Goal: Information Seeking & Learning: Learn about a topic

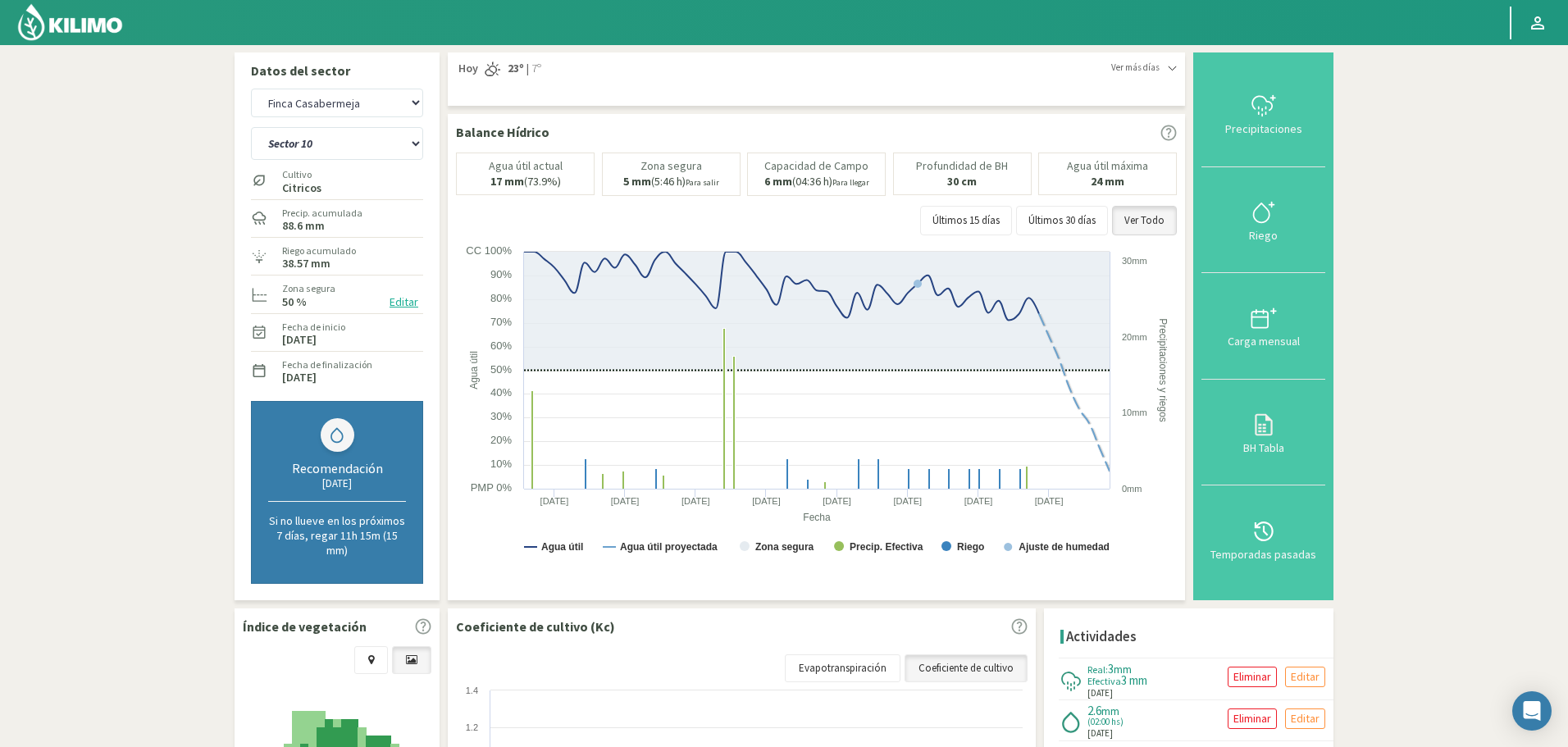
select select "9448: Object"
click at [323, 150] on select "Sector 1 Sector 10 Sector 11 Sector 12 Sector 13 Sector 2 Sector 3 Sector 4 Sec…" at bounding box center [336, 143] width 173 height 32
click at [251, 127] on select "Sector 1 Sector 10 Sector 11 Sector 12 Sector 13 Sector 2 Sector 3 Sector 4 Sec…" at bounding box center [336, 143] width 173 height 32
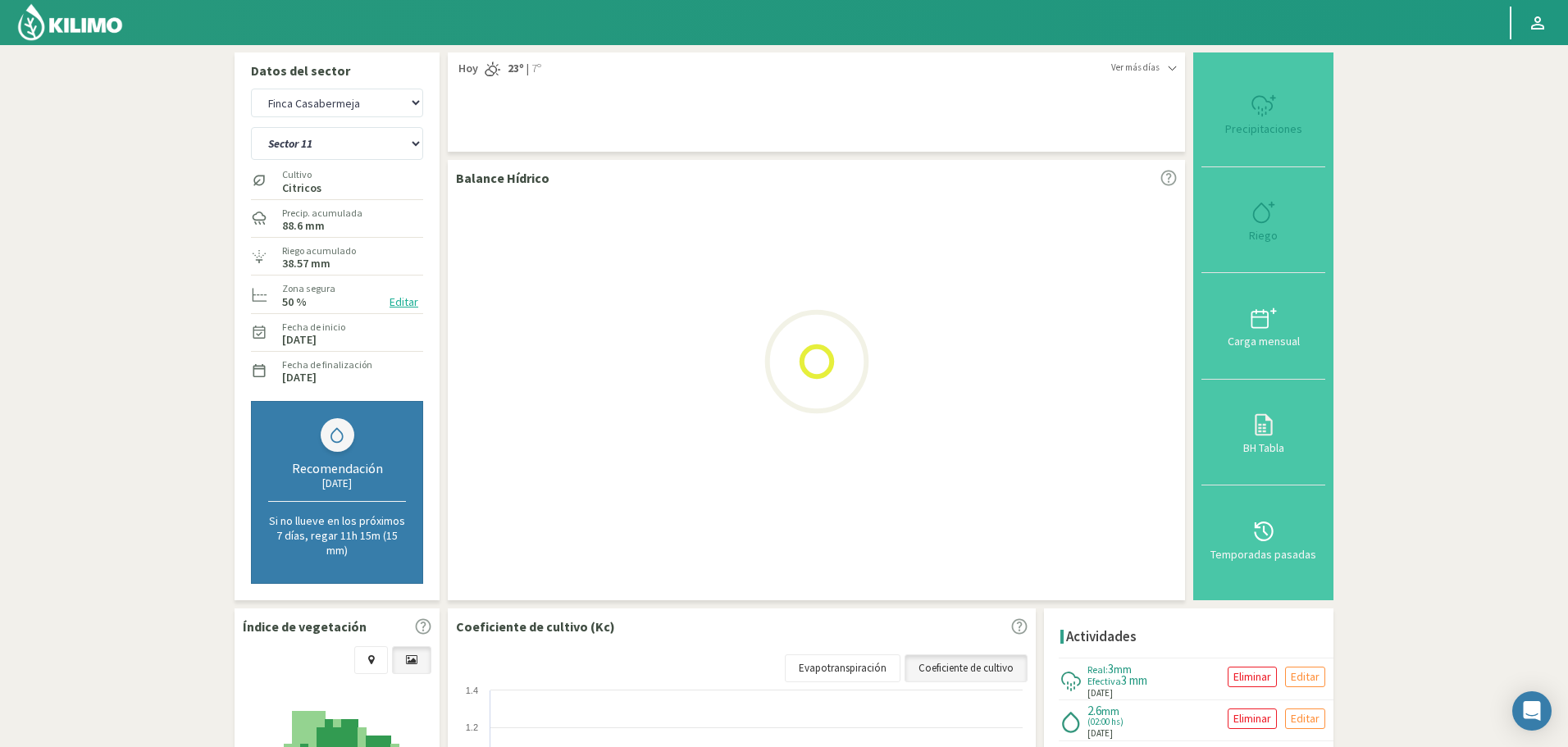
select select "282: Object"
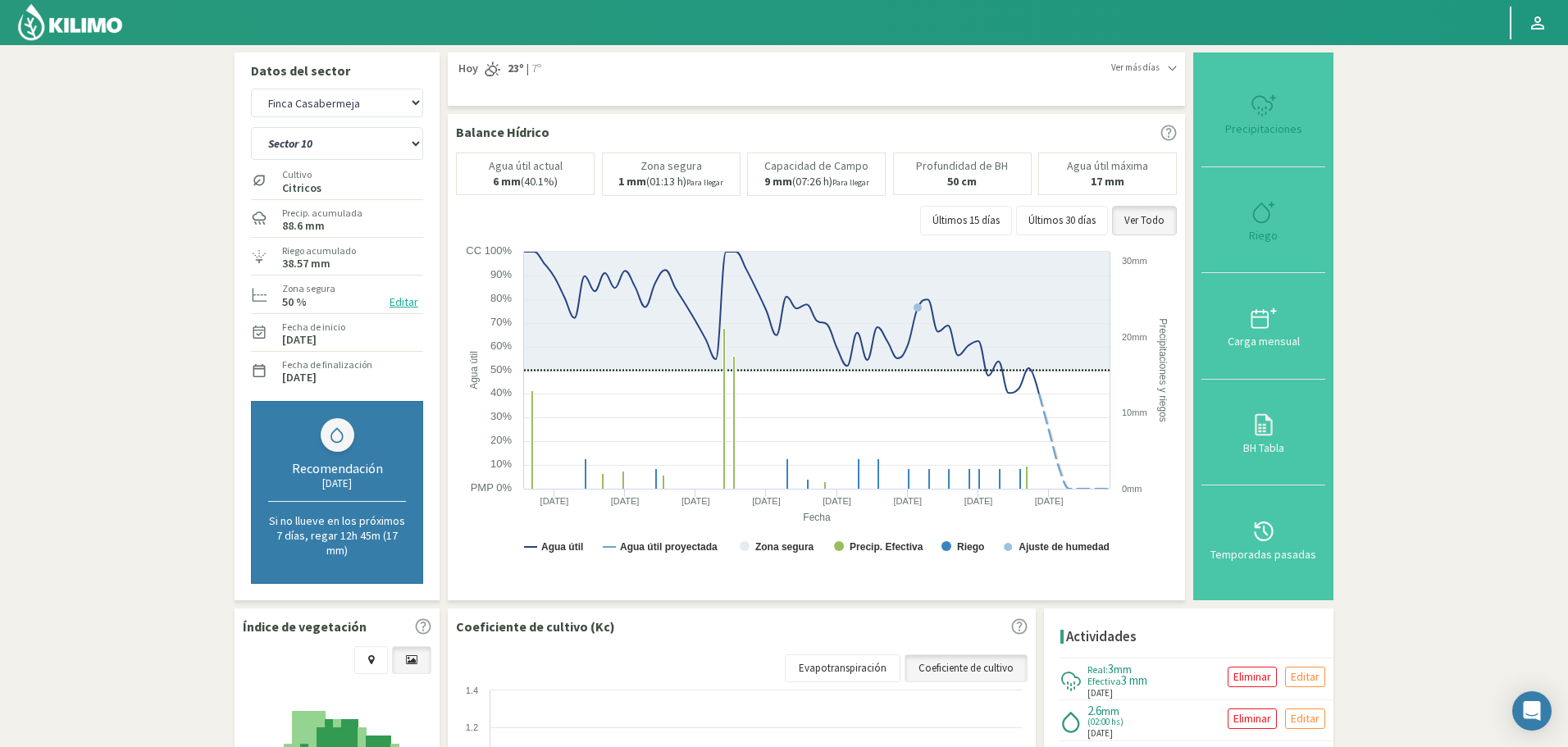
select select "9723: Object"
click at [345, 137] on select "Sector 1 Sector 10 Sector 11 Sector 12 Sector 13 Sector 2 Sector 3 Sector 4 Sec…" at bounding box center [336, 143] width 173 height 32
click at [251, 127] on select "Sector 1 Sector 10 Sector 11 Sector 12 Sector 13 Sector 2 Sector 3 Sector 4 Sec…" at bounding box center [336, 143] width 173 height 32
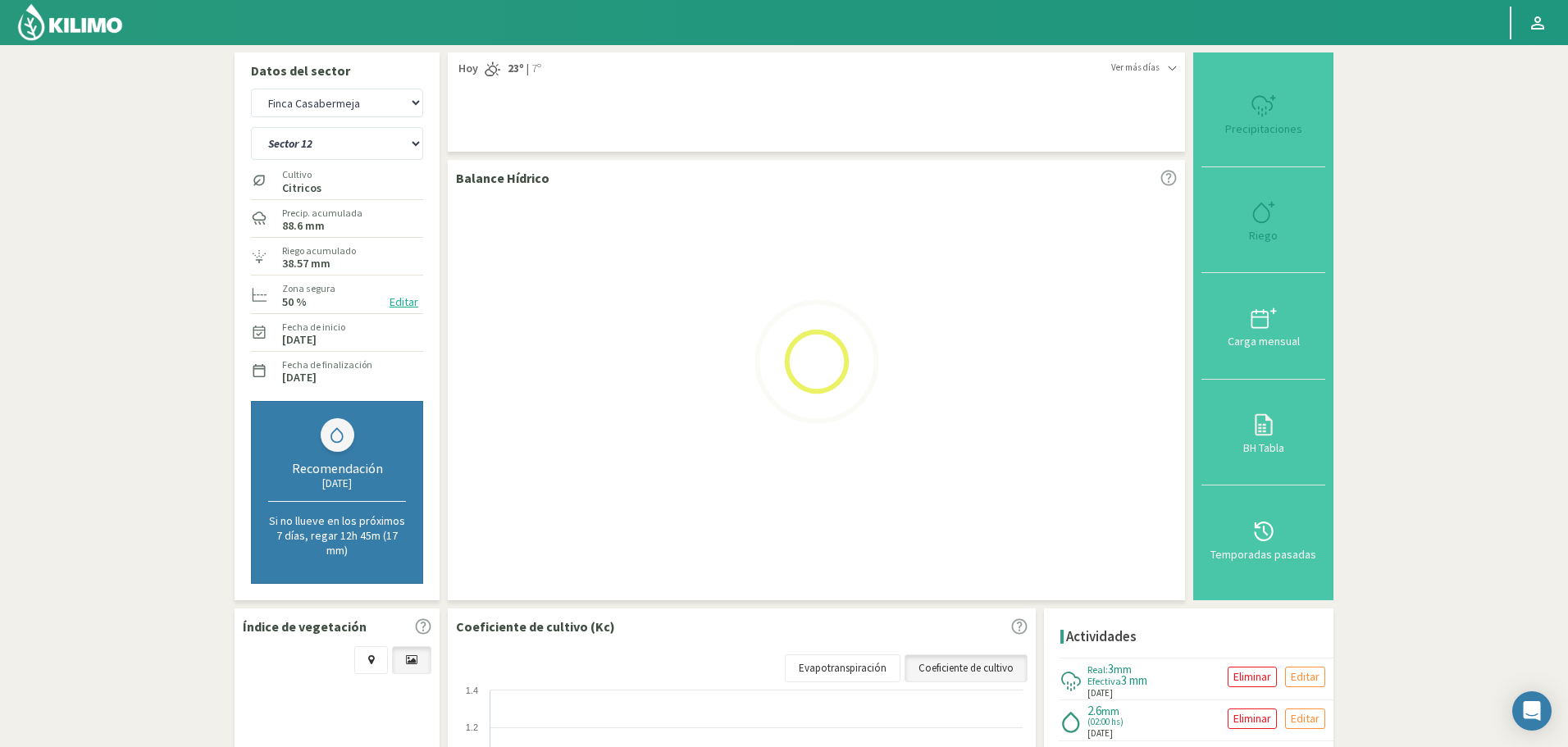
select select "296: Object"
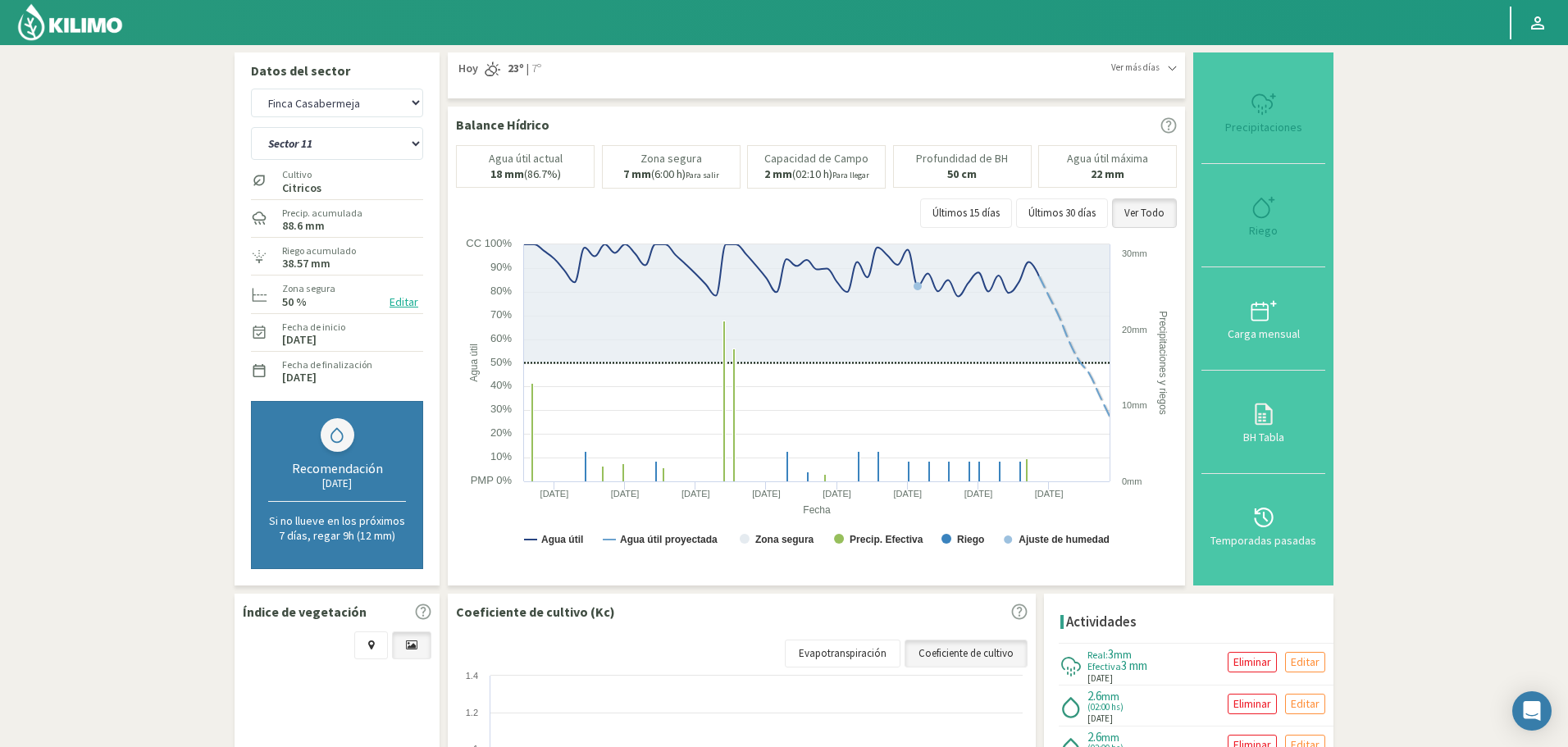
click at [336, 130] on select "Sector 1 Sector 10 Sector 11 Sector 12 Sector 13 Sector 2 Sector 3 Sector 4 Sec…" at bounding box center [336, 143] width 173 height 32
select select "9998: Object"
click at [251, 127] on select "Sector 1 Sector 10 Sector 11 Sector 12 Sector 13 Sector 2 Sector 3 Sector 4 Sec…" at bounding box center [336, 143] width 173 height 32
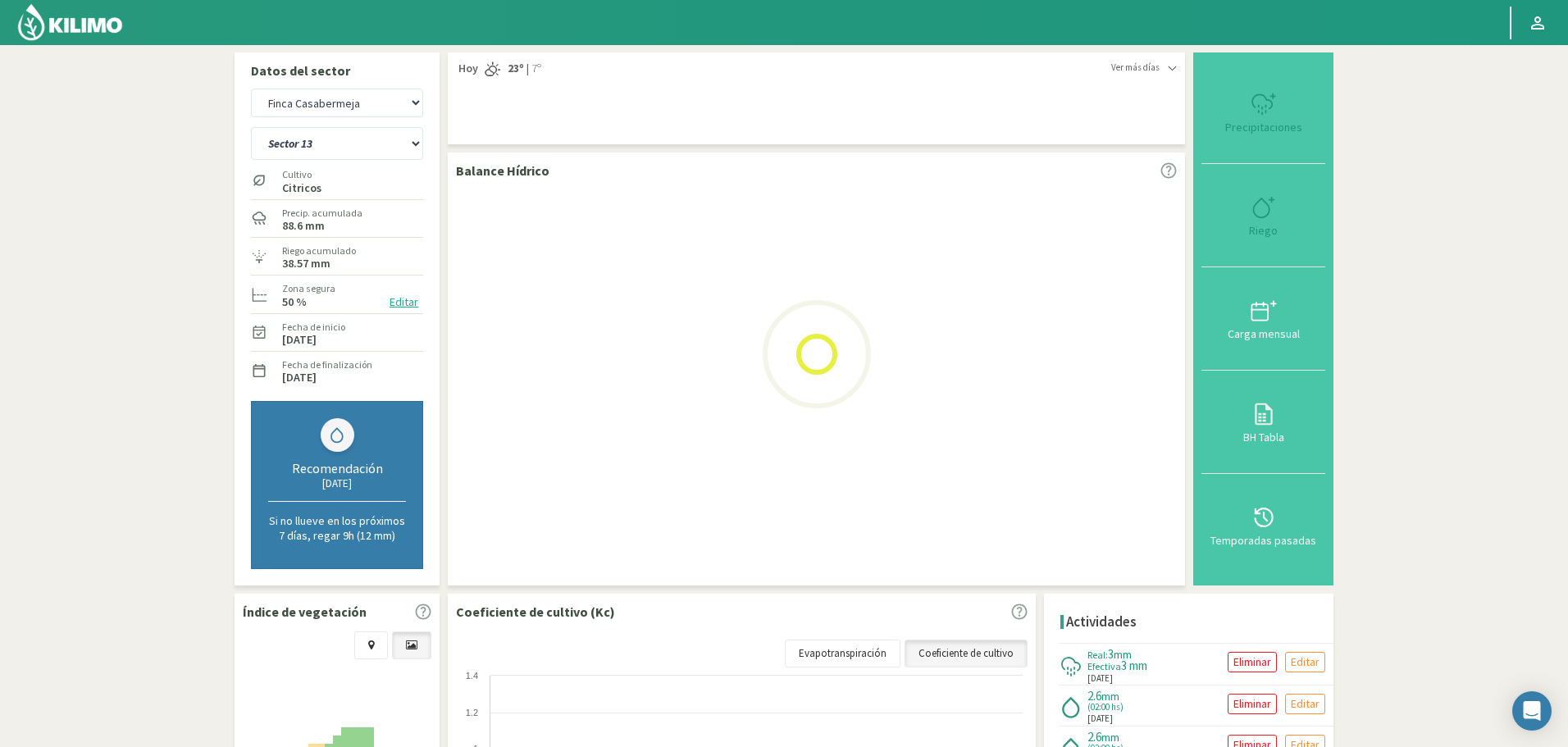
select select "310: Object"
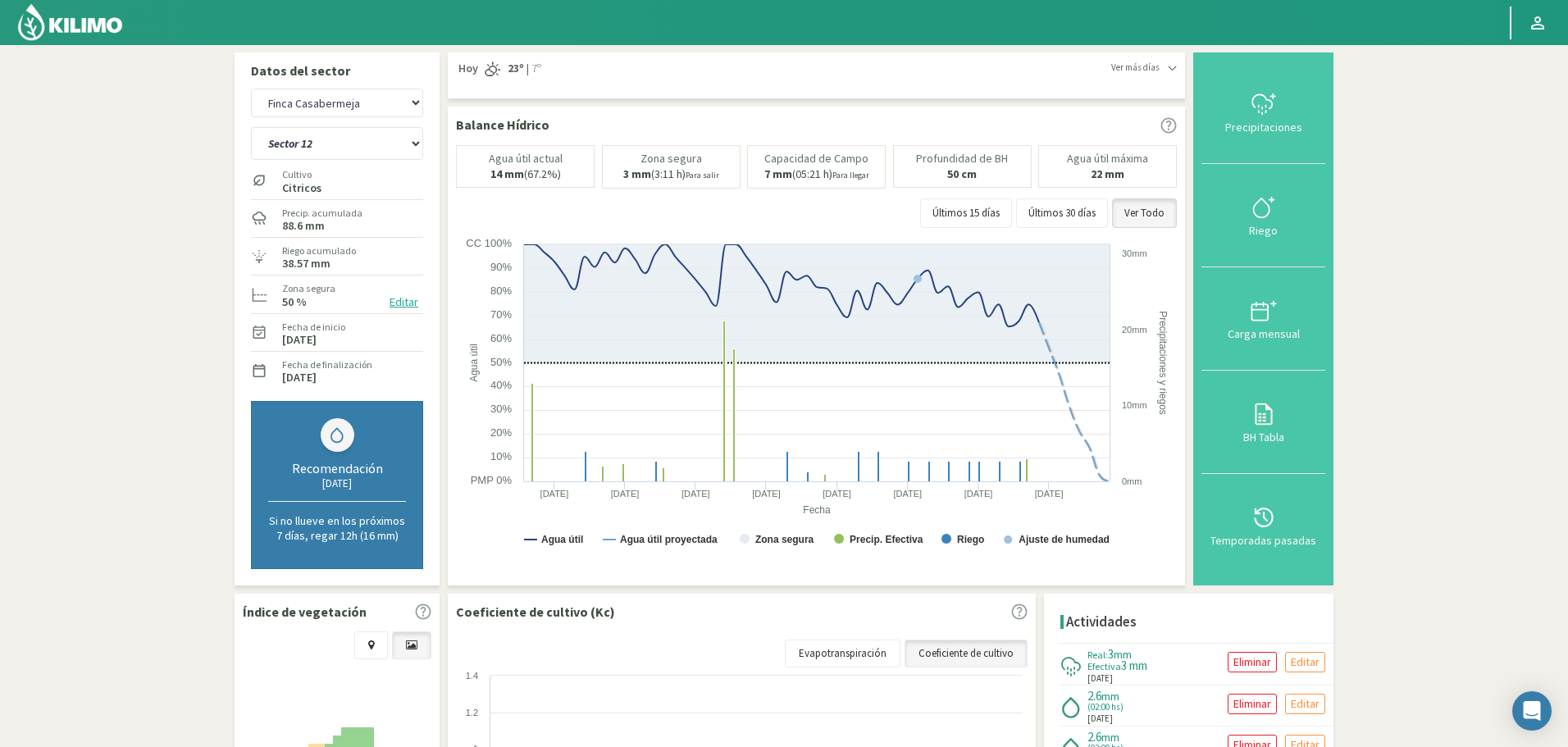
select select "10273: Object"
click at [340, 136] on select "Sector 1 Sector 10 Sector 11 Sector 12 Sector 13 Sector 2 Sector 3 Sector 4 Sec…" at bounding box center [336, 143] width 173 height 32
click at [251, 127] on select "Sector 1 Sector 10 Sector 11 Sector 12 Sector 13 Sector 2 Sector 3 Sector 4 Sec…" at bounding box center [336, 143] width 173 height 32
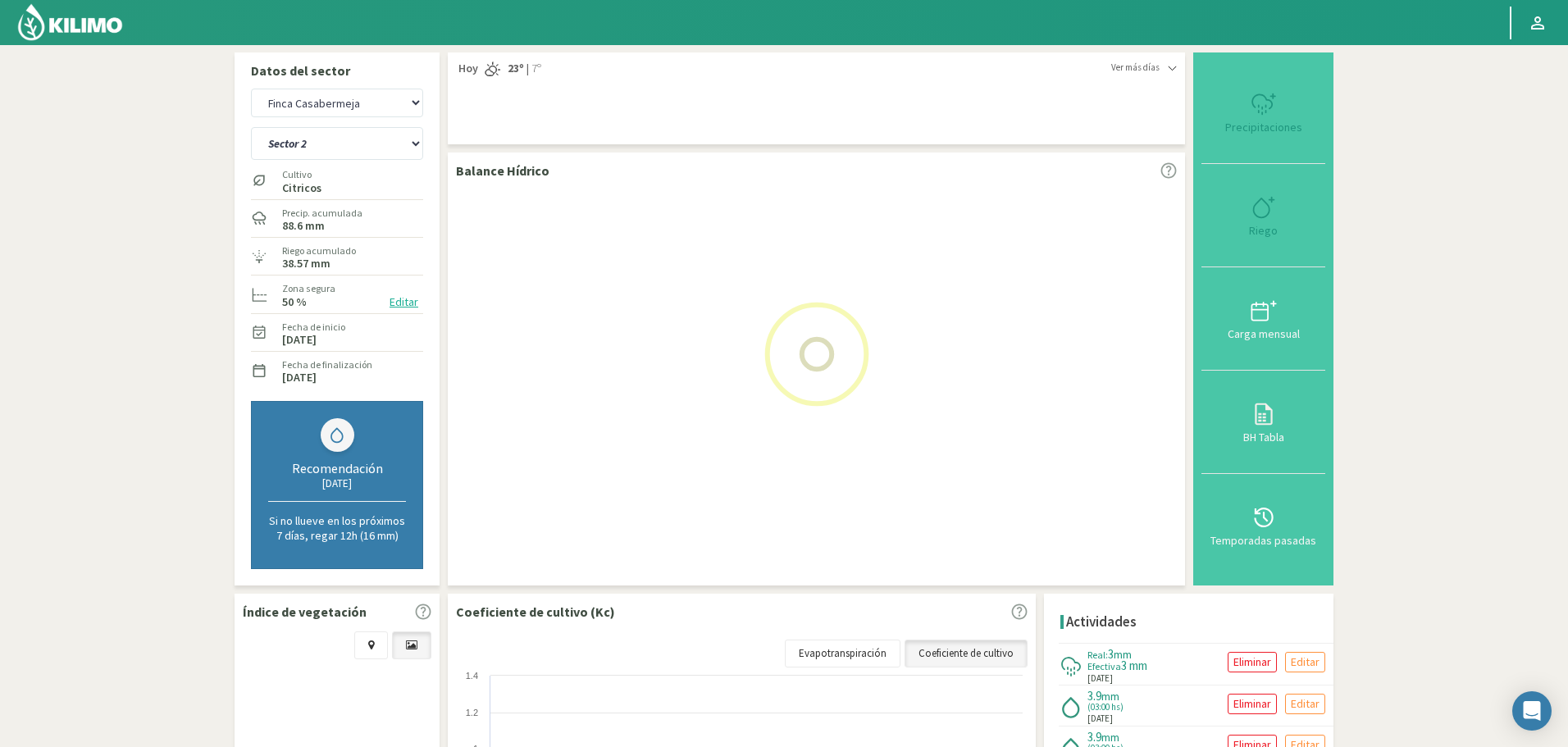
select select "324: Object"
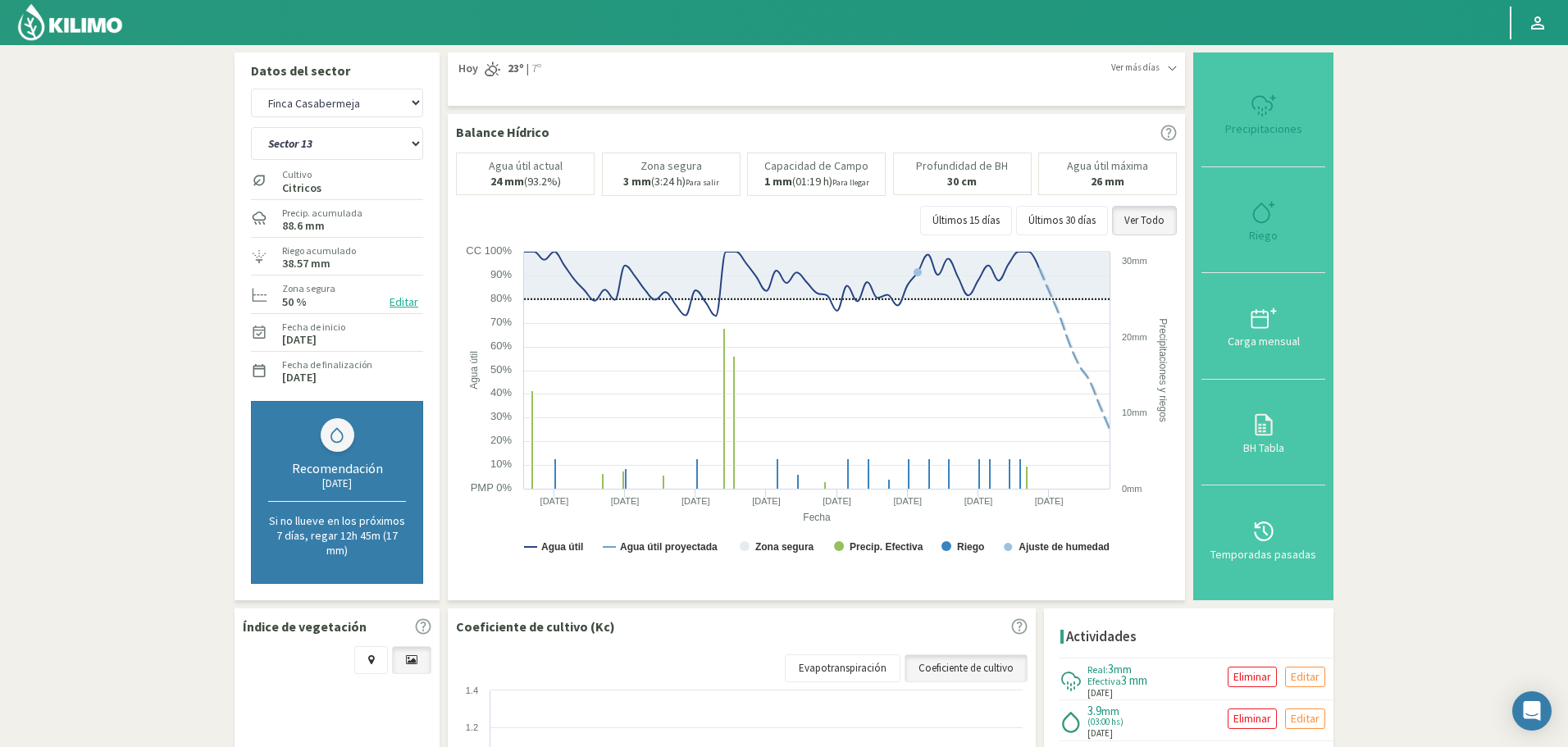
select select "10548: Object"
click at [331, 143] on select "Sector 1 Sector 10 Sector 11 Sector 12 Sector 13 Sector 2 Sector 3 Sector 4 Sec…" at bounding box center [336, 143] width 173 height 32
click at [251, 127] on select "Sector 1 Sector 10 Sector 11 Sector 12 Sector 13 Sector 2 Sector 3 Sector 4 Sec…" at bounding box center [336, 143] width 173 height 32
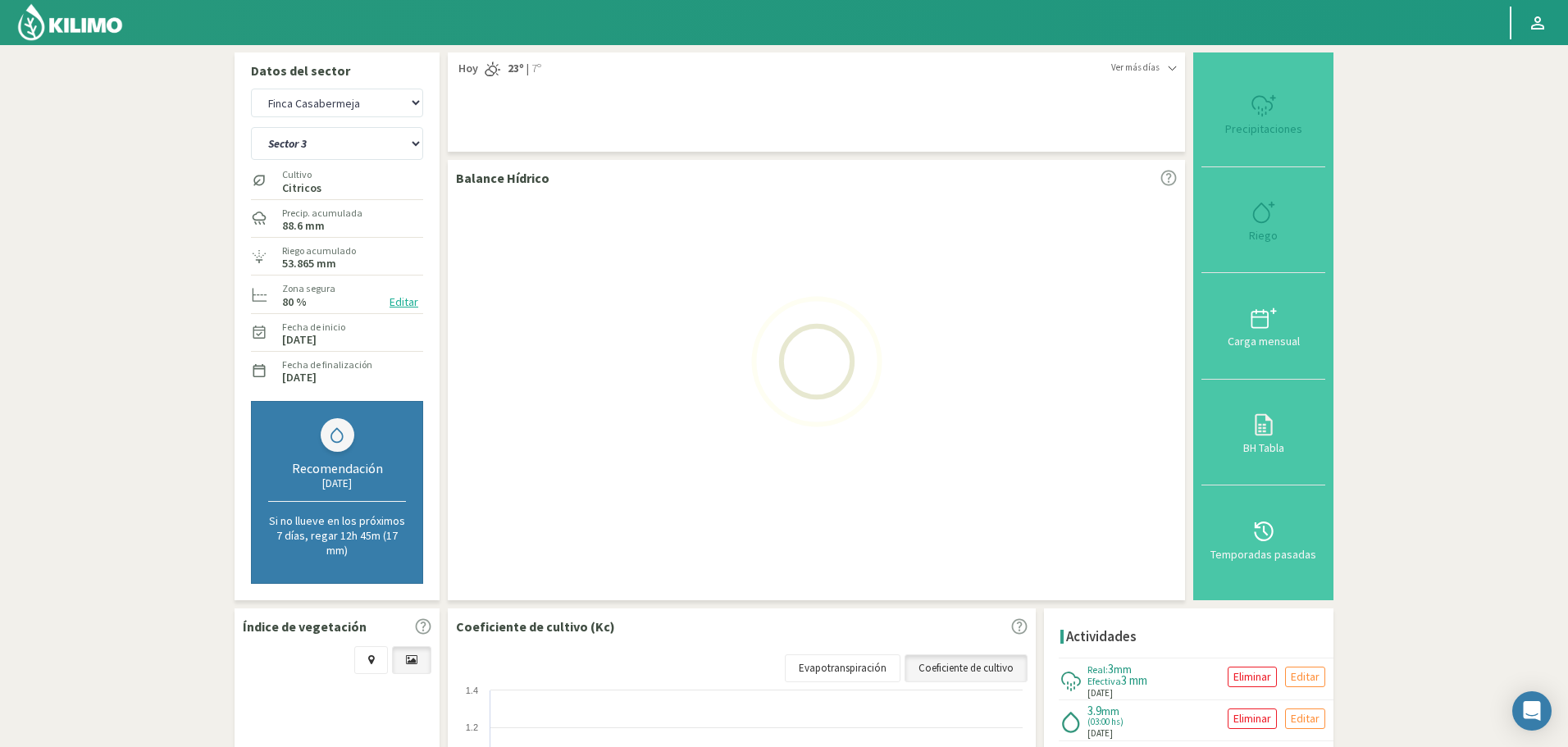
select select "338: Object"
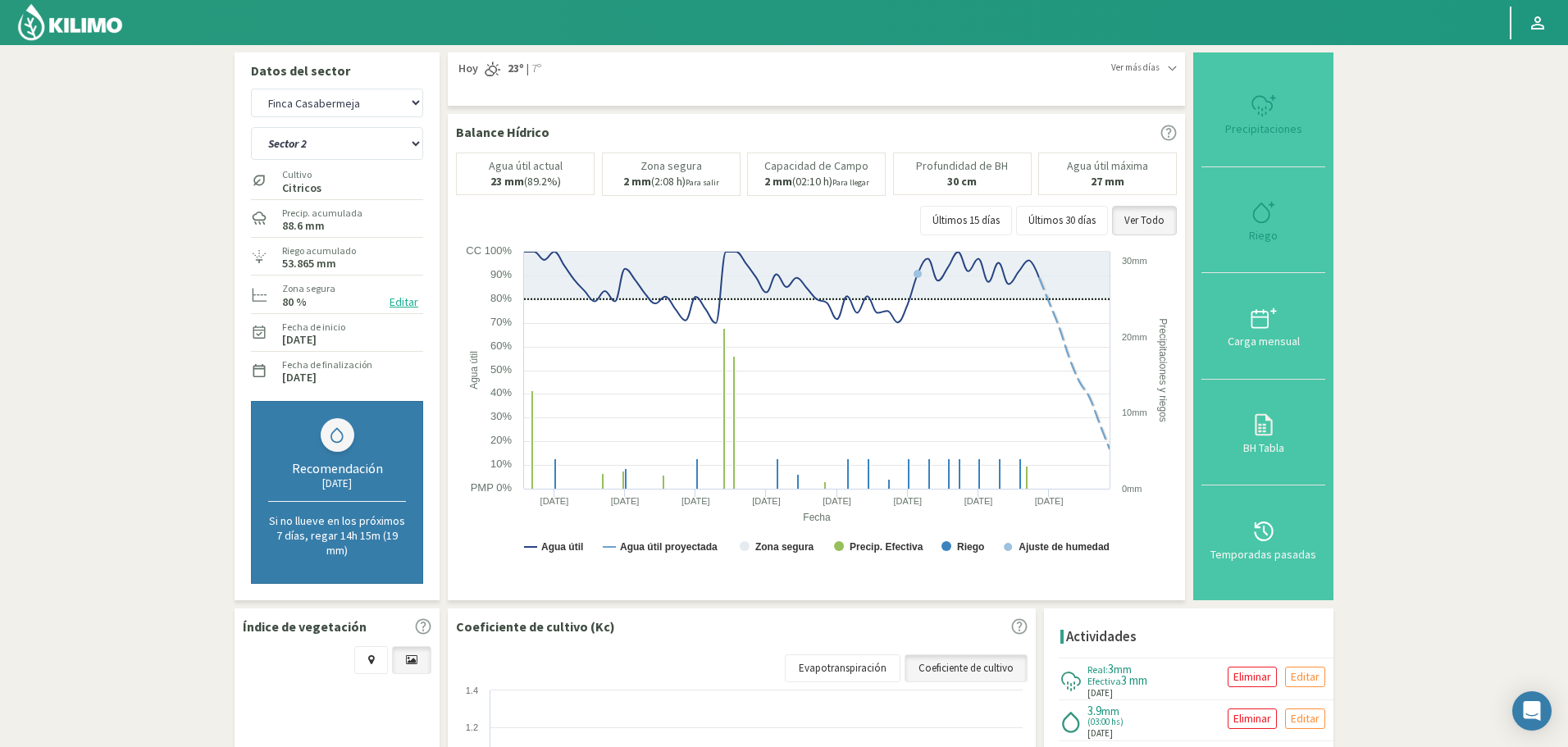
select select "10823: Object"
select select "352: Object"
click at [1269, 529] on icon at bounding box center [1264, 532] width 27 height 27
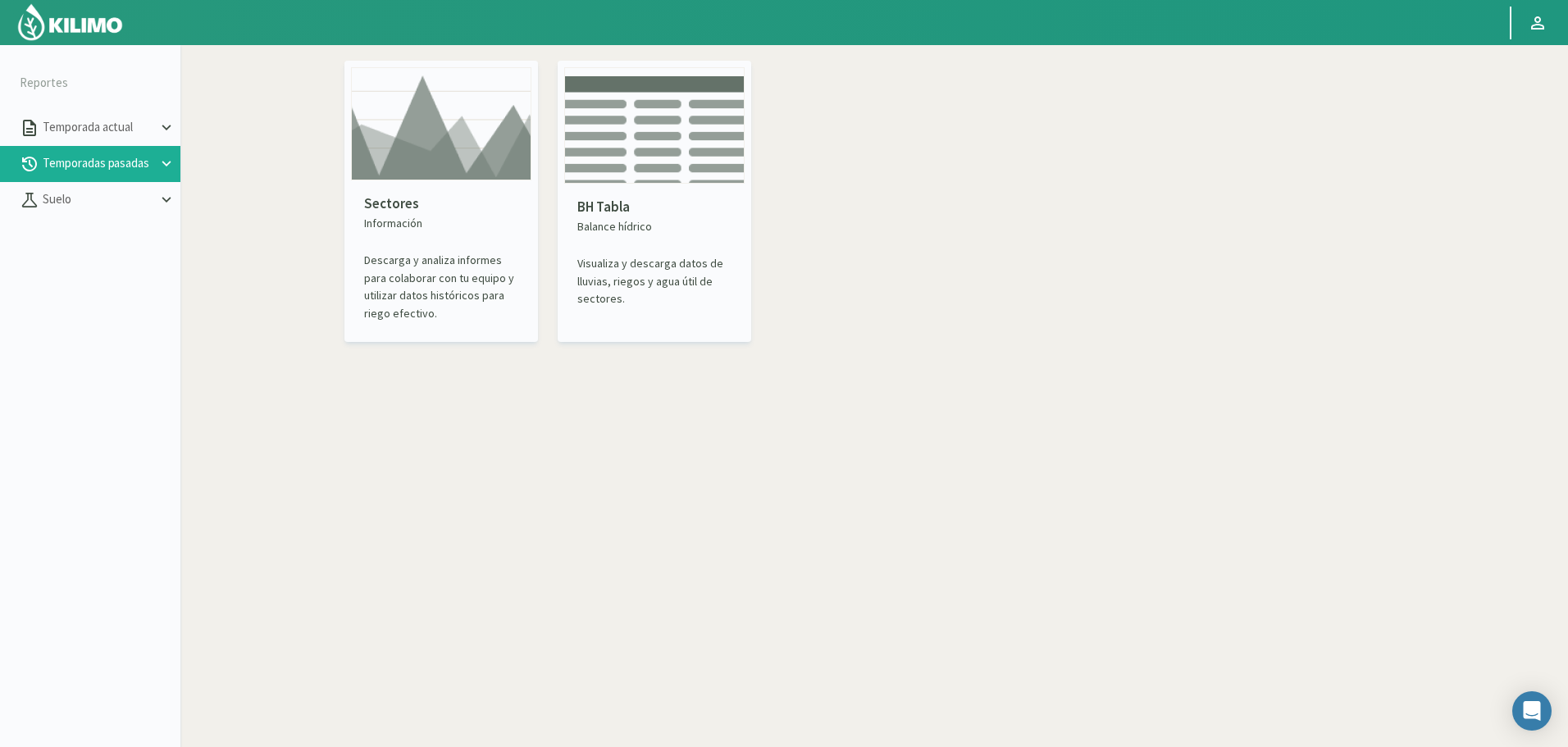
click at [489, 156] on img at bounding box center [440, 124] width 180 height 113
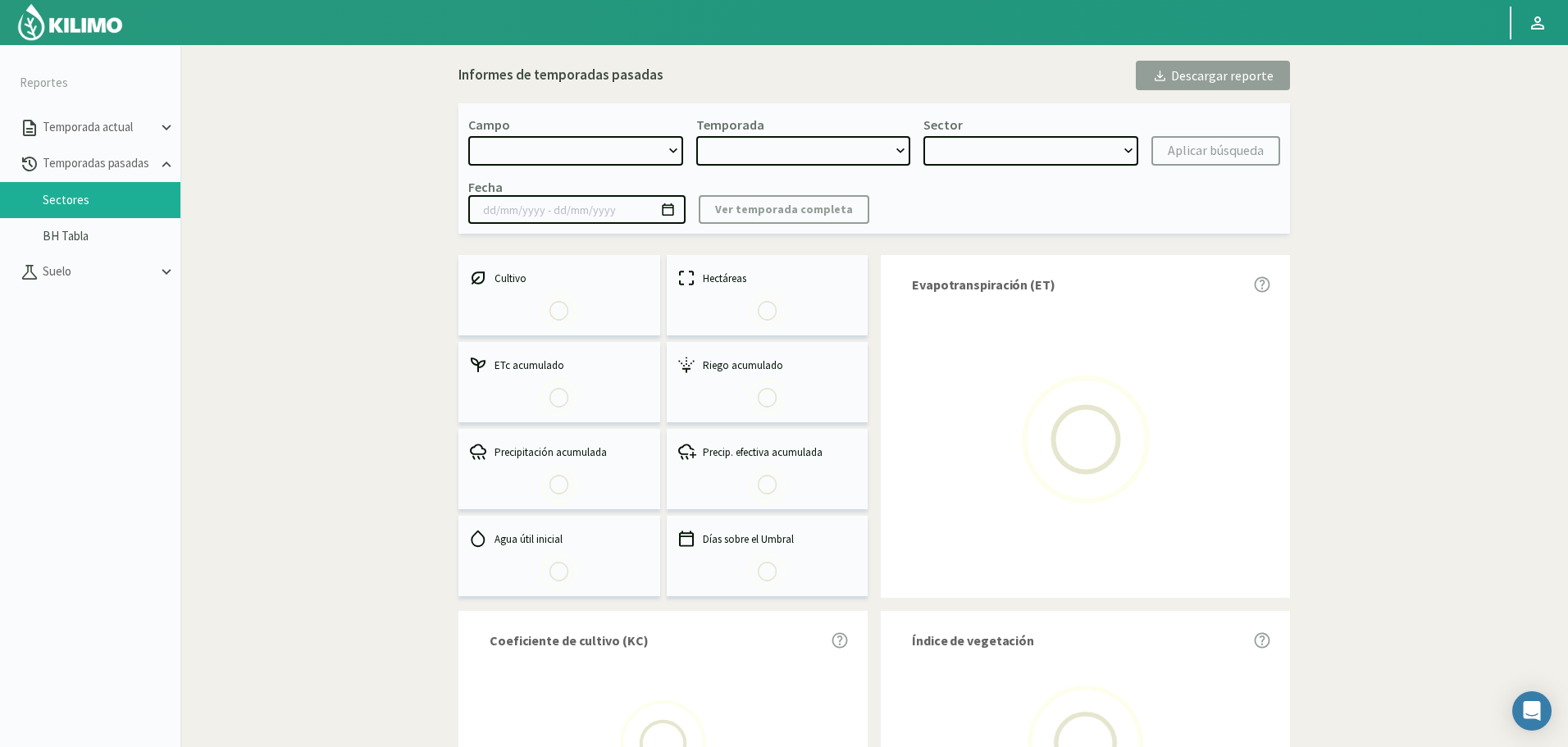
select select "0: Object"
type input "[DATE] - [DATE]"
select select "0: 2023"
select select "0: Object"
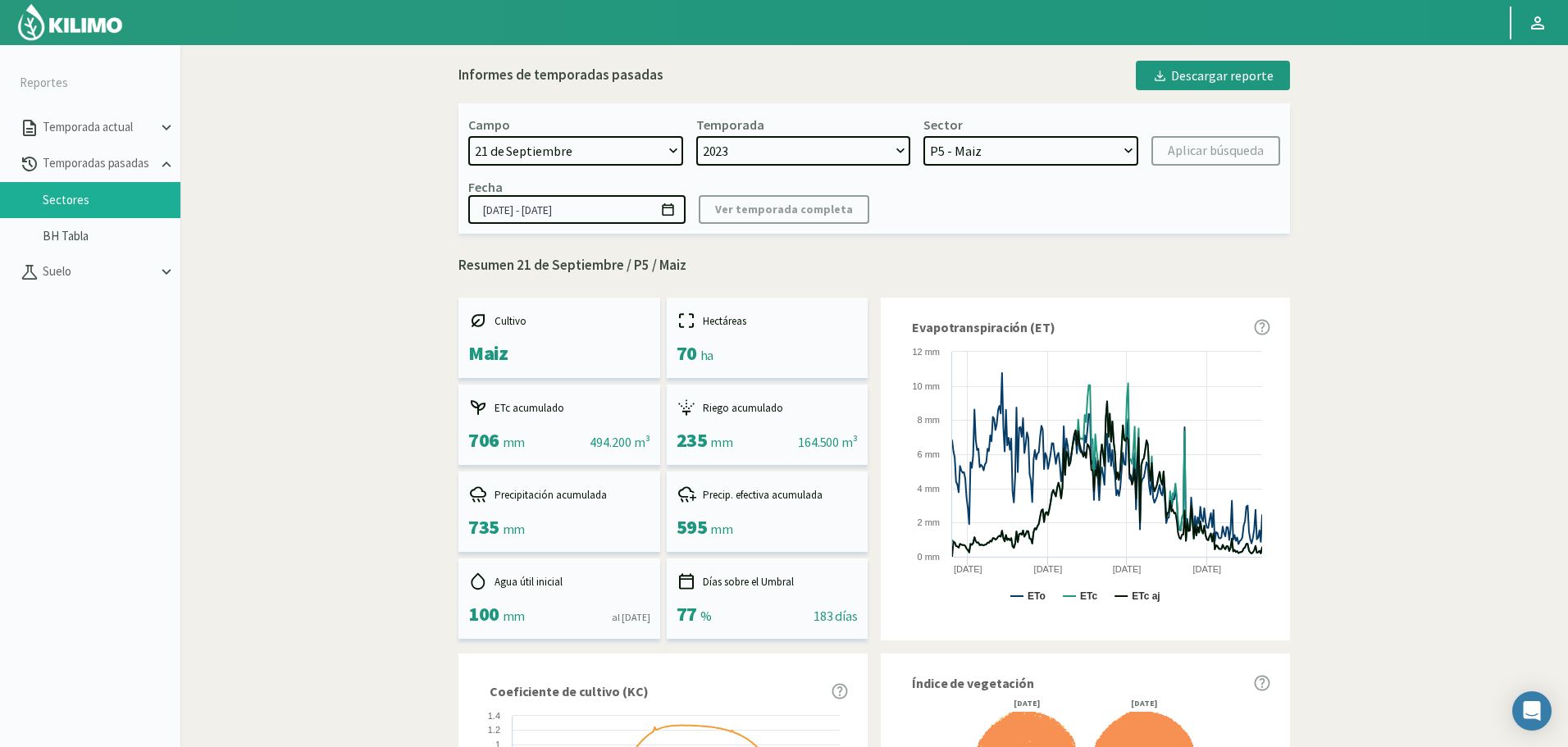
click at [603, 139] on select "[DATE] 8 Fuegos Acograpes - Ag. [PERSON_NAME] - Ag. [GEOGRAPHIC_DATA] Acograpes…" at bounding box center [575, 151] width 214 height 30
select select "1387: Object"
click at [468, 136] on select "[DATE] 8 Fuegos Acograpes - Ag. [PERSON_NAME] - Ag. [GEOGRAPHIC_DATA] Acograpes…" at bounding box center [575, 151] width 214 height 30
click at [769, 150] on select "2023 2022" at bounding box center [803, 151] width 214 height 30
select select "1: 2022"
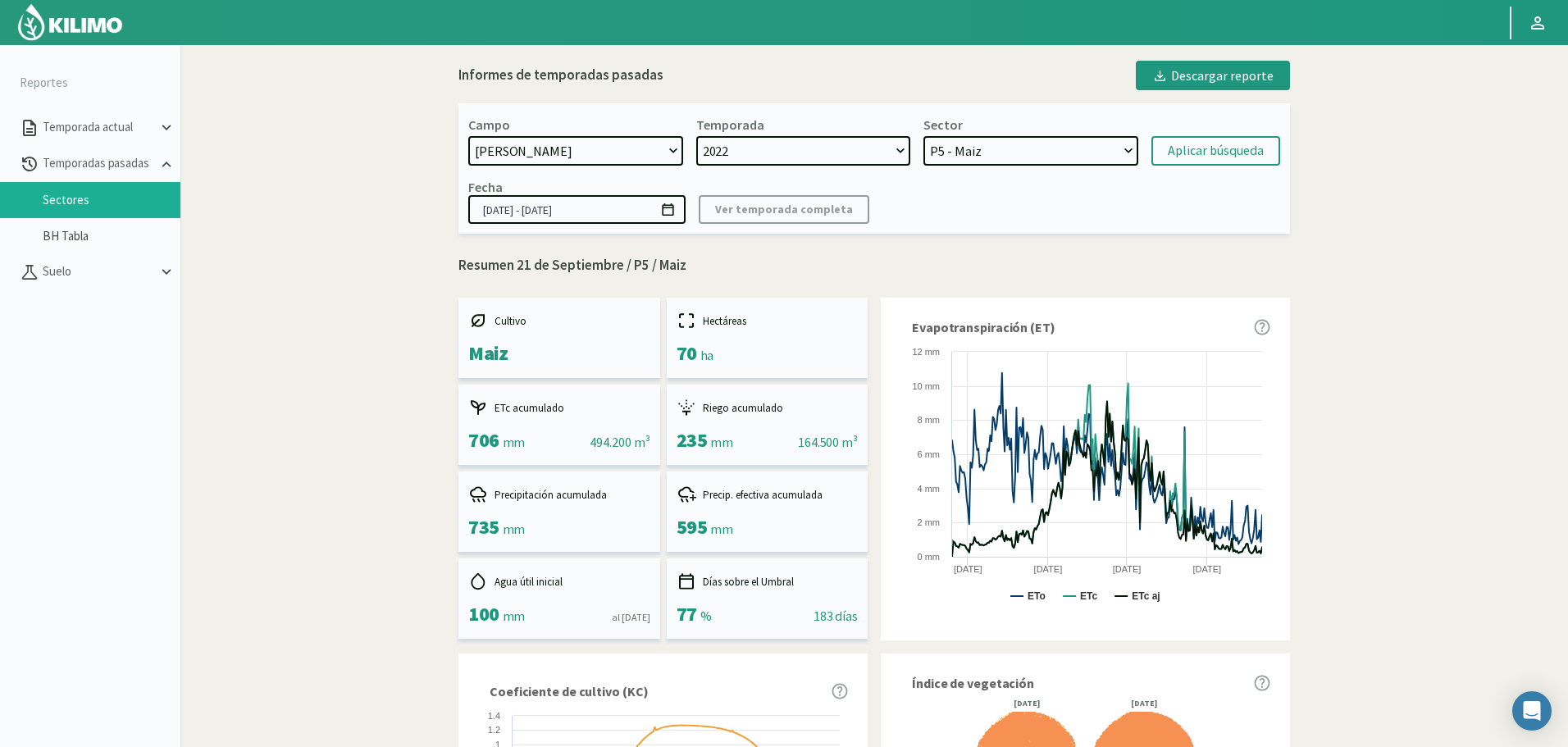
click at [696, 136] on select "2023 2022" at bounding box center [803, 151] width 214 height 30
select select "7: Object"
select select "0: 2023"
click at [728, 164] on div "Campo [DATE] 8 Fuegos Acograpes - Ag. [PERSON_NAME] - Ag. [GEOGRAPHIC_DATA] Aco…" at bounding box center [874, 168] width 831 height 131
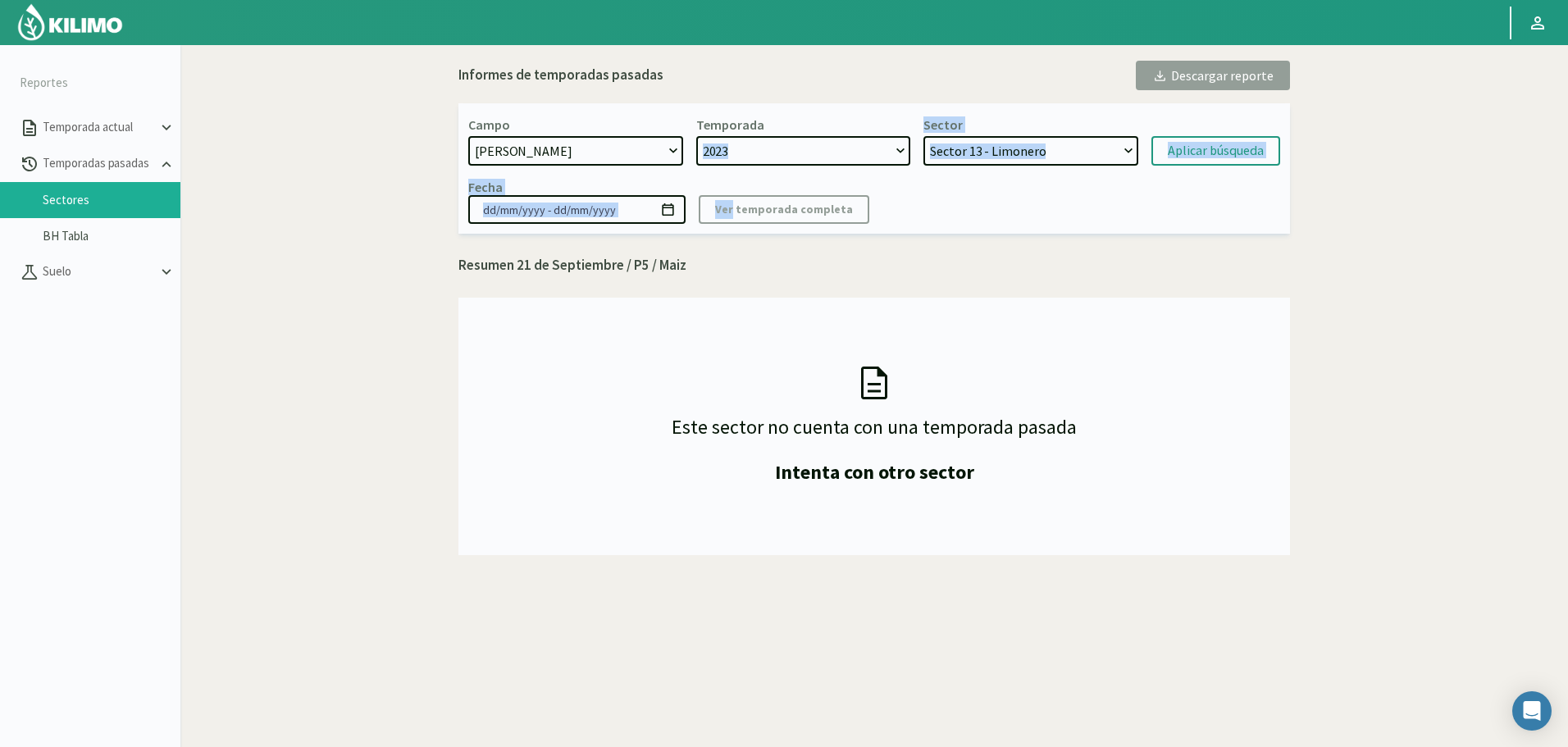
click at [738, 151] on select "2023" at bounding box center [803, 151] width 214 height 30
click at [696, 136] on select "2023" at bounding box center [803, 151] width 214 height 30
click at [761, 150] on select "2023" at bounding box center [803, 151] width 214 height 30
click at [942, 167] on div "Campo [DATE] 8 Fuegos Acograpes - Ag. [PERSON_NAME] - Ag. [GEOGRAPHIC_DATA] Aco…" at bounding box center [874, 168] width 831 height 131
click at [873, 145] on select "2023" at bounding box center [803, 151] width 214 height 30
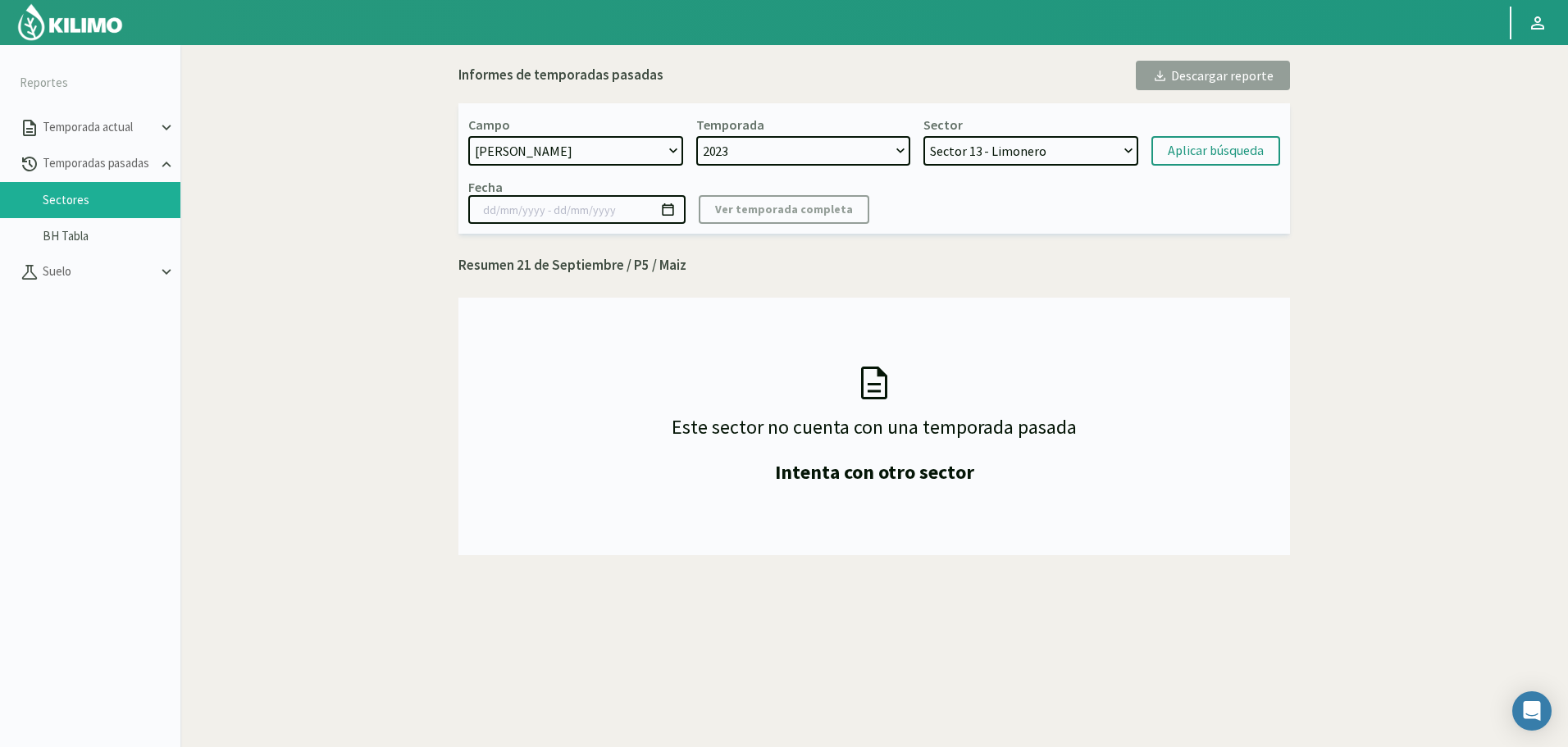
click at [696, 136] on select "2023" at bounding box center [803, 151] width 214 height 30
click at [995, 153] on select "Sector 13 - Limonero Sector 12 - Limonero Sector 11 - Nogal Sector 10 - Nogal S…" at bounding box center [1029, 151] width 214 height 30
select select "28: Object"
click at [923, 136] on select "Sector 13 - Limonero Sector 12 - Limonero Sector 11 - Nogal Sector 10 - Nogal S…" at bounding box center [1029, 151] width 214 height 30
click at [1175, 150] on div "Aplicar búsqueda" at bounding box center [1215, 151] width 96 height 20
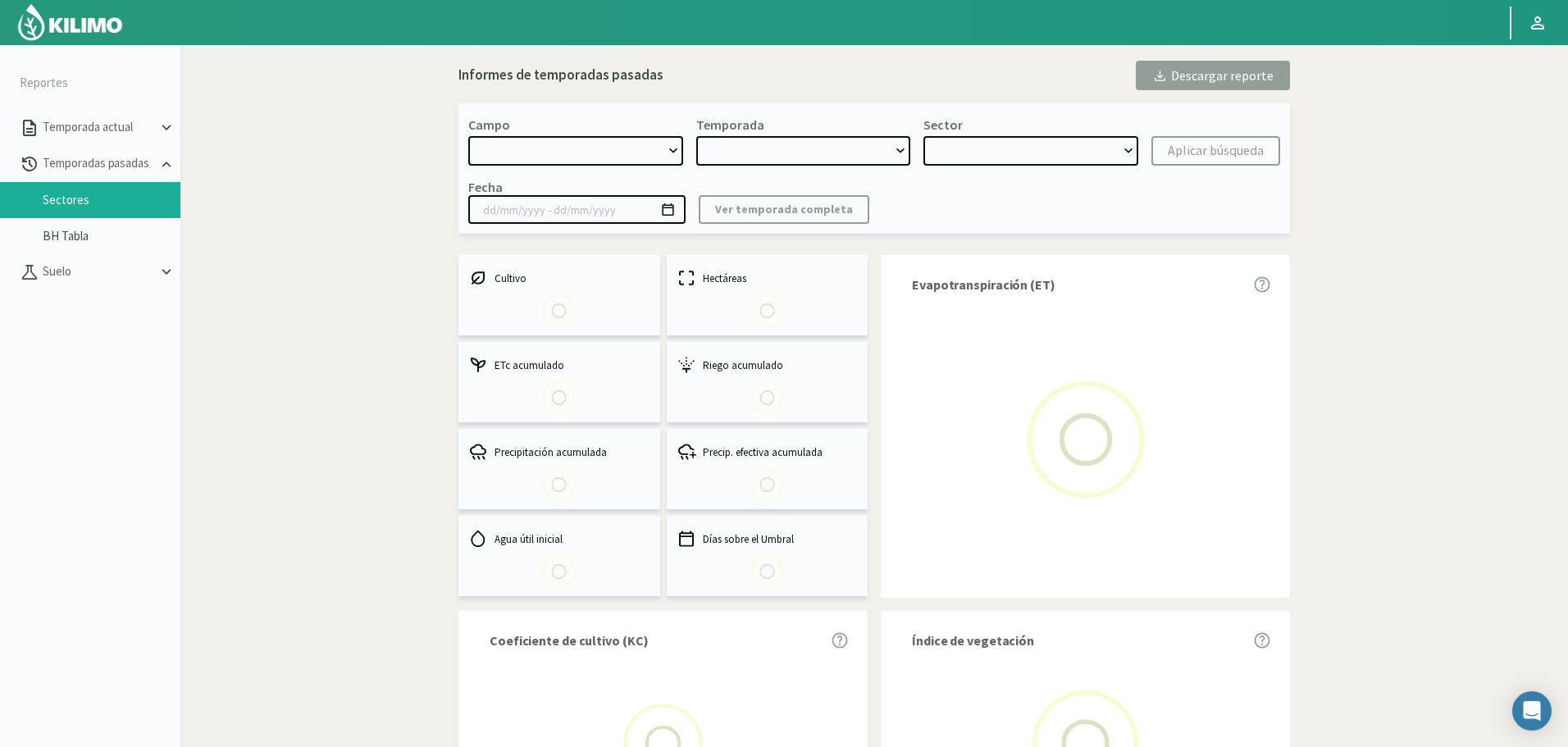
select select "1387: Object"
type input "[DATE] - [DATE]"
select select "0: 2023"
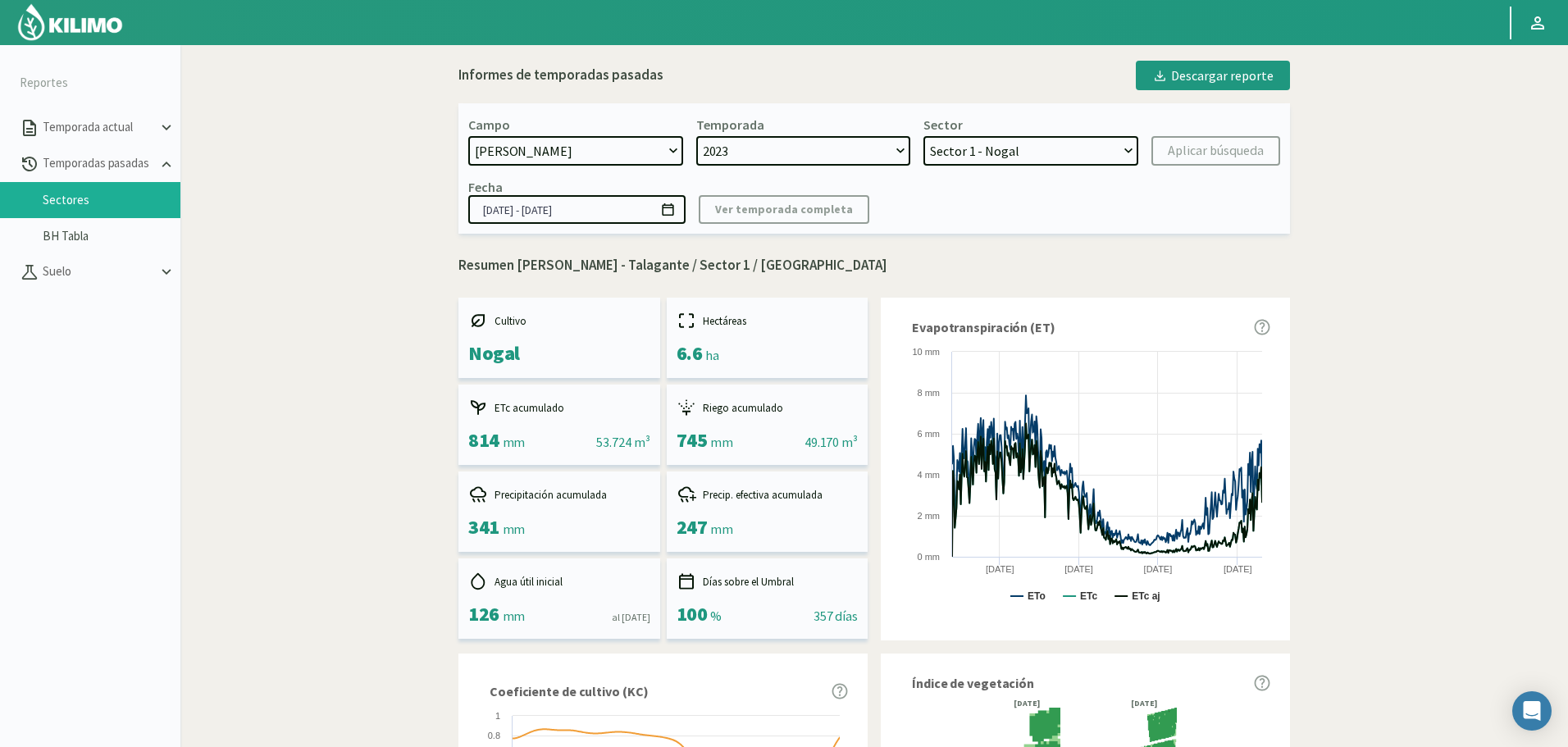
click at [848, 157] on select "2023" at bounding box center [803, 151] width 214 height 30
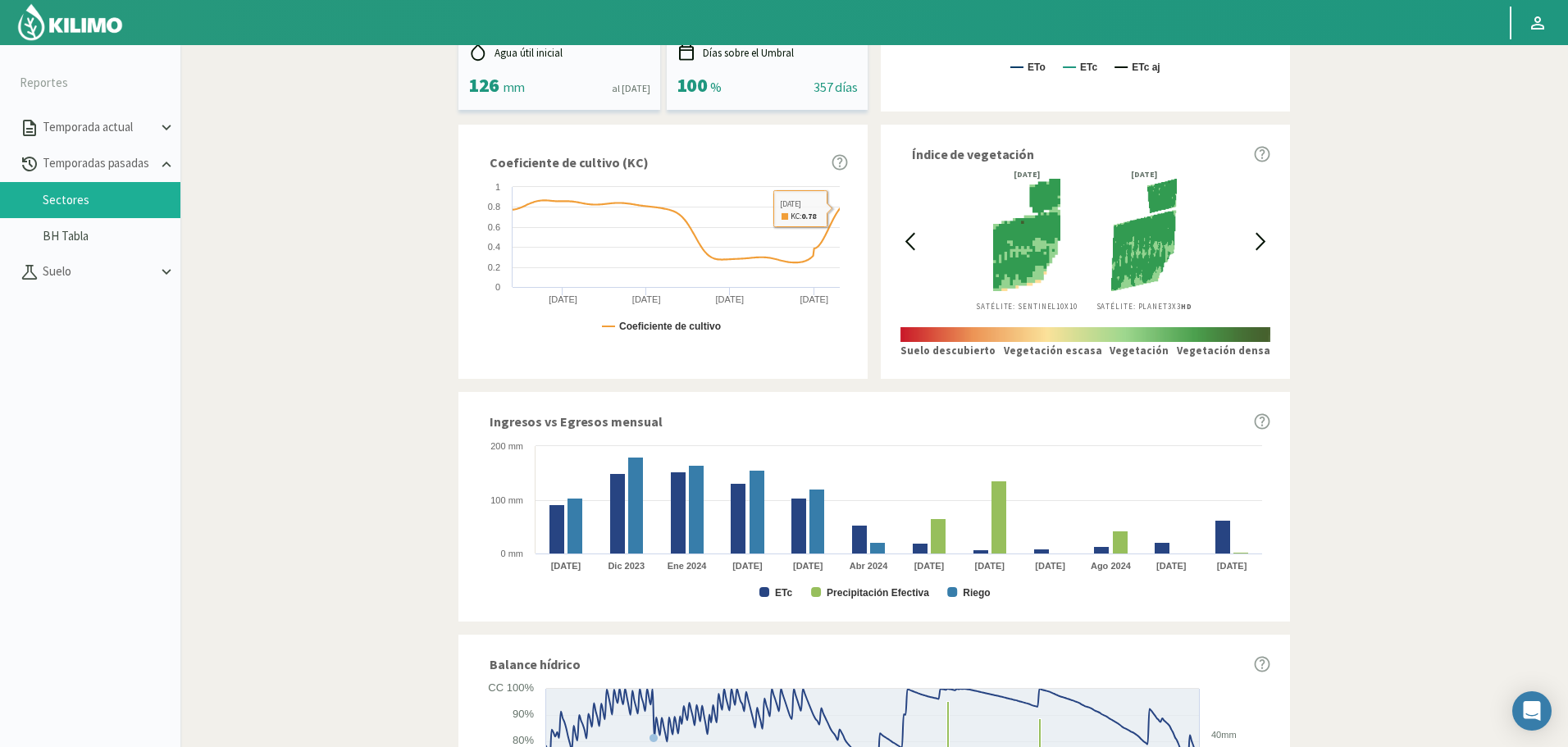
scroll to position [574, 0]
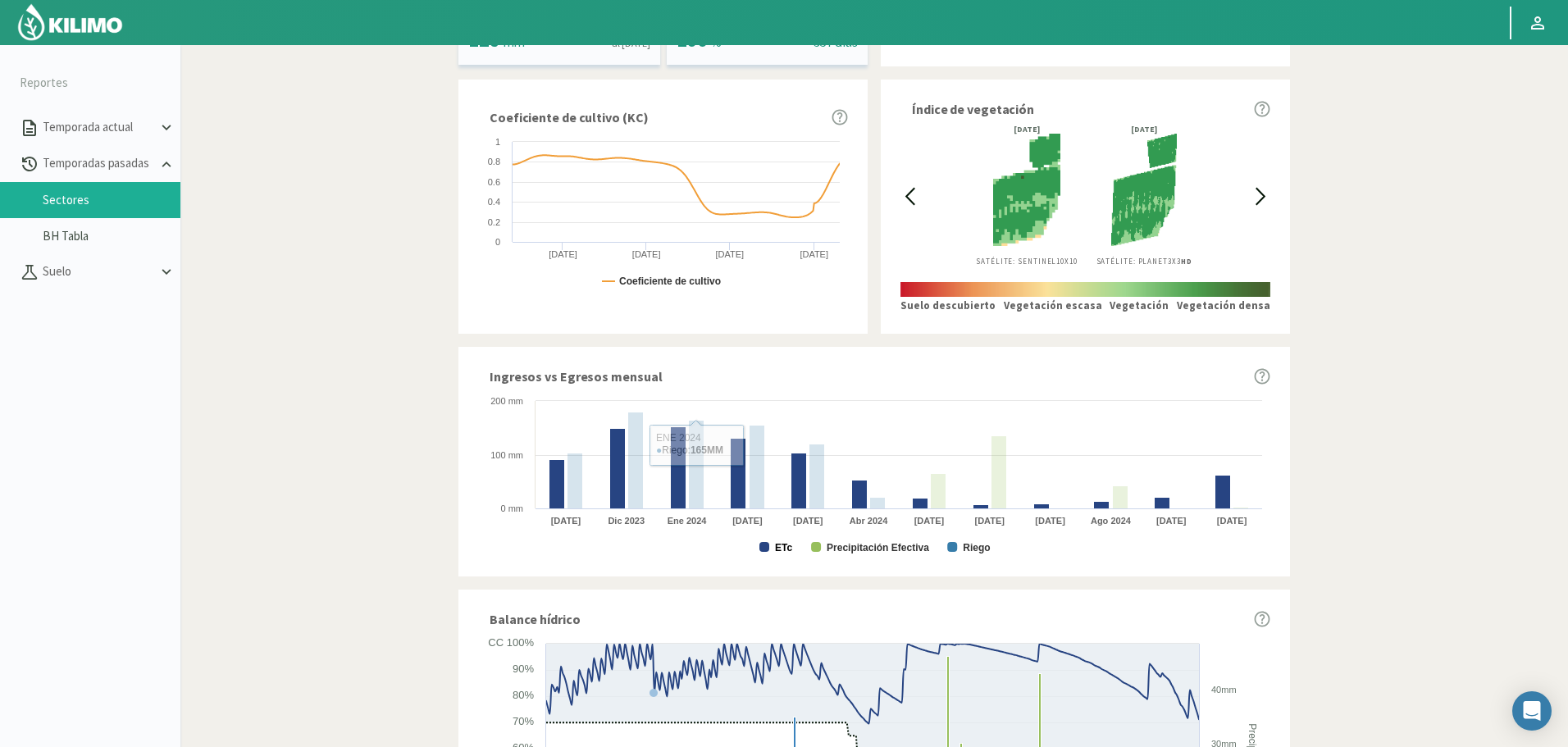
click at [789, 546] on text "ETc" at bounding box center [784, 548] width 17 height 11
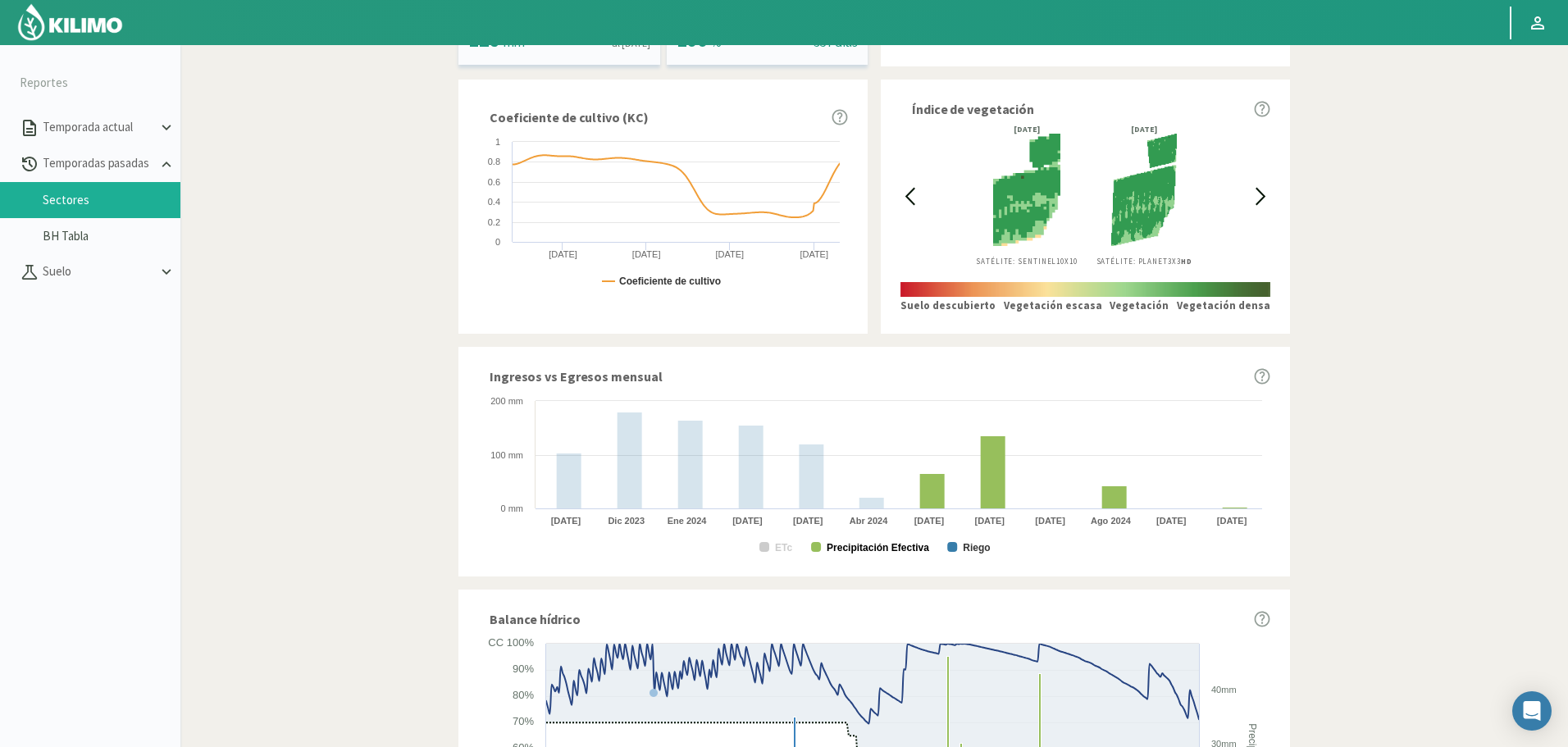
click at [846, 546] on text "Precipitación Efectiva" at bounding box center [878, 548] width 103 height 11
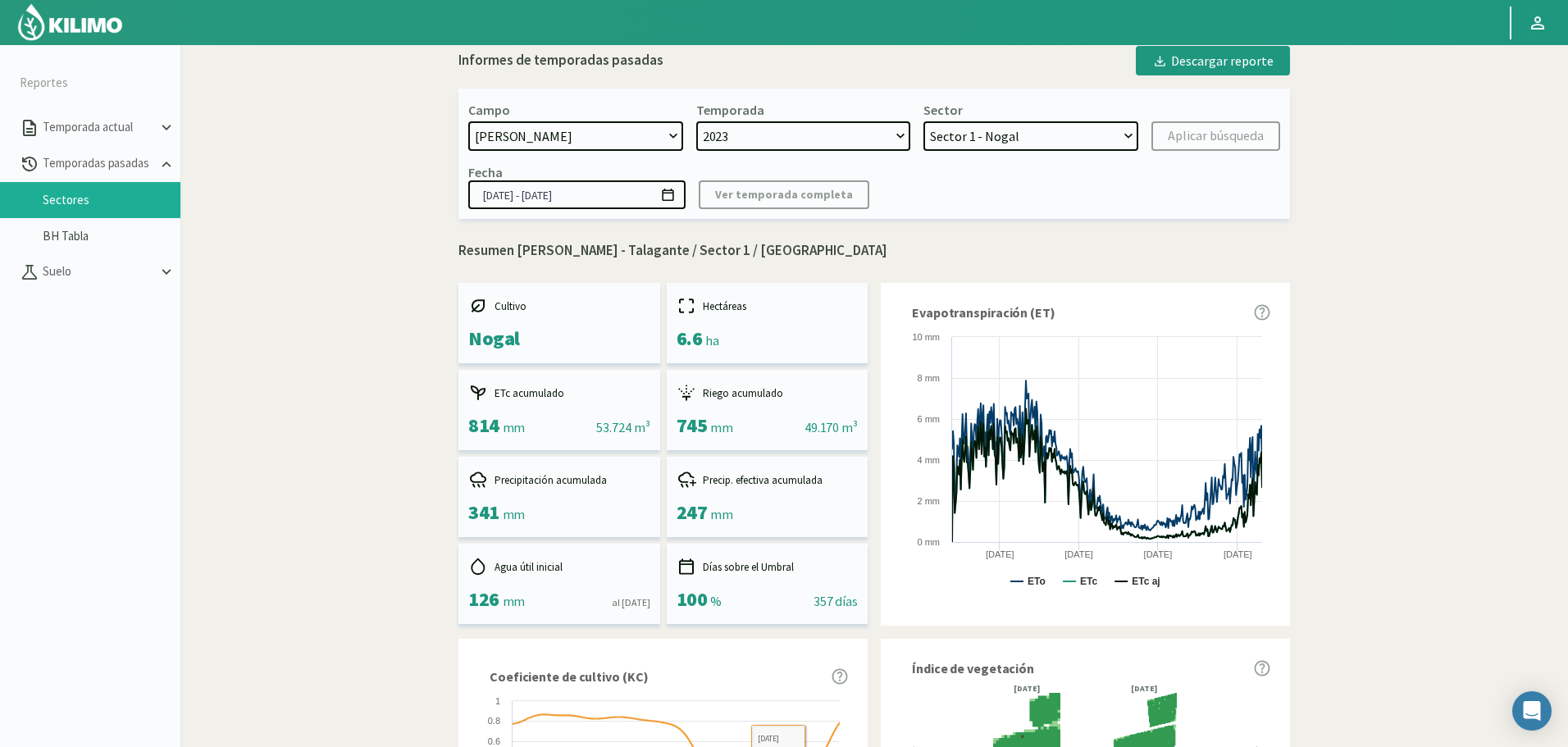
scroll to position [0, 0]
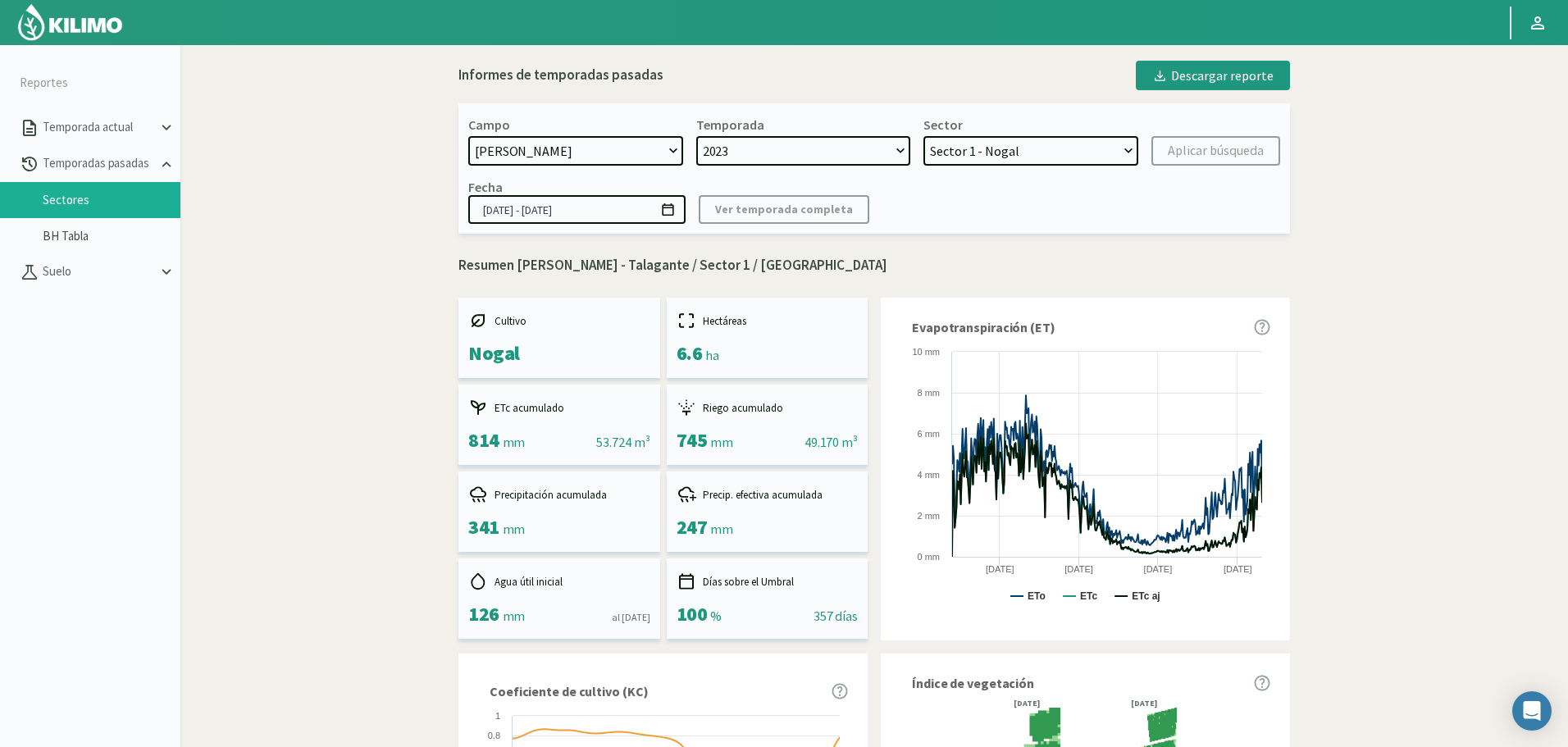
click at [983, 147] on select "Sector 13 - Limonero Sector 12 - Limonero Sector 11 - Nogal Sector 10 - Nogal S…" at bounding box center [1029, 151] width 214 height 30
click at [923, 136] on select "Sector 13 - Limonero Sector 12 - Limonero Sector 11 - Nogal Sector 10 - Nogal S…" at bounding box center [1029, 151] width 214 height 30
click at [1220, 140] on button "Aplicar búsqueda" at bounding box center [1215, 151] width 129 height 30
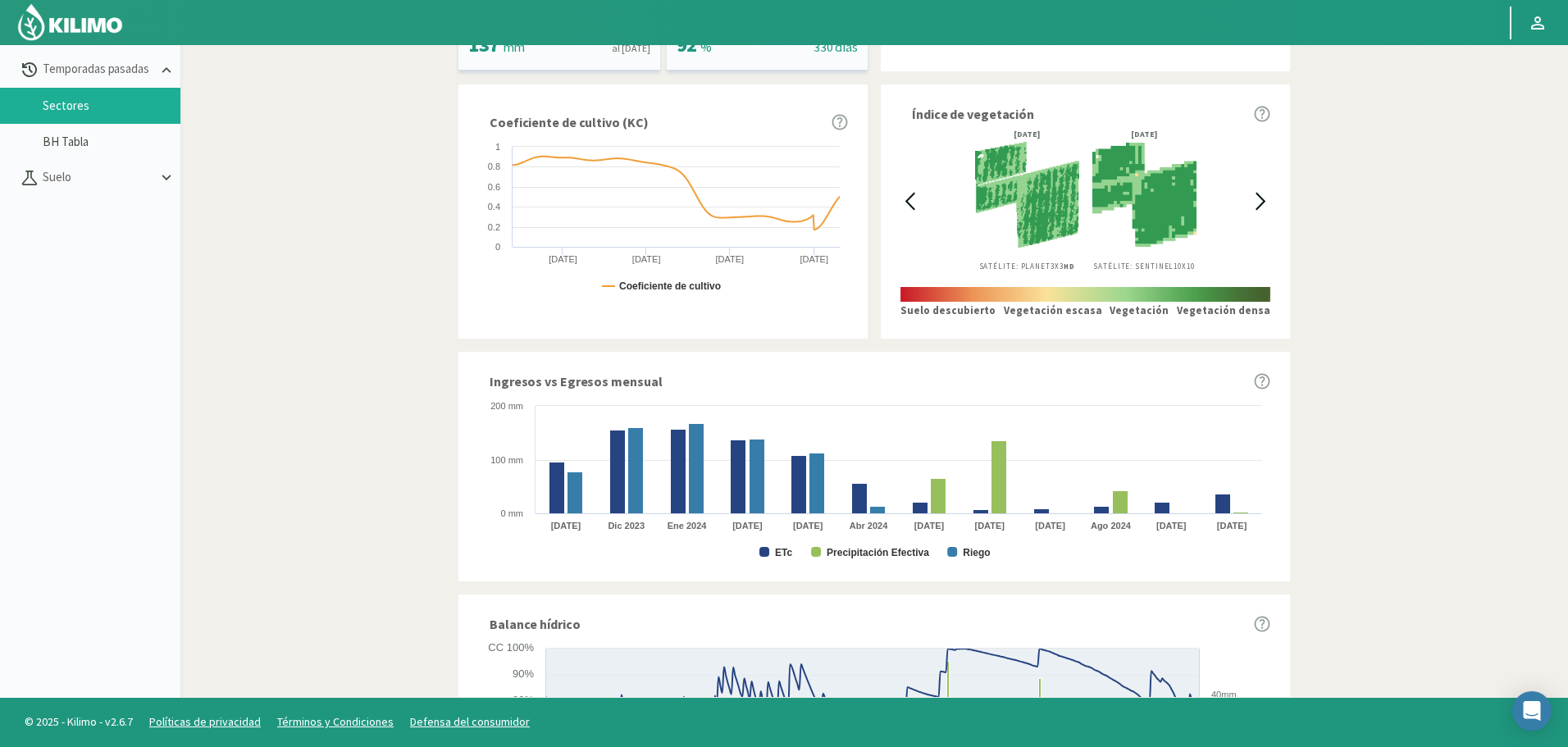
scroll to position [554, 0]
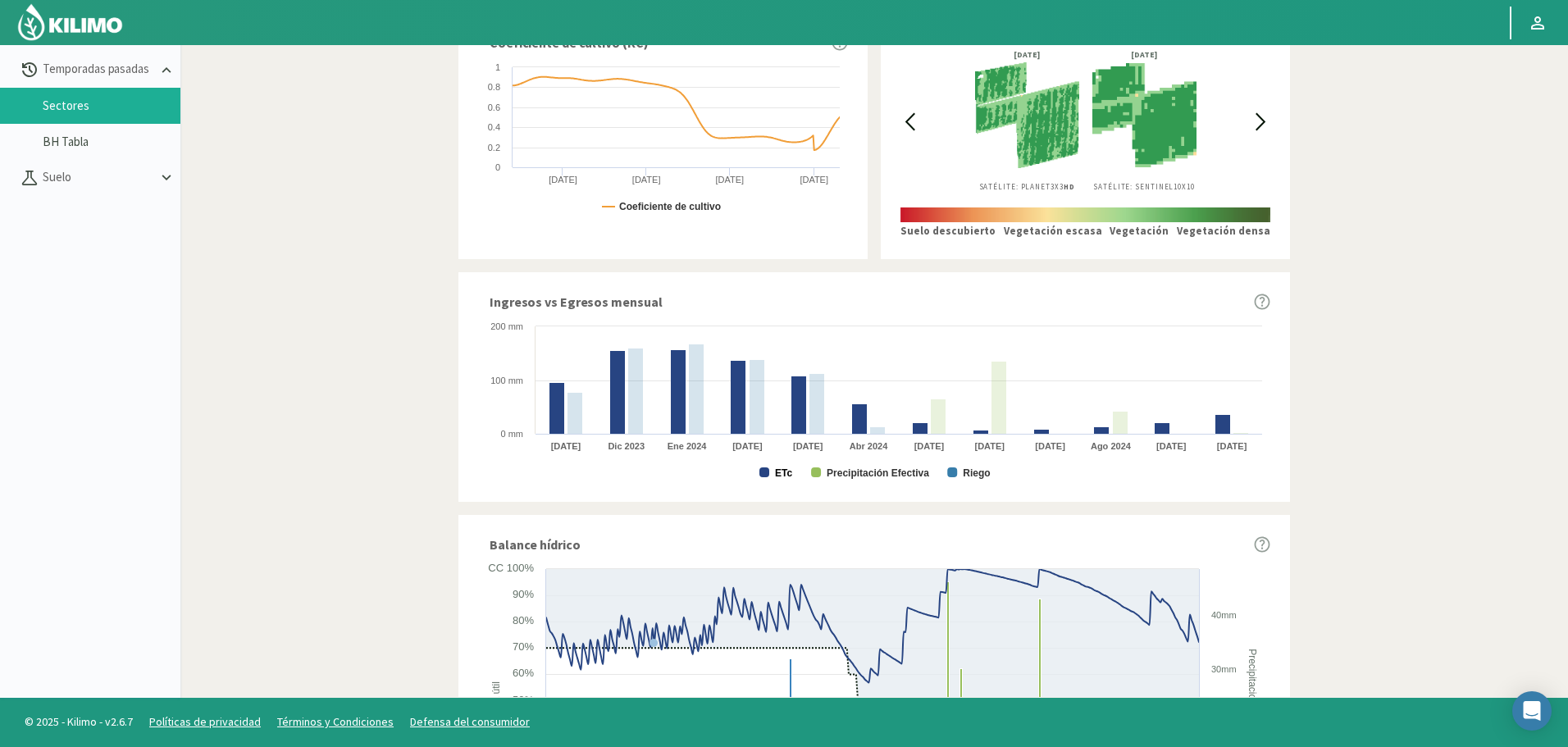
click at [786, 476] on text "ETc" at bounding box center [784, 473] width 17 height 11
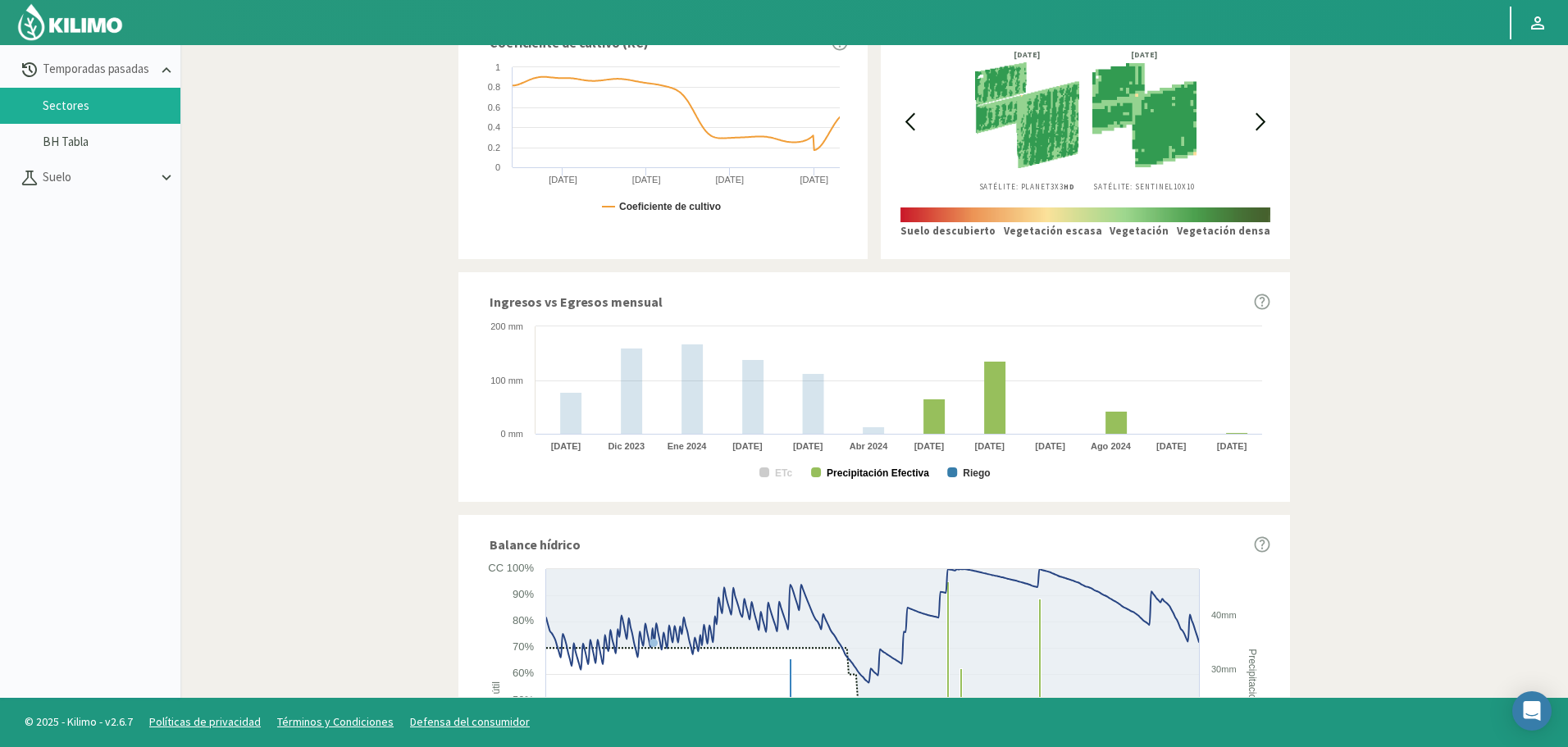
click at [865, 467] on text "Precipitación Efectiva" at bounding box center [878, 473] width 103 height 11
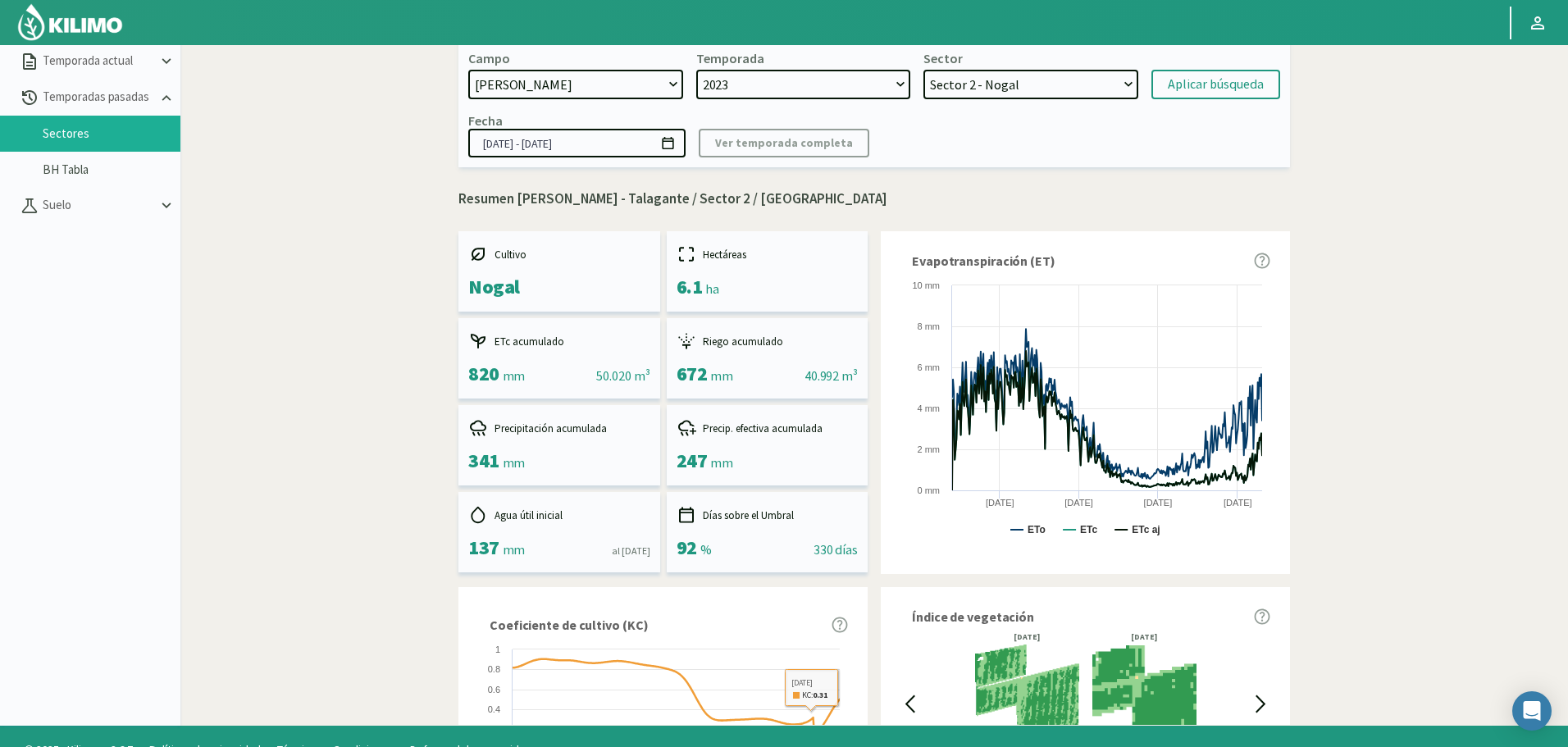
scroll to position [0, 0]
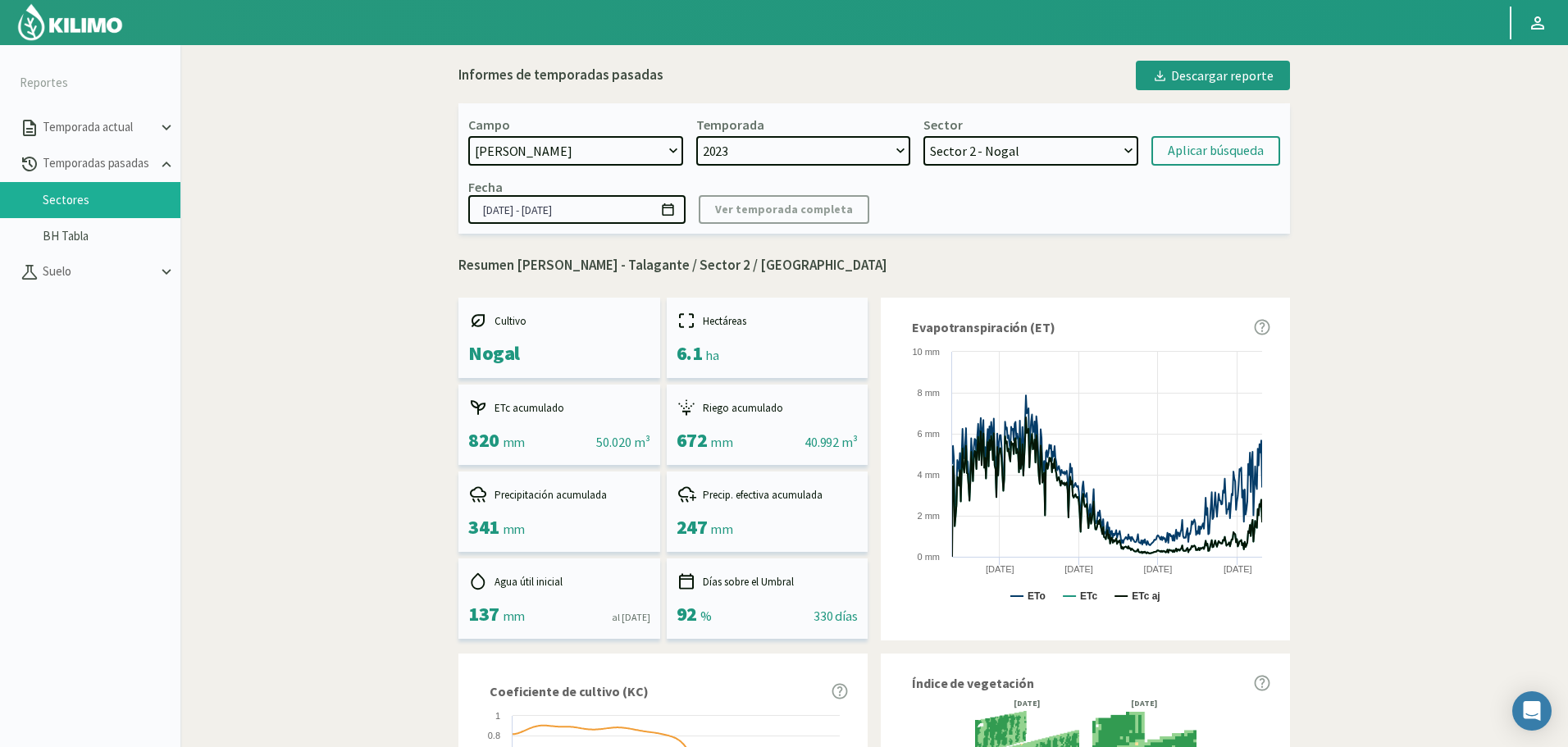
click at [967, 156] on select "Sector 13 - Limonero Sector 12 - Limonero Sector 11 - Nogal Sector 10 - Nogal S…" at bounding box center [1029, 151] width 214 height 30
click at [923, 136] on select "Sector 13 - Limonero Sector 12 - Limonero Sector 11 - Nogal Sector 10 - Nogal S…" at bounding box center [1029, 151] width 214 height 30
click at [1222, 145] on div "Aplicar búsqueda" at bounding box center [1215, 151] width 96 height 20
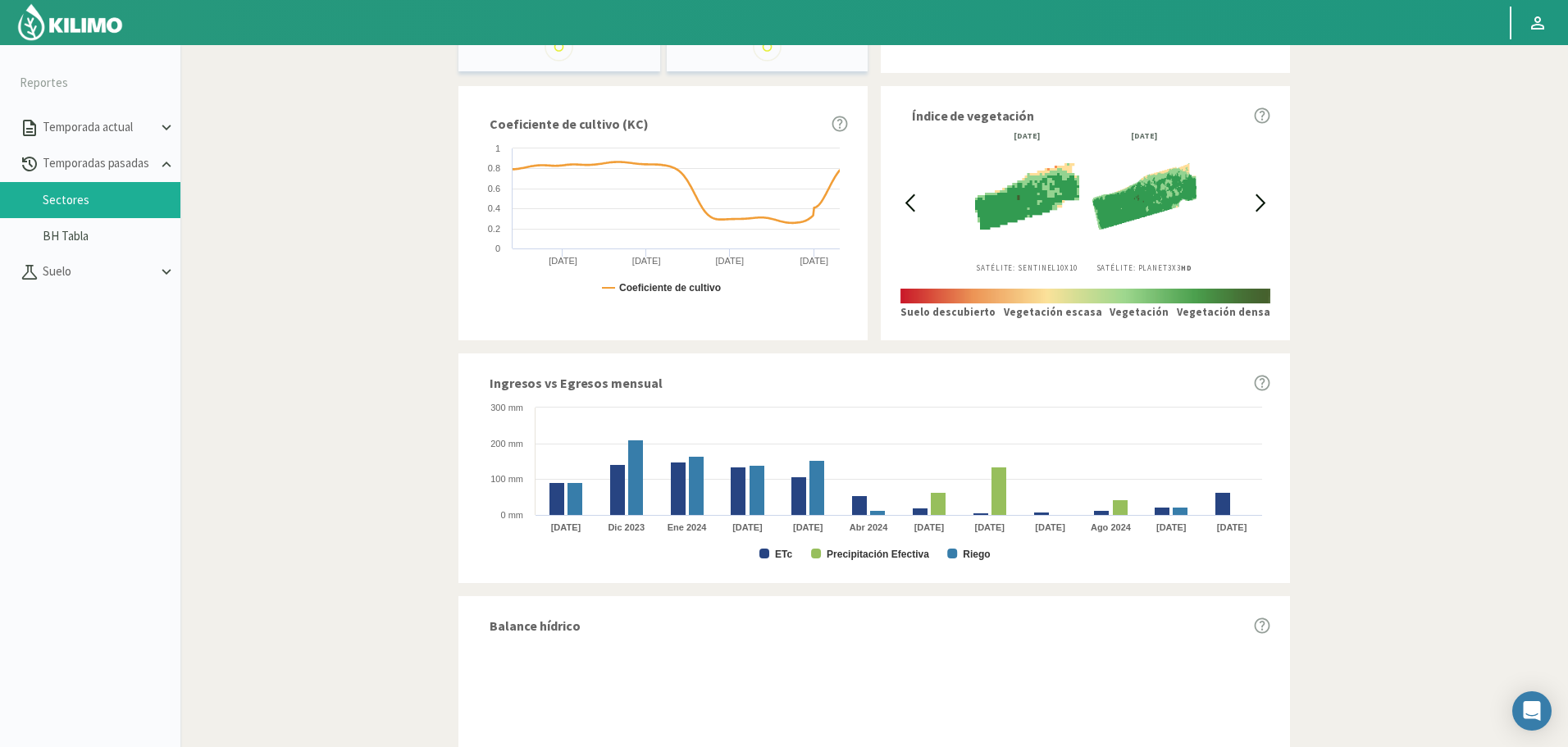
scroll to position [574, 0]
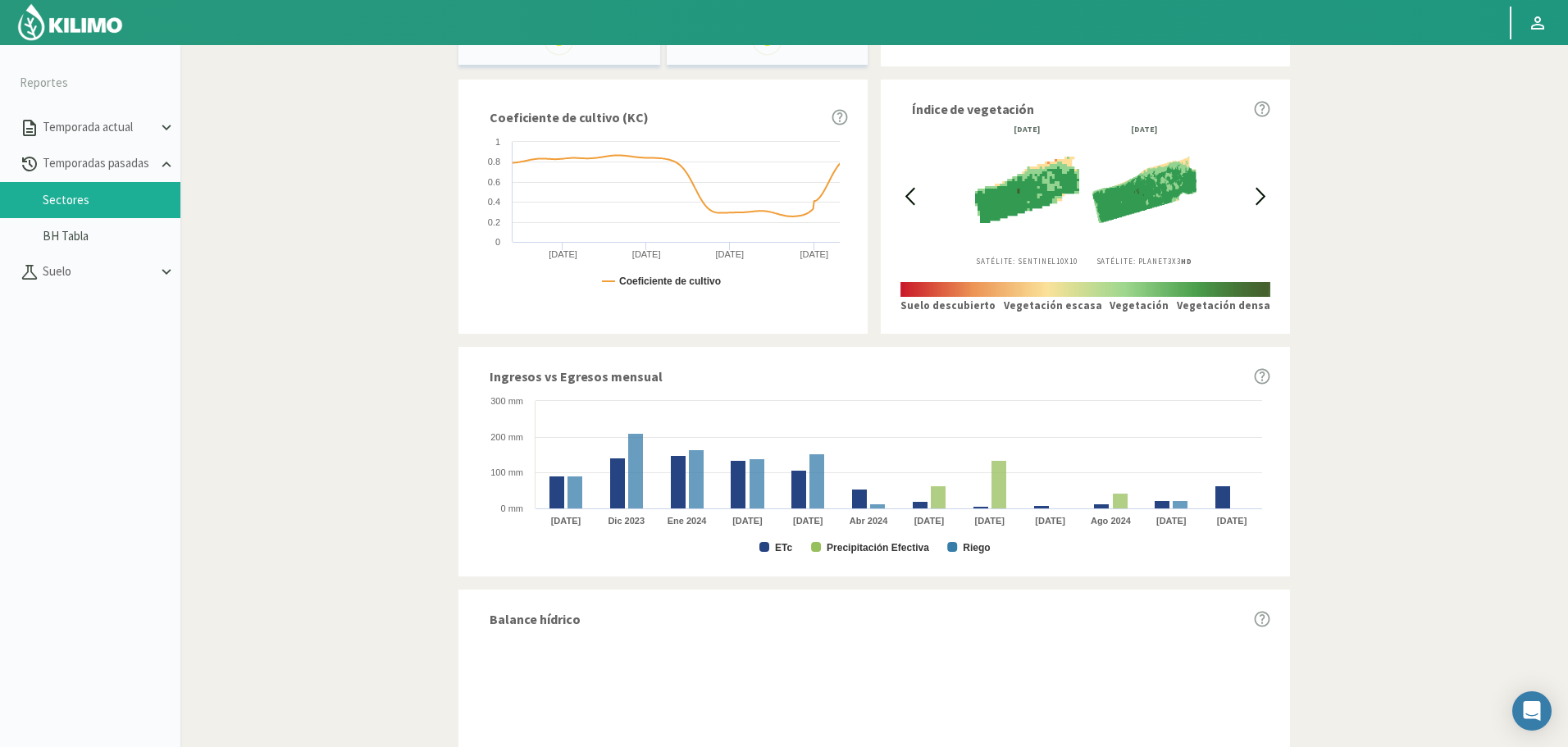
click at [782, 553] on div "Ingresos vs Egresos mensual Created with Highcharts 9.2.2 ETc Precipitación Efe…" at bounding box center [874, 461] width 831 height 230
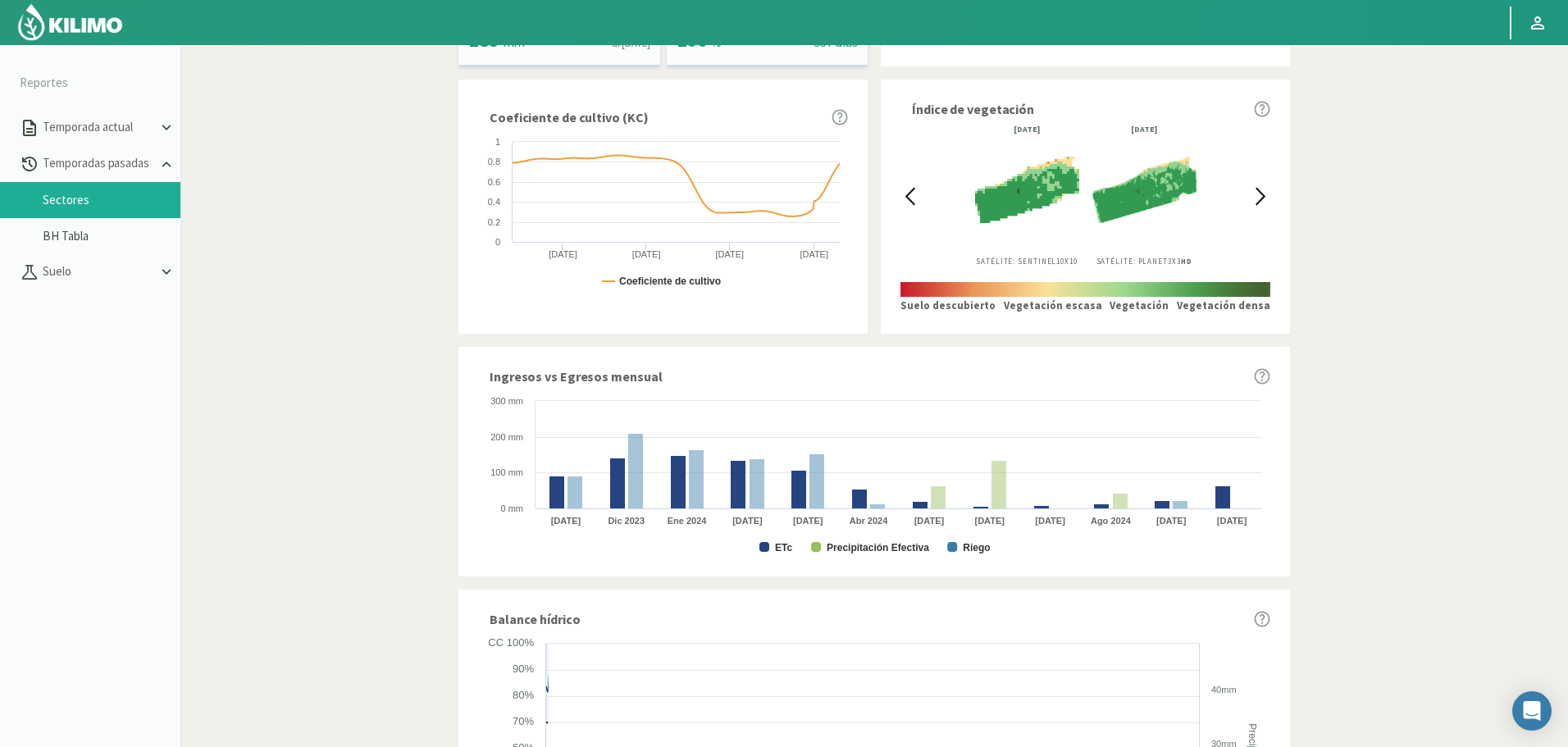
scroll to position [585, 0]
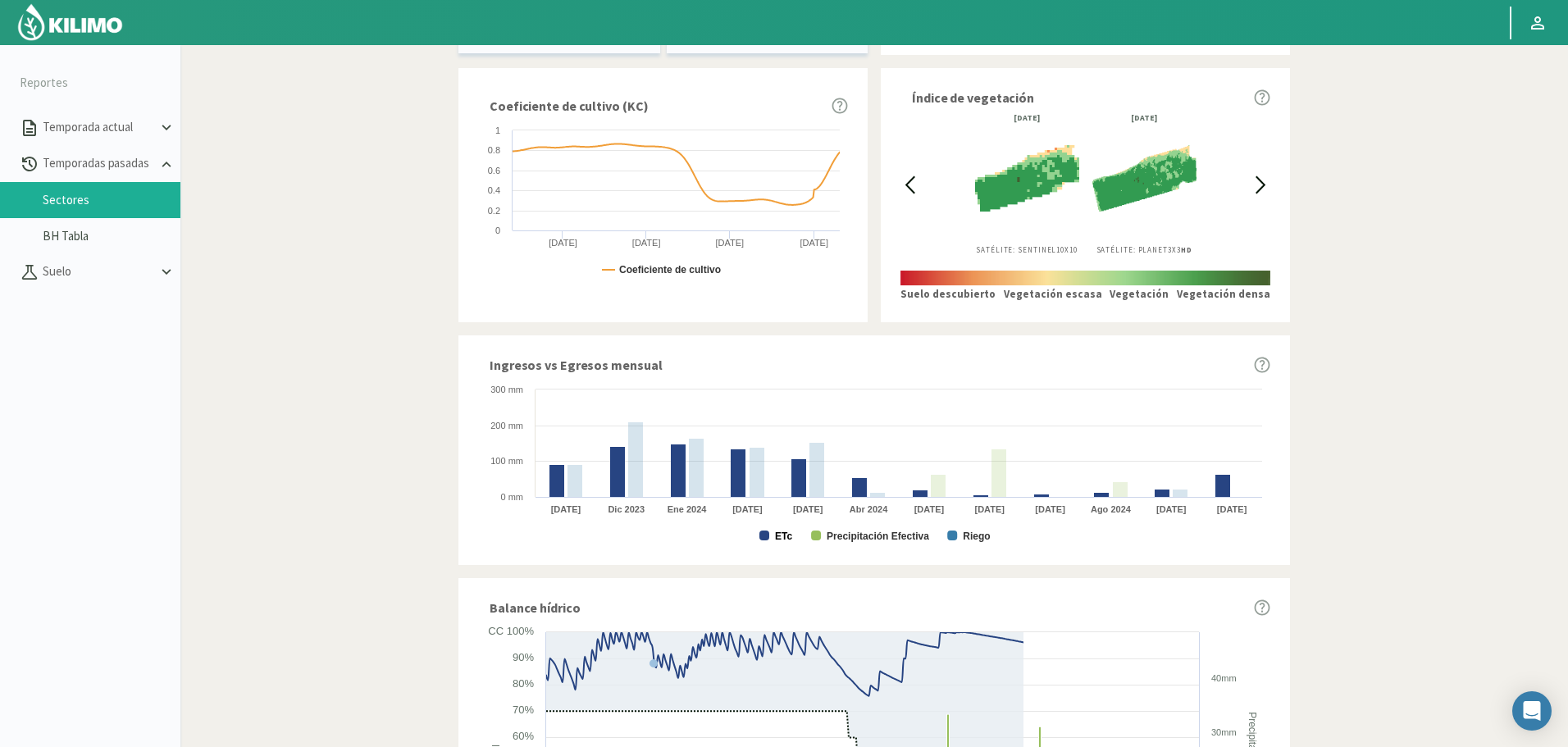
click at [785, 535] on text "ETc" at bounding box center [784, 536] width 17 height 11
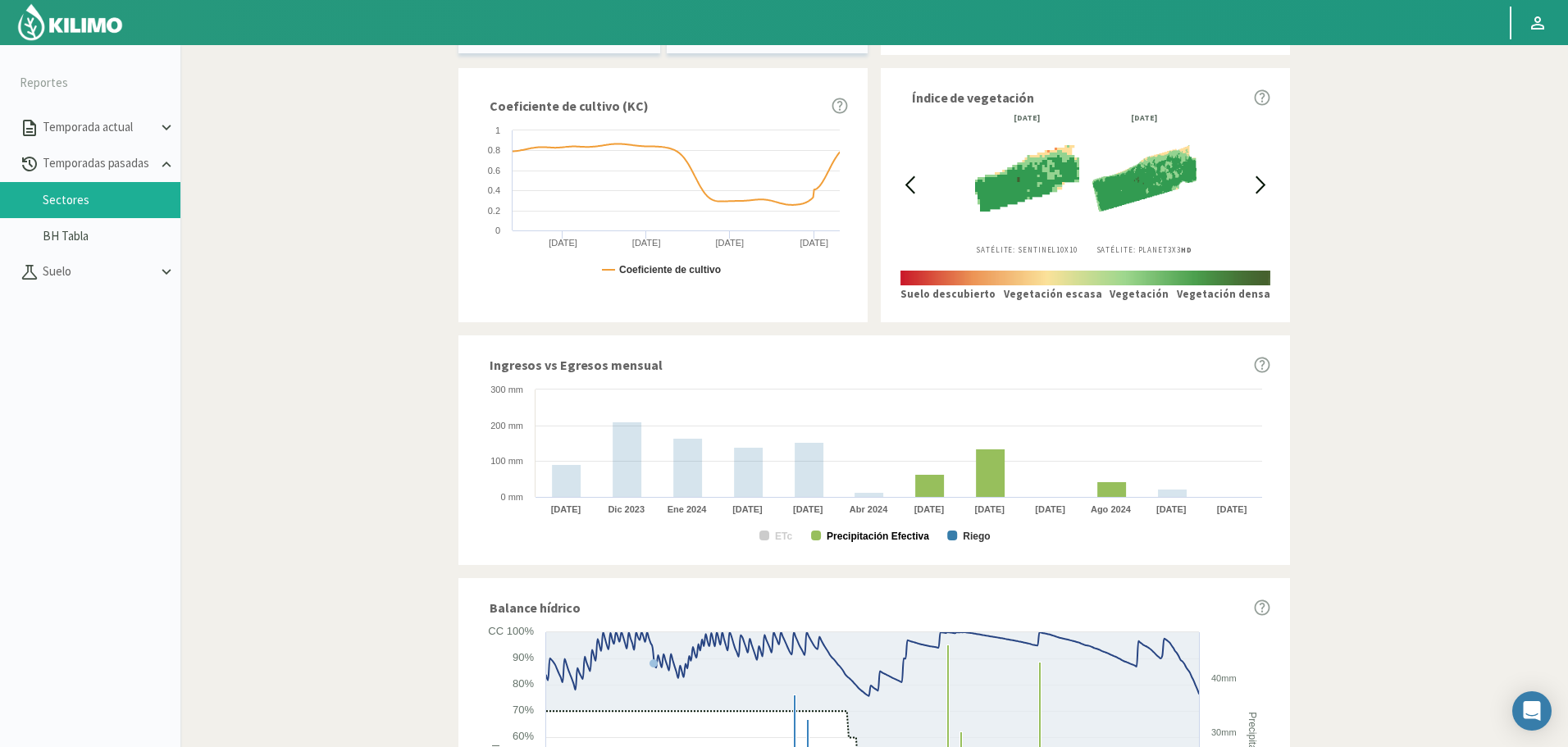
click at [853, 536] on text "Precipitación Efectiva" at bounding box center [878, 536] width 103 height 11
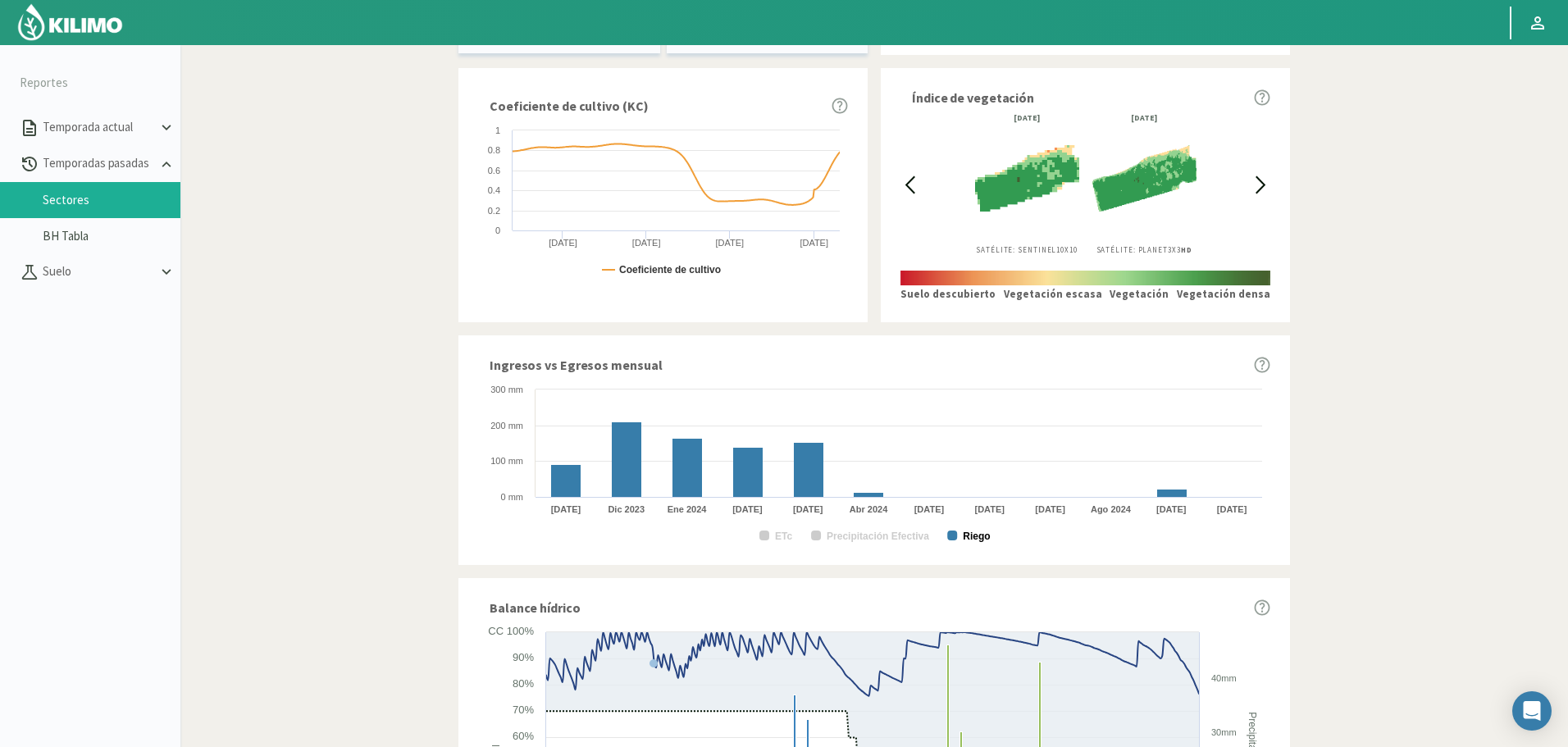
click at [979, 535] on text "Riego" at bounding box center [976, 536] width 27 height 11
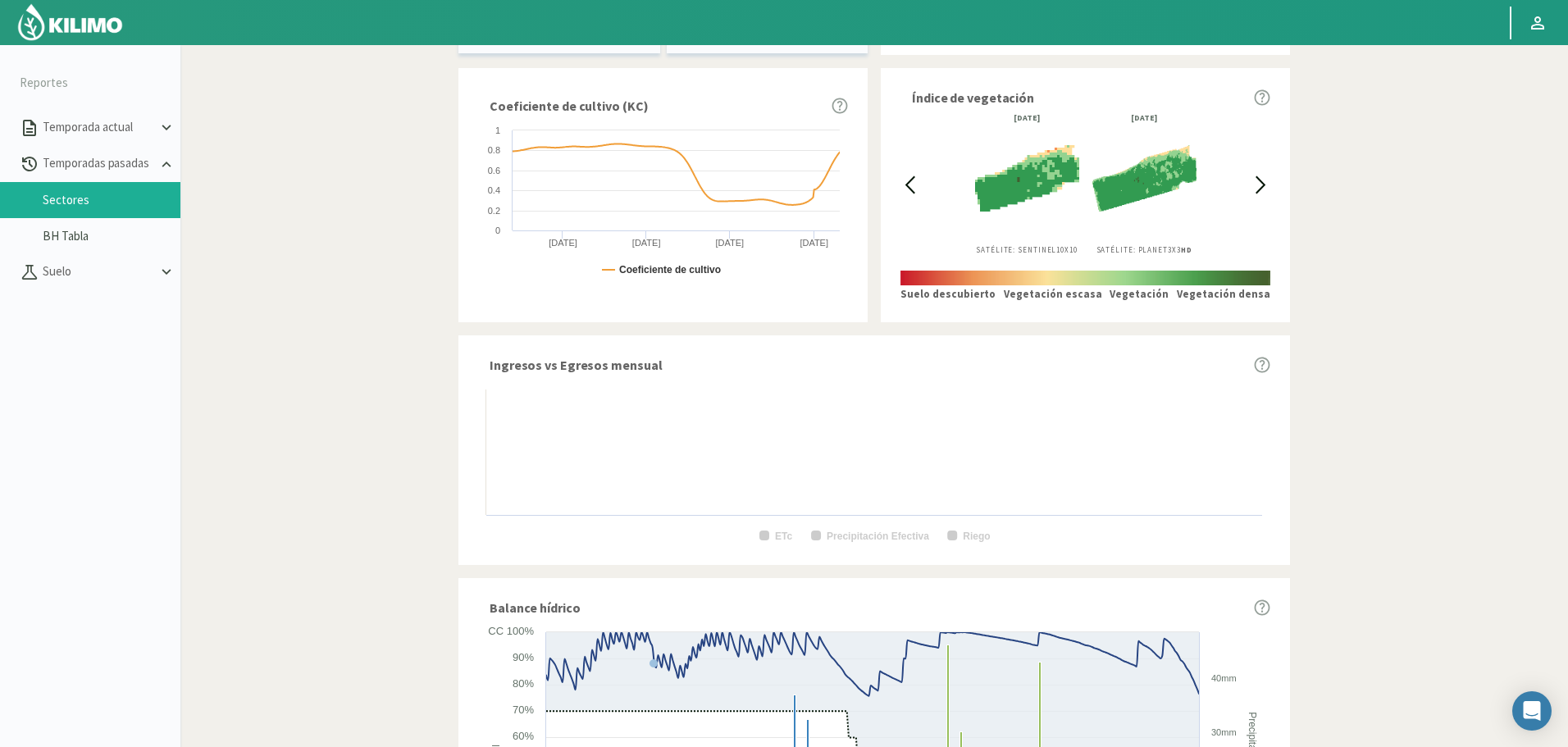
click at [962, 535] on rect at bounding box center [873, 463] width 792 height 164
click at [981, 536] on text "Riego" at bounding box center [976, 536] width 27 height 11
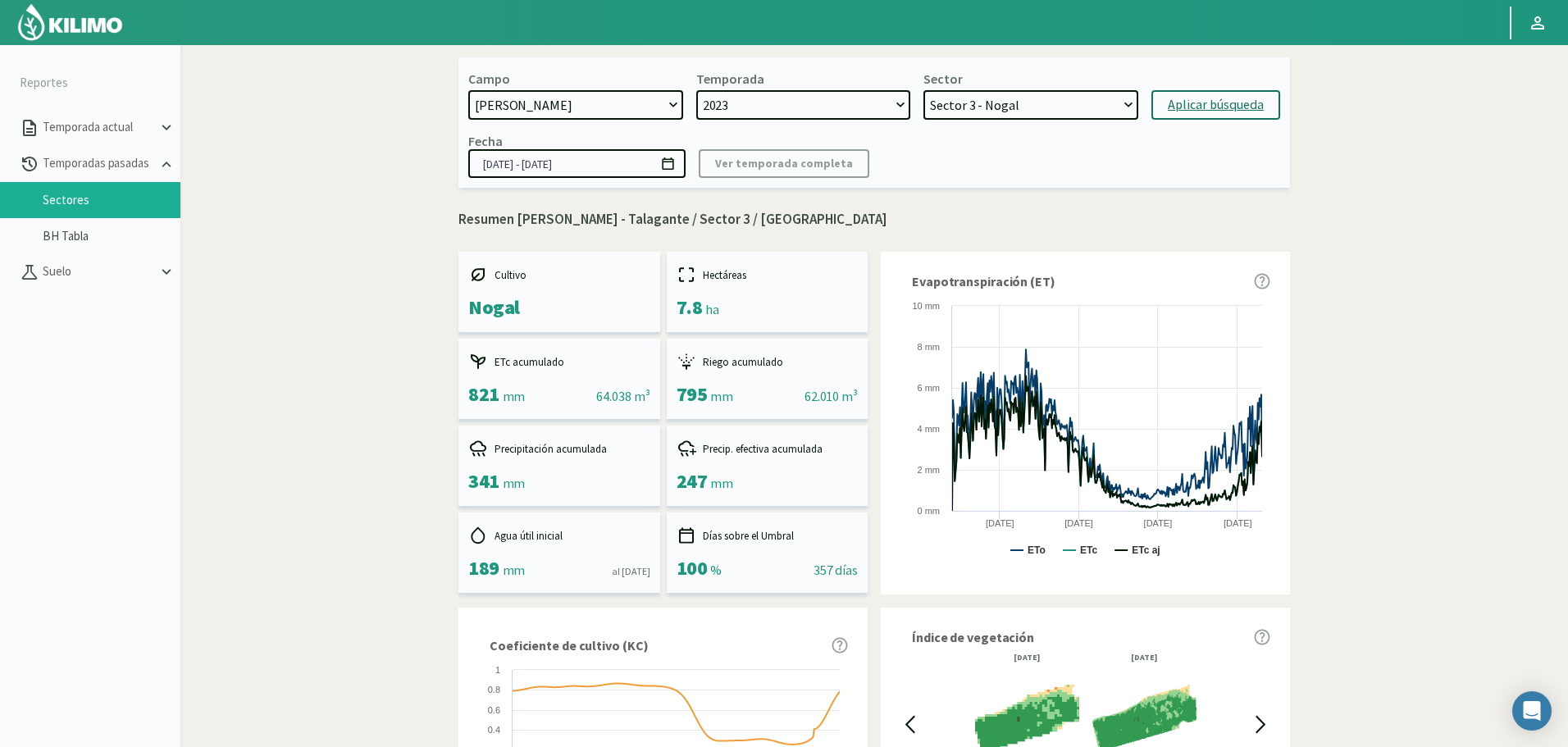
scroll to position [11, 0]
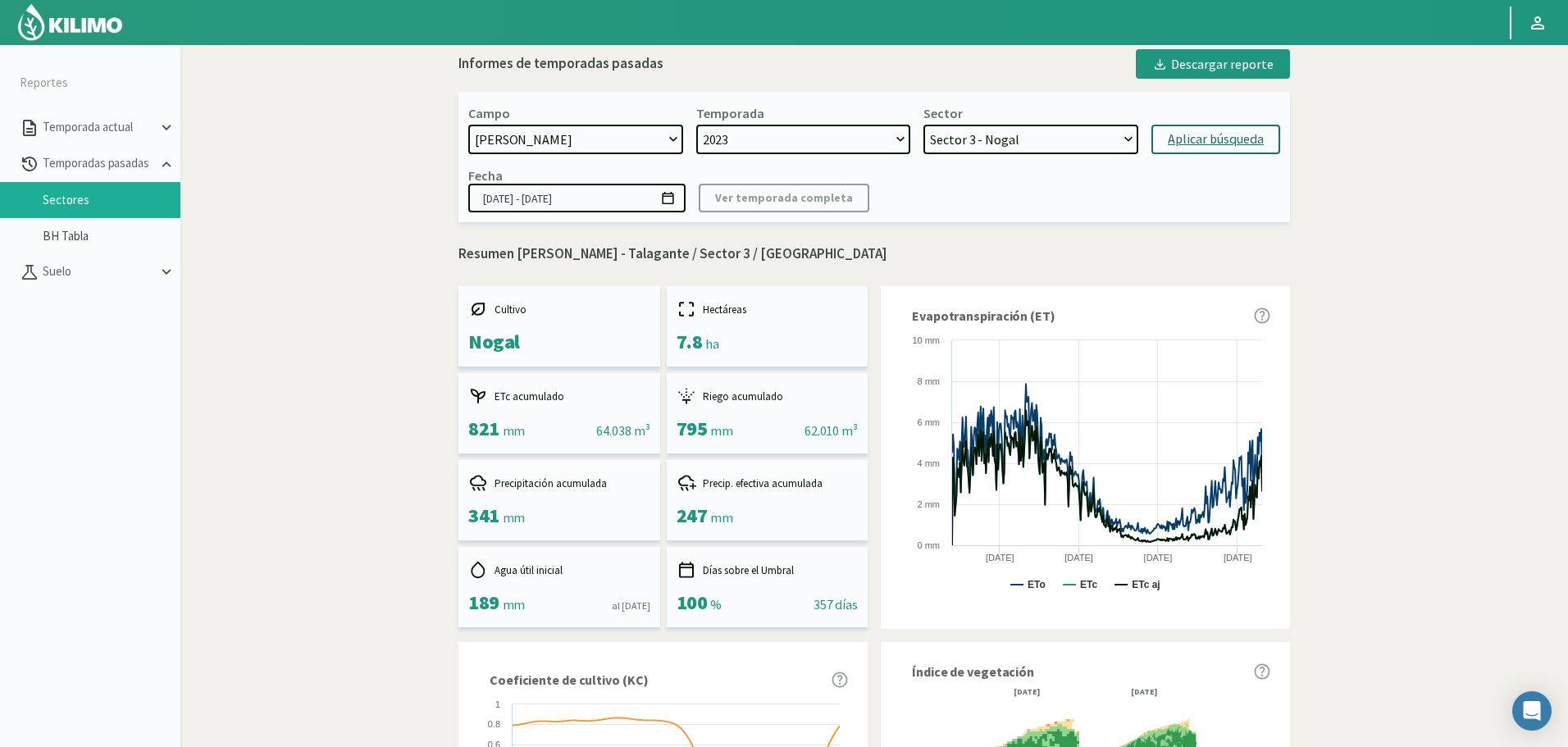
click at [990, 149] on select "Sector 13 - Limonero Sector 12 - Limonero Sector 11 - Nogal Sector 10 - Nogal S…" at bounding box center [1029, 139] width 214 height 30
click at [923, 125] on select "Sector 13 - Limonero Sector 12 - Limonero Sector 11 - Nogal Sector 10 - Nogal S…" at bounding box center [1029, 139] width 214 height 30
click at [1192, 137] on div "Aplicar búsqueda" at bounding box center [1215, 139] width 96 height 20
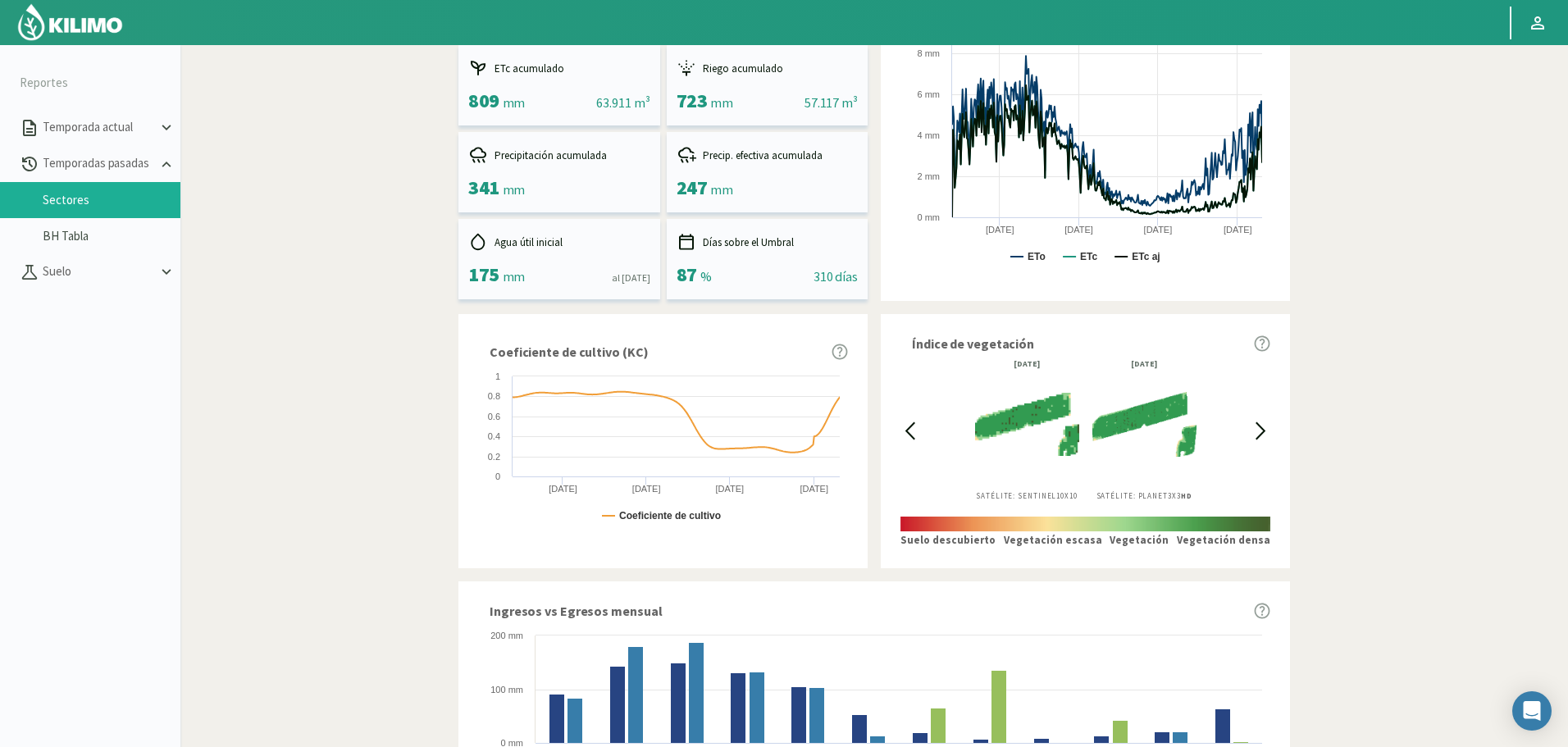
scroll to position [749, 0]
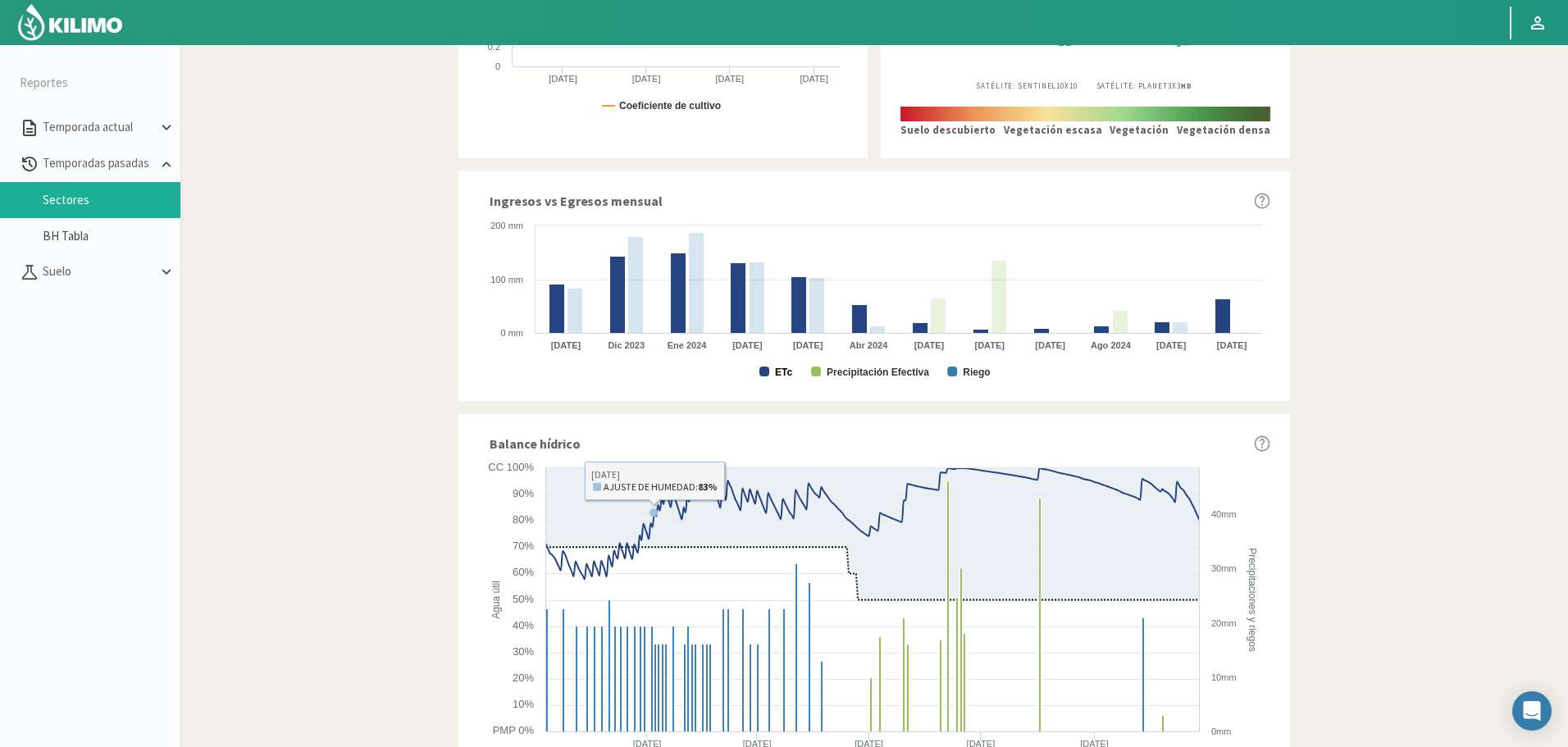
click at [784, 366] on text "ETc" at bounding box center [784, 372] width 17 height 11
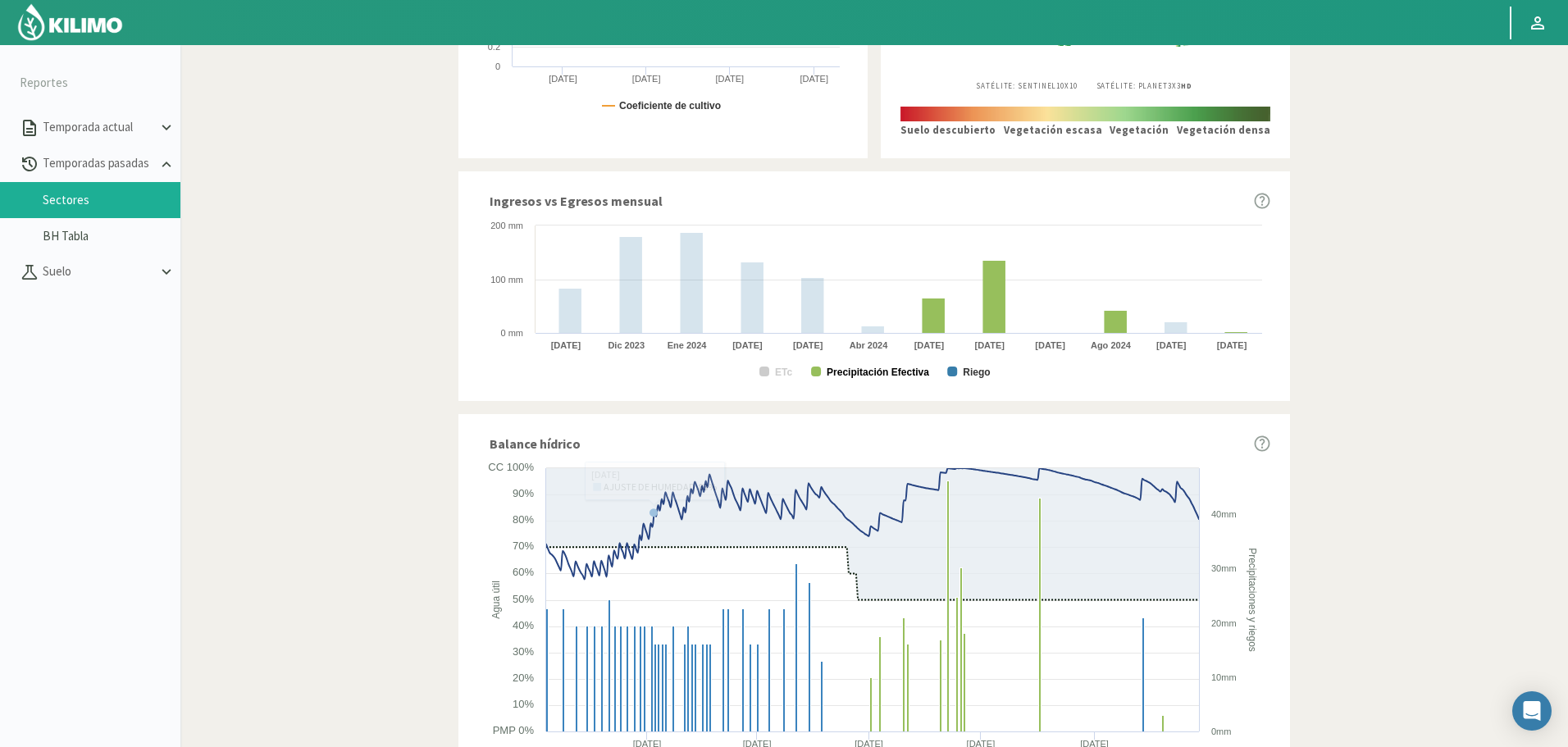
drag, startPoint x: 865, startPoint y: 367, endPoint x: 964, endPoint y: 366, distance: 99.0
click at [866, 367] on text "Precipitación Efectiva" at bounding box center [878, 372] width 103 height 11
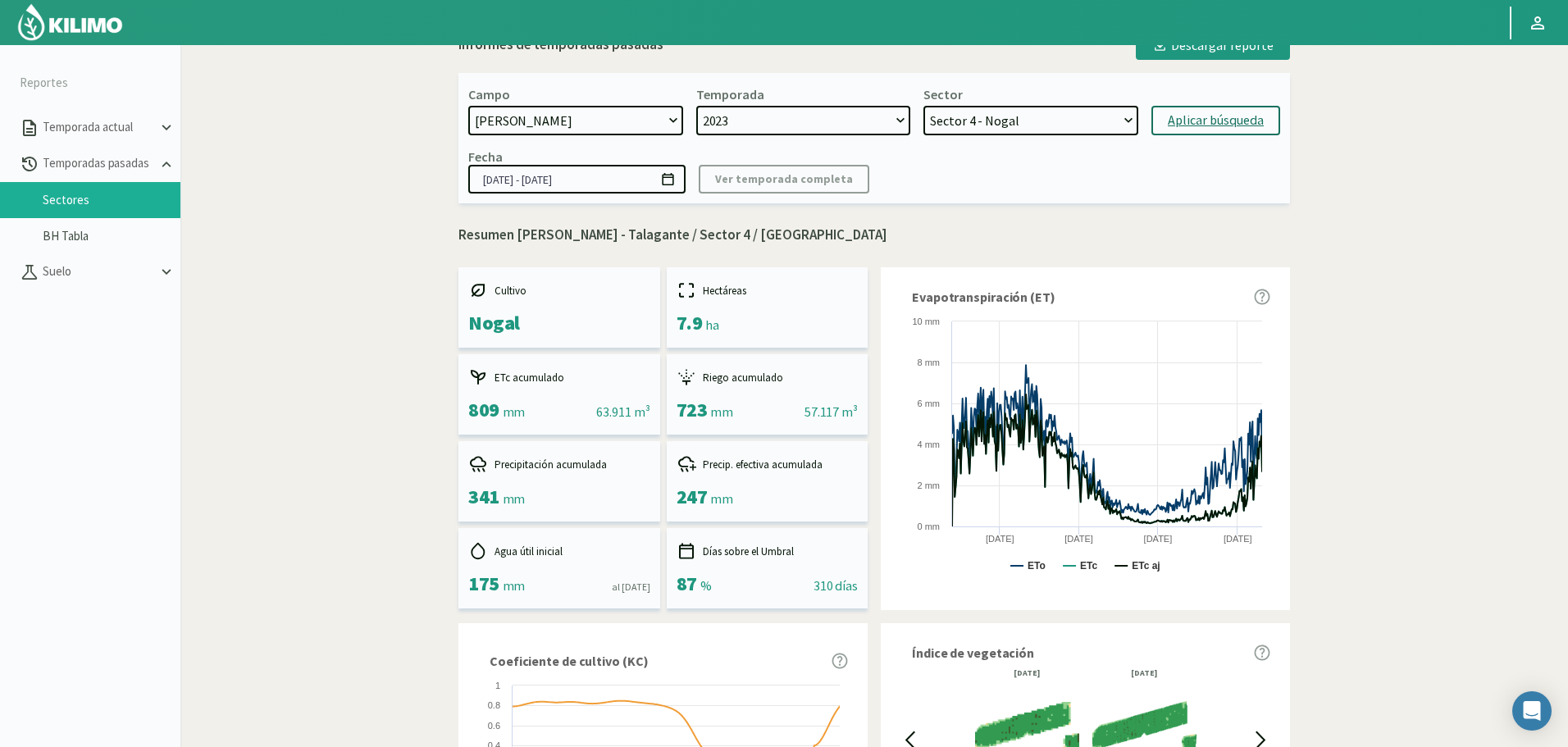
scroll to position [0, 0]
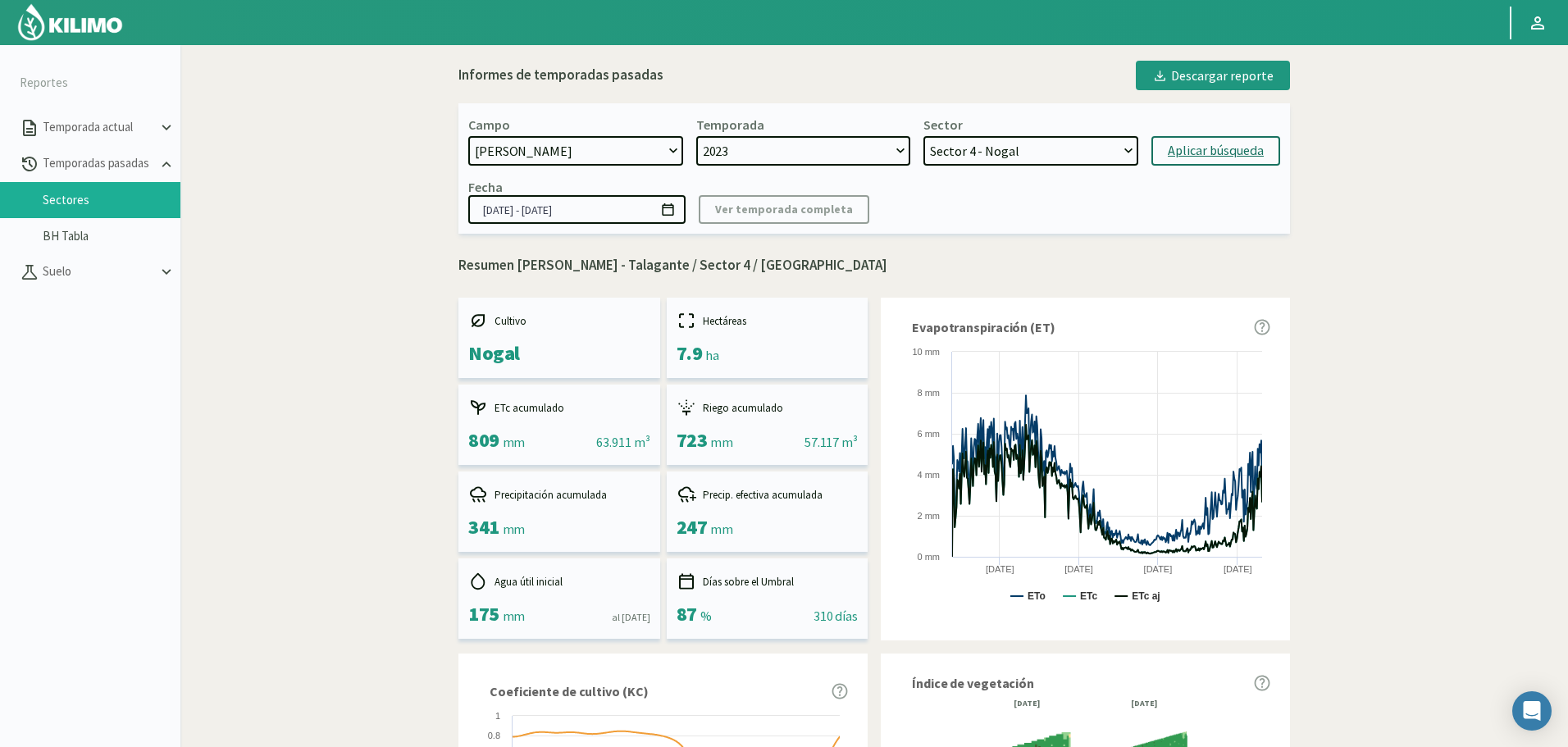
click at [1012, 150] on select "Sector 13 - Limonero Sector 12 - Limonero Sector 11 - Nogal Sector 10 - Nogal S…" at bounding box center [1029, 151] width 214 height 30
click at [1017, 164] on select "Sector 13 - Limonero Sector 12 - Limonero Sector 11 - Nogal Sector 10 - Nogal S…" at bounding box center [1029, 151] width 214 height 30
click at [923, 136] on select "Sector 13 - Limonero Sector 12 - Limonero Sector 11 - Nogal Sector 10 - Nogal S…" at bounding box center [1029, 151] width 214 height 30
click at [1230, 167] on div "Campo [DATE] 8 Fuegos Acograpes - Ag. [PERSON_NAME] - Ag. [GEOGRAPHIC_DATA] Aco…" at bounding box center [874, 168] width 831 height 131
click at [1243, 159] on div "Aplicar búsqueda" at bounding box center [1215, 151] width 96 height 20
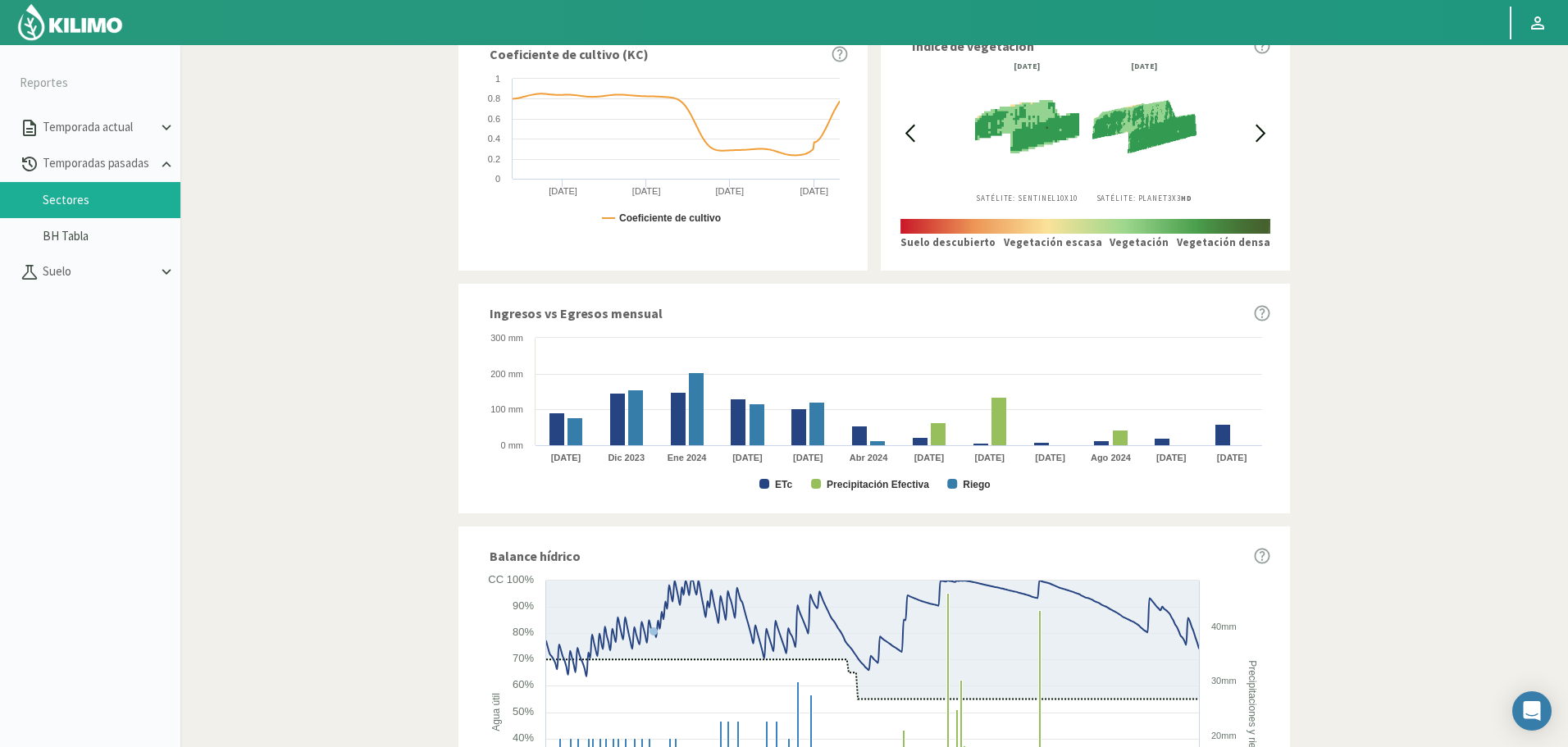
scroll to position [656, 0]
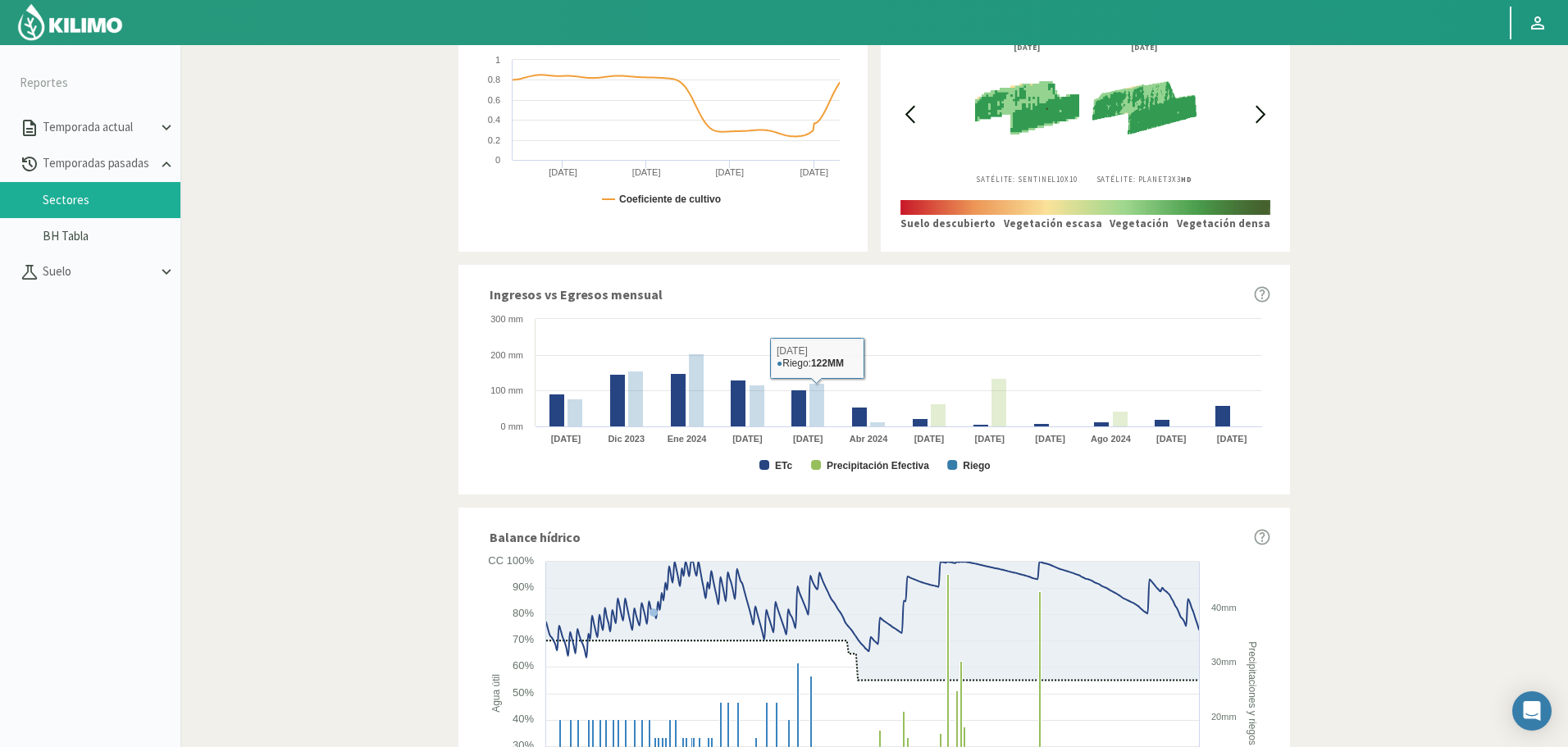
click at [780, 472] on text "ETc" at bounding box center [784, 466] width 17 height 11
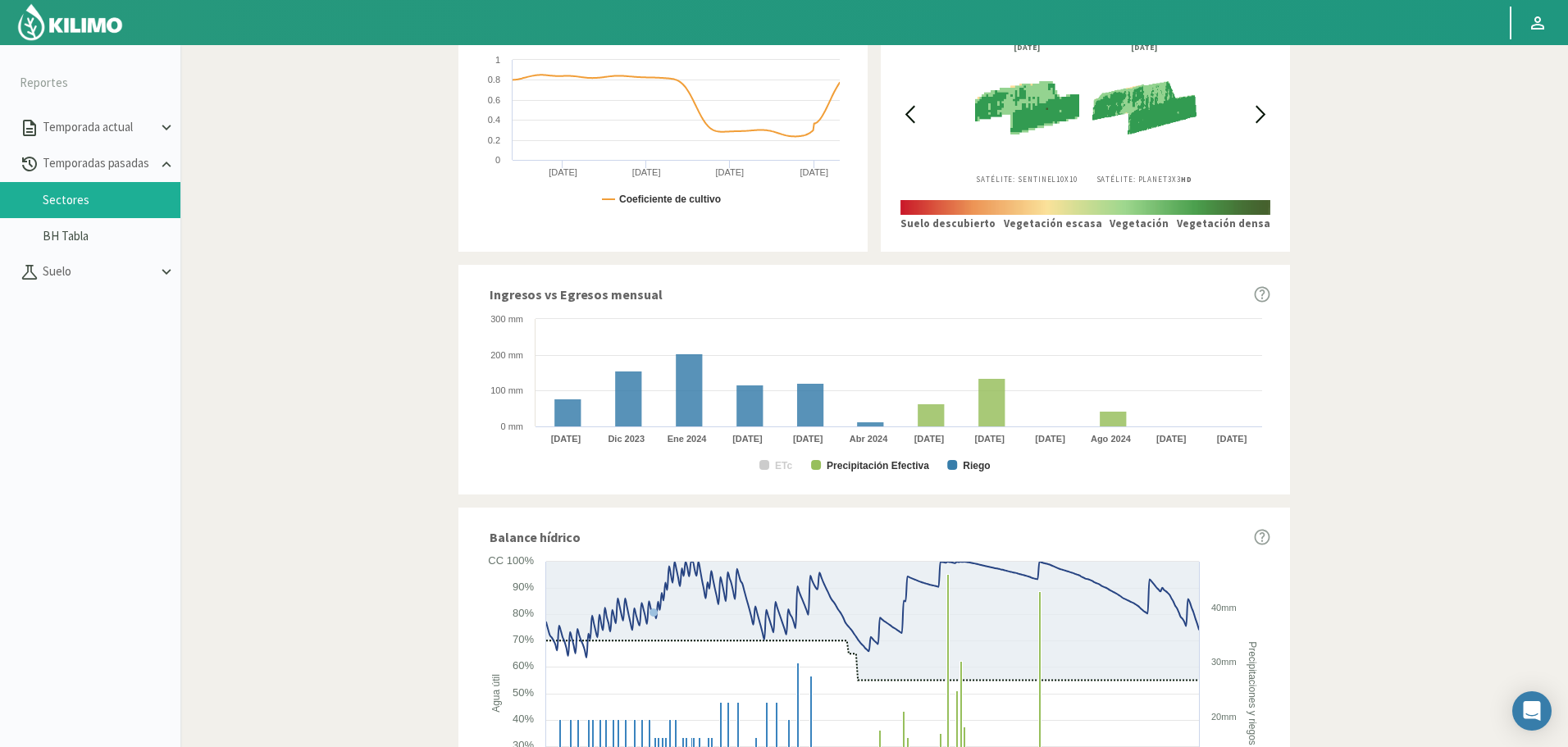
click at [861, 467] on text "Precipitación Efectiva" at bounding box center [878, 466] width 103 height 11
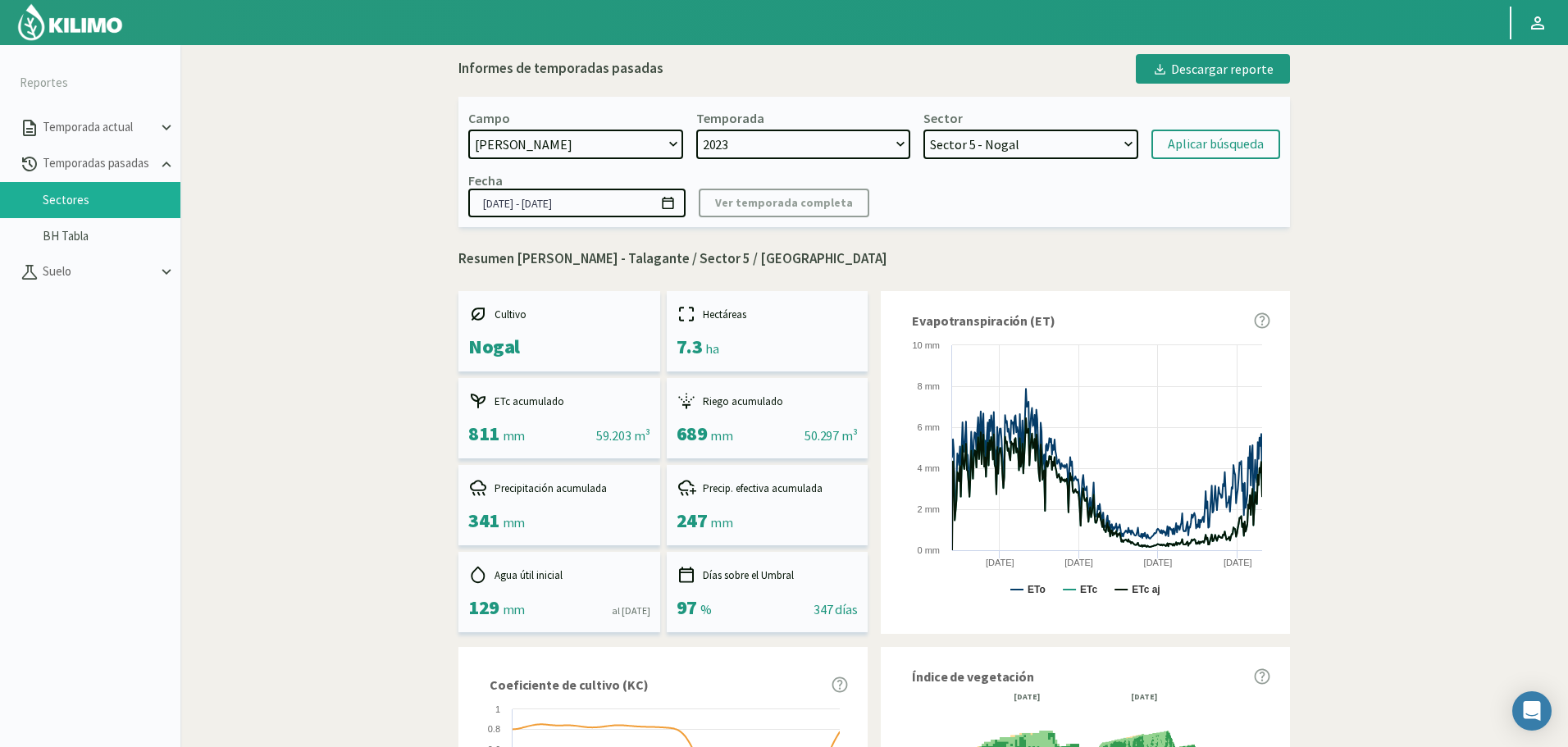
scroll to position [0, 0]
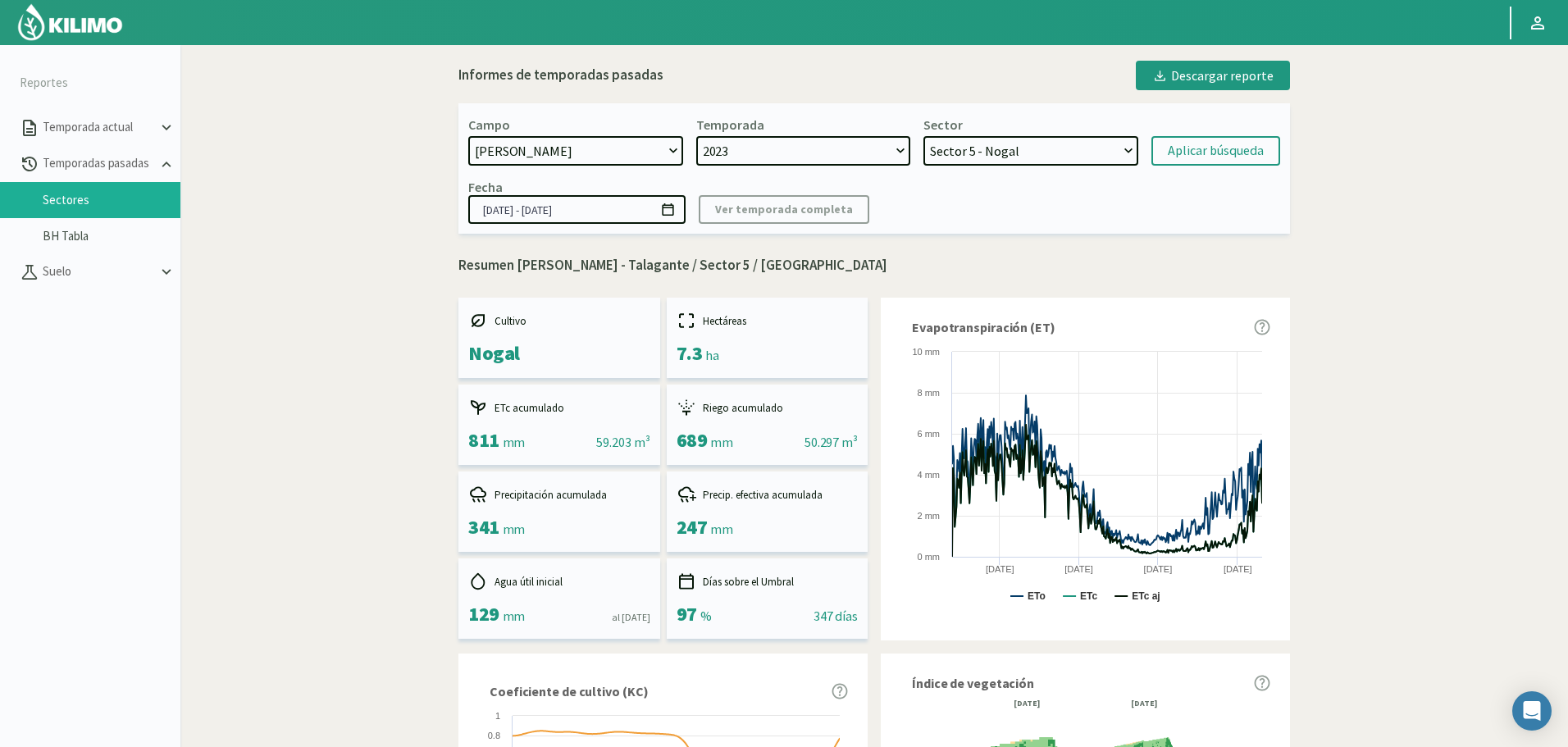
drag, startPoint x: 999, startPoint y: 160, endPoint x: 1017, endPoint y: 161, distance: 18.0
click at [1000, 160] on select "Sector 13 - Limonero Sector 12 - Limonero Sector 11 - Nogal Sector 10 - Nogal S…" at bounding box center [1029, 151] width 214 height 30
click at [1018, 168] on div "Campo [DATE] 8 Fuegos Acograpes - Ag. [PERSON_NAME] - Ag. [GEOGRAPHIC_DATA] Aco…" at bounding box center [874, 168] width 831 height 131
click at [923, 136] on select "Sector 13 - Limonero Sector 12 - Limonero Sector 11 - Nogal Sector 10 - Nogal S…" at bounding box center [1029, 151] width 214 height 30
click at [1186, 155] on div "Aplicar búsqueda" at bounding box center [1215, 151] width 96 height 20
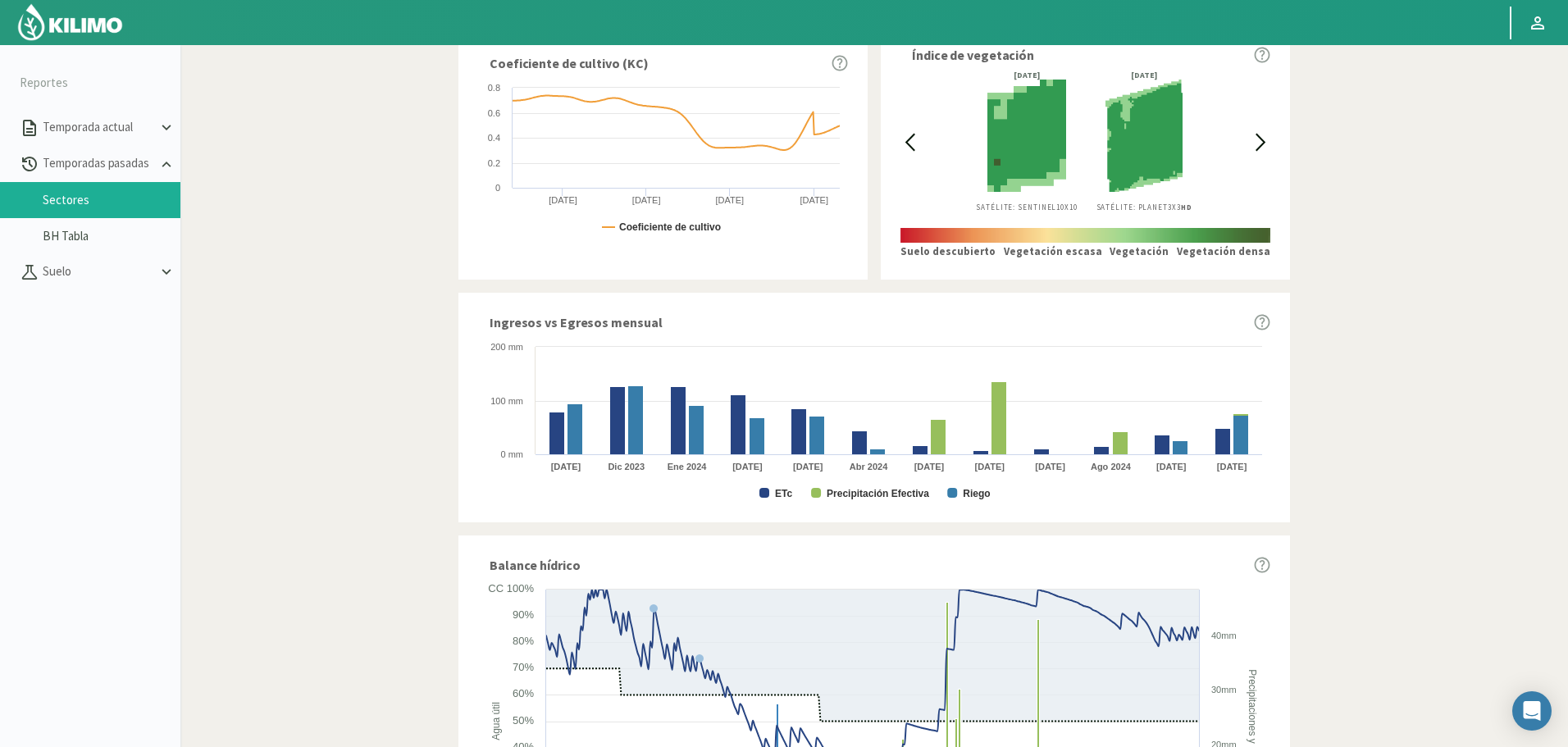
scroll to position [656, 0]
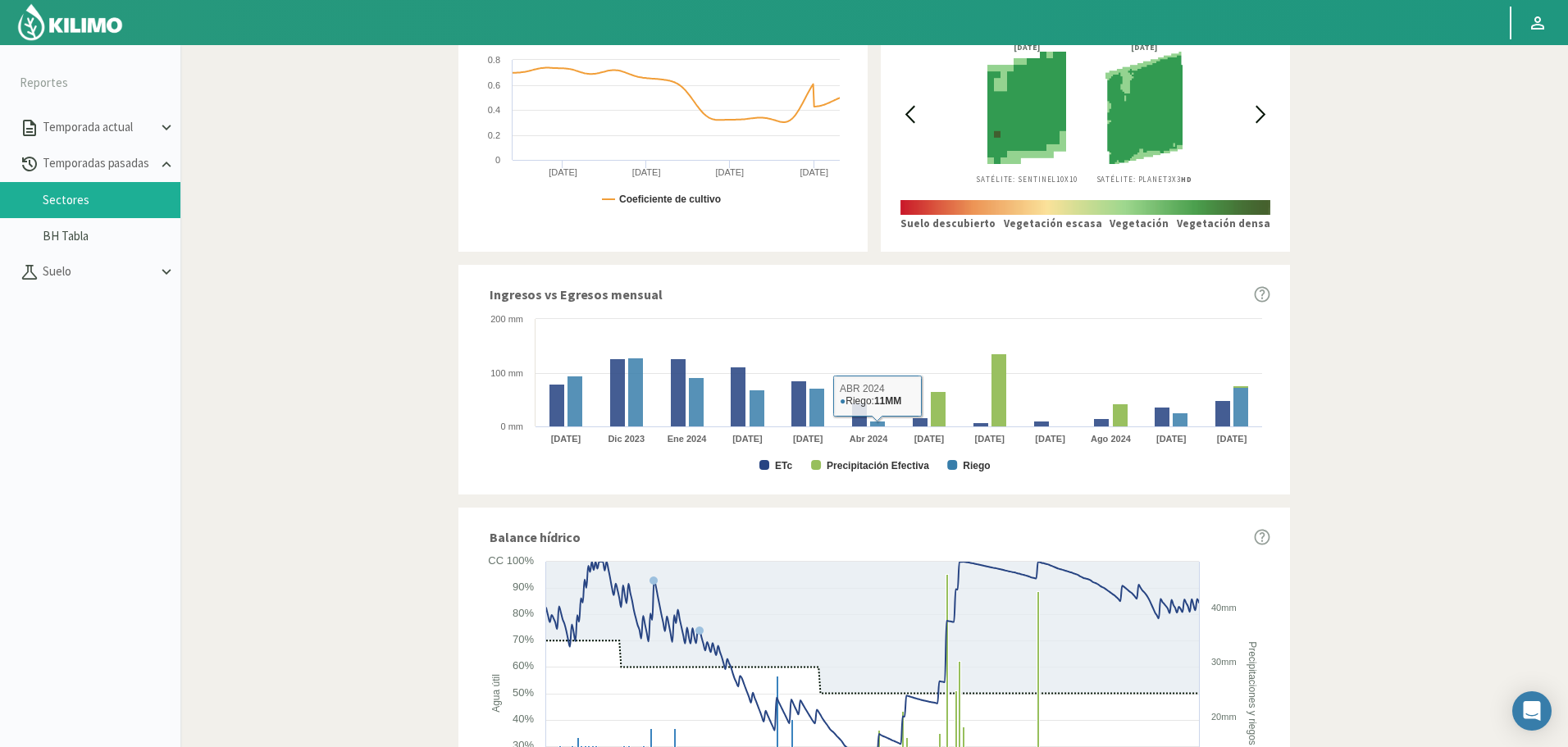
click at [771, 463] on rect at bounding box center [873, 393] width 792 height 164
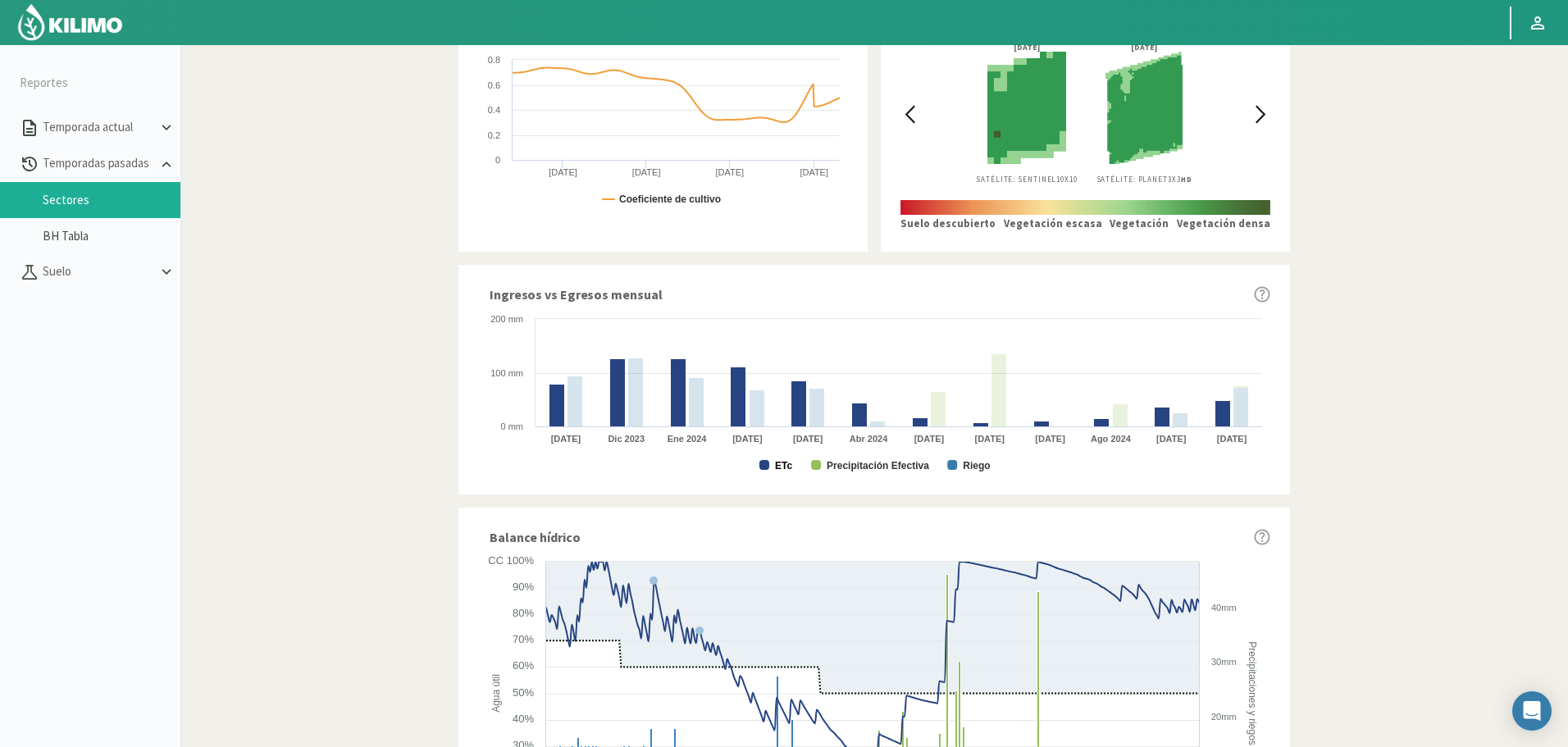
click at [787, 463] on text "ETc" at bounding box center [784, 466] width 17 height 11
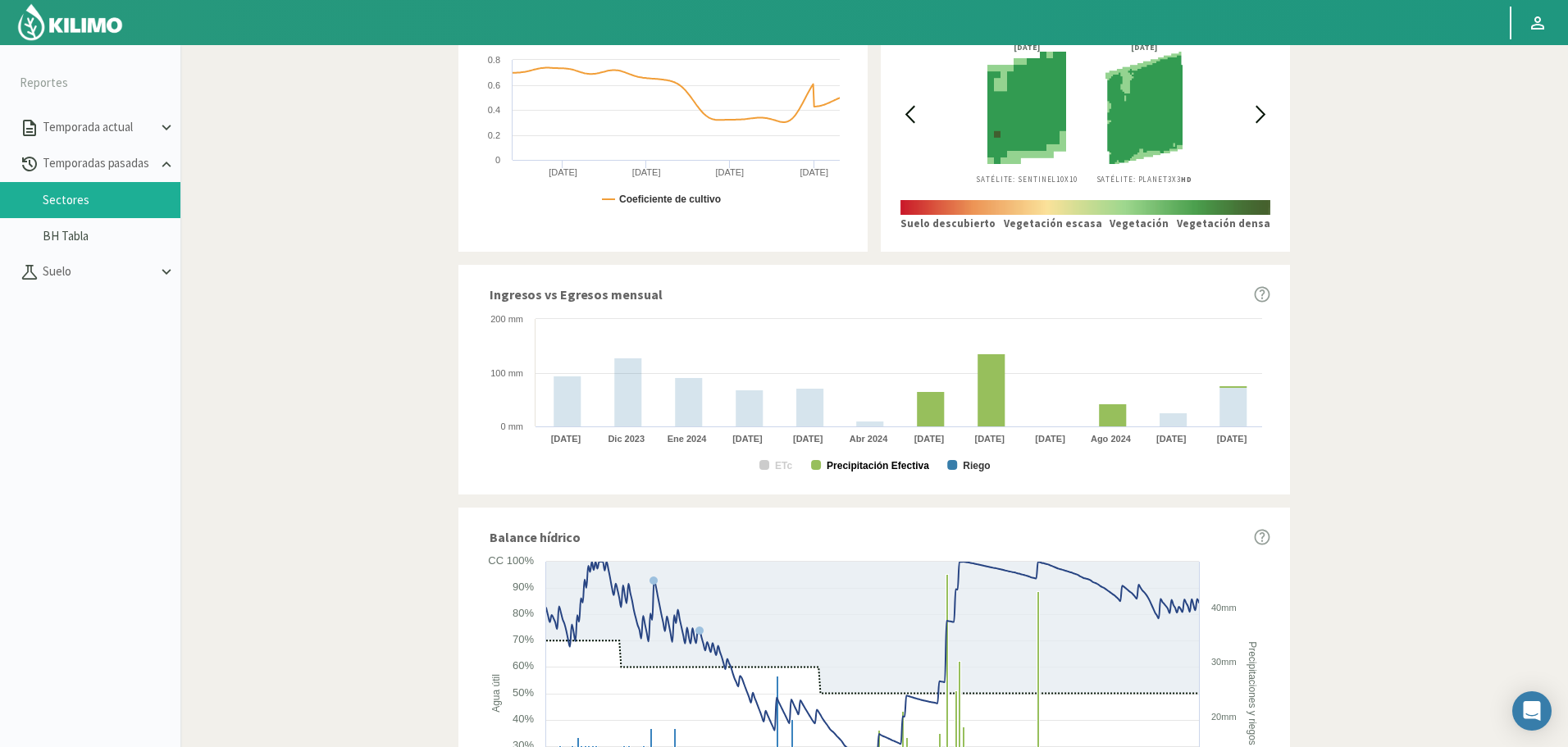
click at [833, 466] on text "Precipitación Efectiva" at bounding box center [878, 466] width 103 height 11
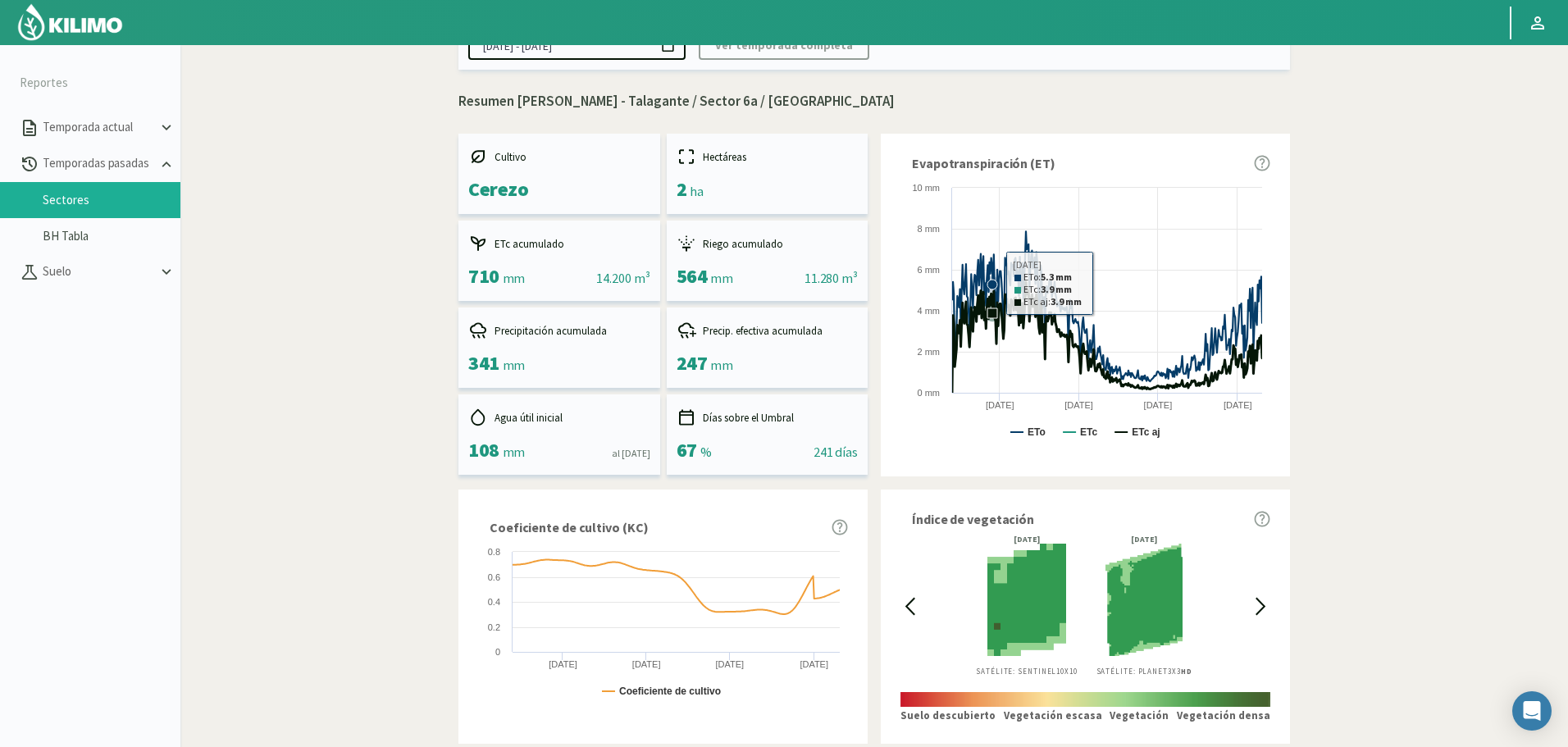
scroll to position [0, 0]
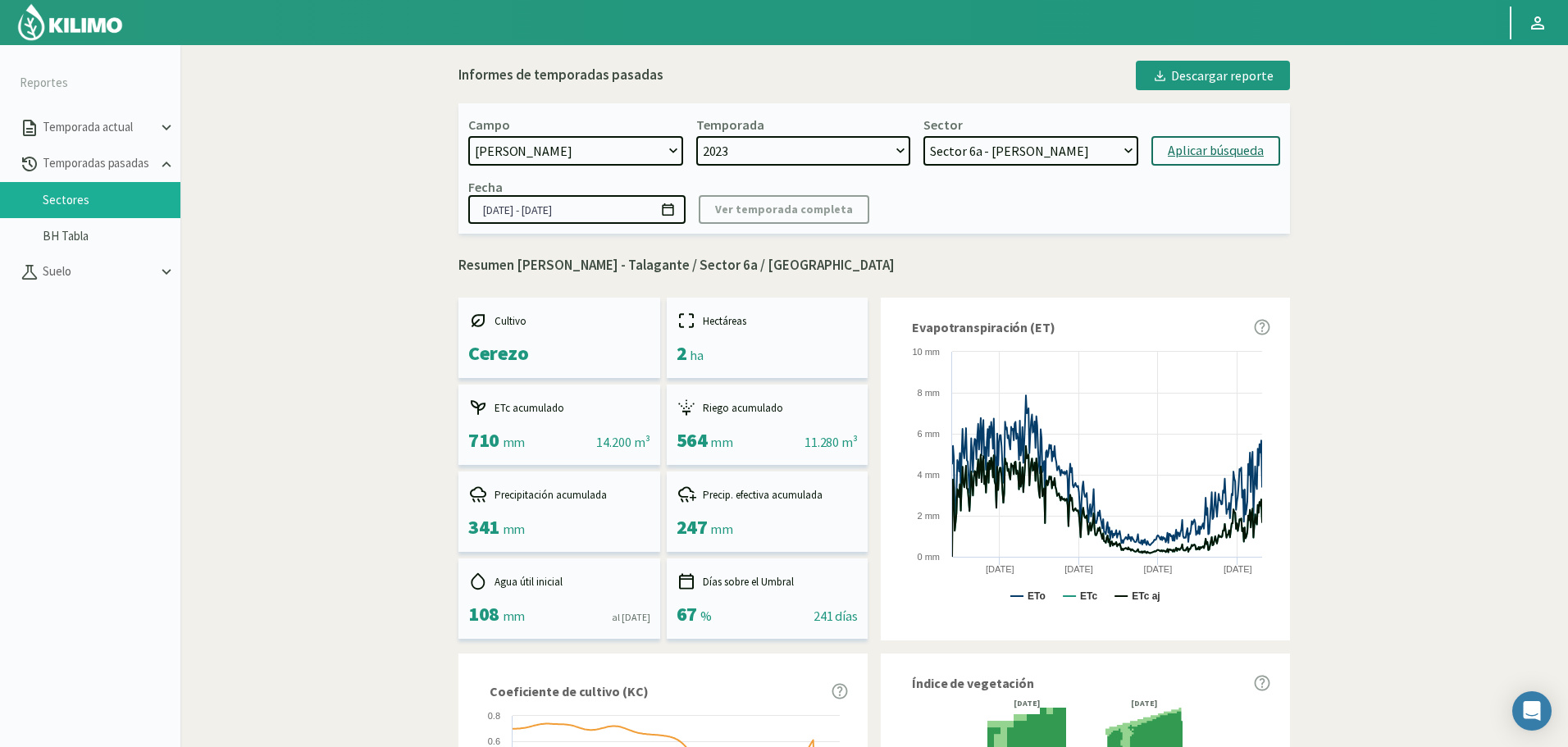
click at [965, 149] on select "Sector 13 - Limonero Sector 12 - Limonero Sector 11 - Nogal Sector 10 - Nogal S…" at bounding box center [1029, 151] width 214 height 30
click at [923, 136] on select "Sector 13 - Limonero Sector 12 - Limonero Sector 11 - Nogal Sector 10 - Nogal S…" at bounding box center [1029, 151] width 214 height 30
click at [1195, 148] on div "Aplicar búsqueda" at bounding box center [1215, 151] width 96 height 20
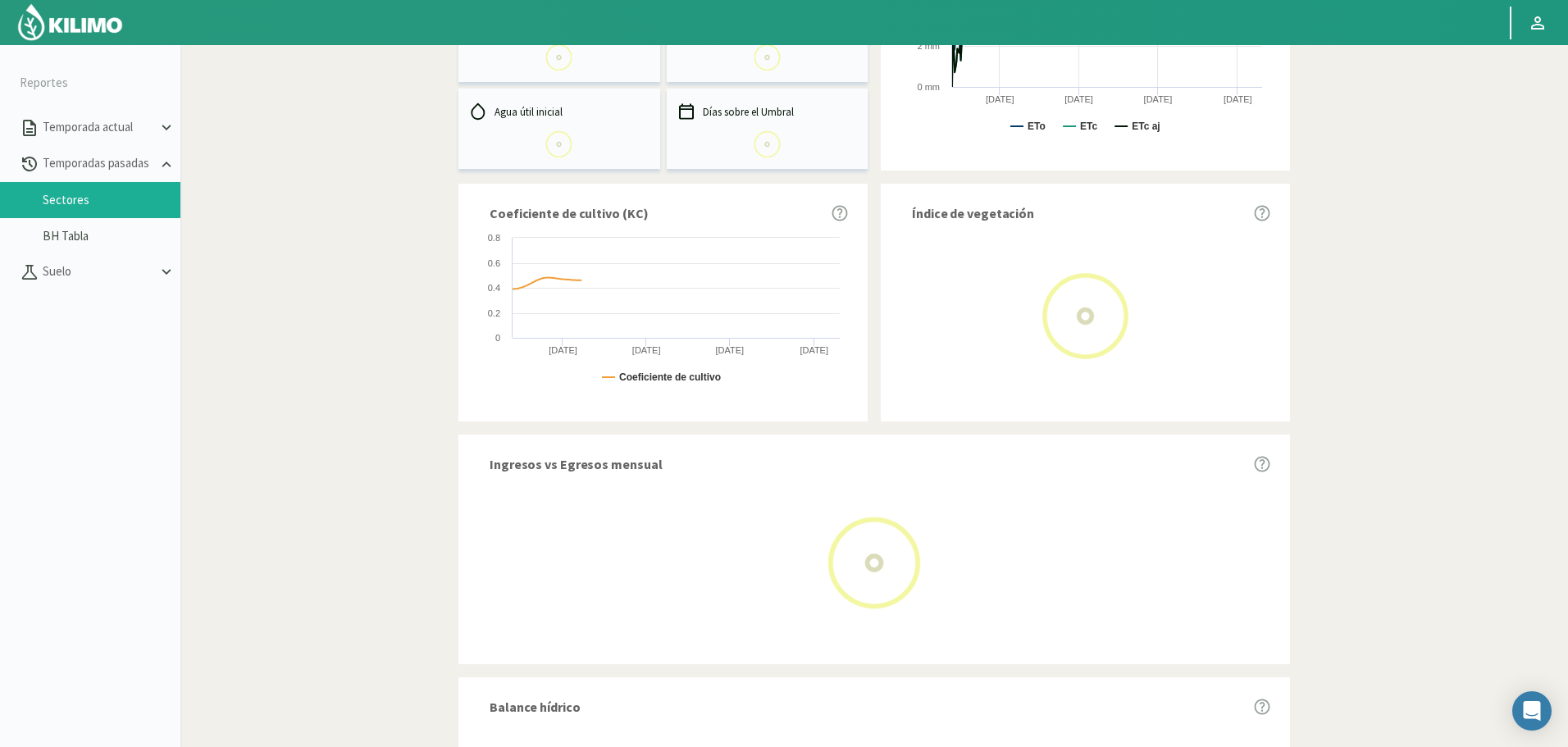
scroll to position [492, 0]
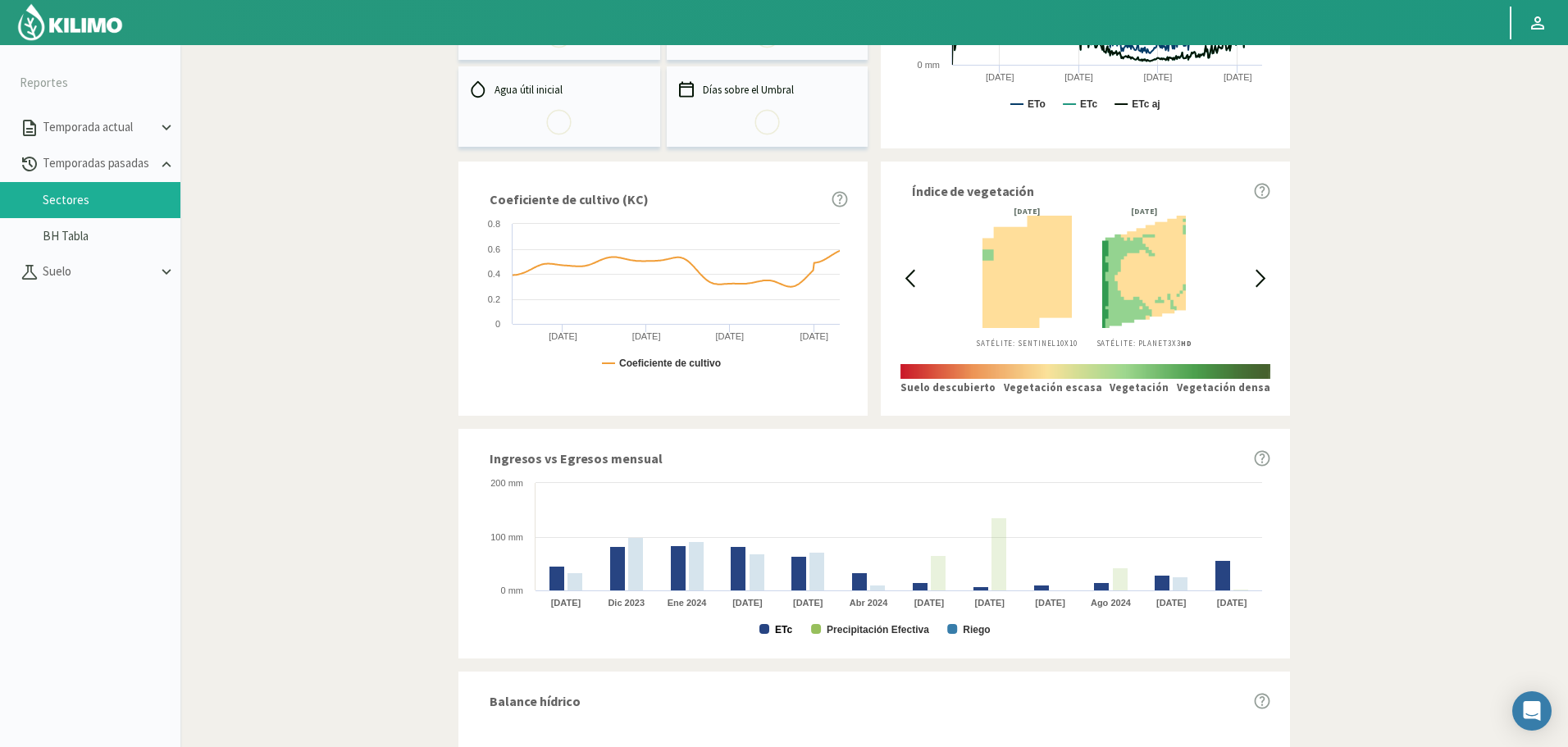
click at [777, 624] on text "ETc" at bounding box center [784, 630] width 17 height 11
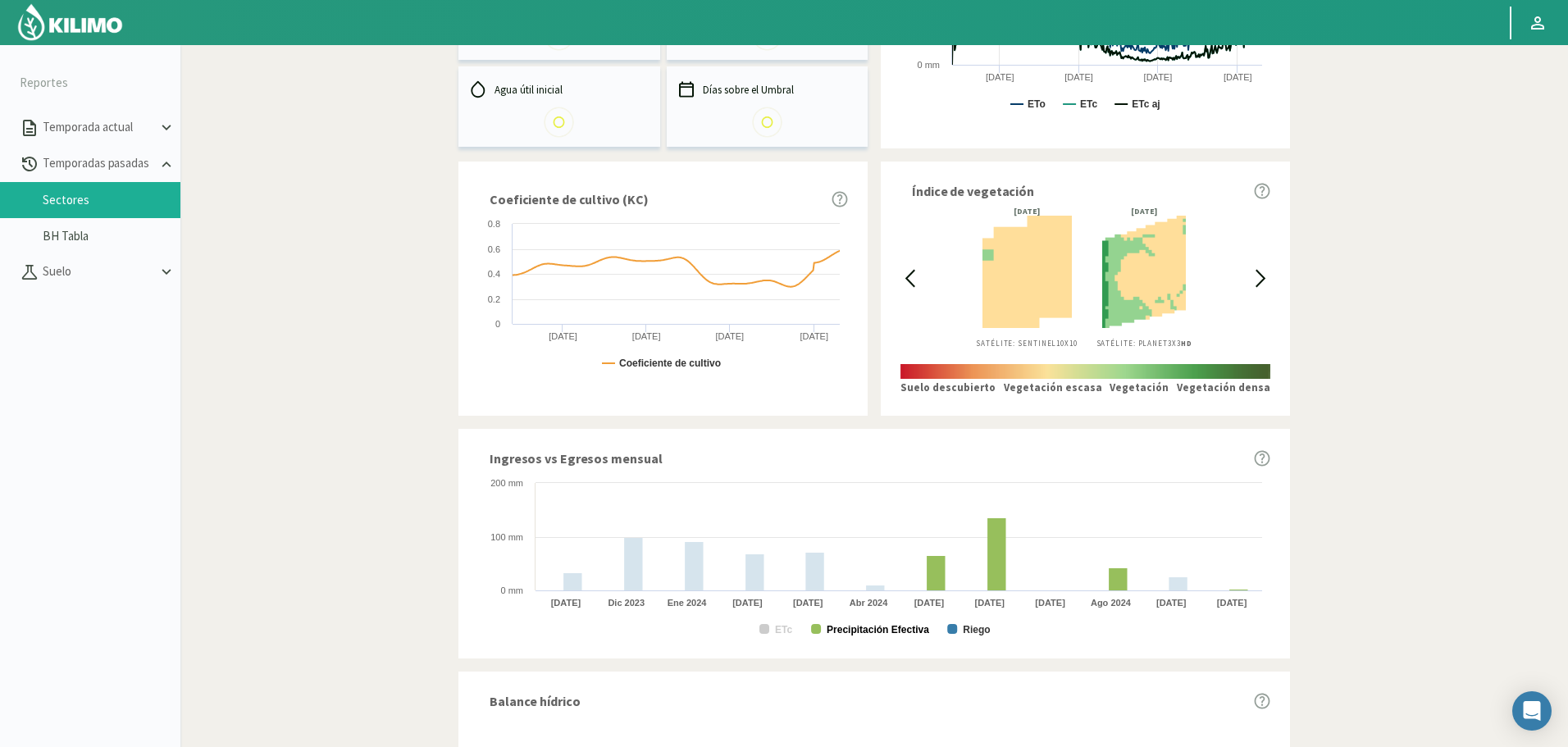
click at [874, 624] on text "Precipitación Efectiva" at bounding box center [878, 630] width 103 height 11
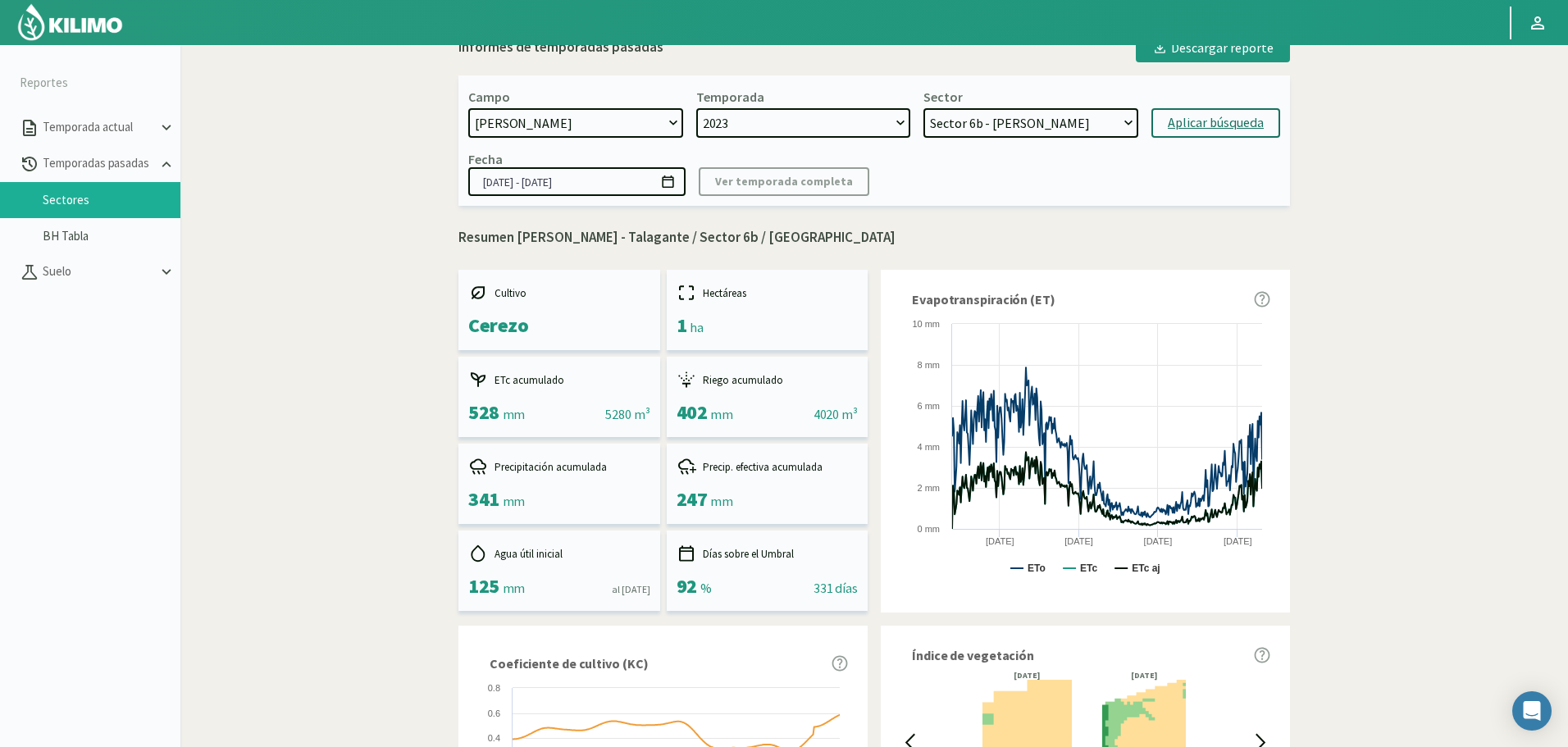
scroll to position [0, 0]
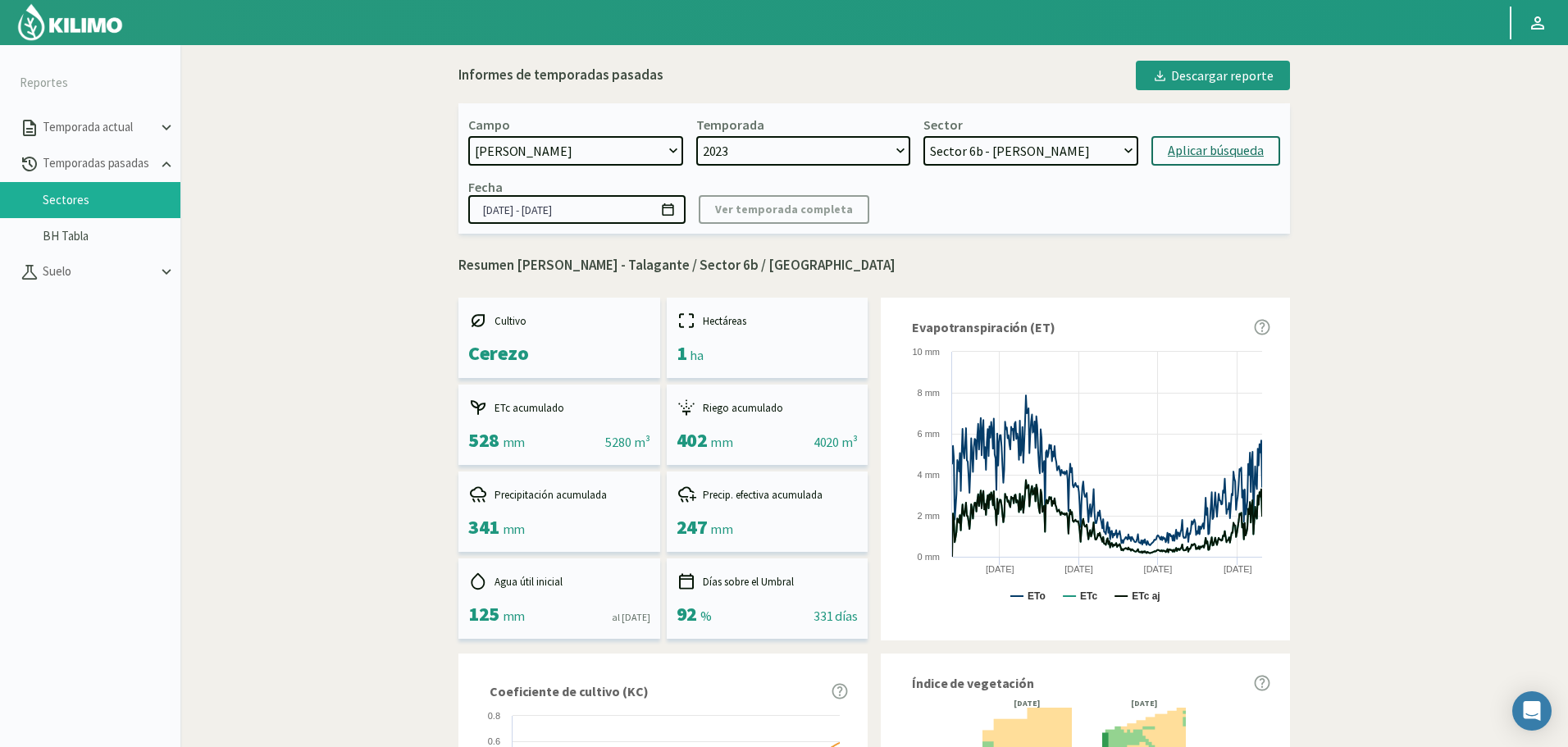
click at [1009, 154] on select "Sector 13 - Limonero Sector 12 - Limonero Sector 11 - Nogal Sector 10 - Nogal S…" at bounding box center [1029, 151] width 214 height 30
click at [1016, 138] on select "Sector 13 - Limonero Sector 12 - Limonero Sector 11 - Nogal Sector 10 - Nogal S…" at bounding box center [1029, 151] width 214 height 30
click at [923, 136] on select "Sector 13 - Limonero Sector 12 - Limonero Sector 11 - Nogal Sector 10 - Nogal S…" at bounding box center [1029, 151] width 214 height 30
click at [1225, 156] on div "Aplicar búsqueda" at bounding box center [1215, 151] width 96 height 20
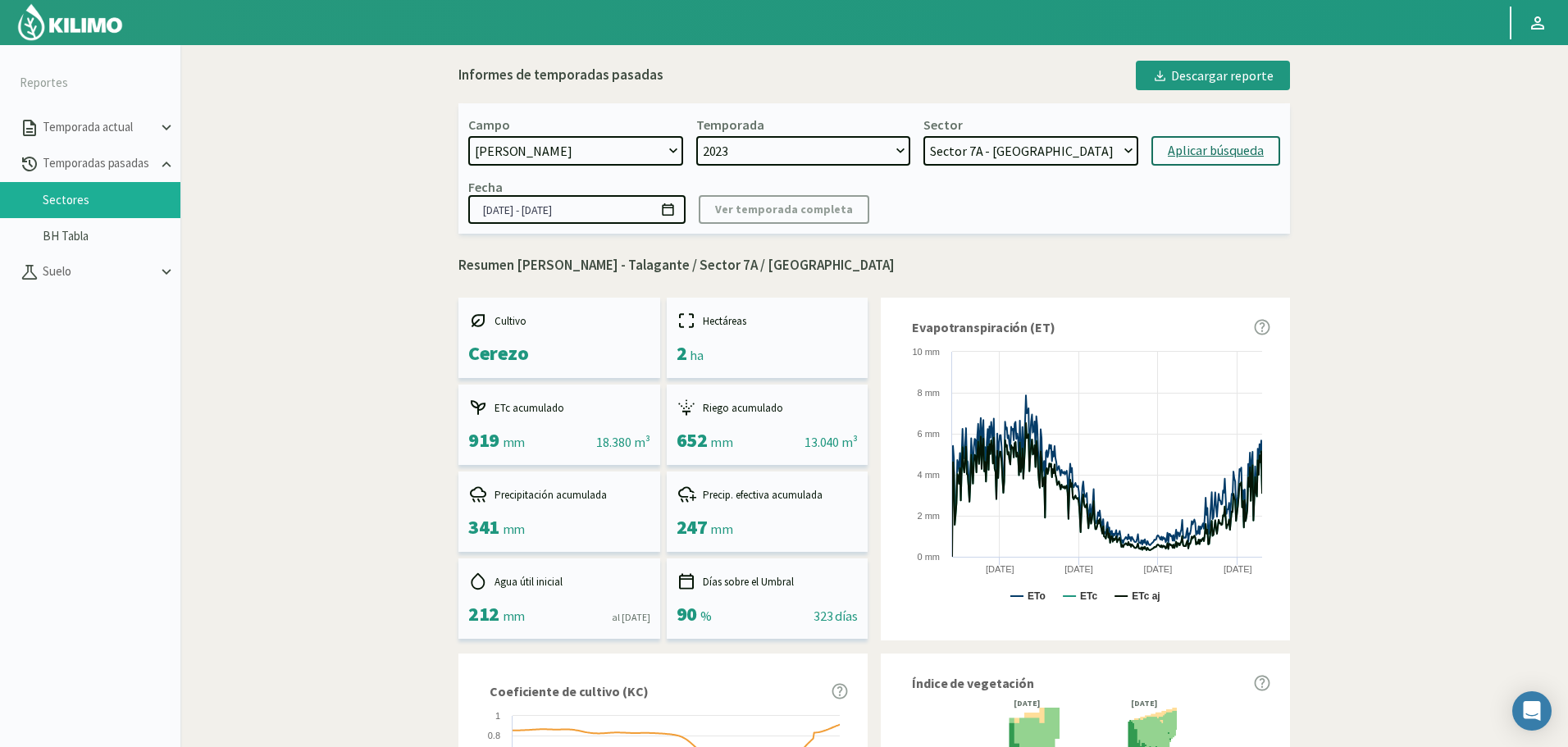
click at [771, 143] on select "2023" at bounding box center [803, 151] width 214 height 30
click at [1174, 150] on div "Aplicar búsqueda" at bounding box center [1215, 151] width 96 height 20
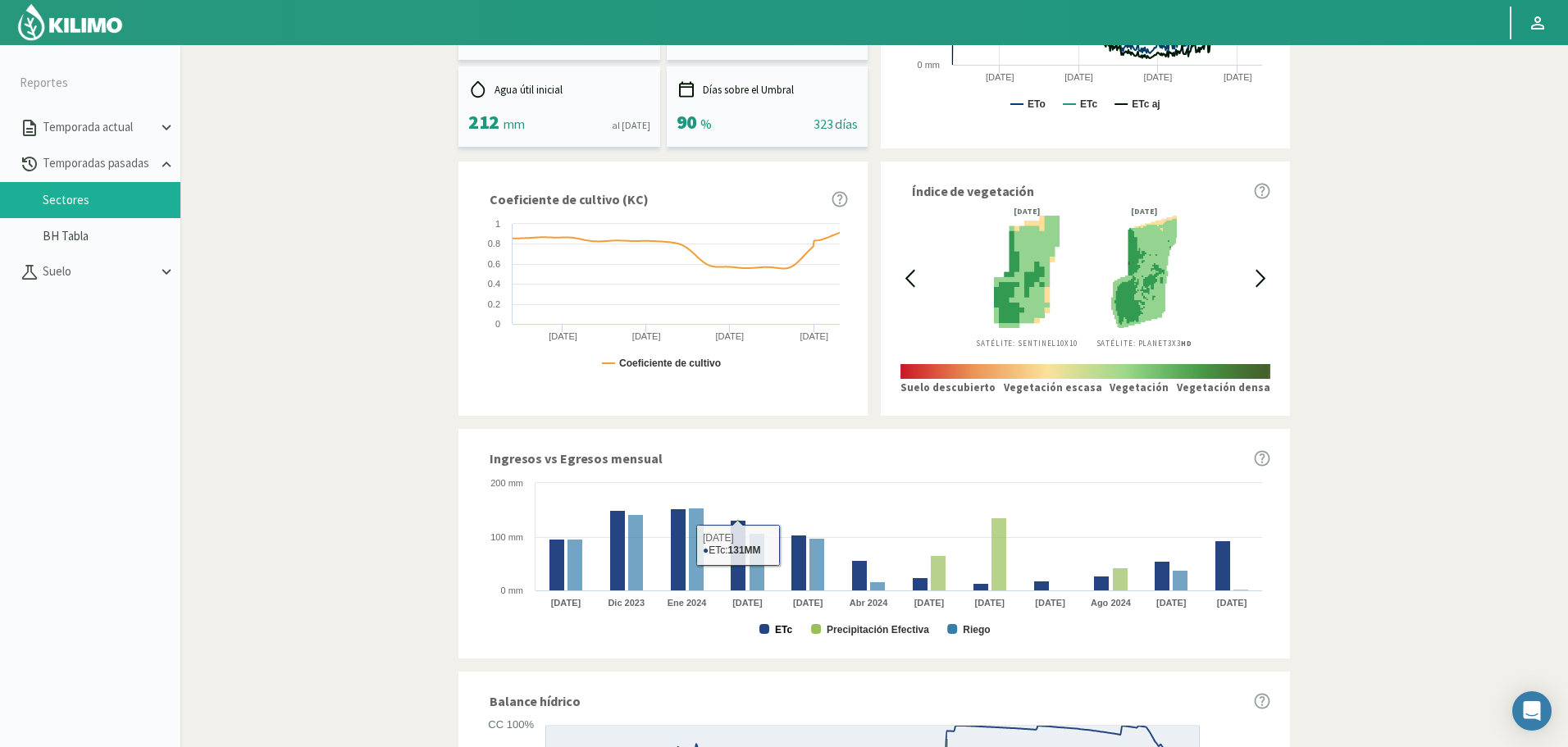
click at [781, 627] on text "ETc" at bounding box center [784, 630] width 17 height 11
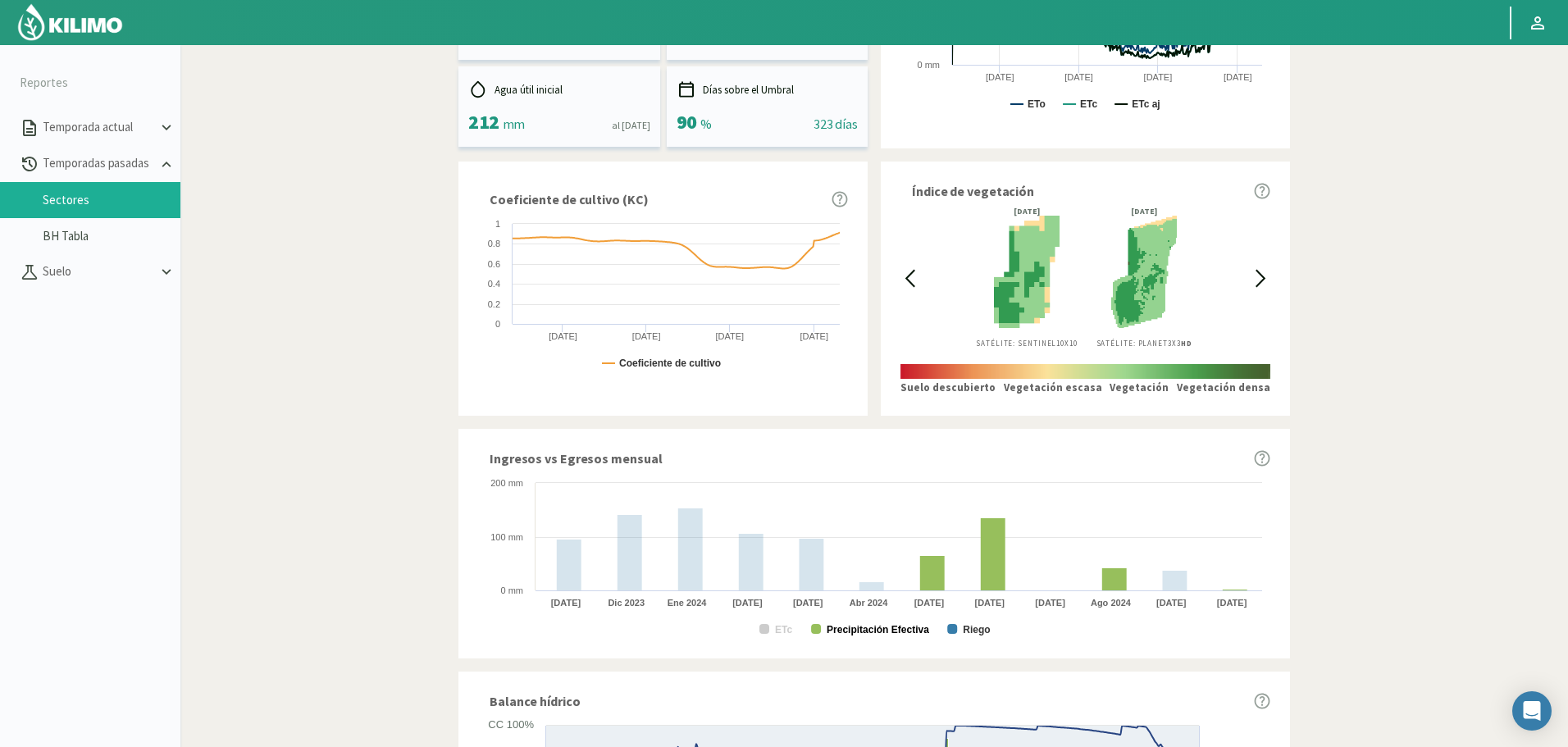
click at [847, 625] on text "Precipitación Efectiva" at bounding box center [878, 630] width 103 height 11
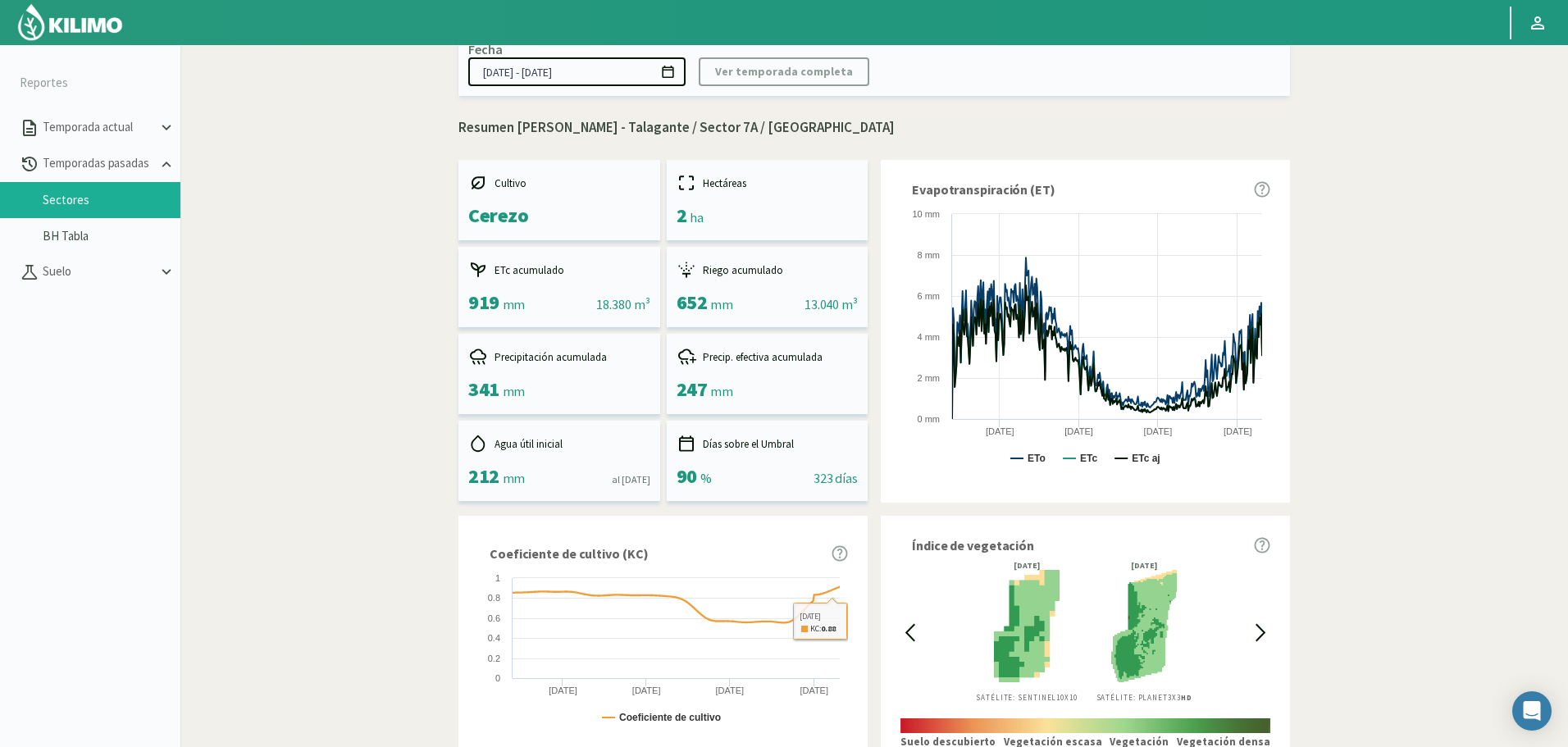
scroll to position [82, 0]
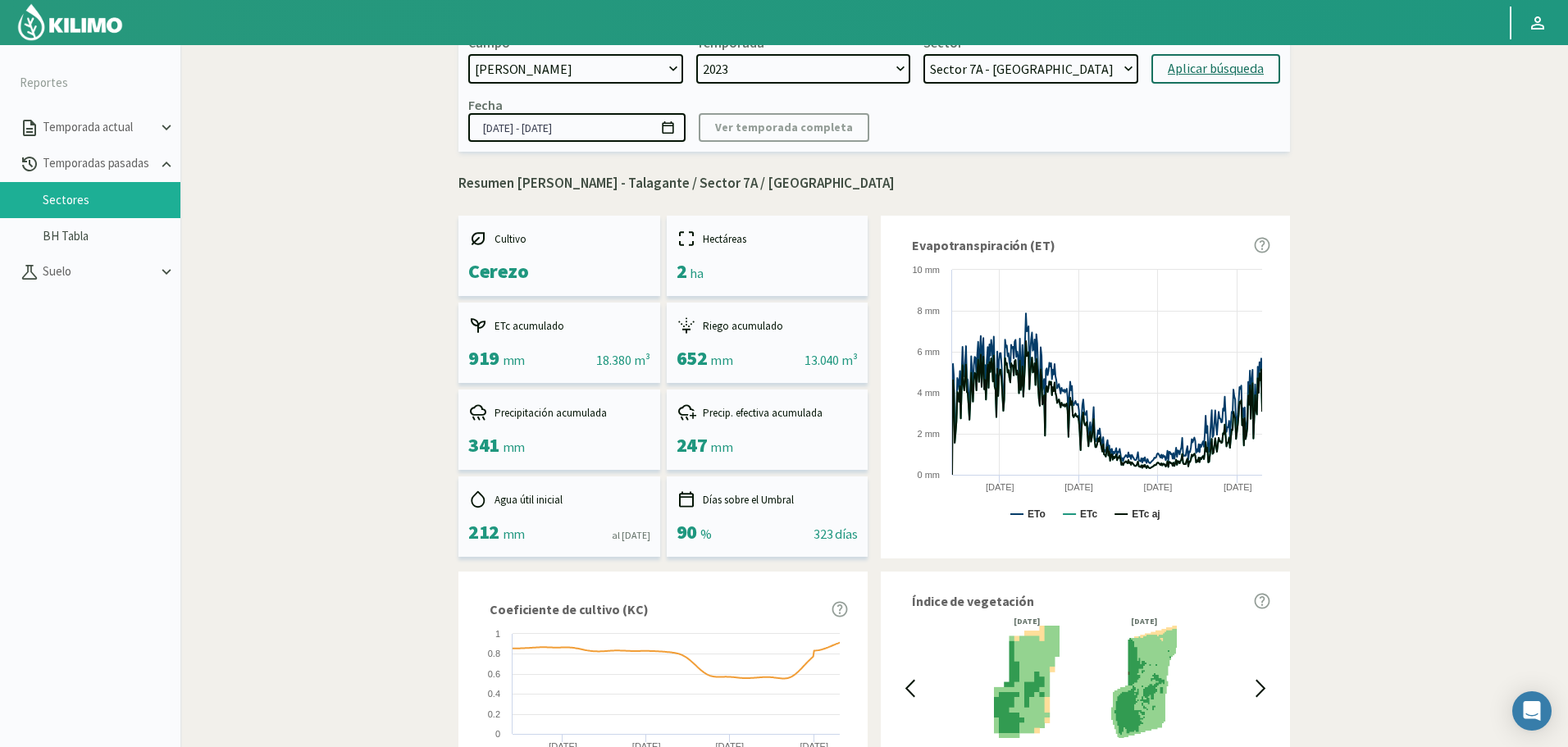
click at [1058, 68] on select "Sector 13 - Limonero Sector 12 - Limonero Sector 11 - Nogal Sector 10 - Nogal S…" at bounding box center [1029, 69] width 214 height 30
click at [923, 54] on select "Sector 13 - Limonero Sector 12 - Limonero Sector 11 - Nogal Sector 10 - Nogal S…" at bounding box center [1029, 69] width 214 height 30
click at [1176, 82] on button "Aplicar búsqueda" at bounding box center [1215, 69] width 129 height 30
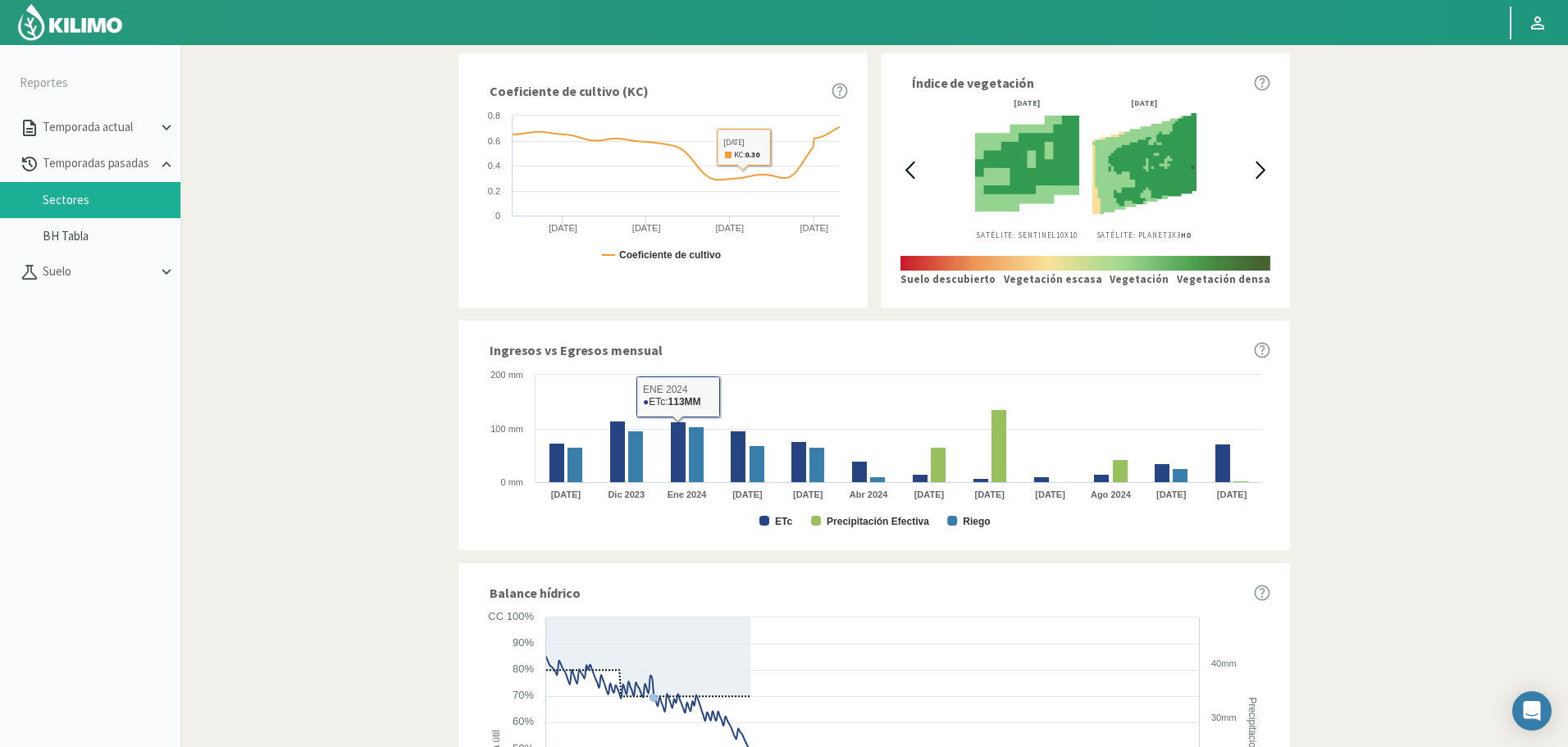
scroll to position [667, 0]
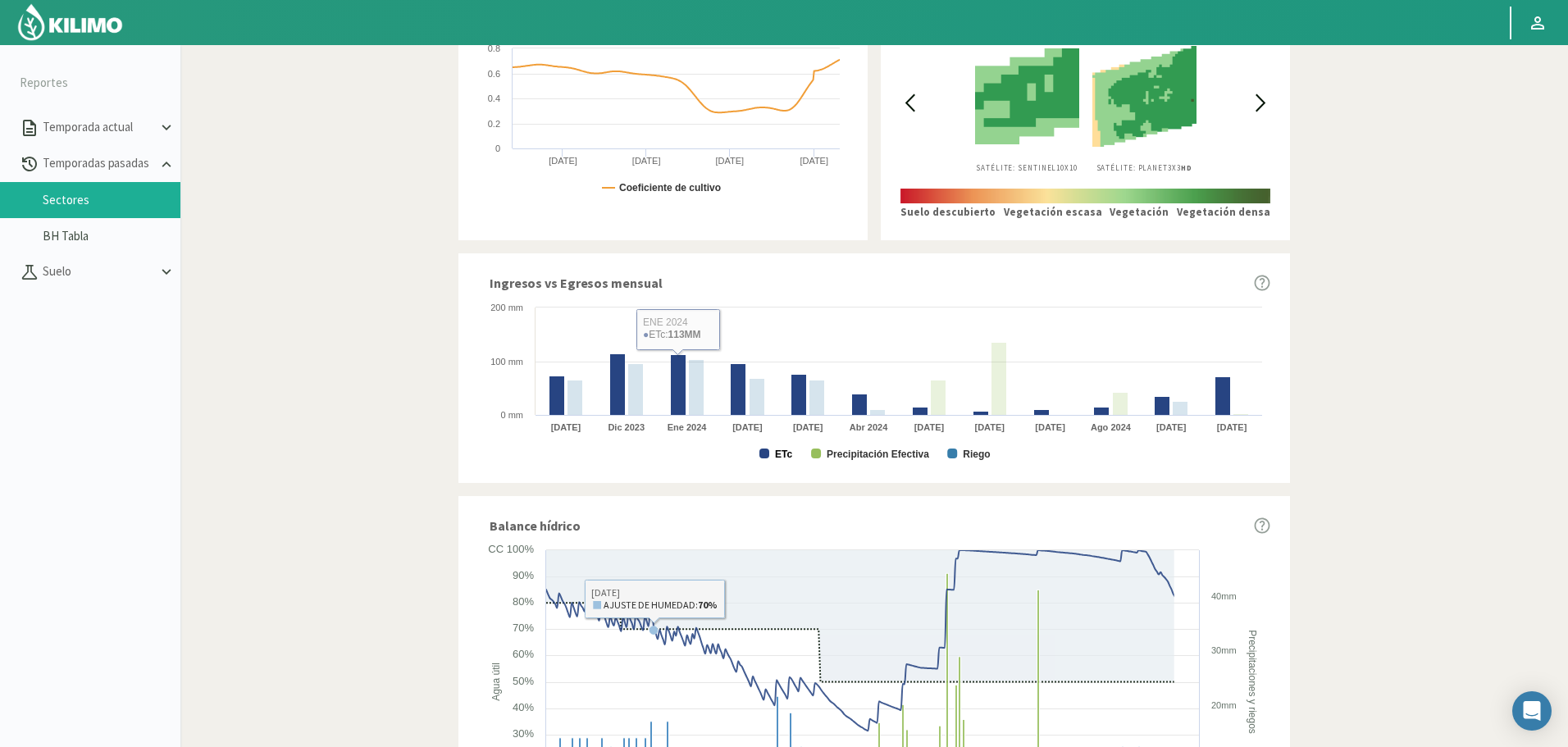
click at [777, 454] on text "ETc" at bounding box center [784, 454] width 17 height 11
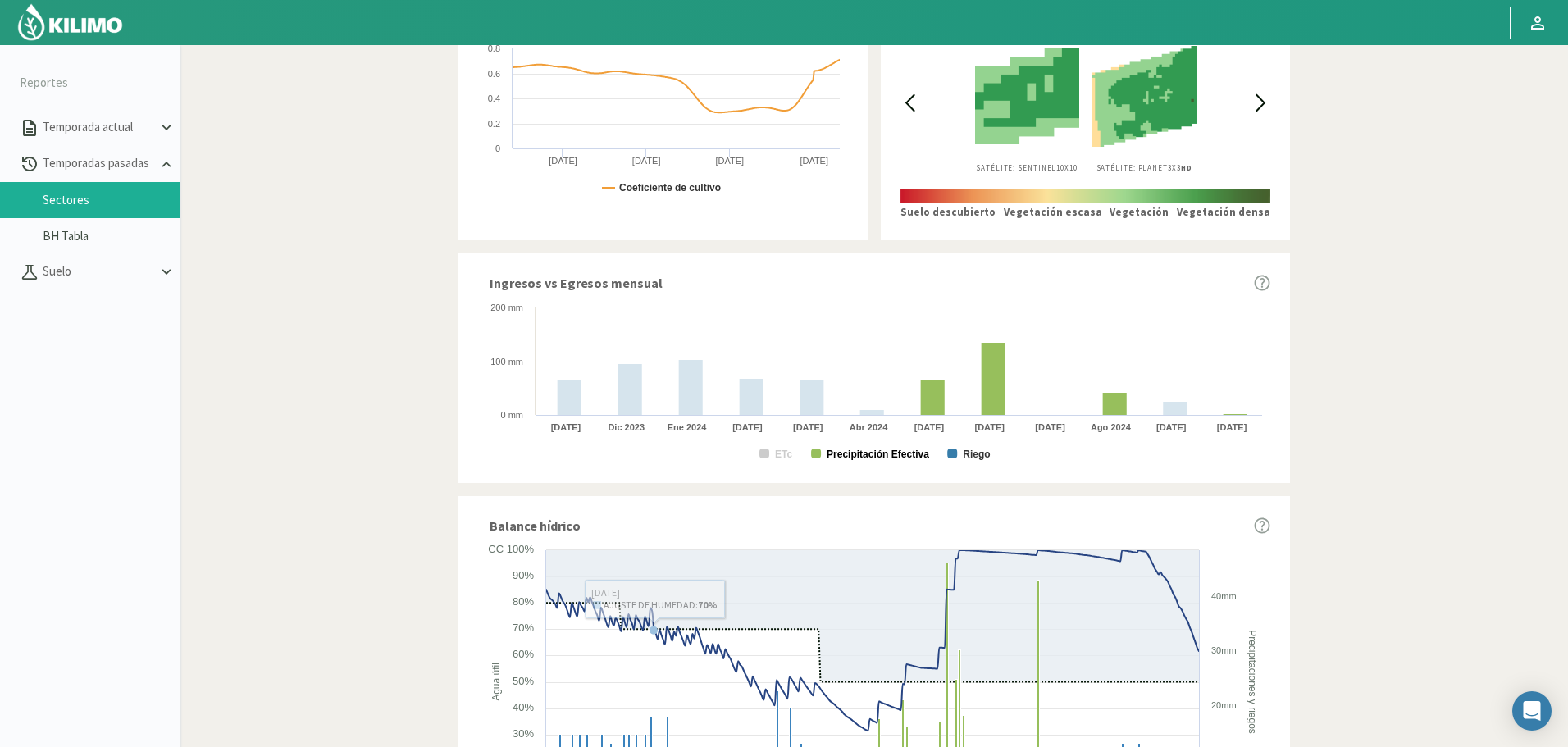
click at [846, 454] on text "Precipitación Efectiva" at bounding box center [878, 454] width 103 height 11
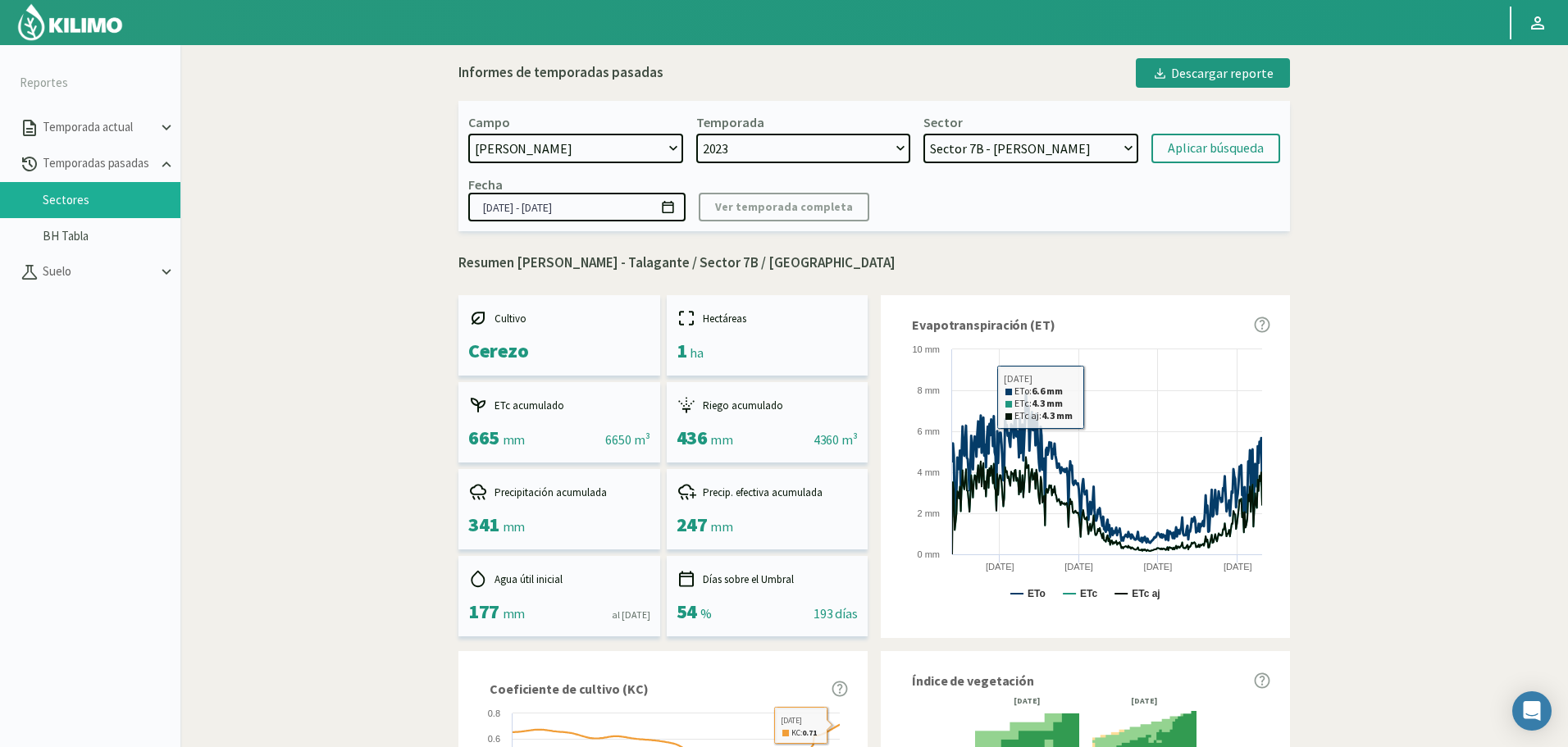
scroll to position [0, 0]
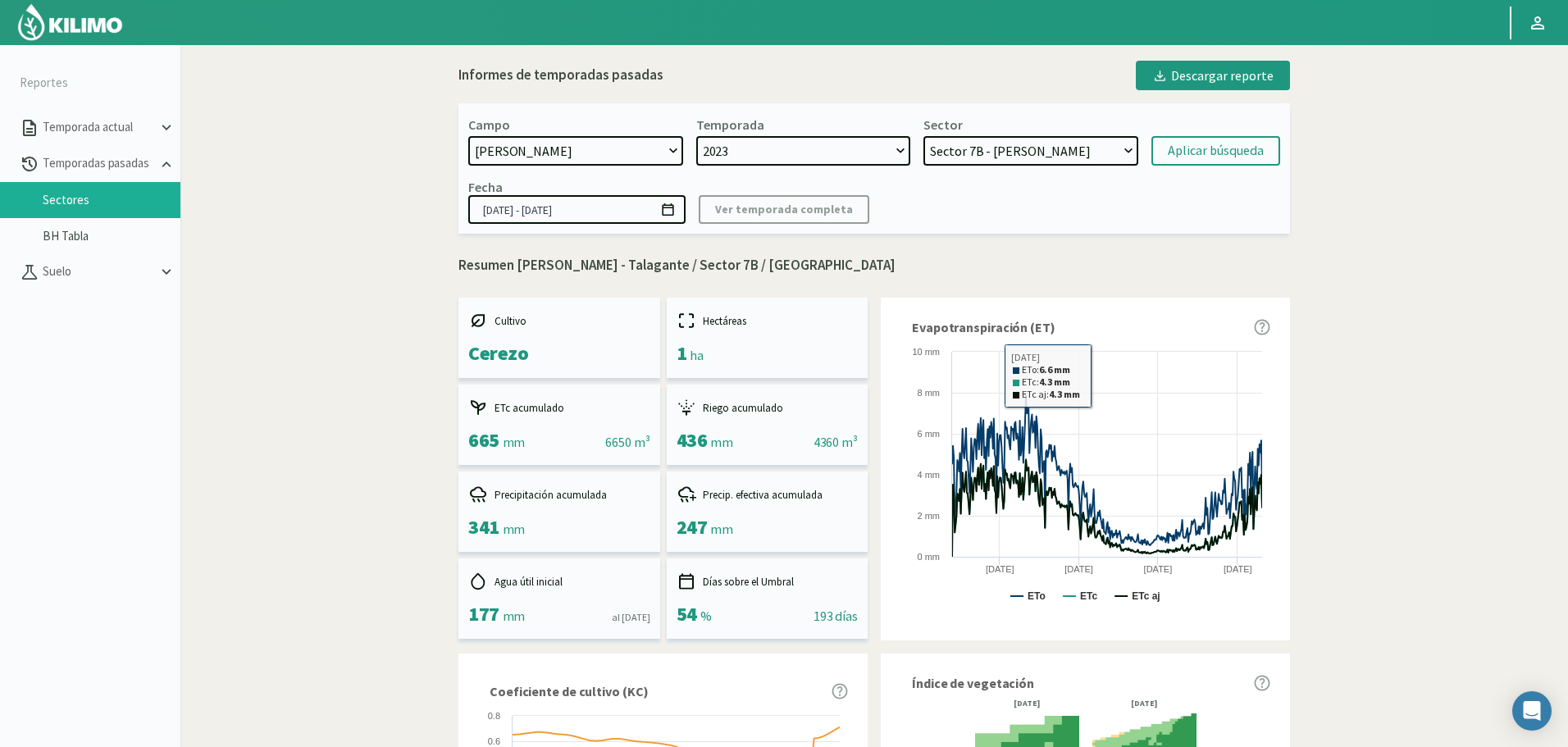
click at [1048, 154] on select "Sector 13 - Limonero Sector 12 - Limonero Sector 11 - Nogal Sector 10 - Nogal S…" at bounding box center [1029, 151] width 214 height 30
click at [923, 136] on select "Sector 13 - Limonero Sector 12 - Limonero Sector 11 - Nogal Sector 10 - Nogal S…" at bounding box center [1029, 151] width 214 height 30
click at [1211, 148] on div "Aplicar búsqueda" at bounding box center [1215, 151] width 96 height 20
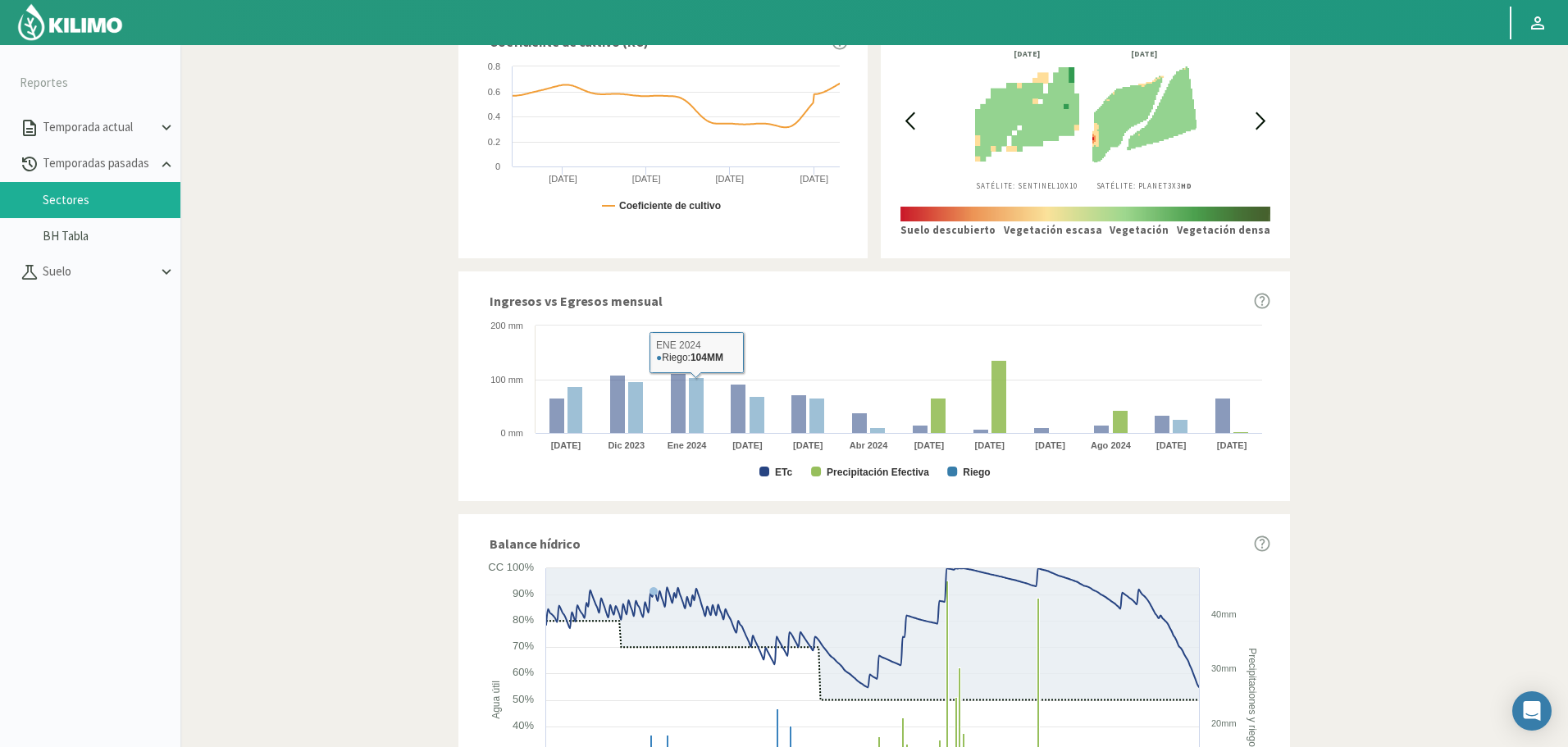
scroll to position [656, 0]
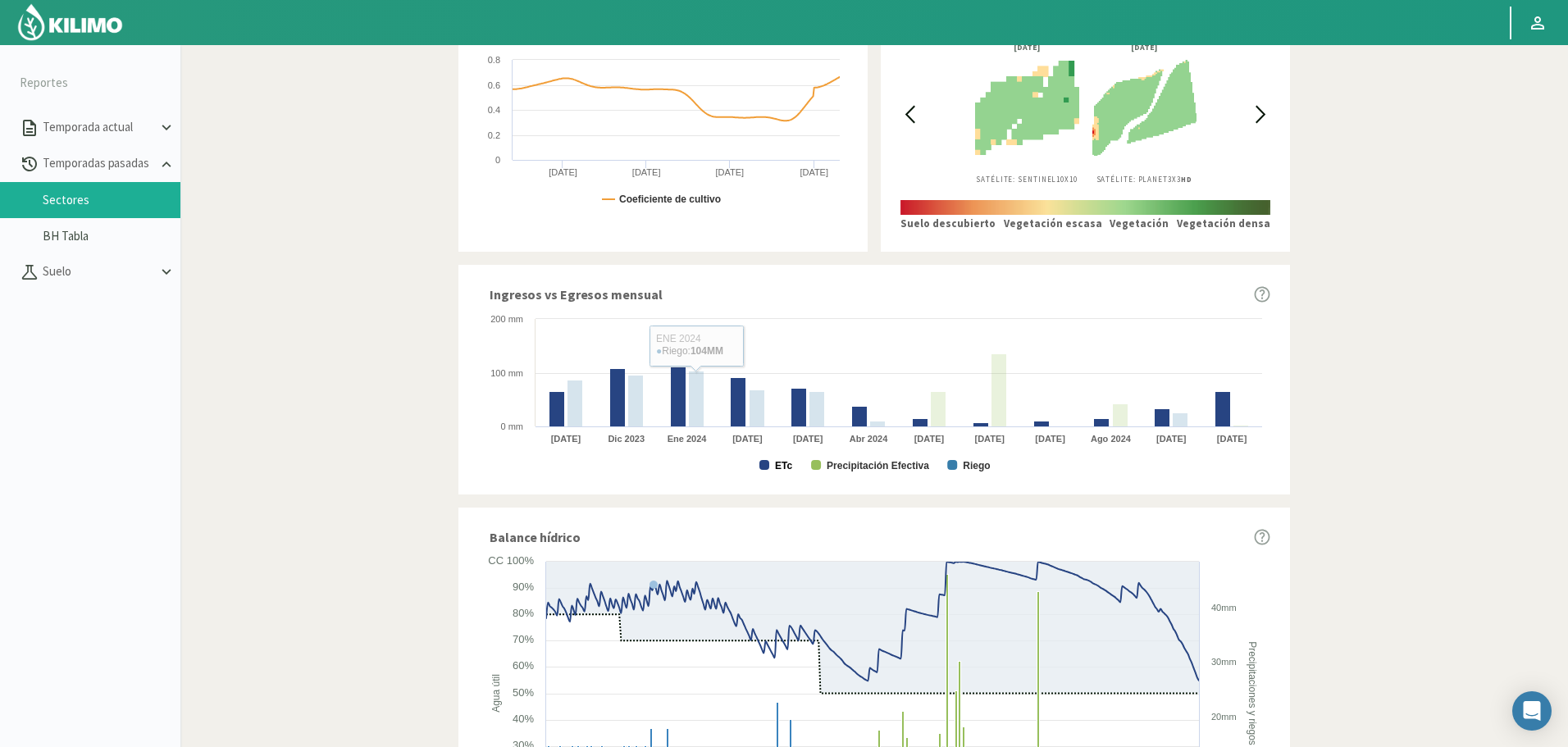
click at [778, 467] on text "ETc" at bounding box center [784, 466] width 17 height 11
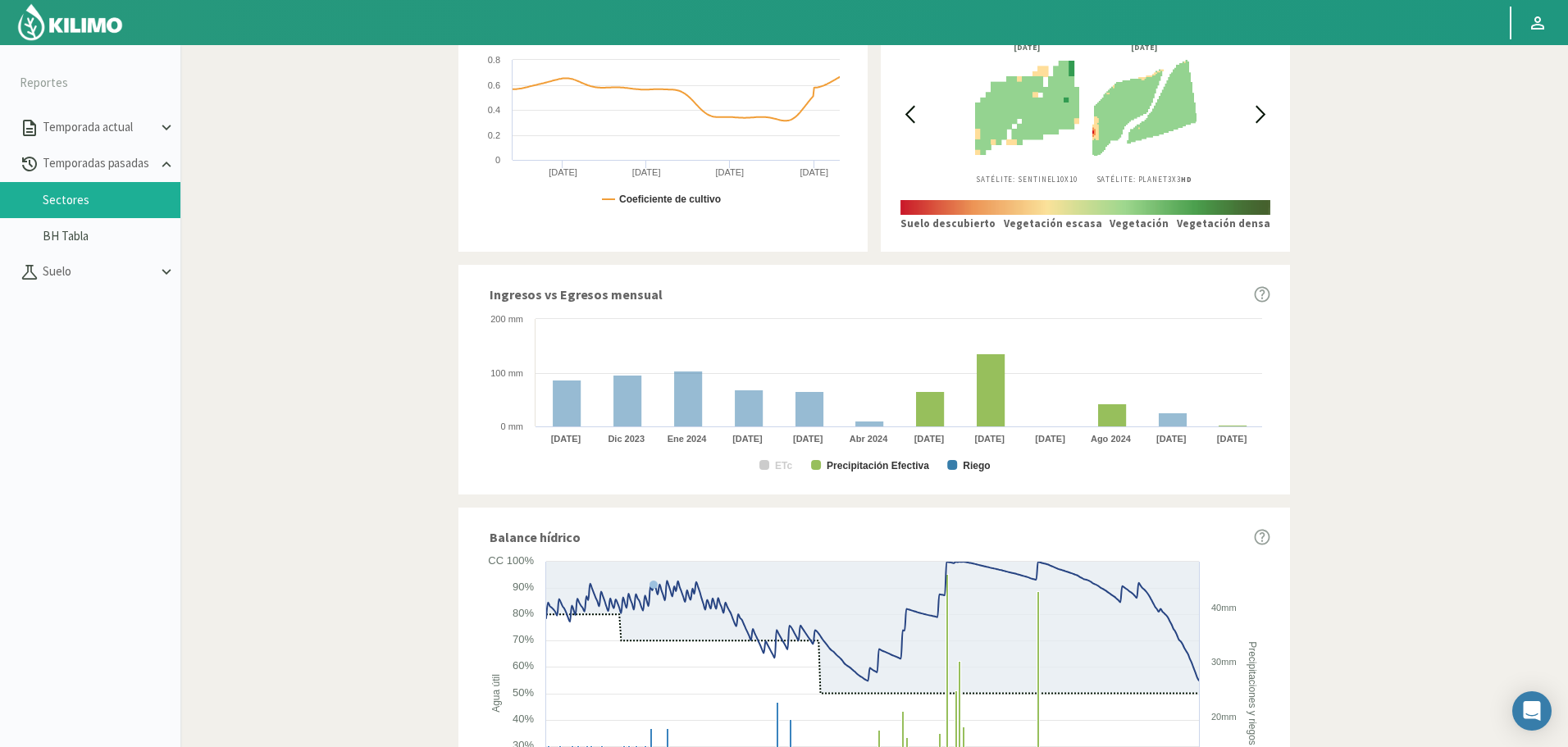
click at [876, 473] on rect at bounding box center [873, 393] width 792 height 164
click at [877, 466] on text "Precipitación Efectiva" at bounding box center [878, 466] width 103 height 11
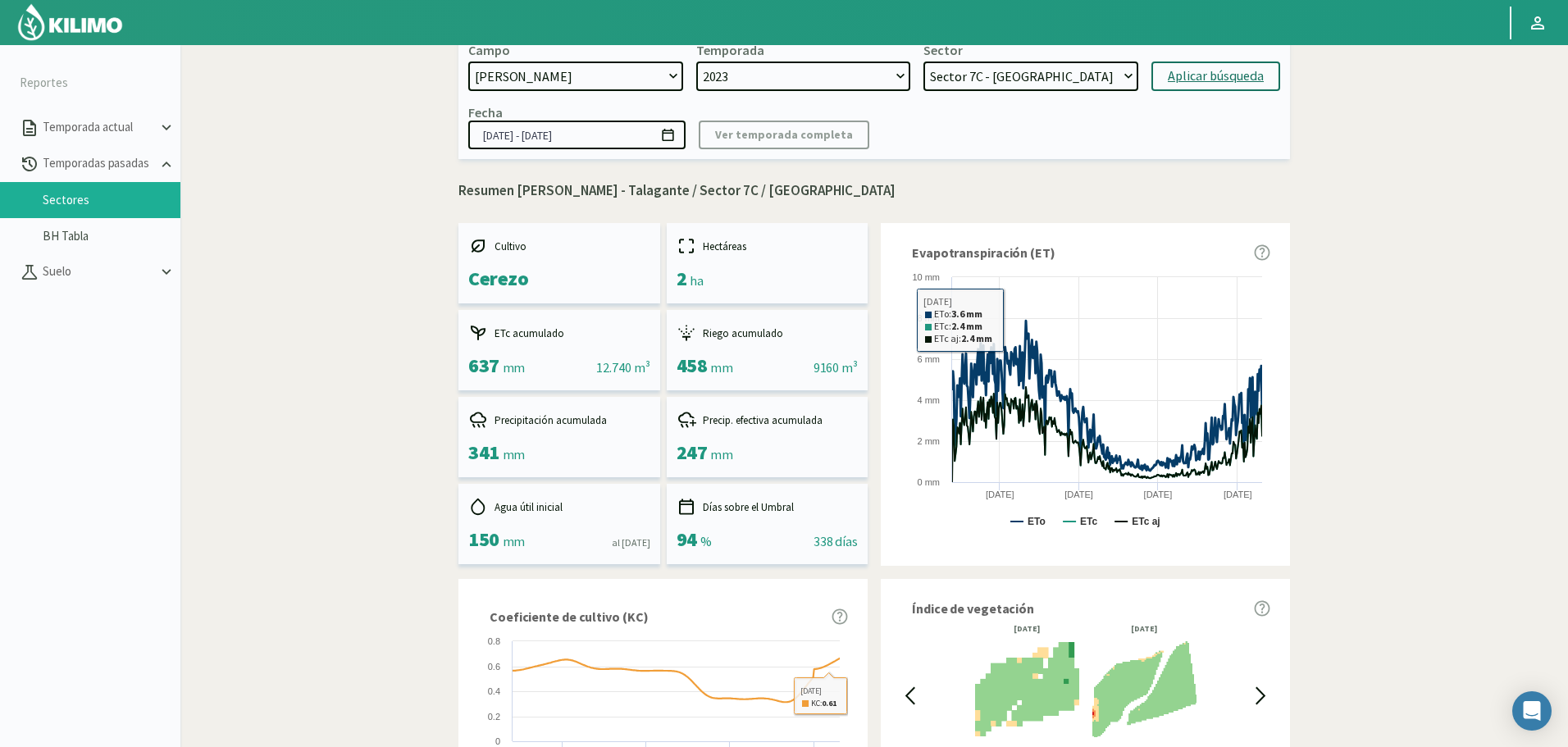
scroll to position [0, 0]
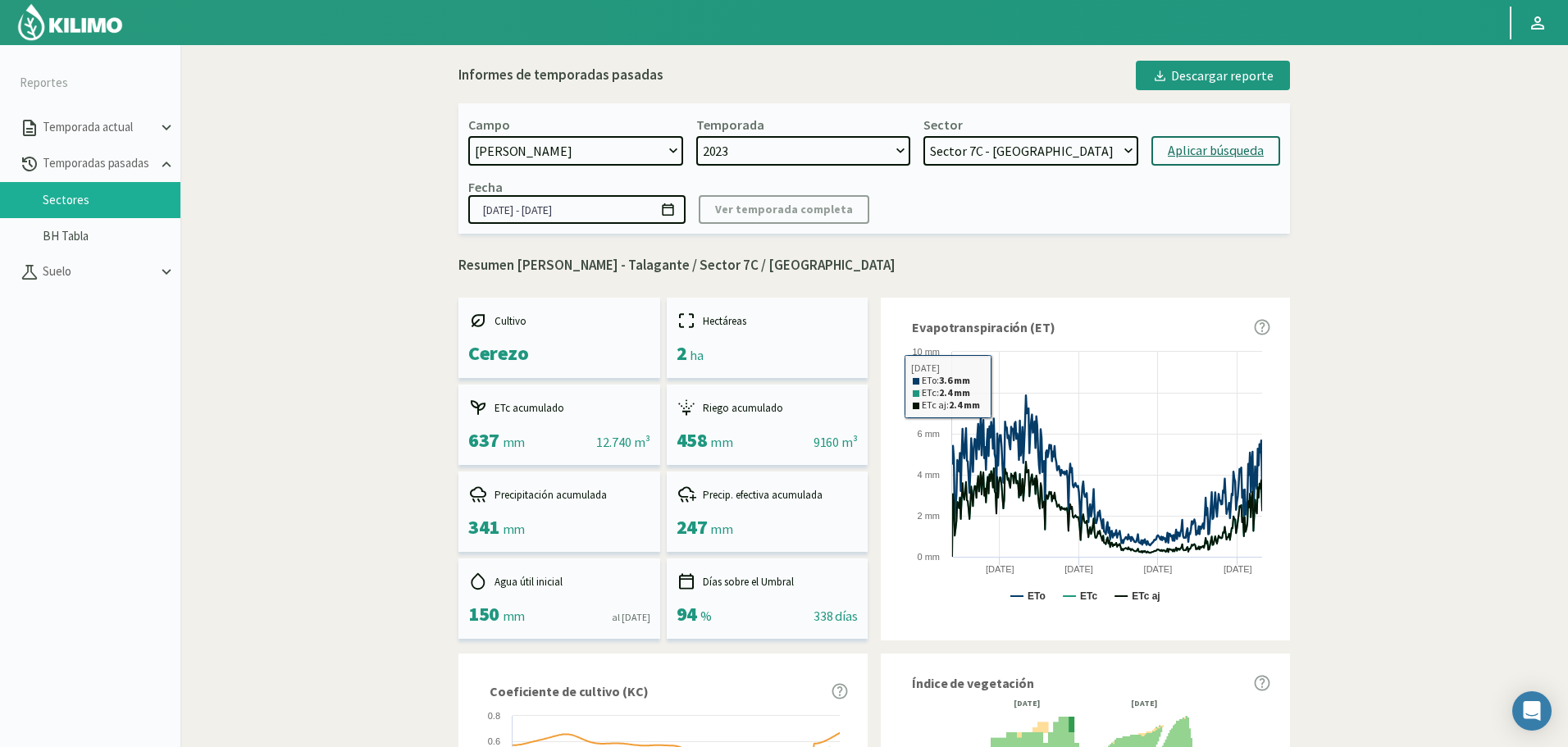
click at [982, 155] on select "Sector 13 - Limonero Sector 12 - Limonero Sector 11 - Nogal Sector 10 - Nogal S…" at bounding box center [1029, 151] width 214 height 30
click at [983, 155] on select "Sector 13 - Limonero Sector 12 - Limonero Sector 11 - Nogal Sector 10 - Nogal S…" at bounding box center [1029, 151] width 214 height 30
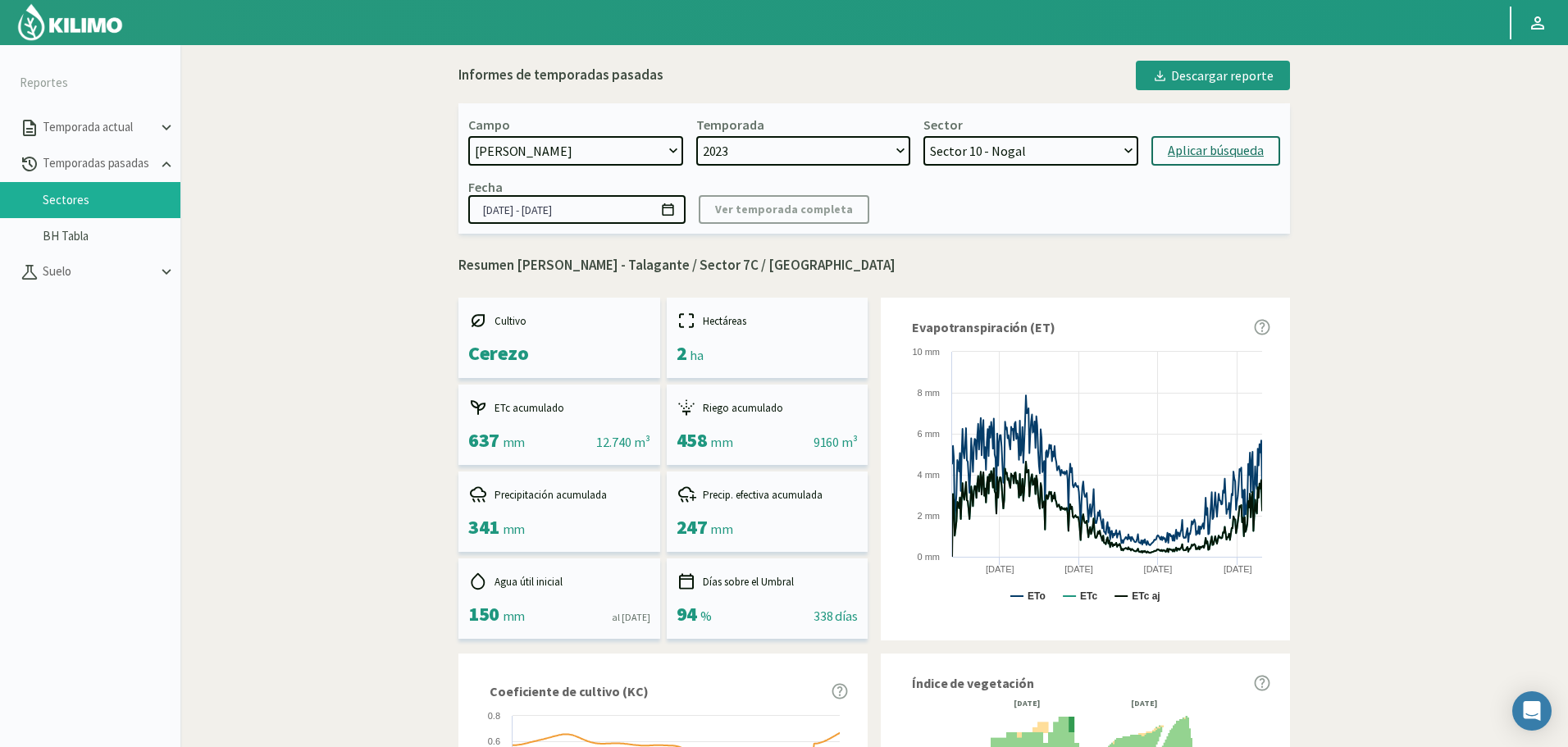
click at [923, 136] on select "Sector 13 - Limonero Sector 12 - Limonero Sector 11 - Nogal Sector 10 - Nogal S…" at bounding box center [1029, 151] width 214 height 30
click at [1177, 155] on div "Aplicar búsqueda" at bounding box center [1215, 151] width 96 height 20
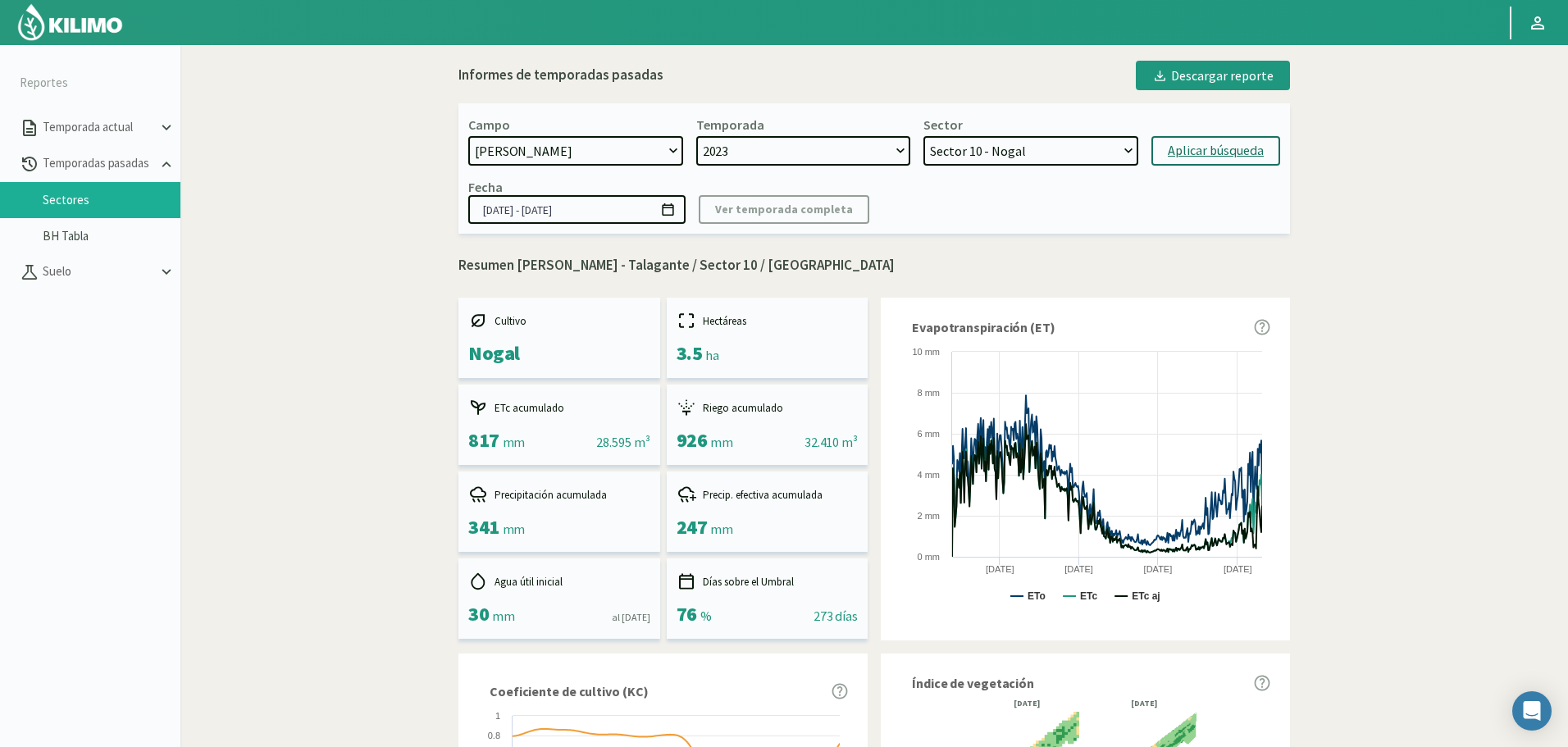
click at [1052, 163] on select "Sector 13 - Limonero Sector 12 - Limonero Sector 11 - Nogal Sector 10 - Nogal S…" at bounding box center [1029, 151] width 214 height 30
click at [1191, 165] on button "Aplicar búsqueda" at bounding box center [1215, 151] width 129 height 30
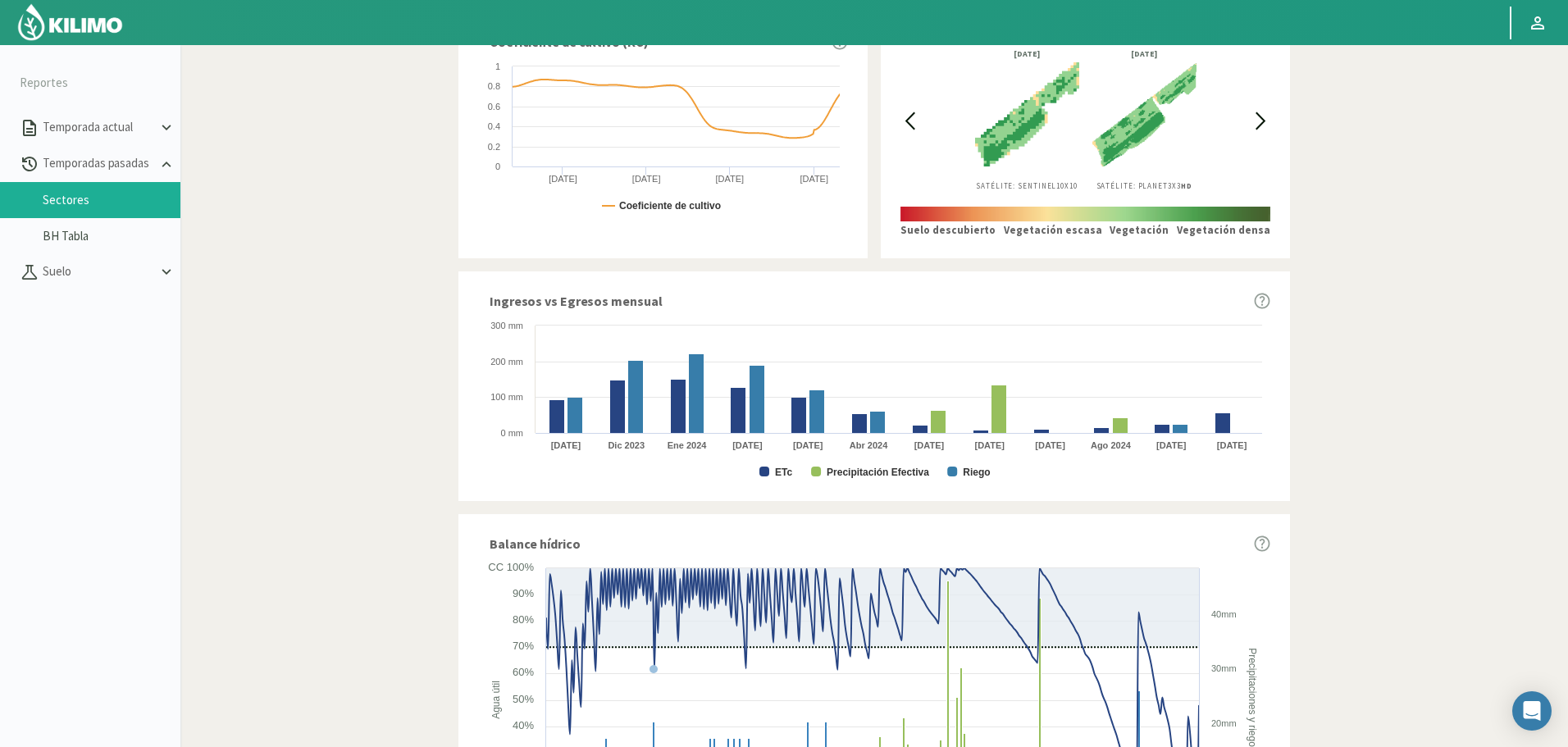
scroll to position [656, 0]
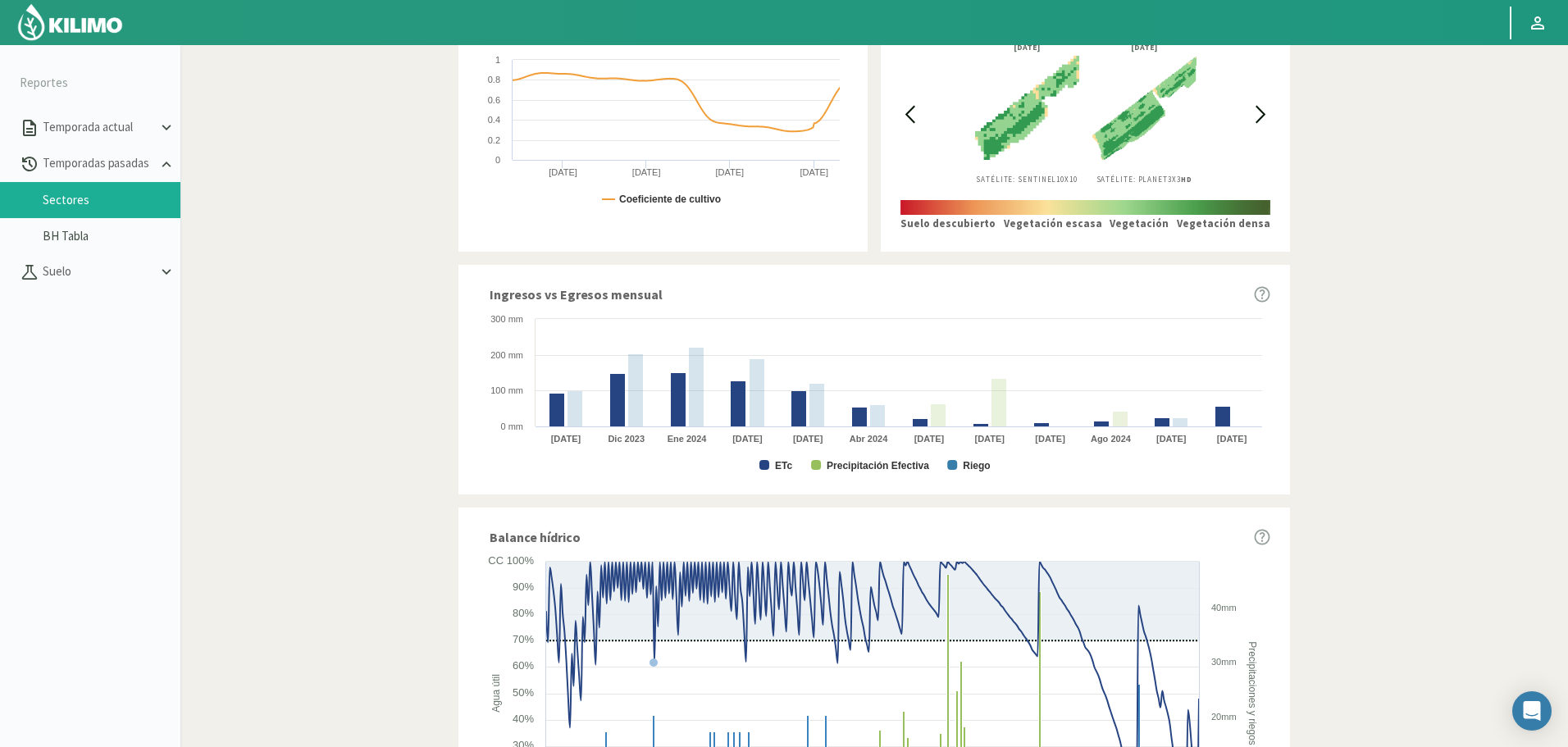
click at [774, 474] on rect at bounding box center [873, 393] width 792 height 164
click at [775, 467] on text "ETc" at bounding box center [784, 466] width 17 height 11
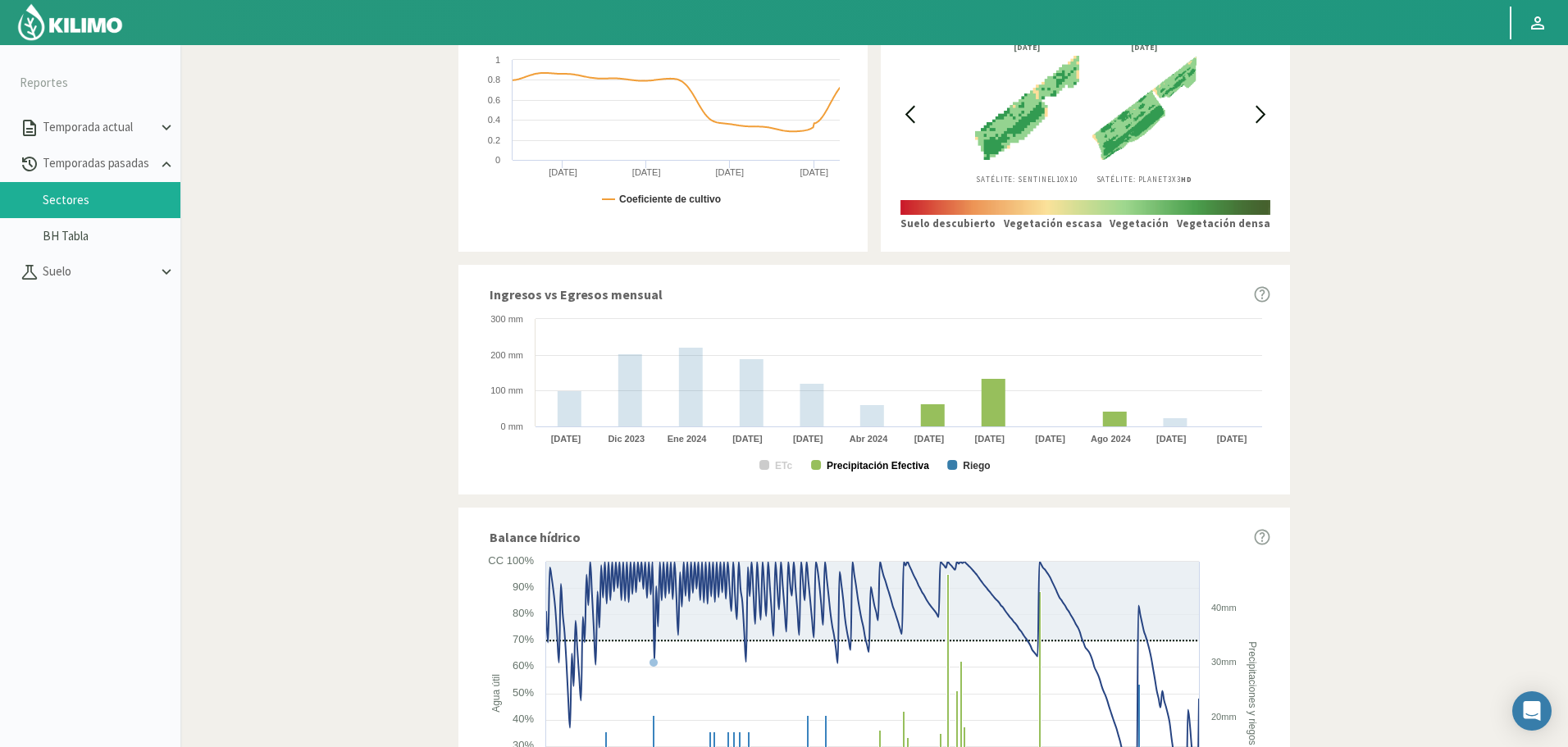
click at [891, 472] on text "Precipitación Efectiva" at bounding box center [878, 466] width 103 height 11
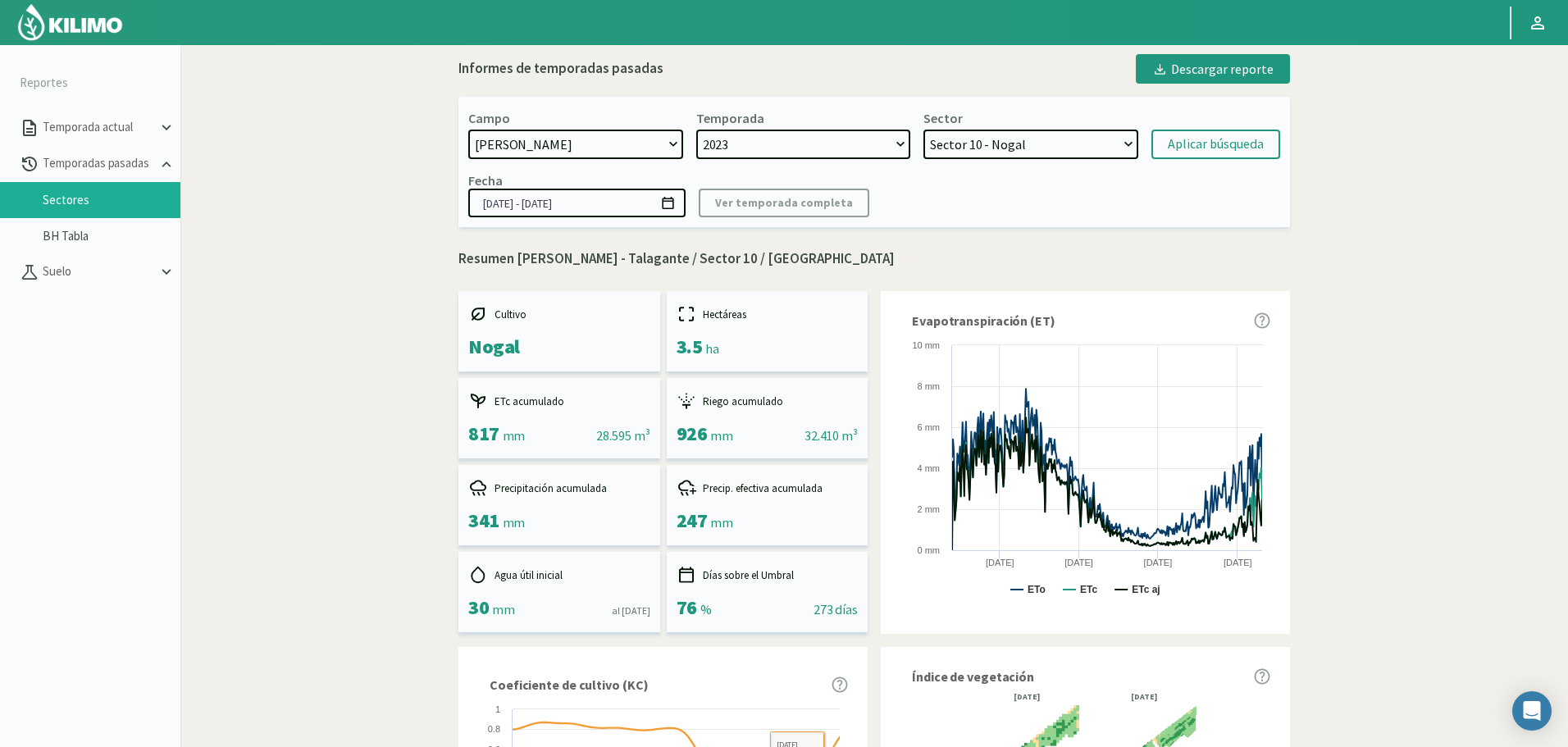
scroll to position [0, 0]
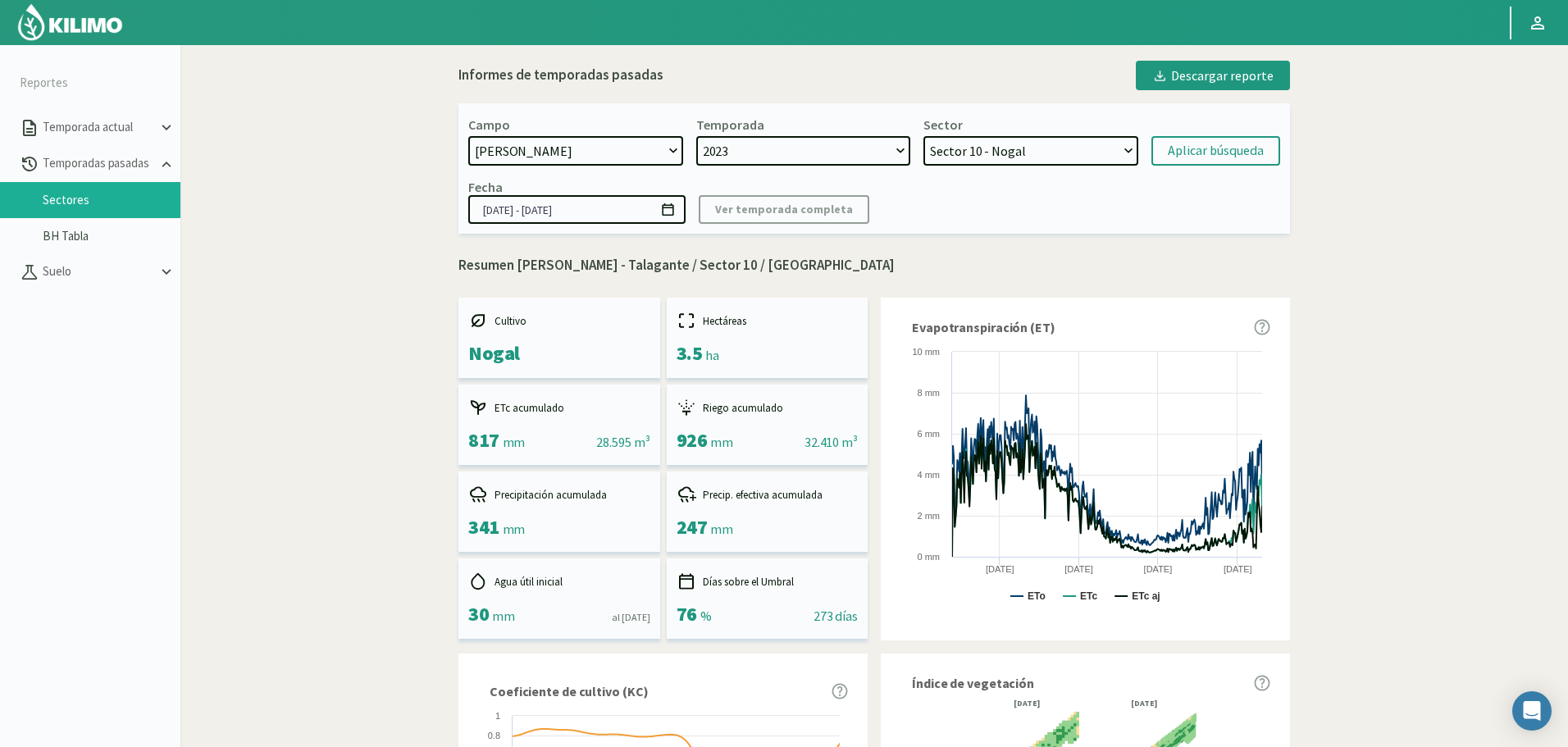
click at [1036, 150] on select "Sector 13 - Limonero Sector 12 - Limonero Sector 11 - Nogal Sector 10 - Nogal S…" at bounding box center [1029, 151] width 214 height 30
drag, startPoint x: 1035, startPoint y: 156, endPoint x: 1058, endPoint y: 161, distance: 23.5
click at [1050, 160] on select "Sector 13 - Limonero Sector 12 - Limonero Sector 11 - Nogal Sector 10 - Nogal S…" at bounding box center [1029, 151] width 214 height 30
click at [923, 136] on select "Sector 13 - Limonero Sector 12 - Limonero Sector 11 - Nogal Sector 10 - Nogal S…" at bounding box center [1029, 151] width 214 height 30
click at [1194, 141] on div "Aplicar búsqueda" at bounding box center [1215, 151] width 96 height 20
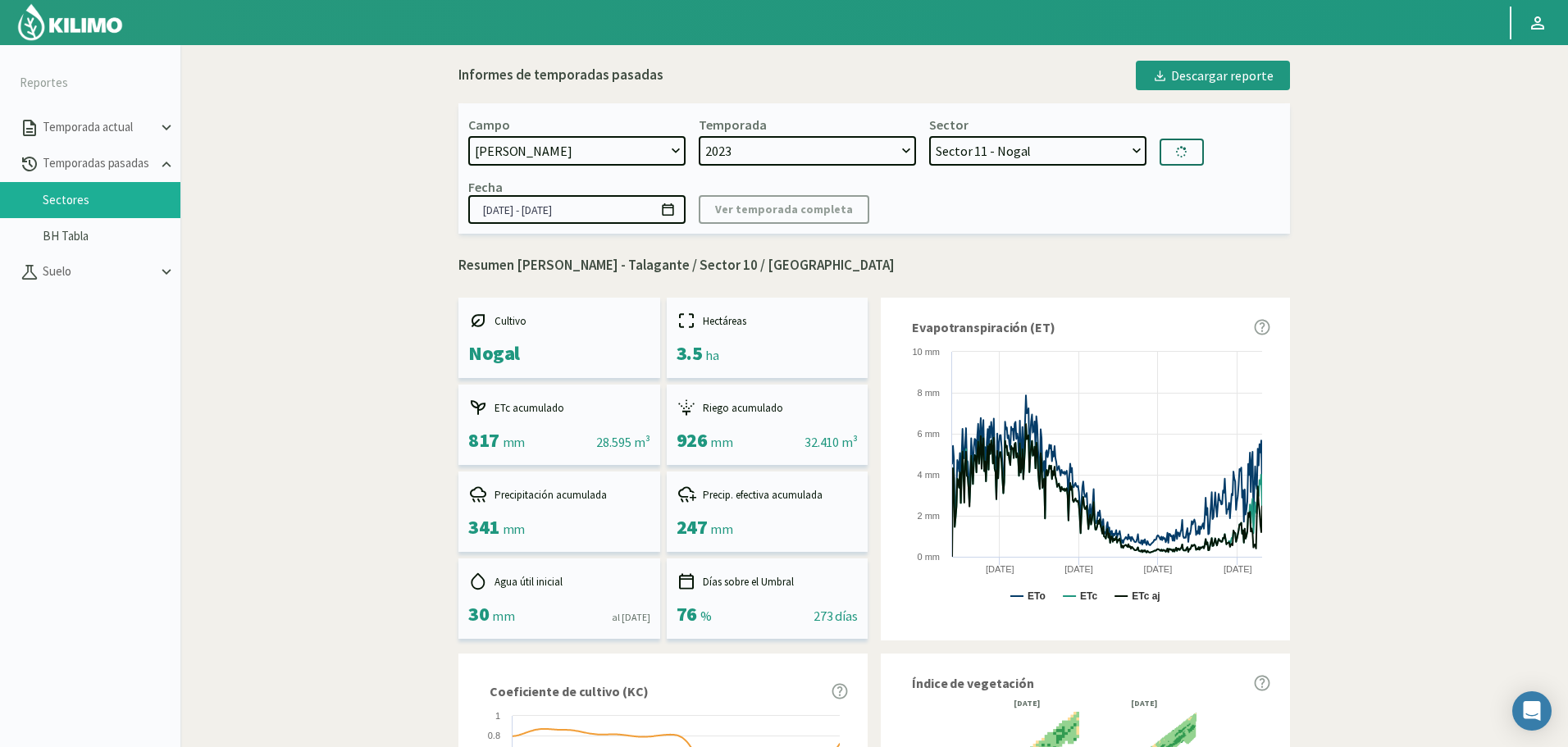
select select "184: Object"
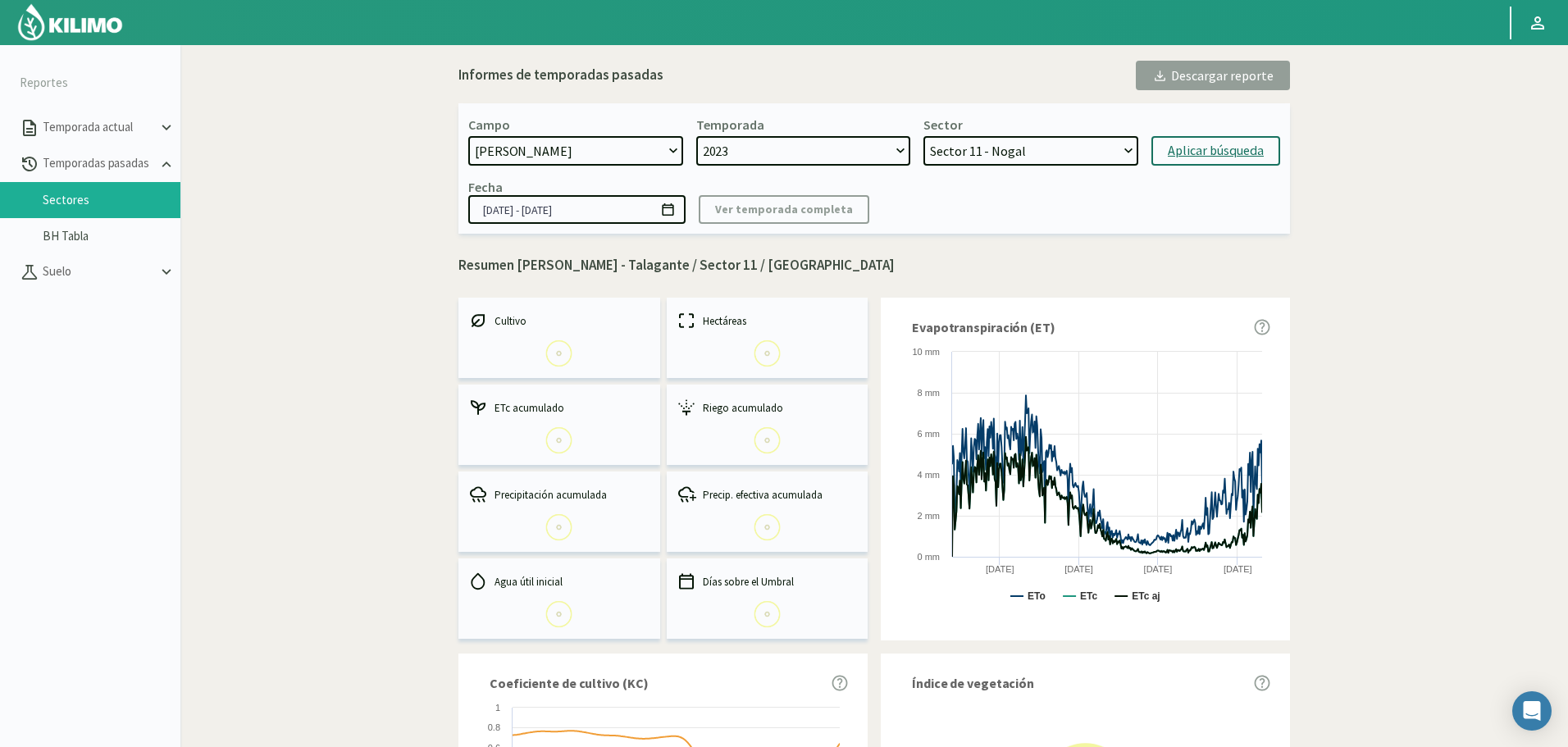
click at [836, 154] on select "2023" at bounding box center [803, 151] width 214 height 30
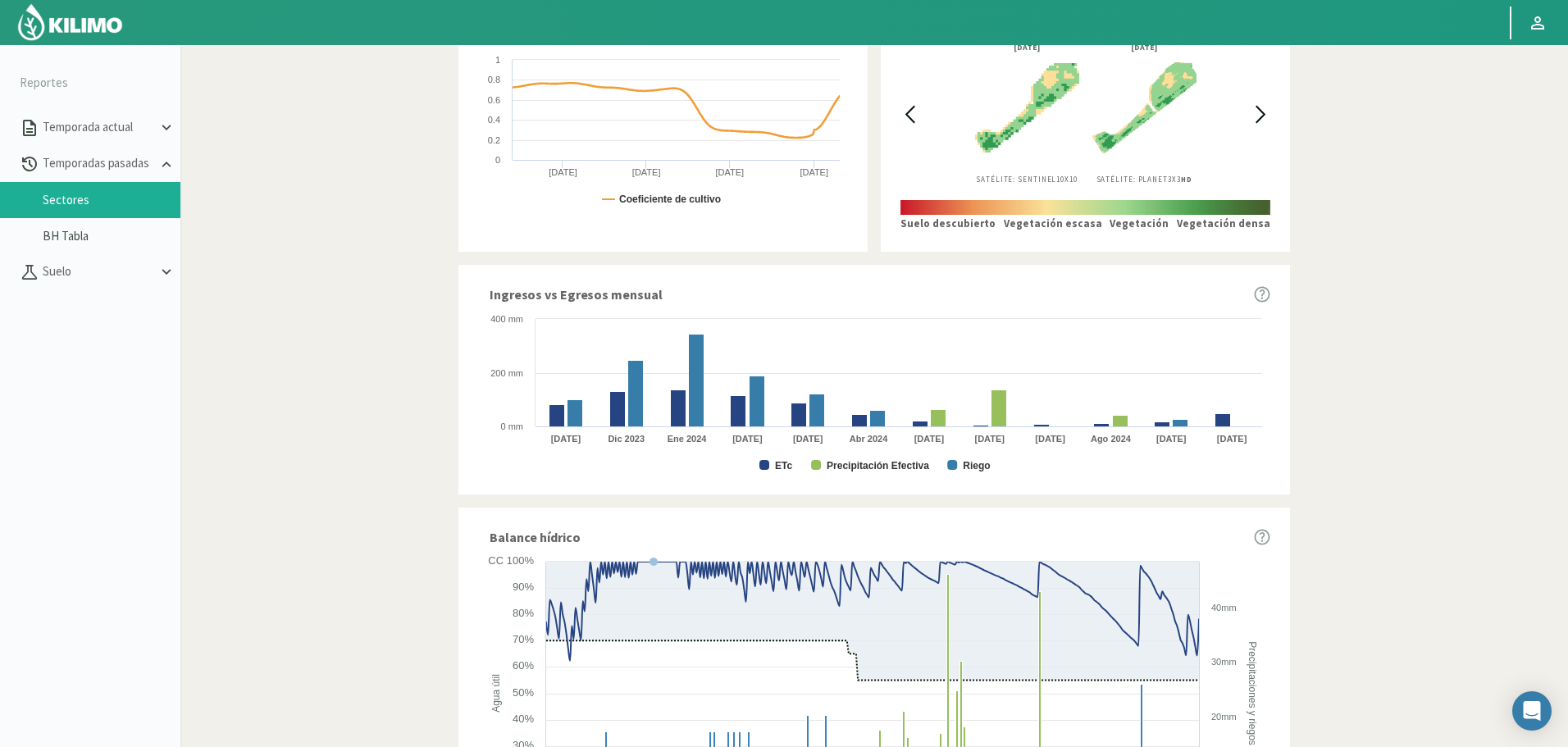
scroll to position [681, 0]
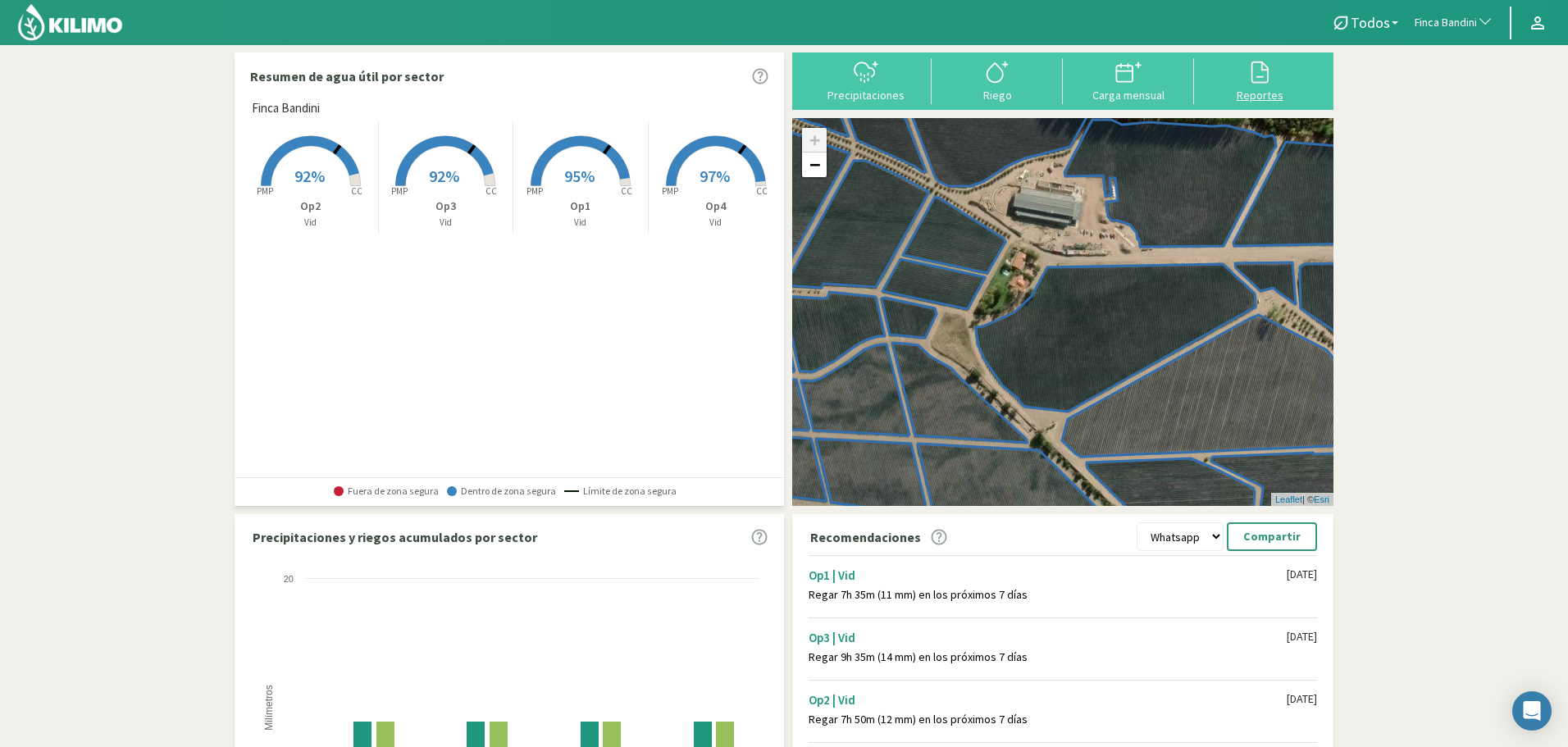
click at [1290, 95] on div "Reportes" at bounding box center [1259, 95] width 121 height 11
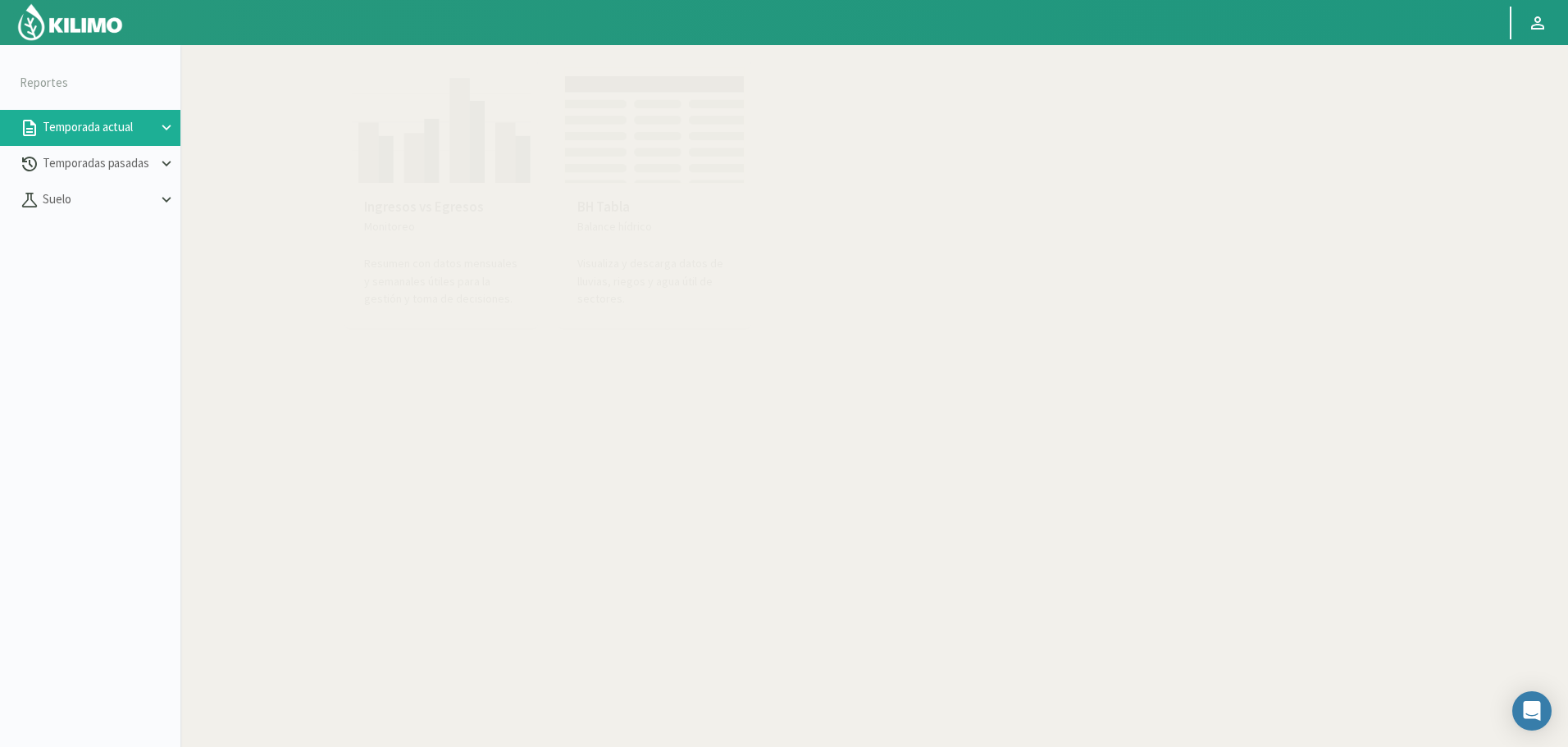
click at [424, 145] on img at bounding box center [440, 126] width 180 height 116
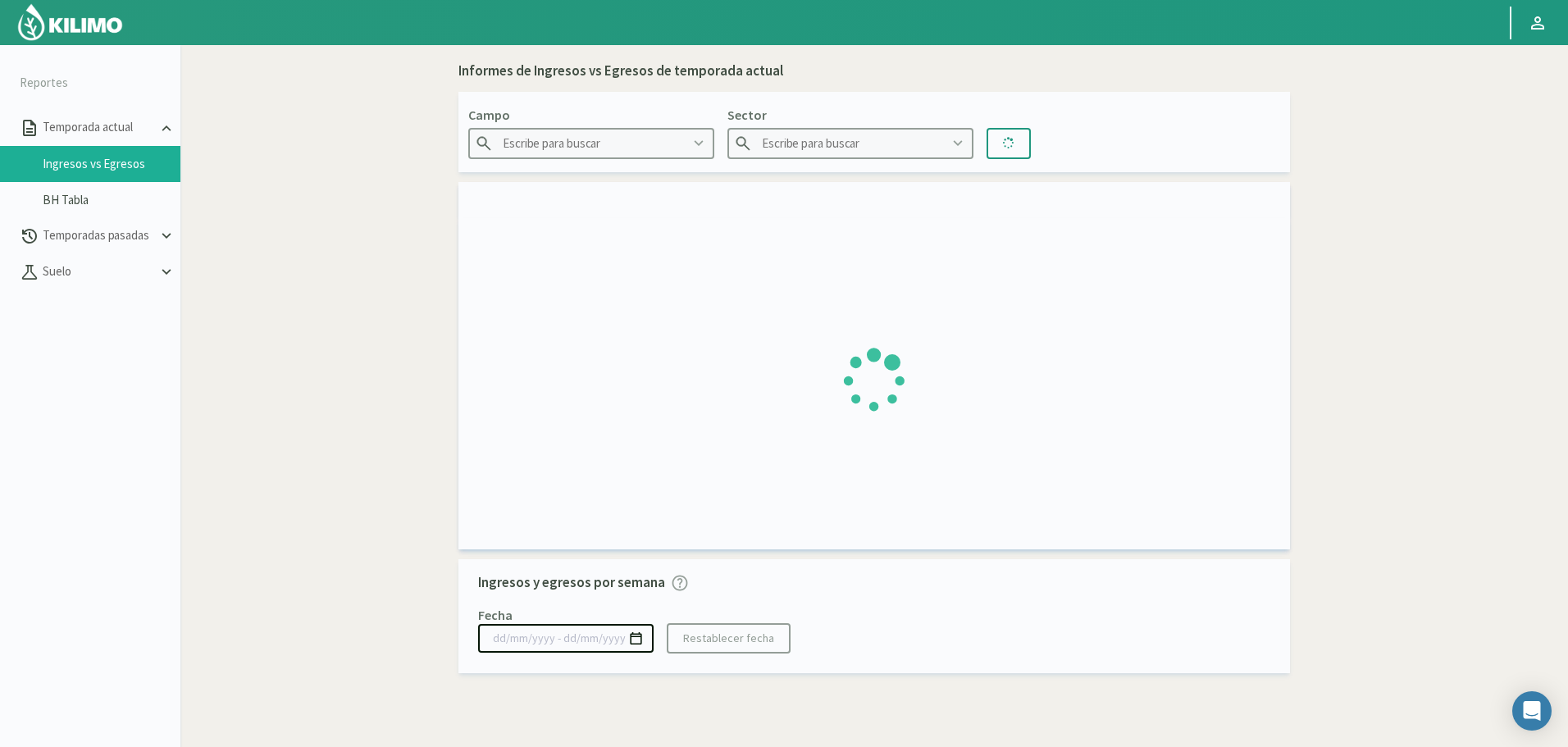
type input "Agr. Huertos de [GEOGRAPHIC_DATA]"
type input "C1.1 Cir Larry"
type input "30/06/2025 - 28/09/2025"
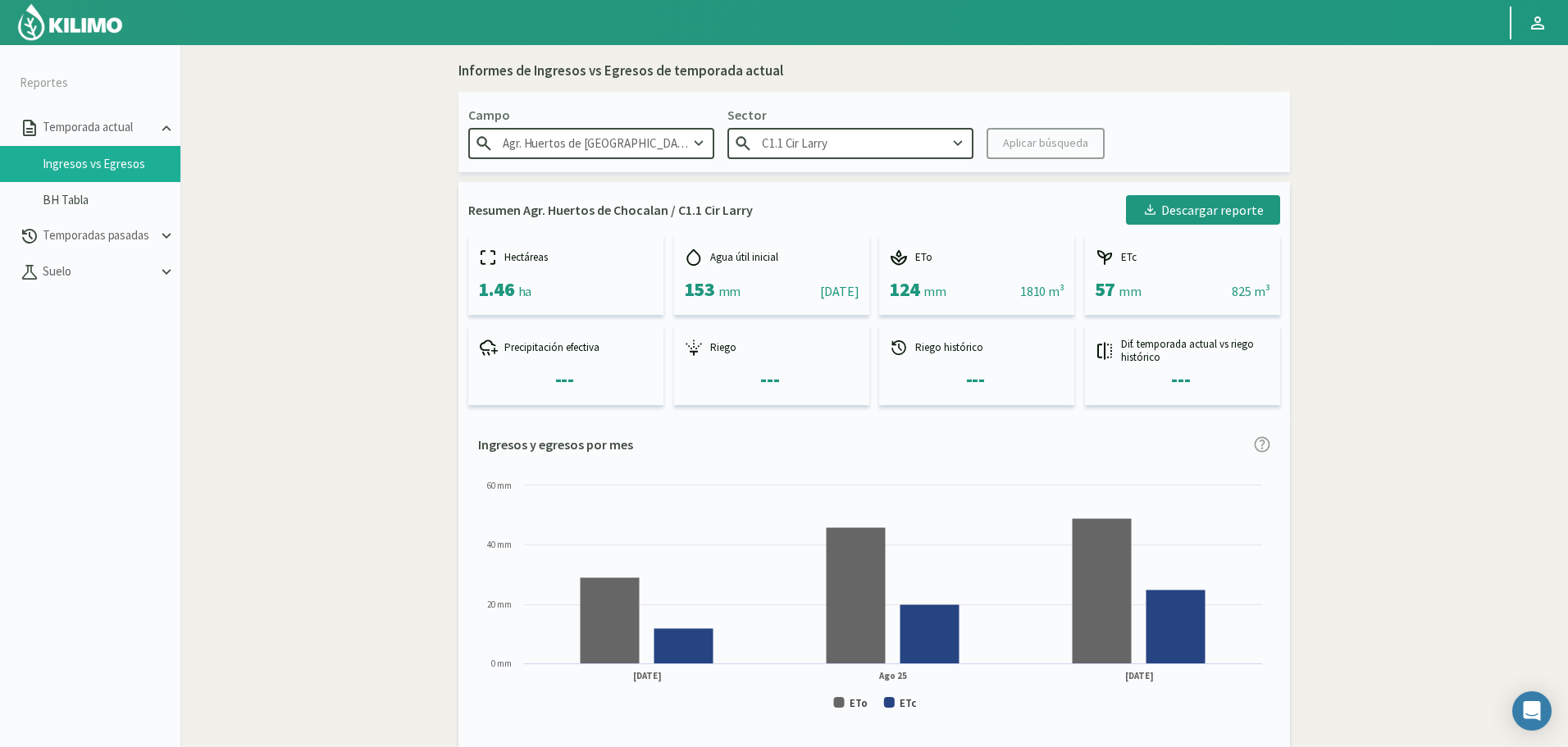
click at [645, 126] on div "Campo Agr. Huertos de Chocalan" at bounding box center [591, 131] width 246 height 54
click at [653, 147] on input "Agr. Huertos de [GEOGRAPHIC_DATA]" at bounding box center [591, 143] width 246 height 30
drag, startPoint x: 653, startPoint y: 147, endPoint x: 304, endPoint y: 138, distance: 349.1
click at [304, 138] on section "Reportes Temporada actual Ingresos vs Egresos BH Tabla Temporadas pasadas Suelo…" at bounding box center [784, 418] width 1568 height 747
click at [507, 205] on div "[PERSON_NAME]" at bounding box center [591, 206] width 244 height 30
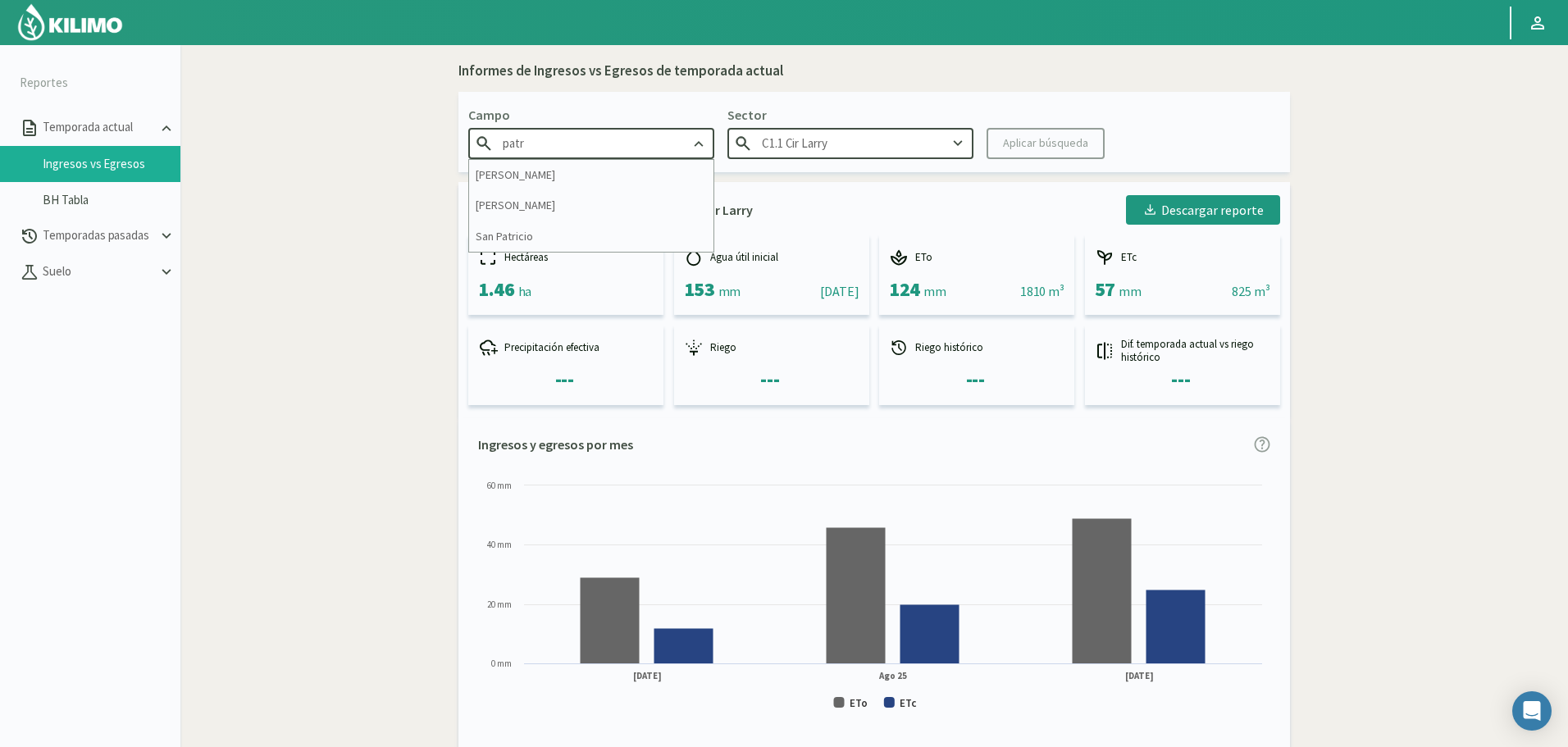
type input "[PERSON_NAME]"
type input "Sector 1"
click at [862, 141] on input "Sector 1" at bounding box center [850, 143] width 246 height 30
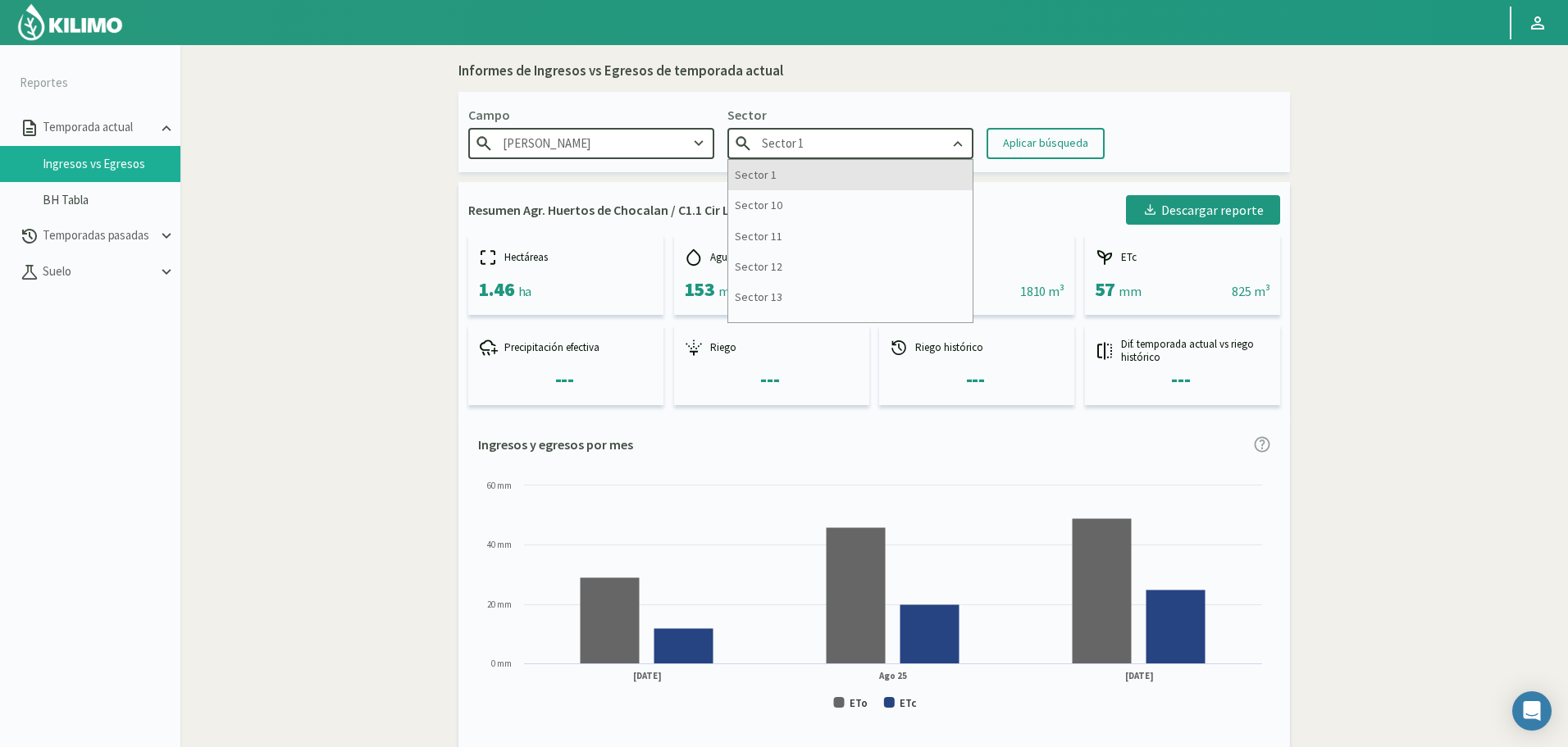
click at [782, 179] on div "Sector 1" at bounding box center [850, 175] width 244 height 30
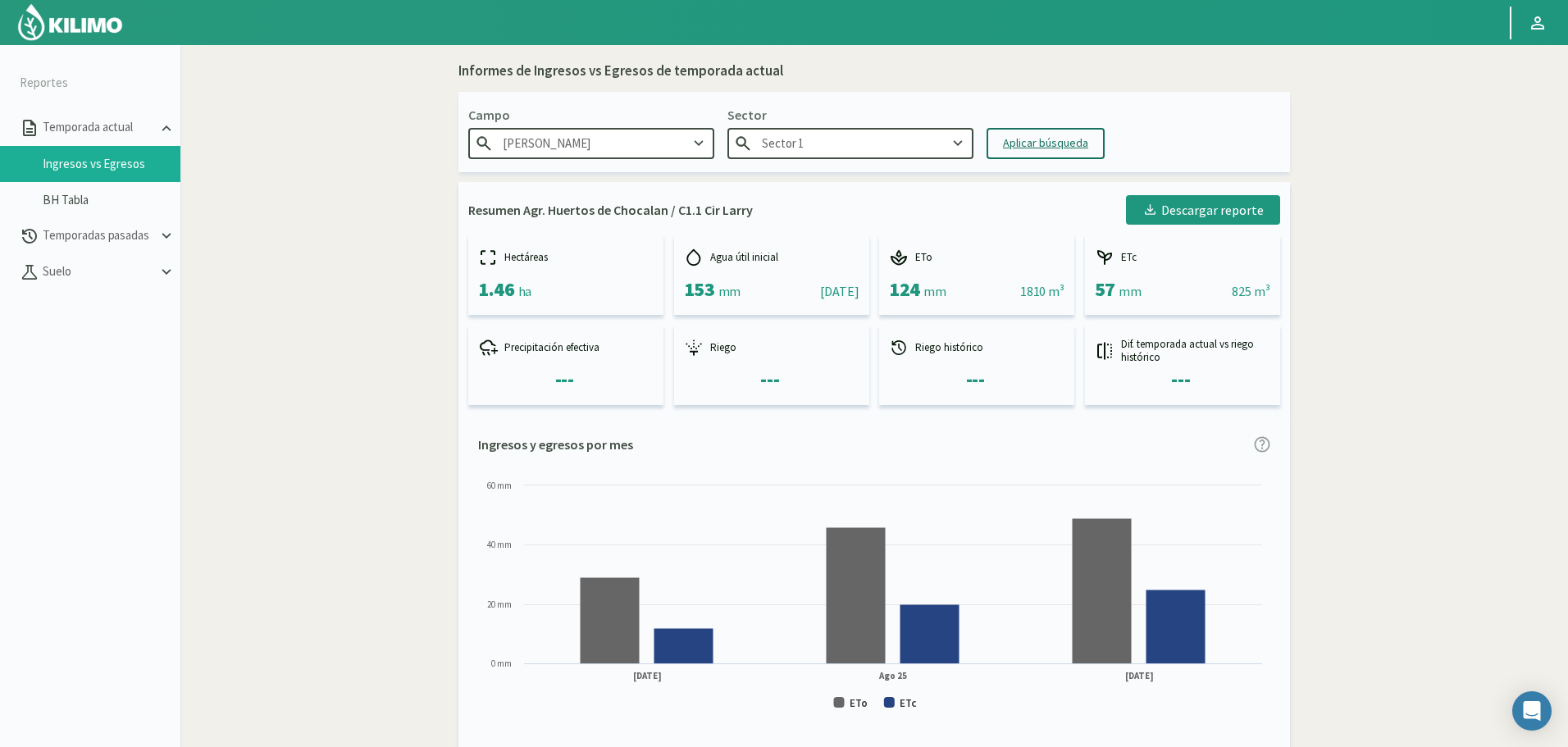
click at [1010, 151] on div "Aplicar búsqueda" at bounding box center [1045, 143] width 85 height 17
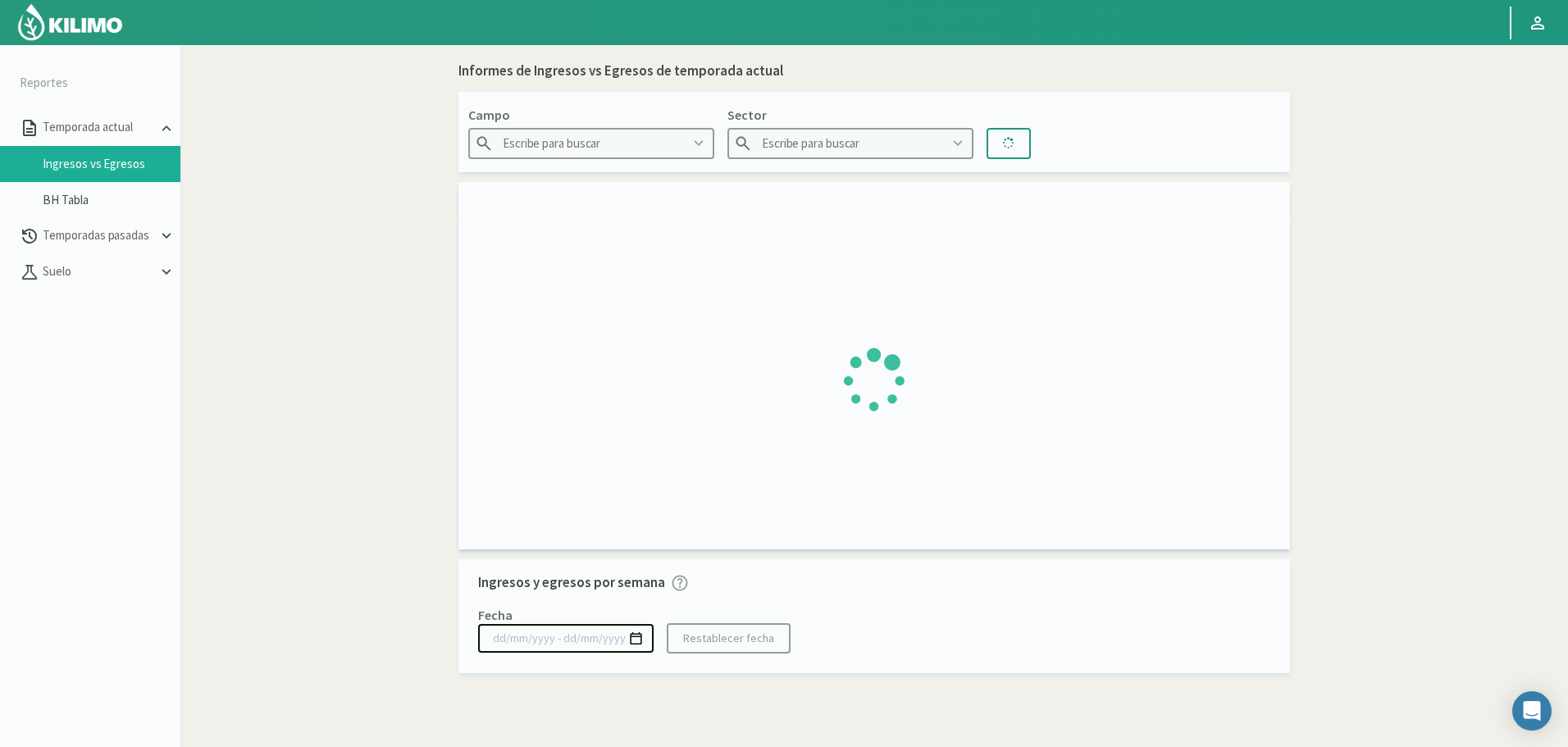
type input "[PERSON_NAME]"
type input "Sector 1"
type input "30/09/2024 - 28/09/2025"
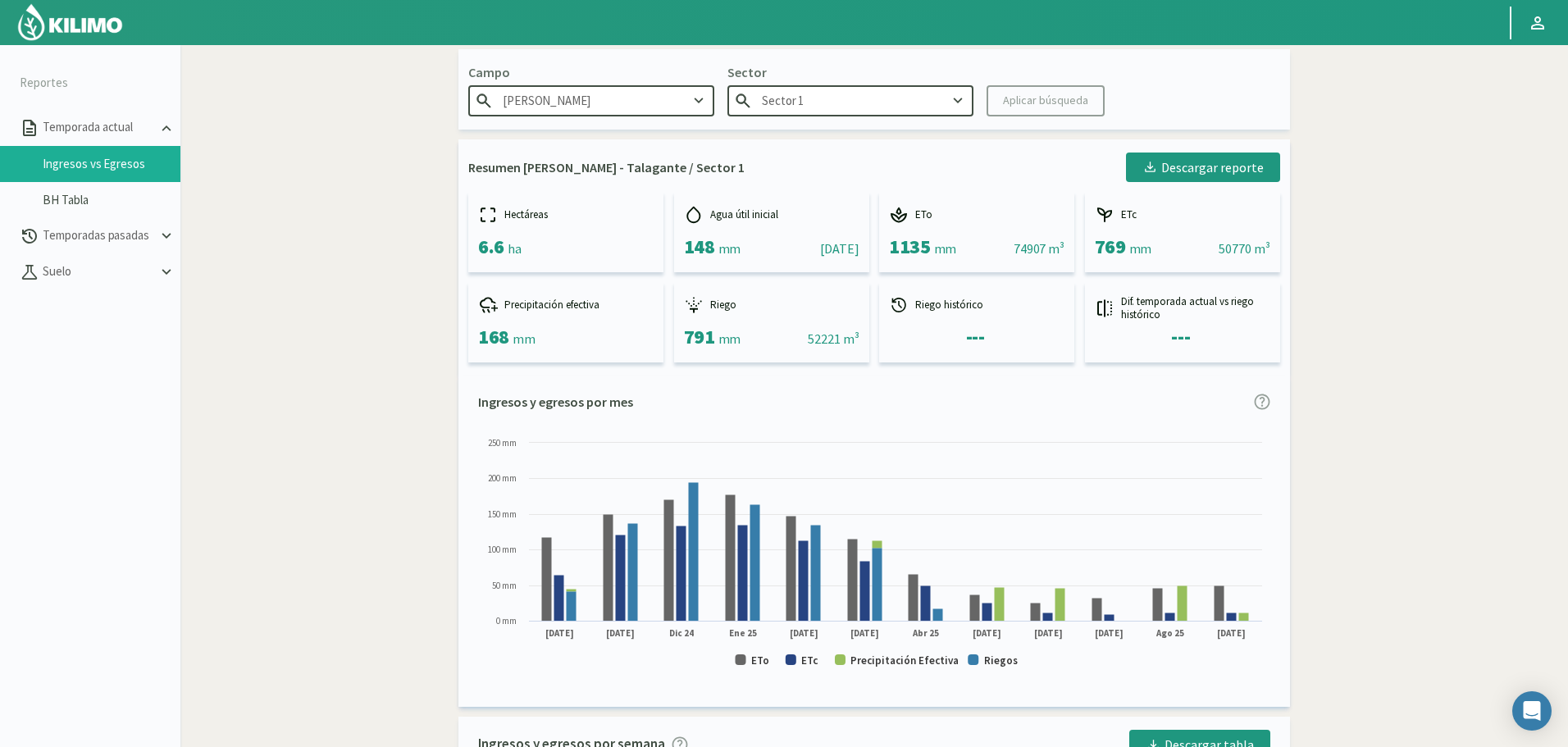
scroll to position [164, 0]
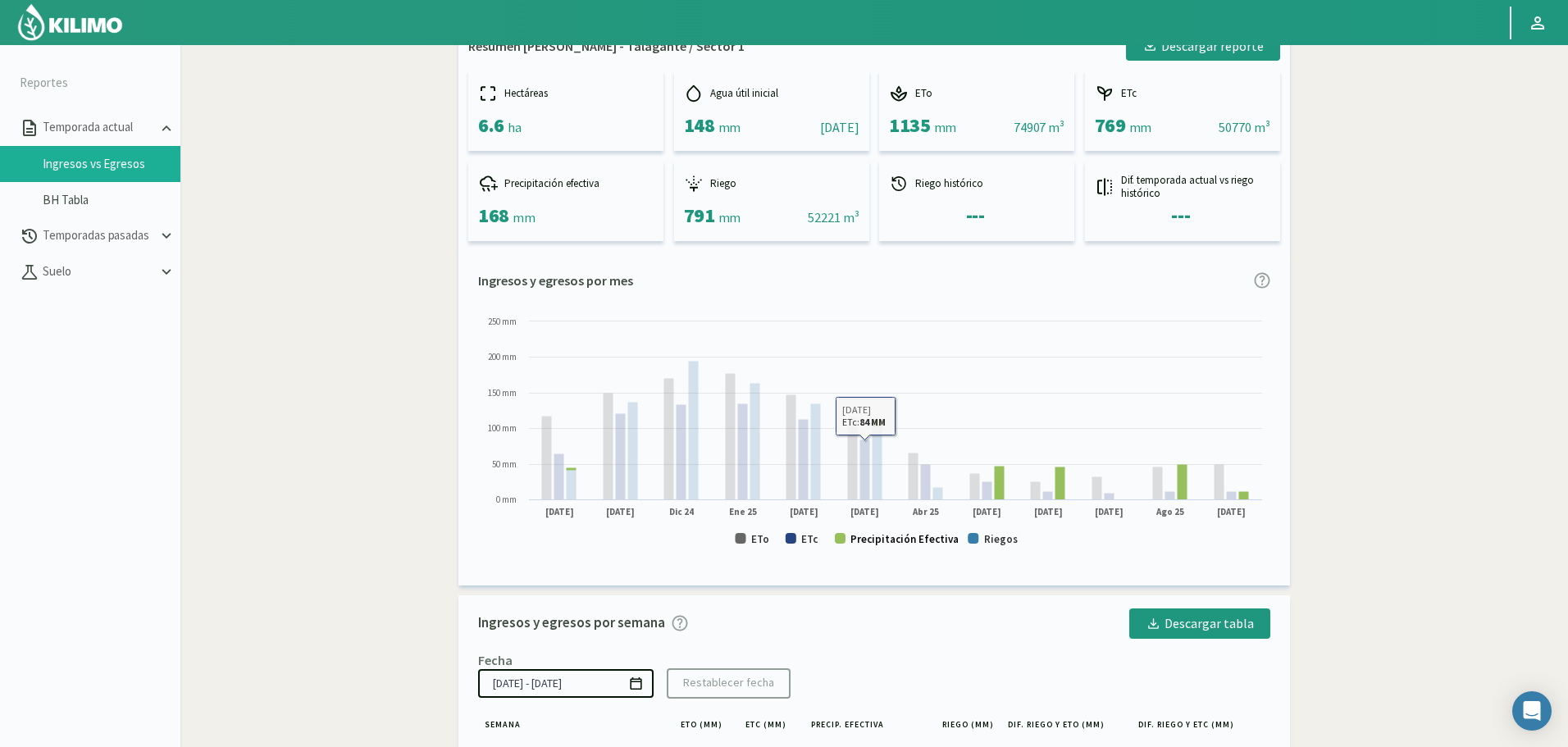
click at [912, 542] on text "Precipitación Efectiva" at bounding box center [905, 538] width 109 height 14
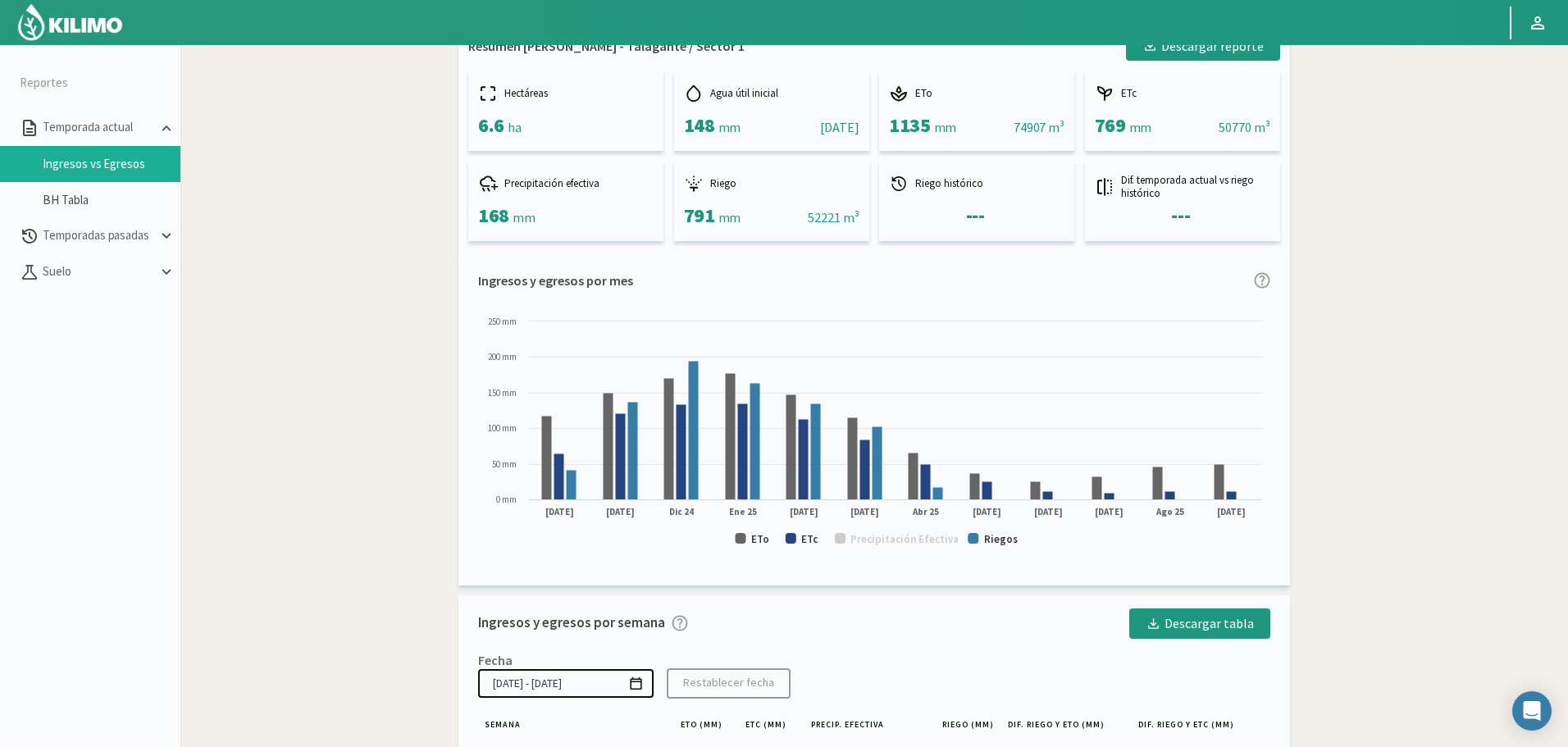
click at [804, 534] on text "ETc" at bounding box center [809, 538] width 17 height 14
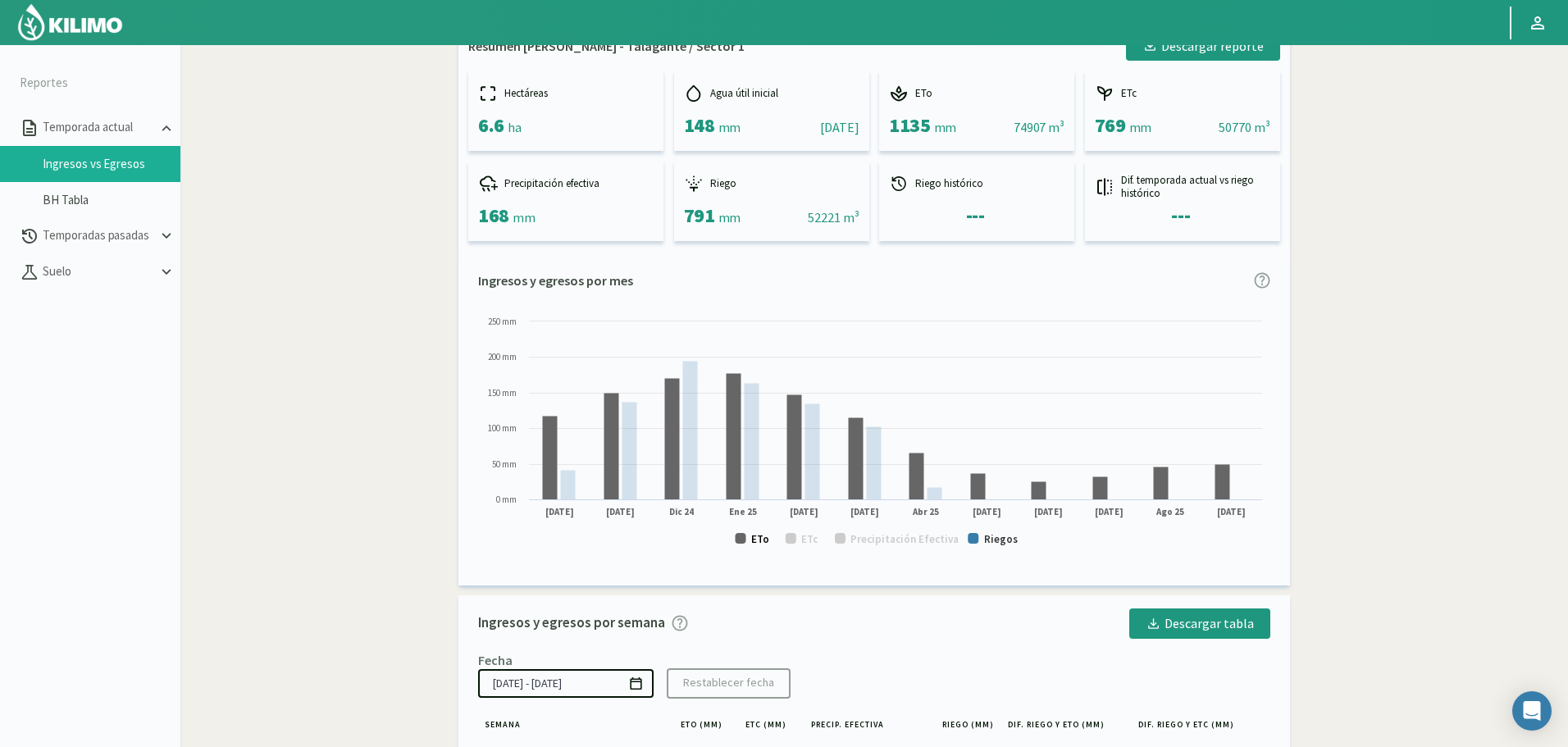
click at [758, 535] on text "ETo" at bounding box center [760, 538] width 18 height 14
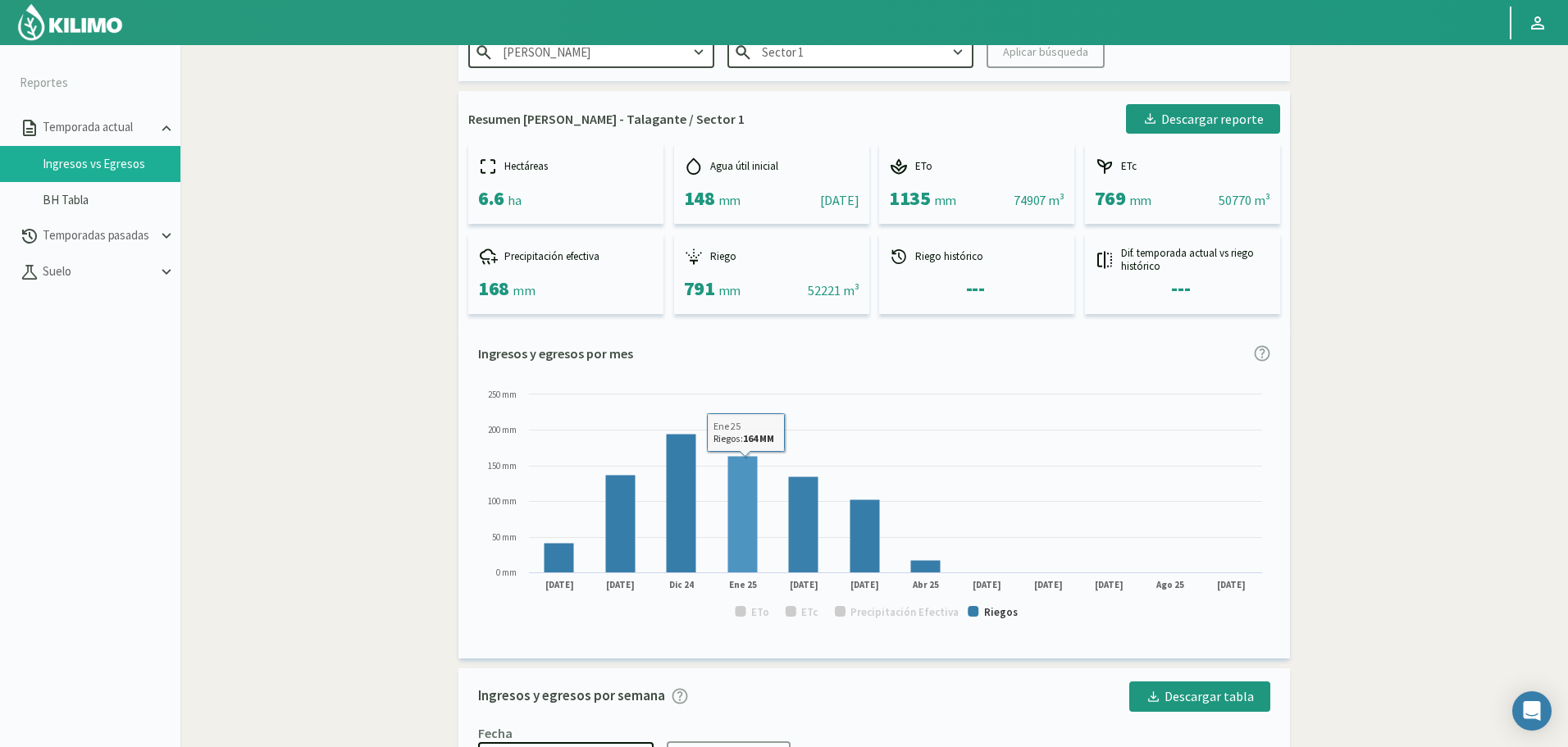
scroll to position [0, 0]
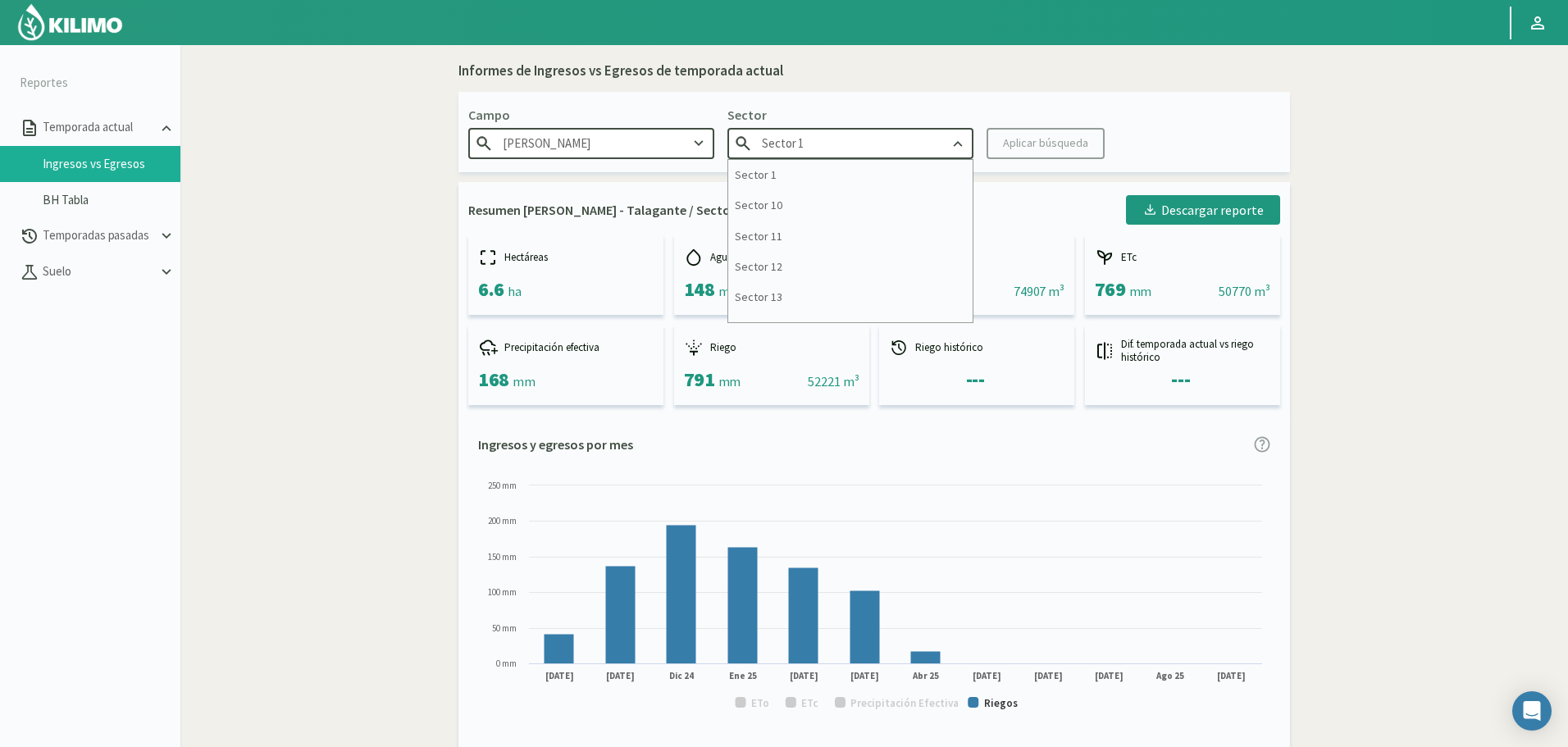
click at [829, 149] on input "Sector 1" at bounding box center [850, 143] width 246 height 30
click at [792, 161] on div "Sector 2" at bounding box center [850, 175] width 244 height 30
click at [1033, 144] on div "Aplicar búsqueda" at bounding box center [1045, 143] width 85 height 17
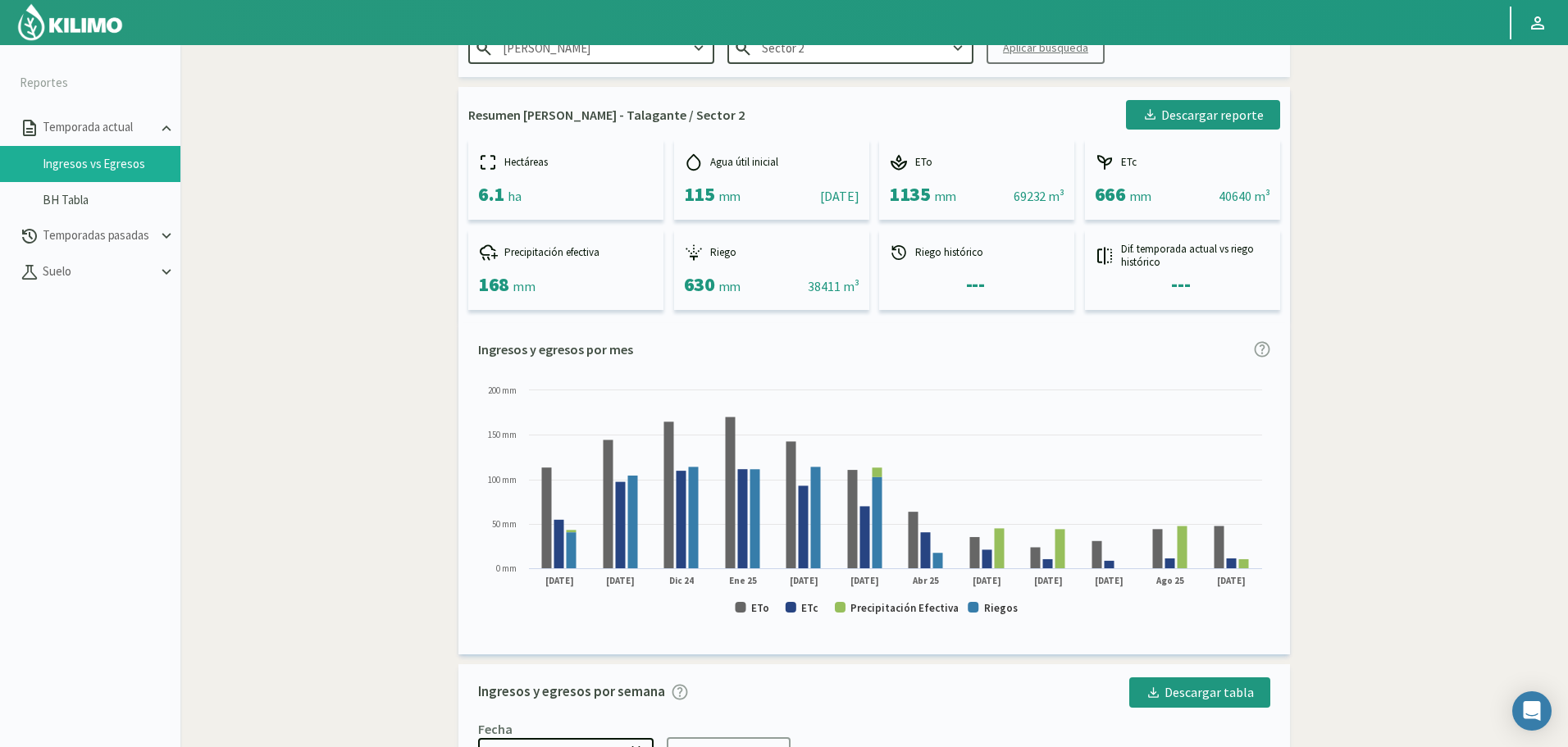
scroll to position [164, 0]
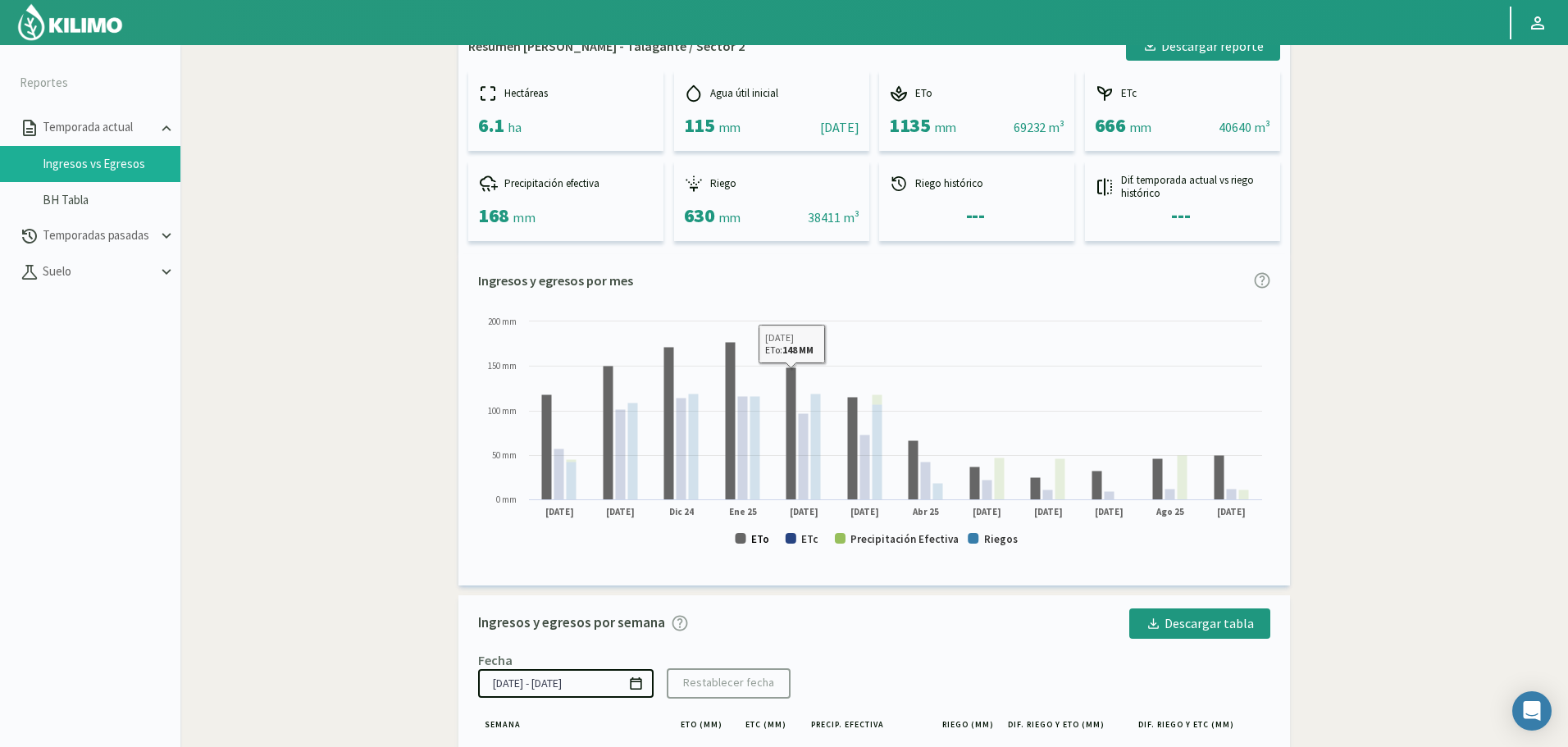
drag, startPoint x: 765, startPoint y: 542, endPoint x: 839, endPoint y: 535, distance: 74.3
click at [766, 542] on text "ETo" at bounding box center [760, 538] width 18 height 14
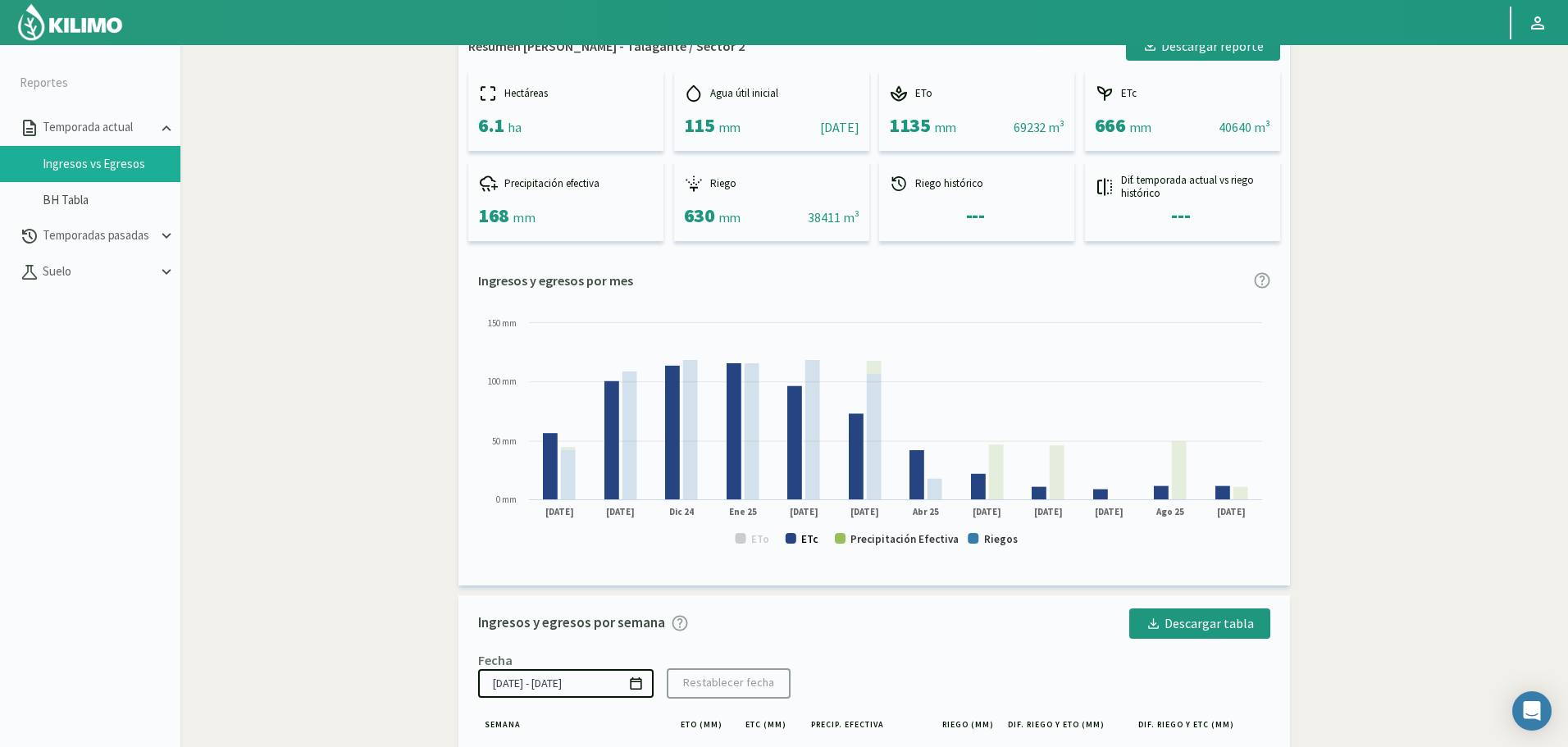
click at [811, 542] on text "ETc" at bounding box center [809, 538] width 17 height 14
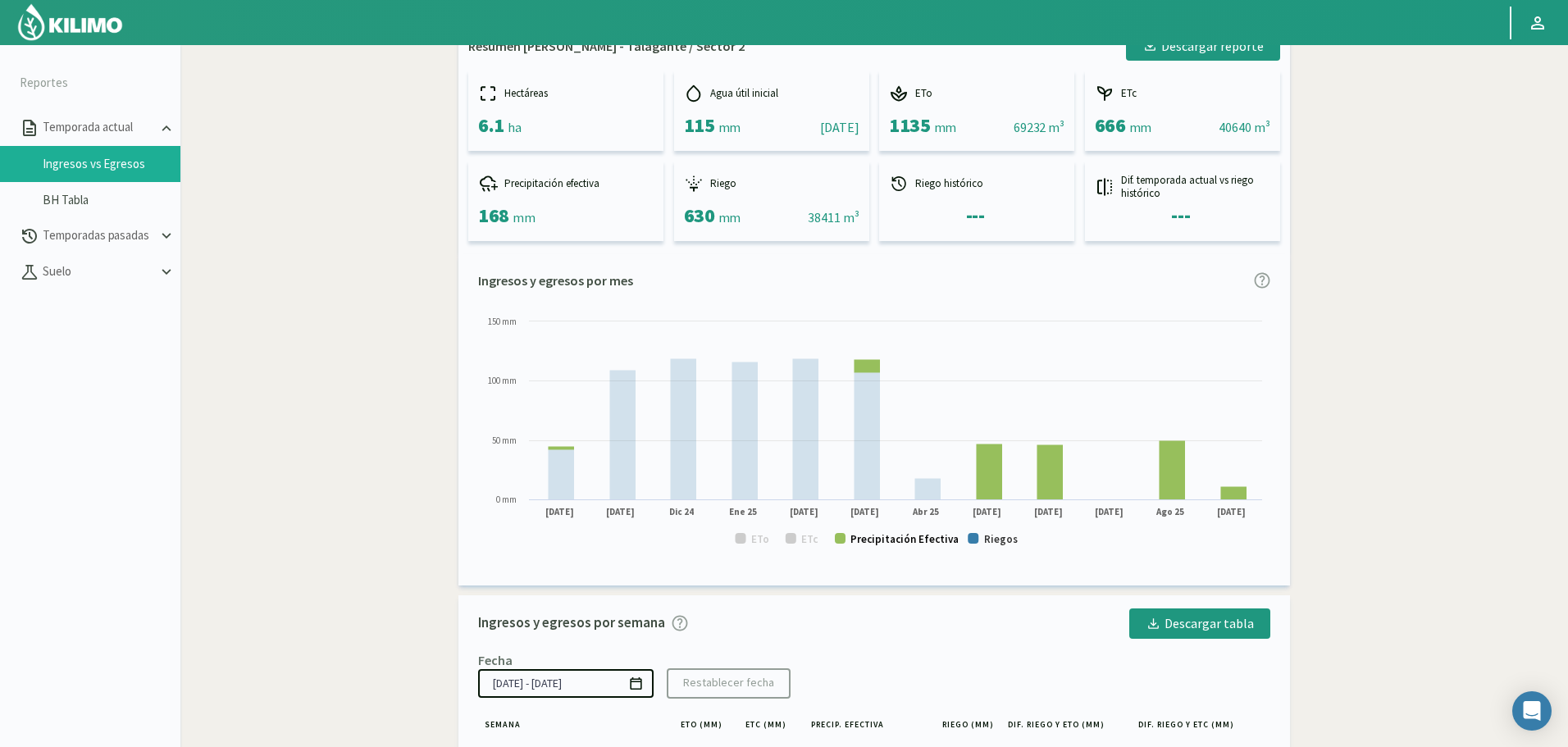
click at [889, 535] on text "Precipitación Efectiva" at bounding box center [905, 538] width 109 height 14
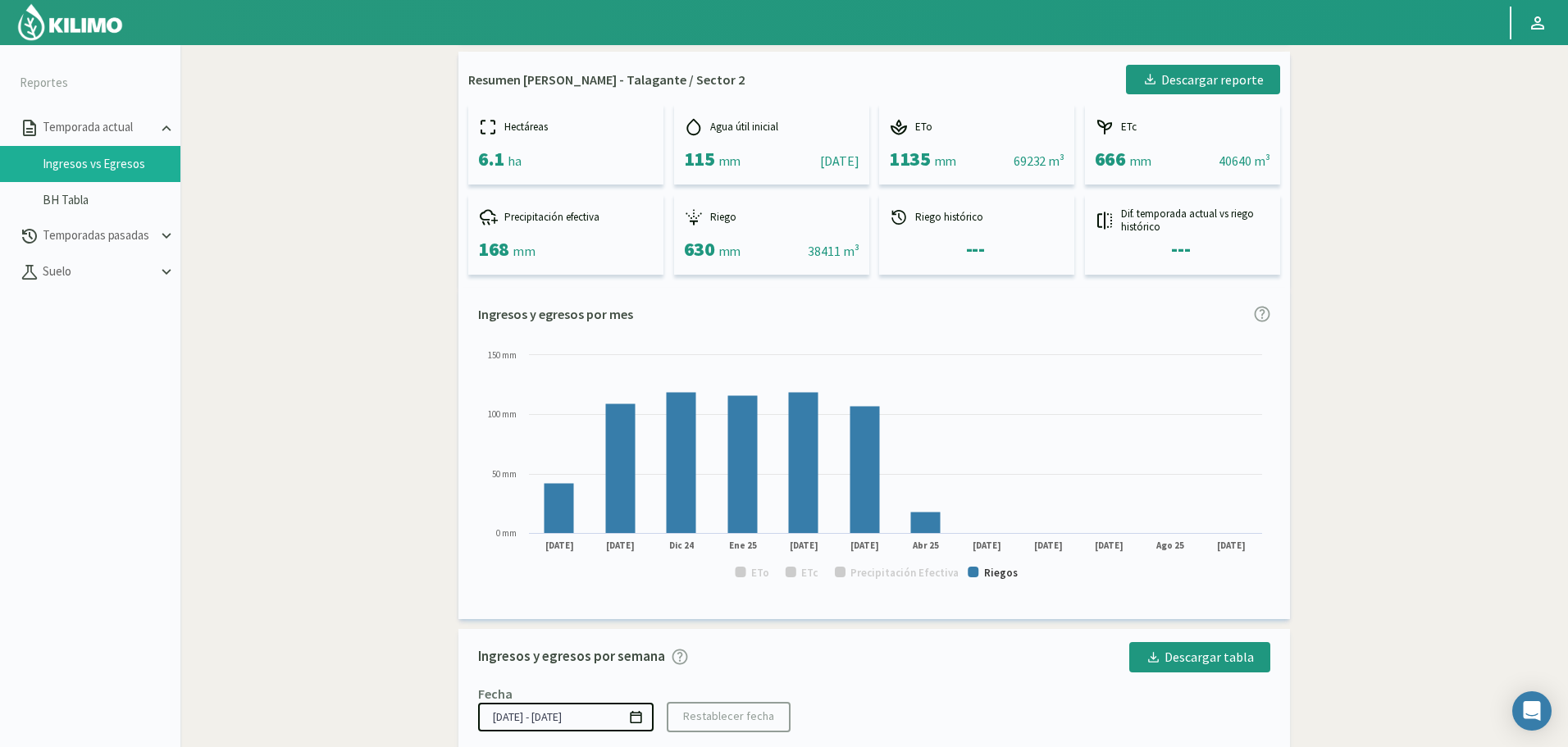
scroll to position [0, 0]
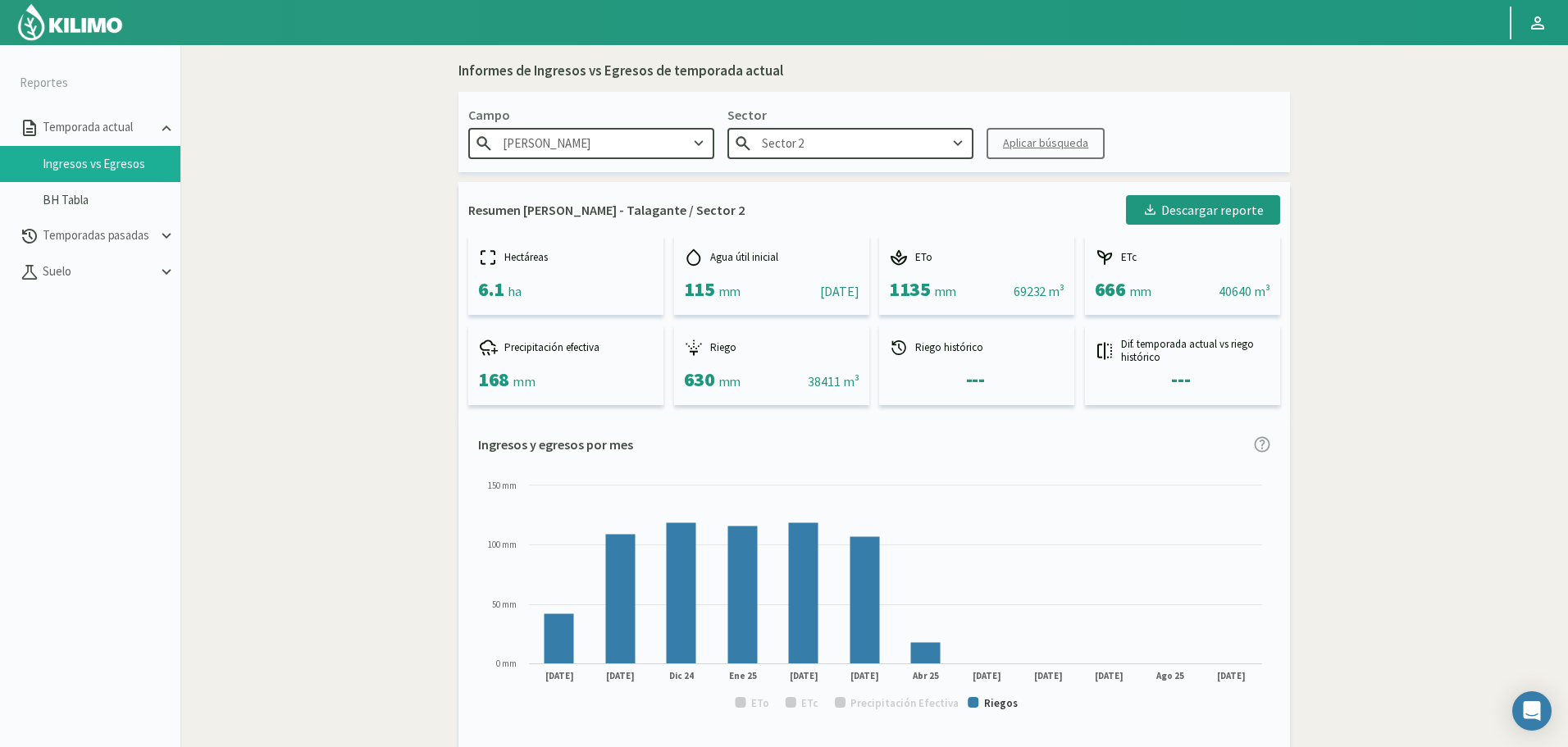
click at [828, 142] on input "Sector 2" at bounding box center [850, 143] width 246 height 30
click at [806, 185] on div "Sector 3" at bounding box center [850, 175] width 244 height 30
click at [1008, 139] on div "Aplicar búsqueda" at bounding box center [1045, 143] width 85 height 17
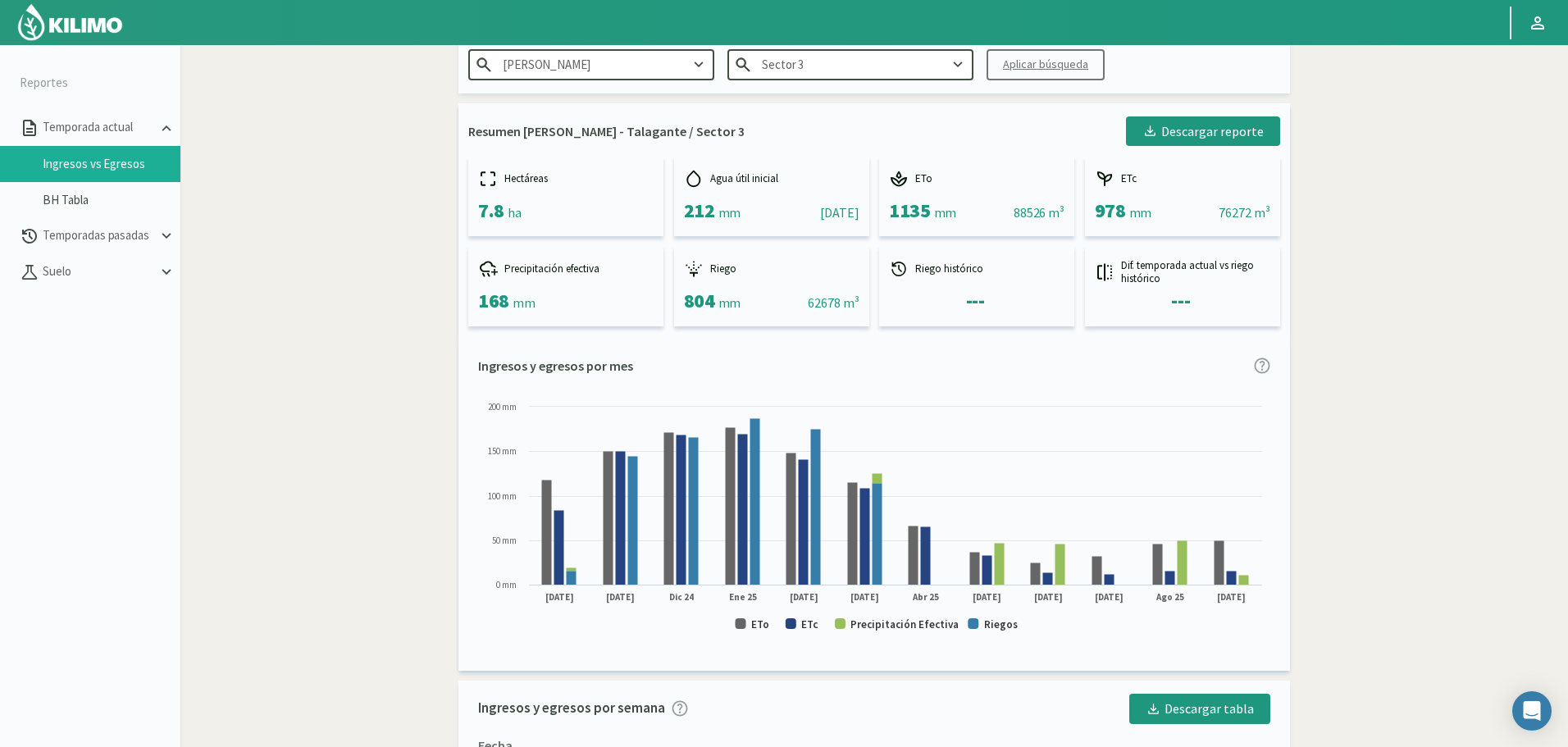
scroll to position [164, 0]
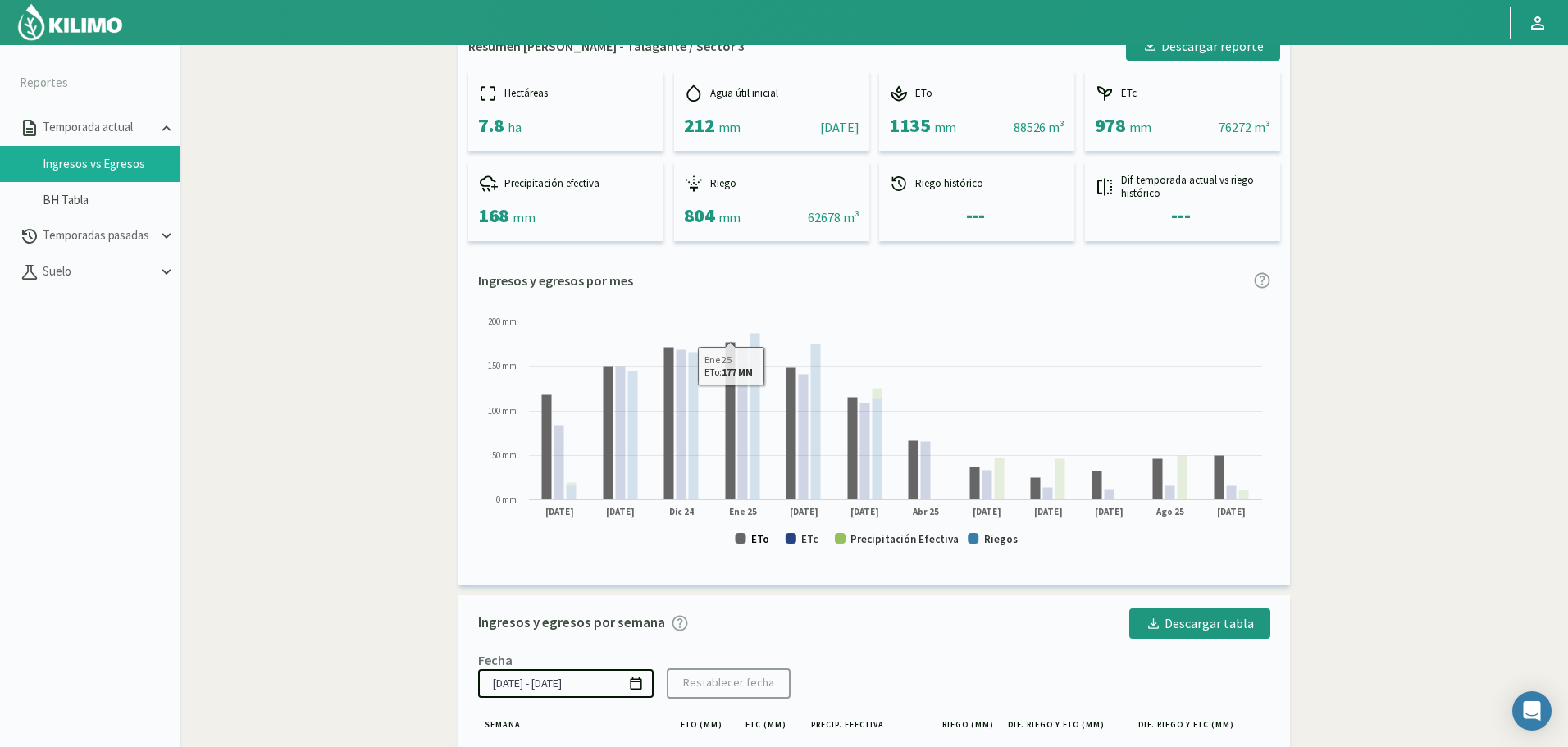
click at [764, 539] on text "ETo" at bounding box center [760, 538] width 18 height 14
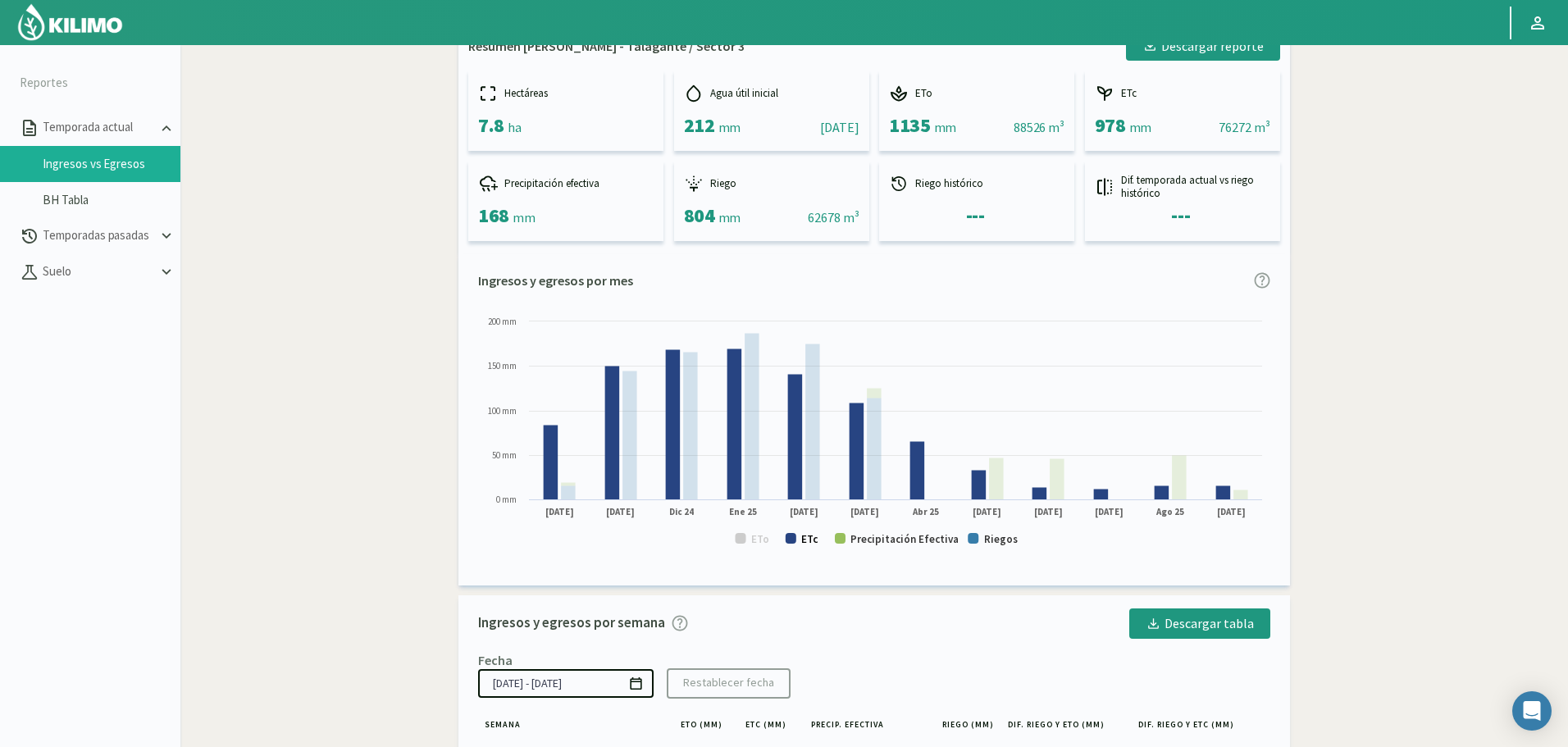
click at [806, 542] on text "ETc" at bounding box center [809, 538] width 17 height 14
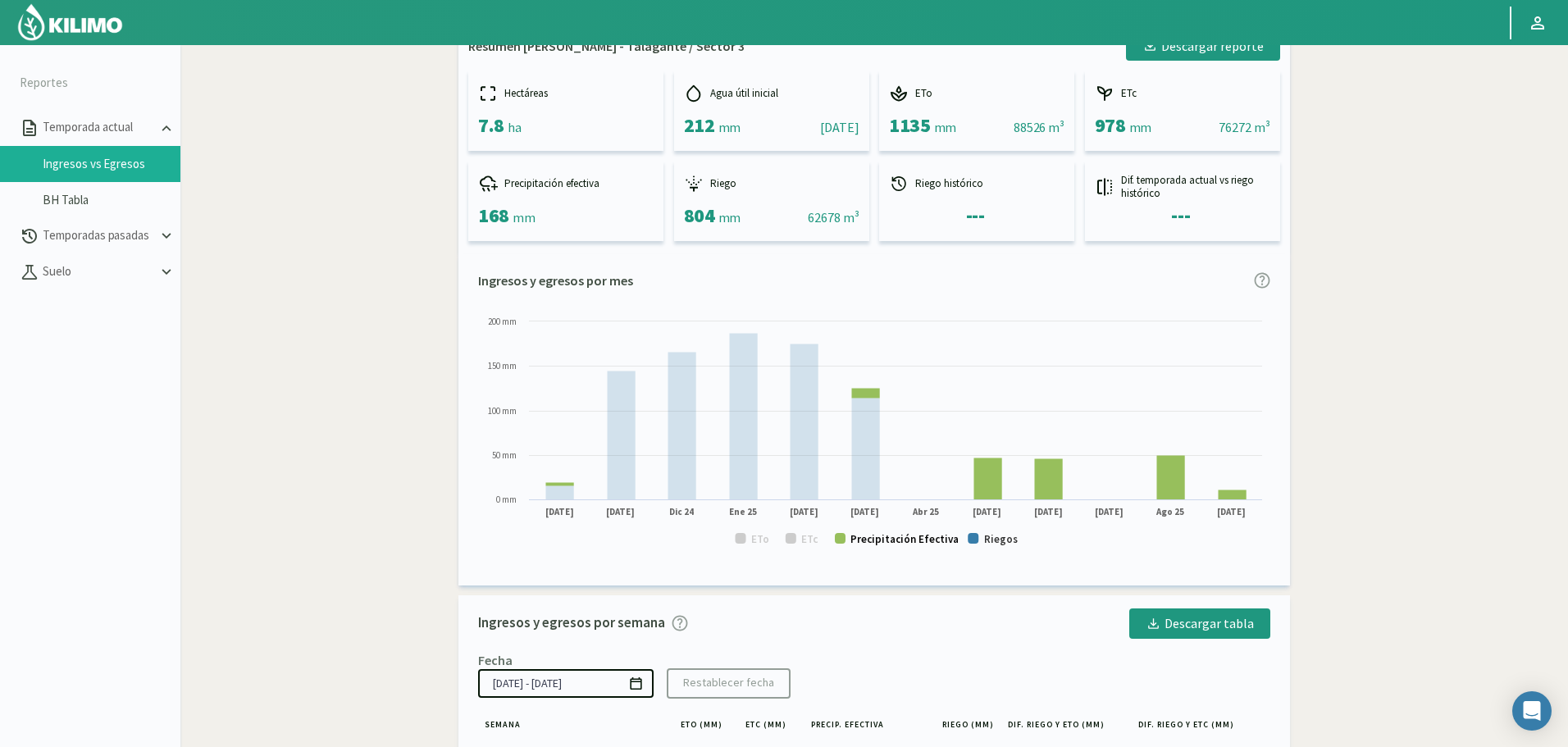
click at [882, 535] on text "Precipitación Efectiva" at bounding box center [905, 538] width 109 height 14
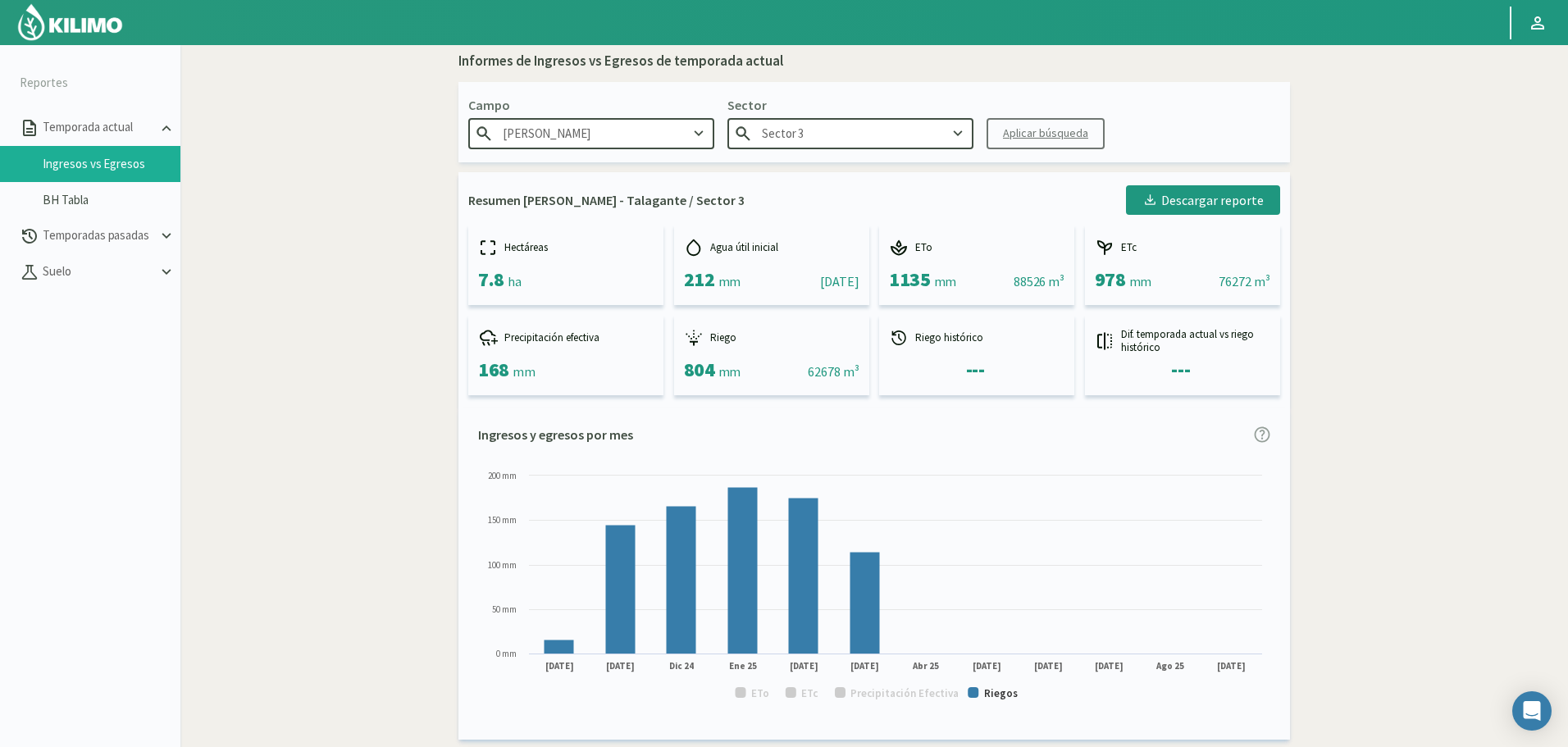
scroll to position [0, 0]
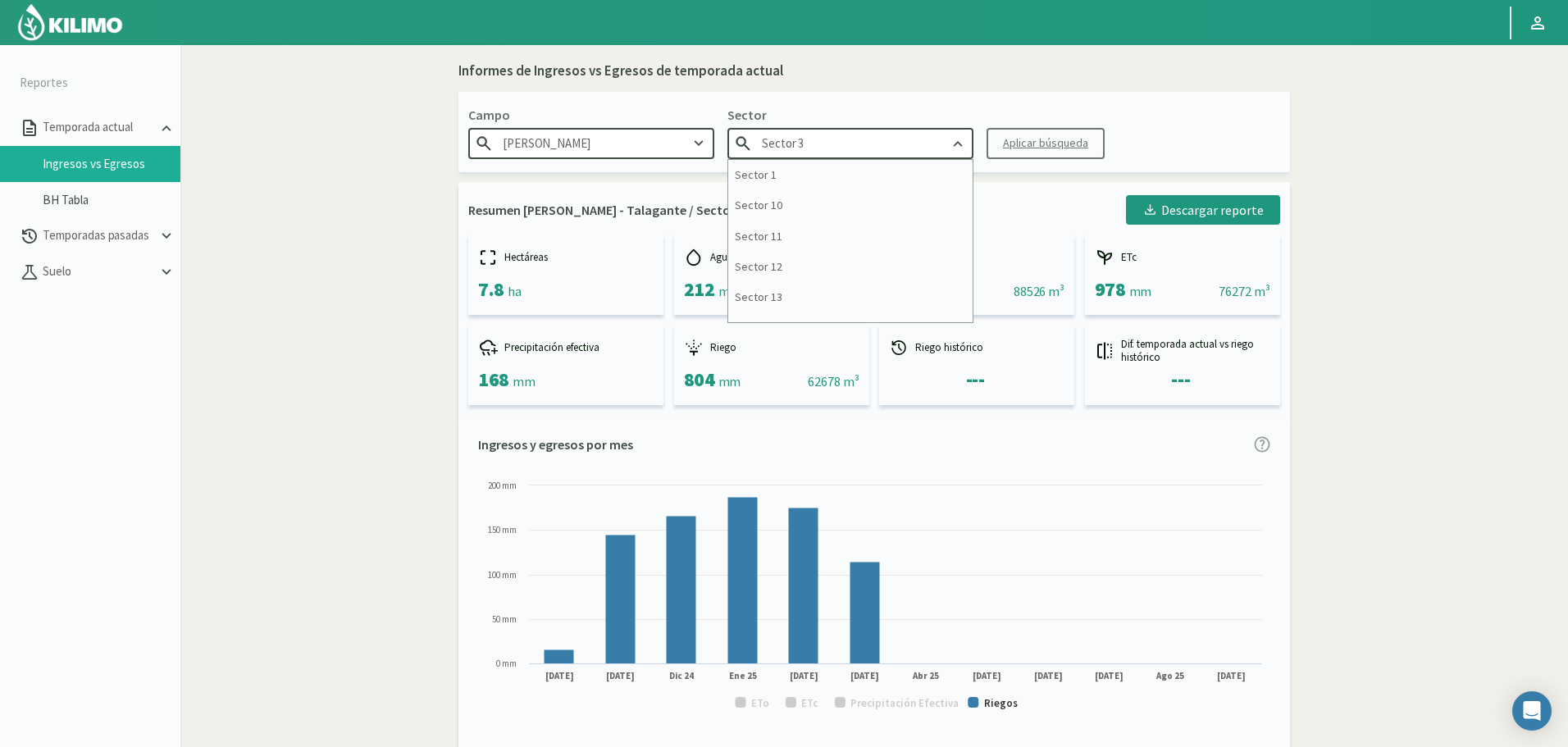
click at [884, 144] on input "Sector 3" at bounding box center [850, 143] width 246 height 30
click at [771, 172] on div "Sector 4" at bounding box center [850, 175] width 244 height 30
click at [771, 172] on div "Informes de Ingresos vs Egresos de temporada actual Campo Patricio Correa - Tal…" at bounding box center [874, 631] width 831 height 1140
click at [1026, 138] on div "Aplicar búsqueda" at bounding box center [1045, 143] width 85 height 17
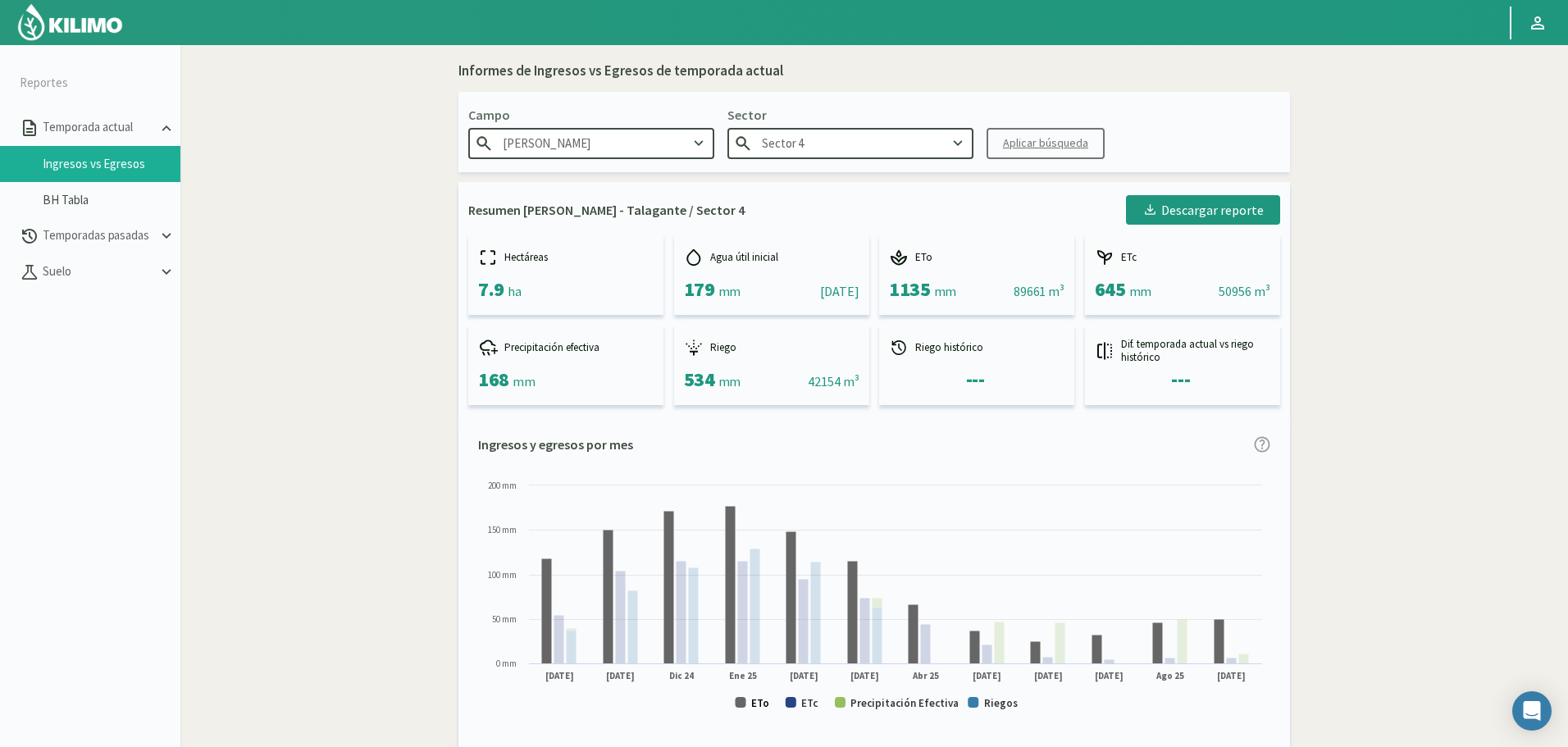
click at [762, 700] on text "ETo" at bounding box center [760, 702] width 18 height 14
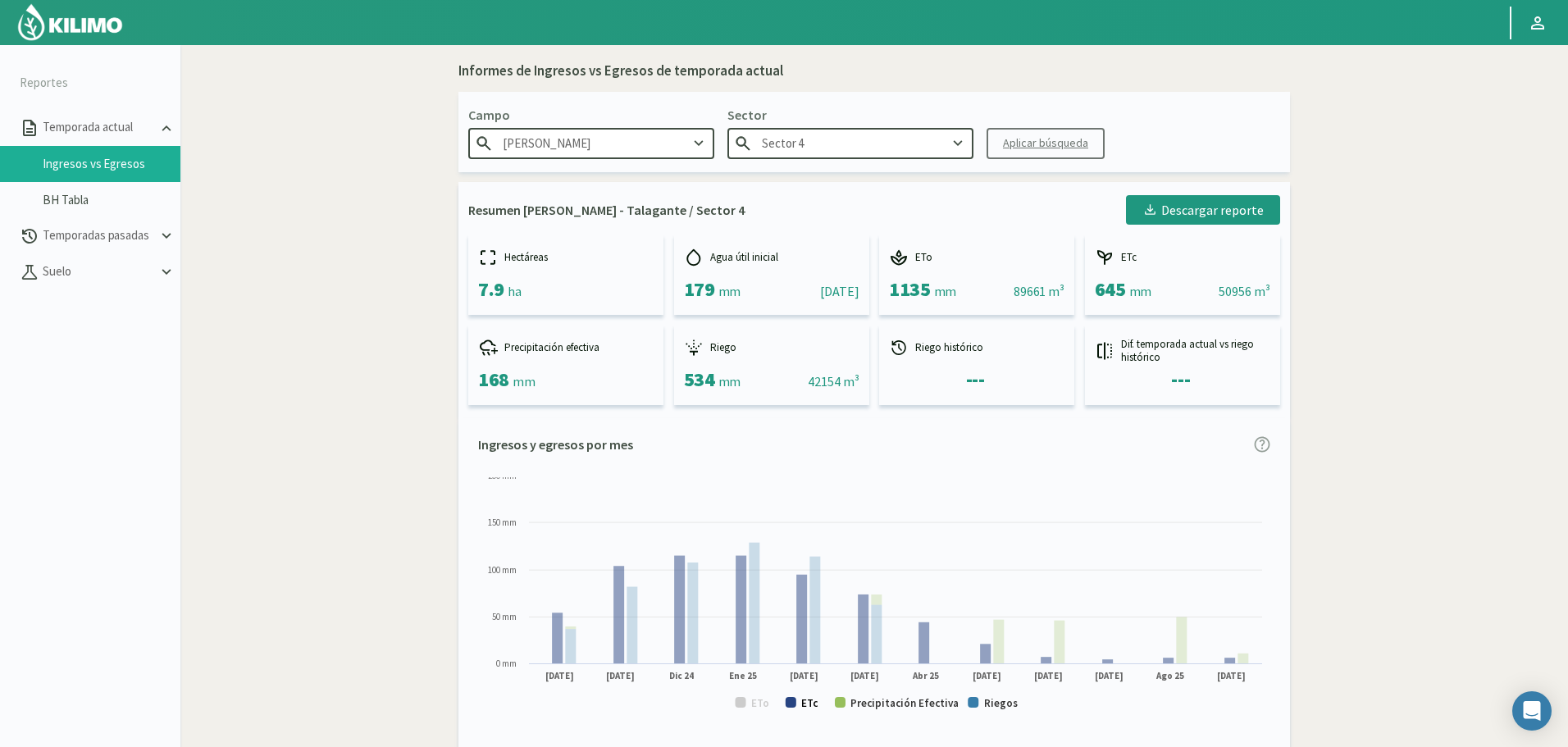
click at [814, 700] on text "ETc" at bounding box center [809, 702] width 17 height 14
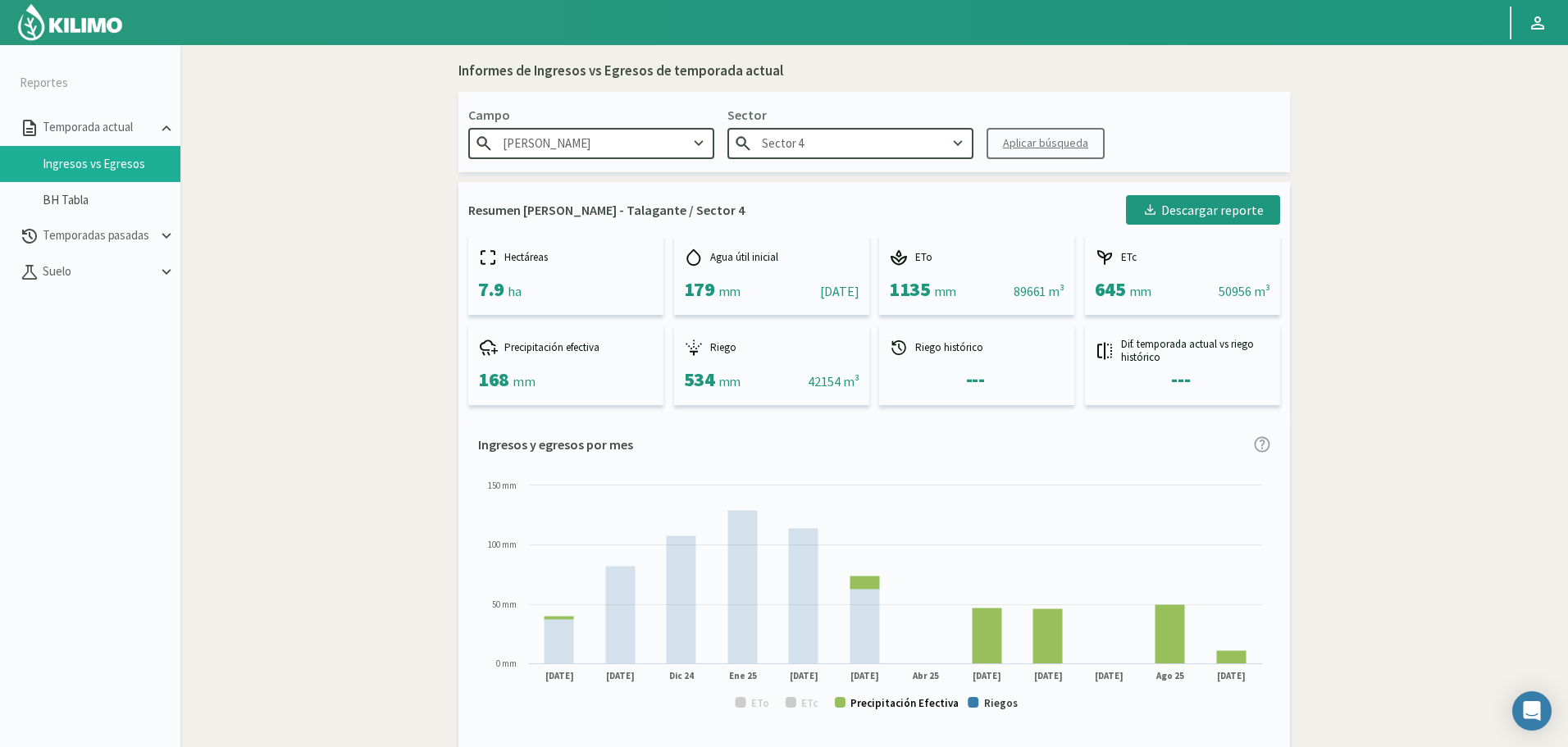
click at [888, 701] on text "Precipitación Efectiva" at bounding box center [905, 702] width 109 height 14
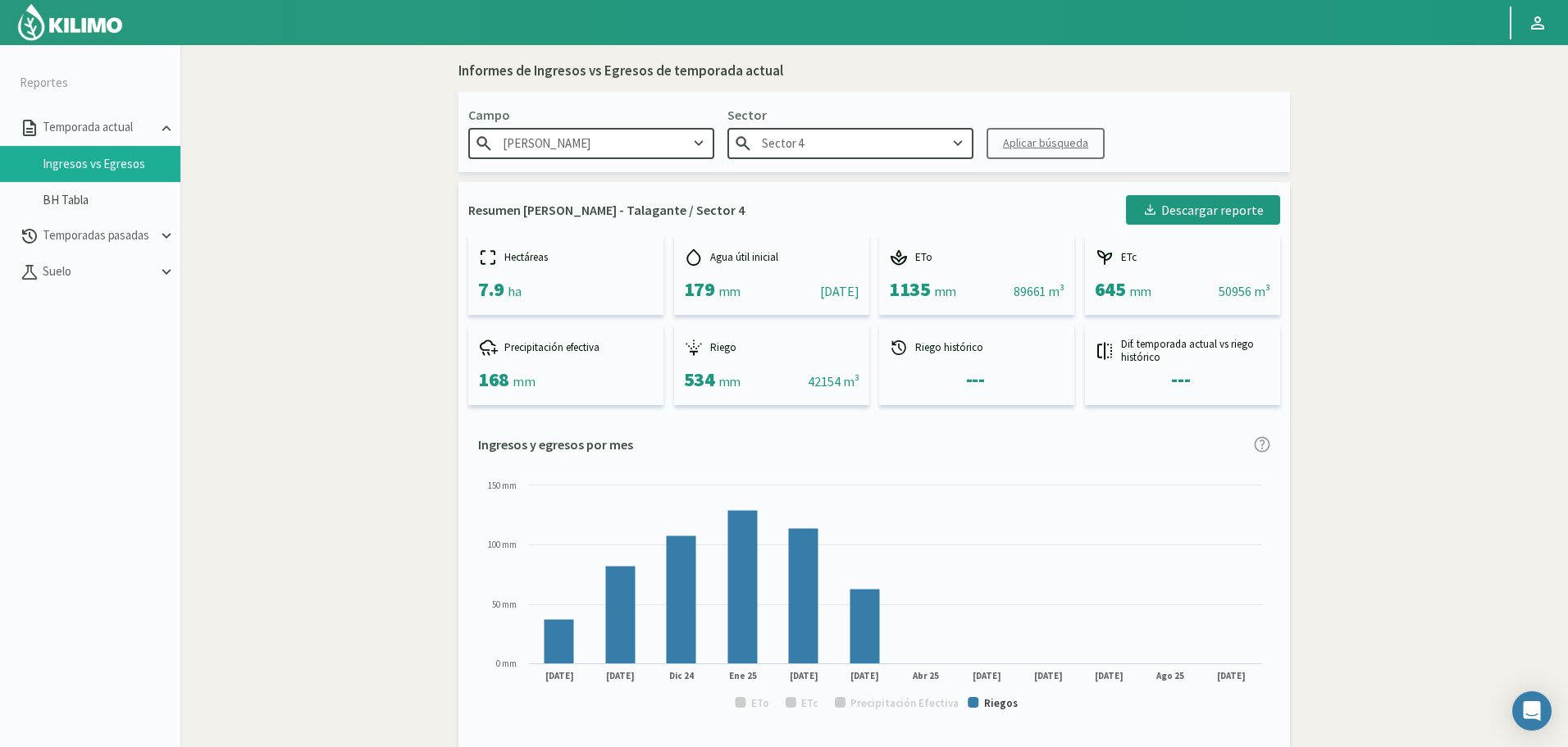
click at [864, 158] on div "Campo Patricio Correa - Talagante Sector Sector 4 Aplicar búsqueda" at bounding box center [874, 131] width 831 height 80
click at [855, 148] on input "Sector 4" at bounding box center [850, 143] width 246 height 30
click at [867, 168] on div "Sector 5" at bounding box center [850, 175] width 244 height 30
click at [1021, 134] on div "Aplicar búsqueda" at bounding box center [1045, 143] width 85 height 17
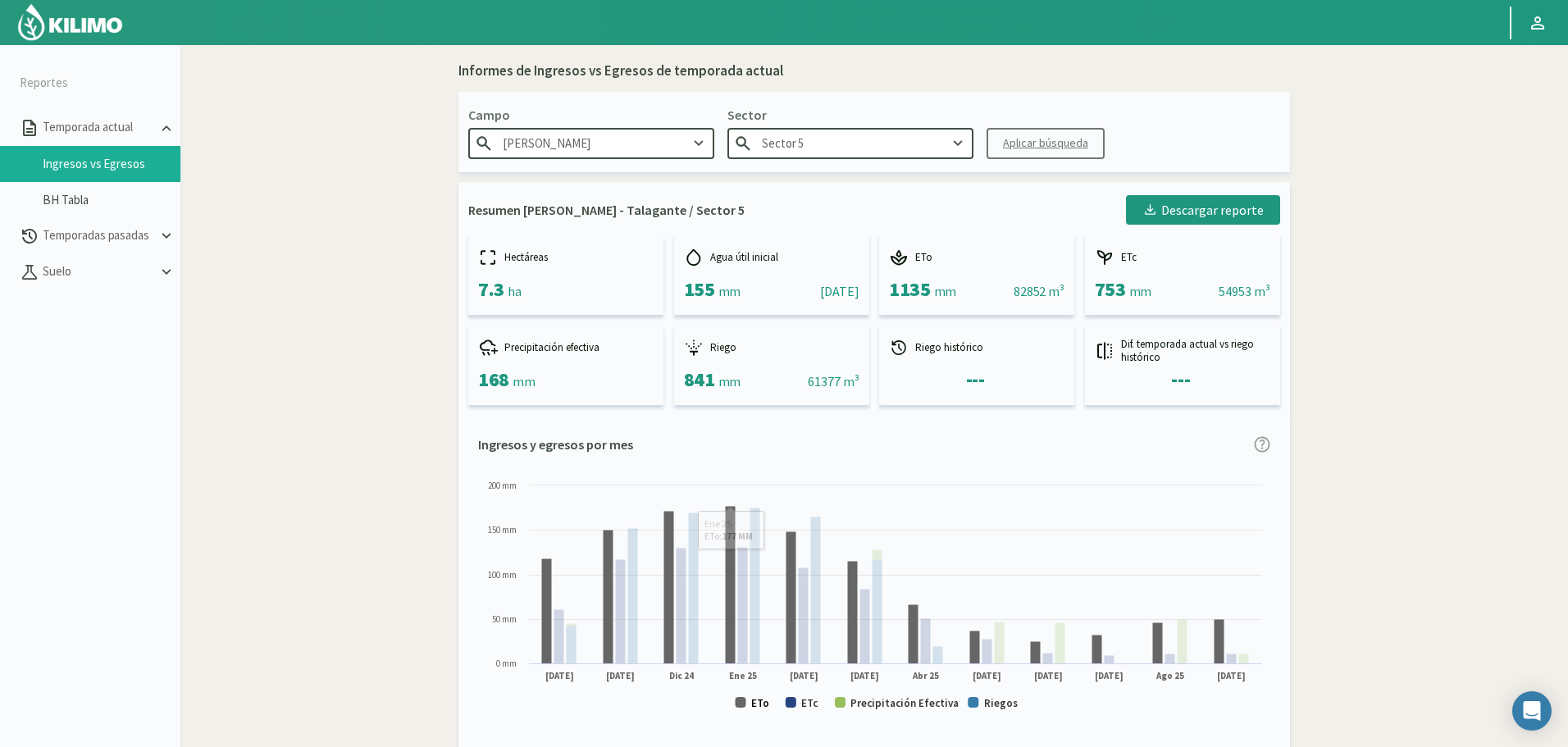
click at [753, 705] on text "ETo" at bounding box center [760, 702] width 18 height 14
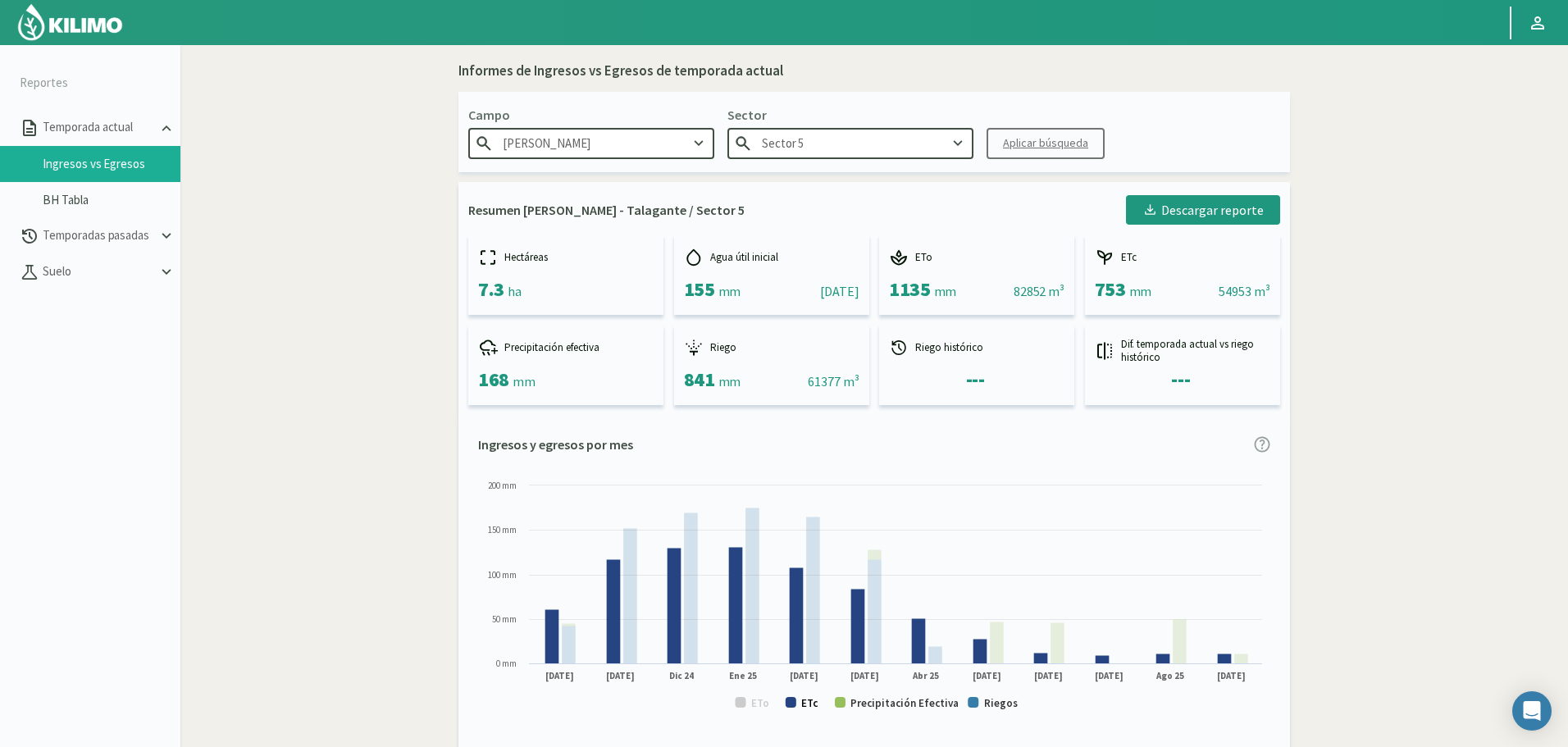
click at [811, 706] on text "ETc" at bounding box center [809, 702] width 17 height 14
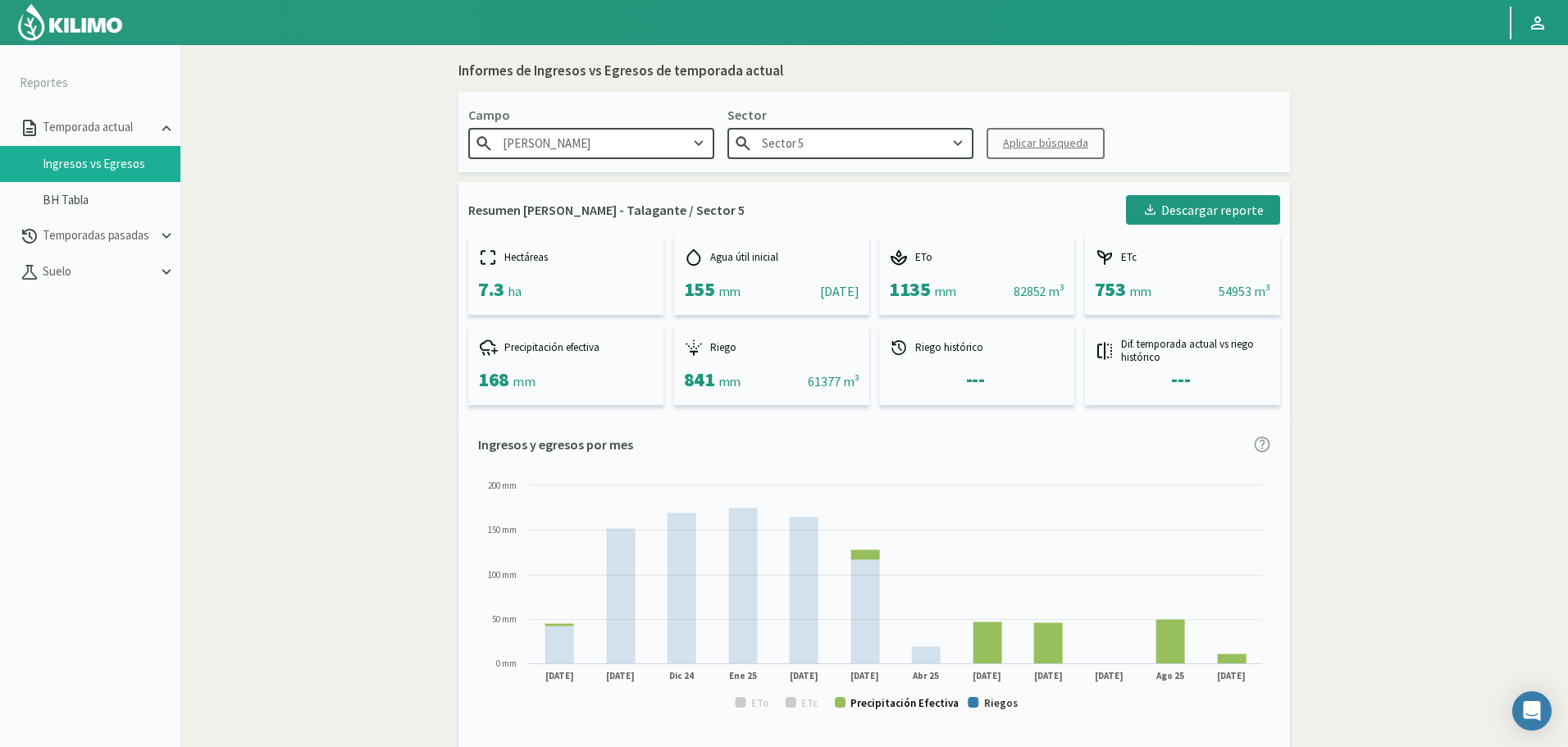
click at [875, 706] on text "Precipitación Efectiva" at bounding box center [905, 702] width 109 height 14
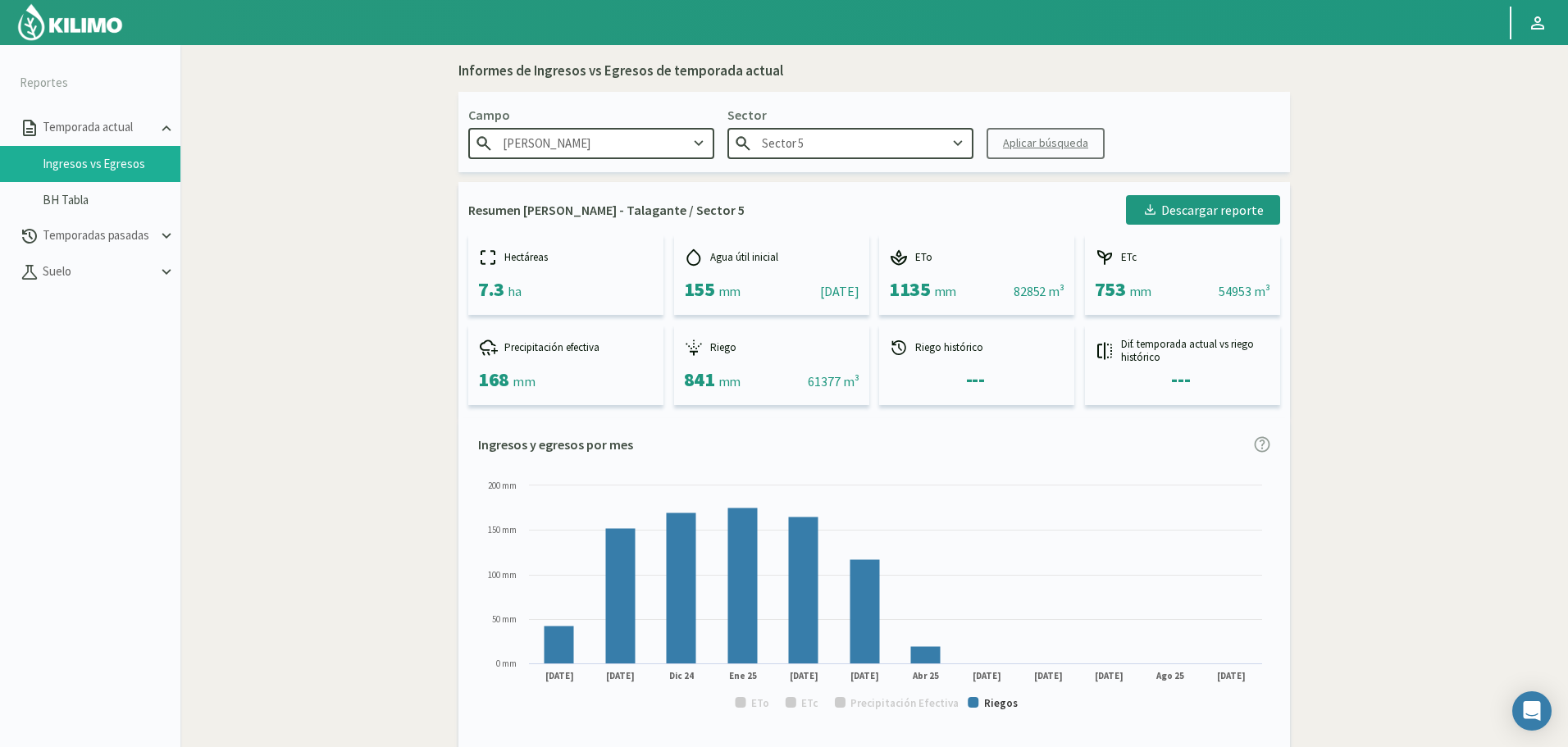
click at [821, 147] on input "Sector 5" at bounding box center [850, 143] width 246 height 30
click at [781, 170] on div "Sector 6a" at bounding box center [850, 175] width 244 height 30
click at [1080, 138] on div "Aplicar búsqueda" at bounding box center [1045, 143] width 85 height 17
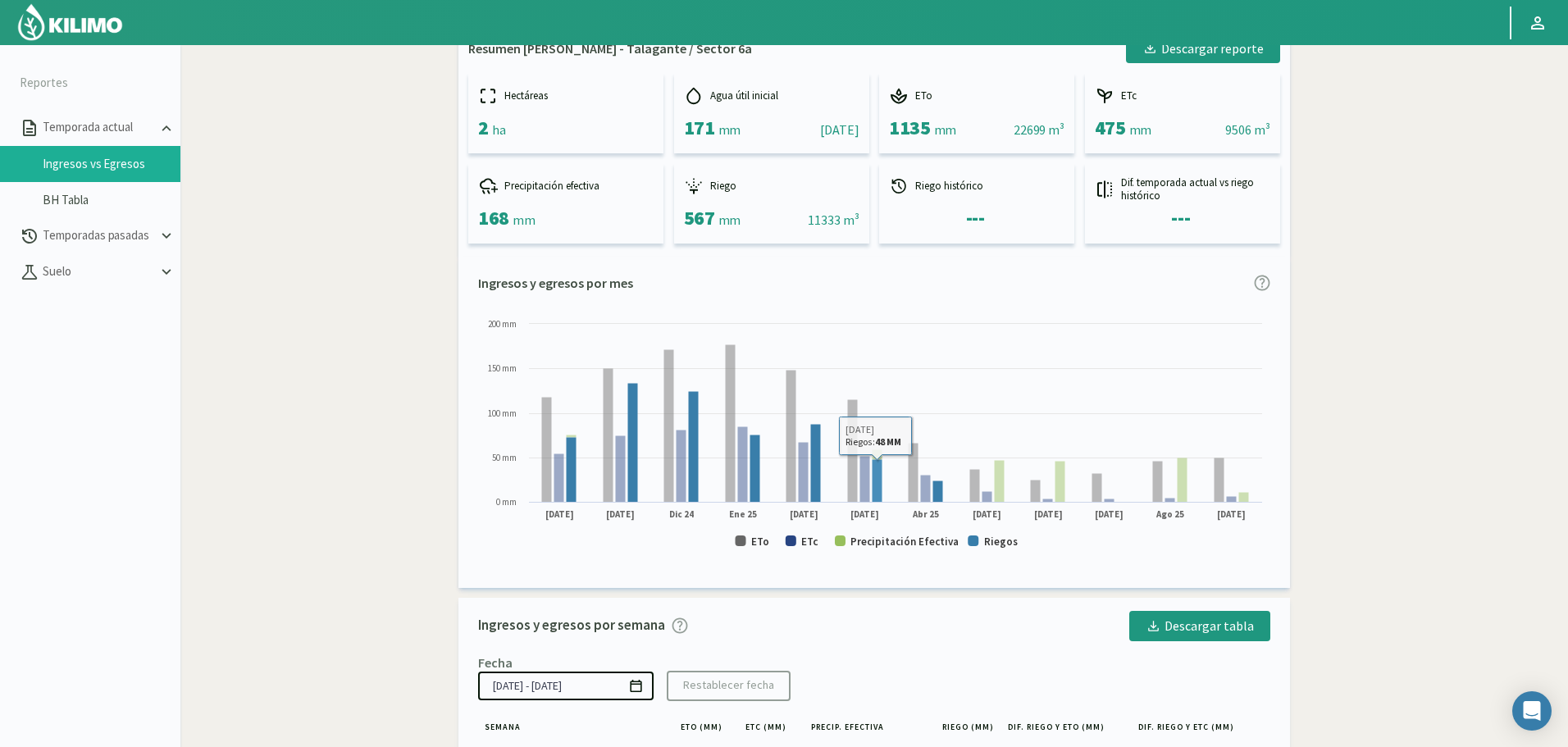
scroll to position [164, 0]
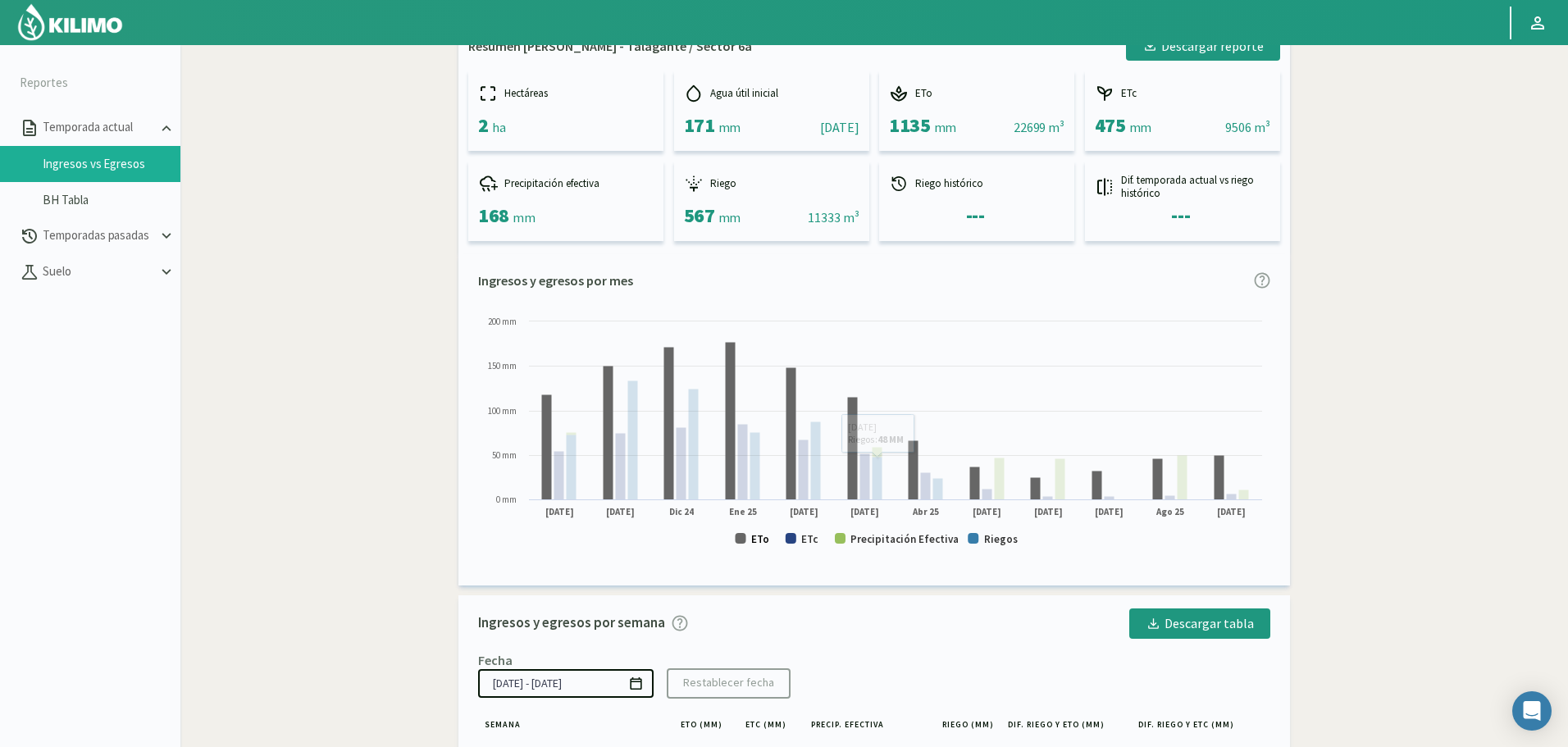
click at [757, 537] on text "ETo" at bounding box center [760, 538] width 18 height 14
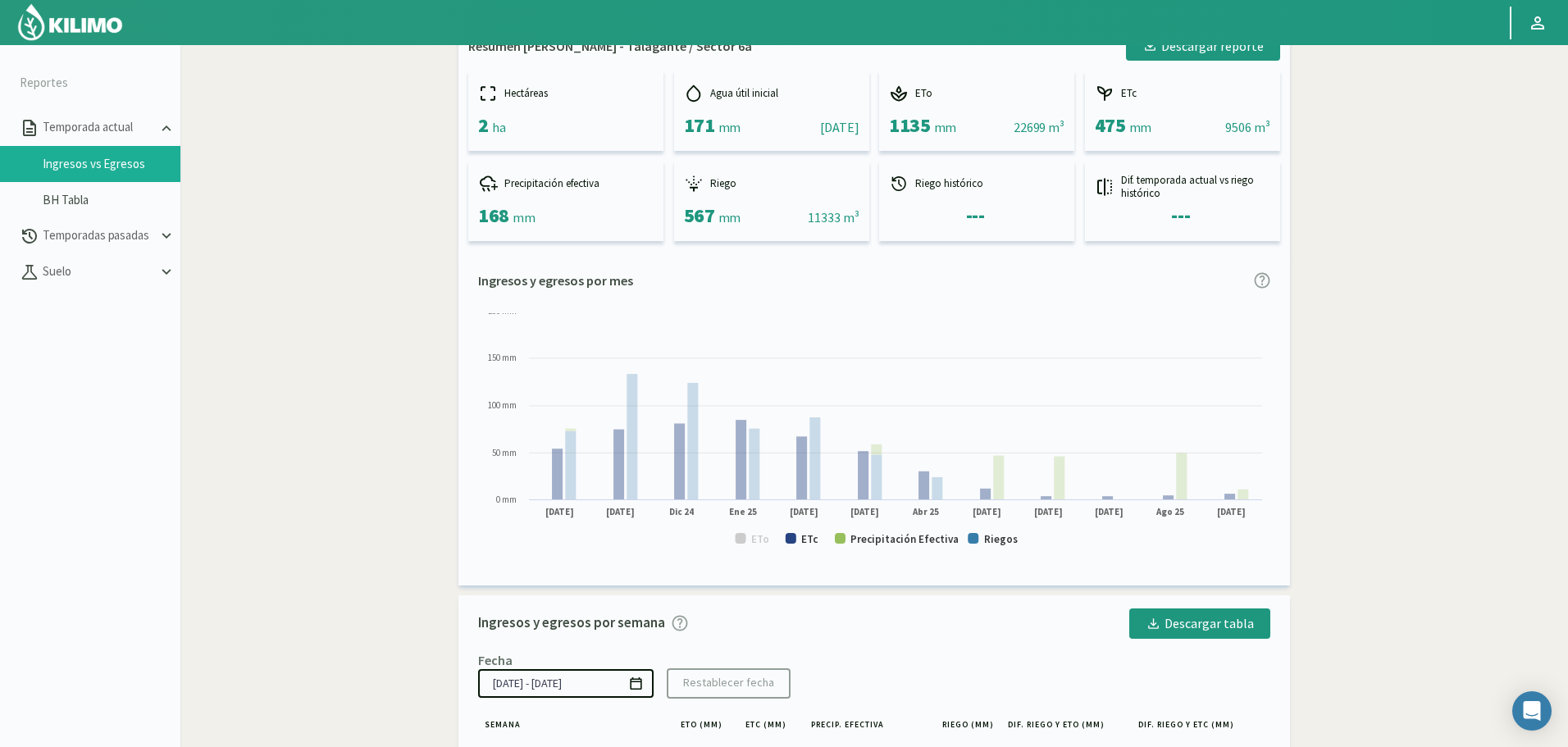
click at [805, 539] on text "ETc" at bounding box center [809, 538] width 17 height 14
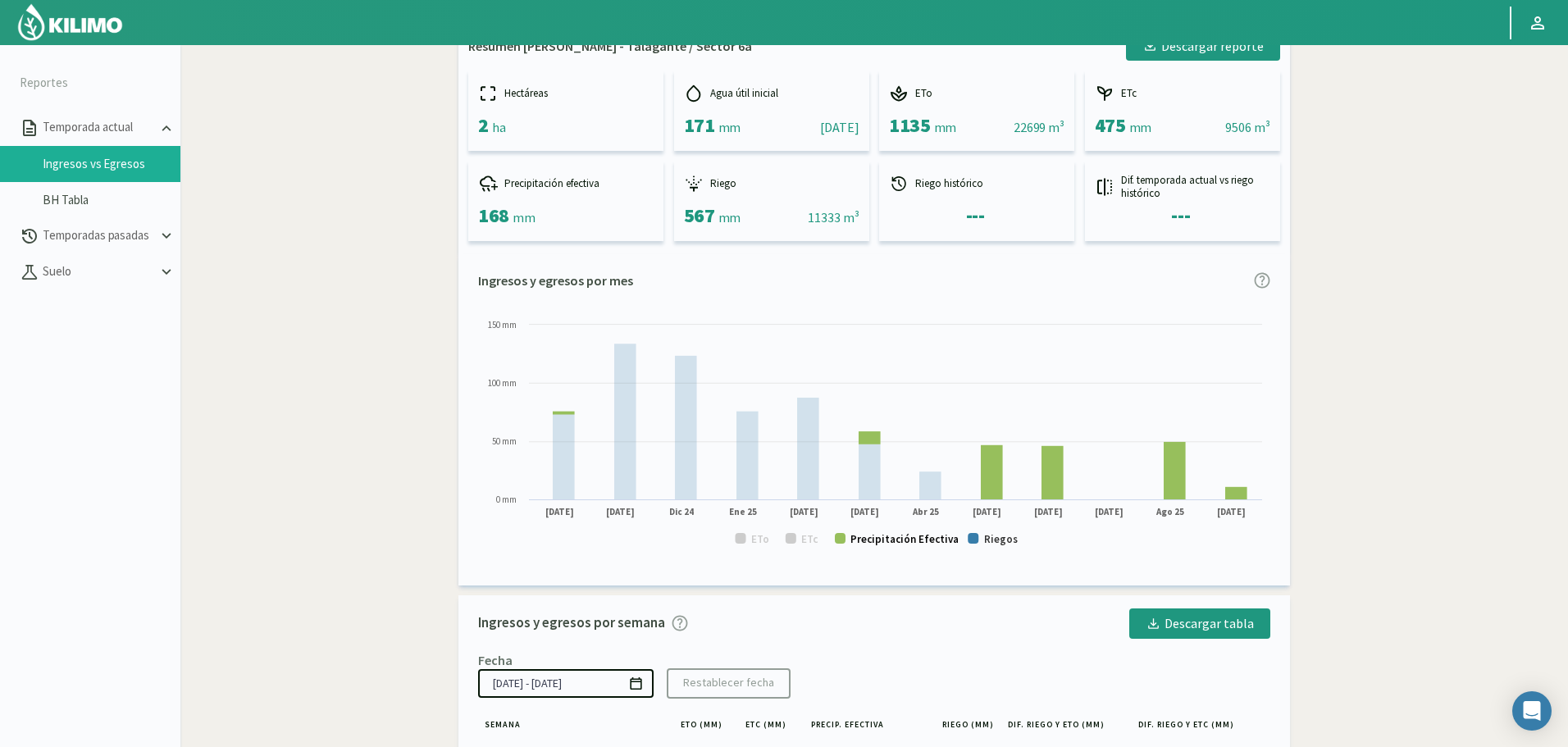
click at [894, 536] on text "Precipitación Efectiva" at bounding box center [905, 538] width 109 height 14
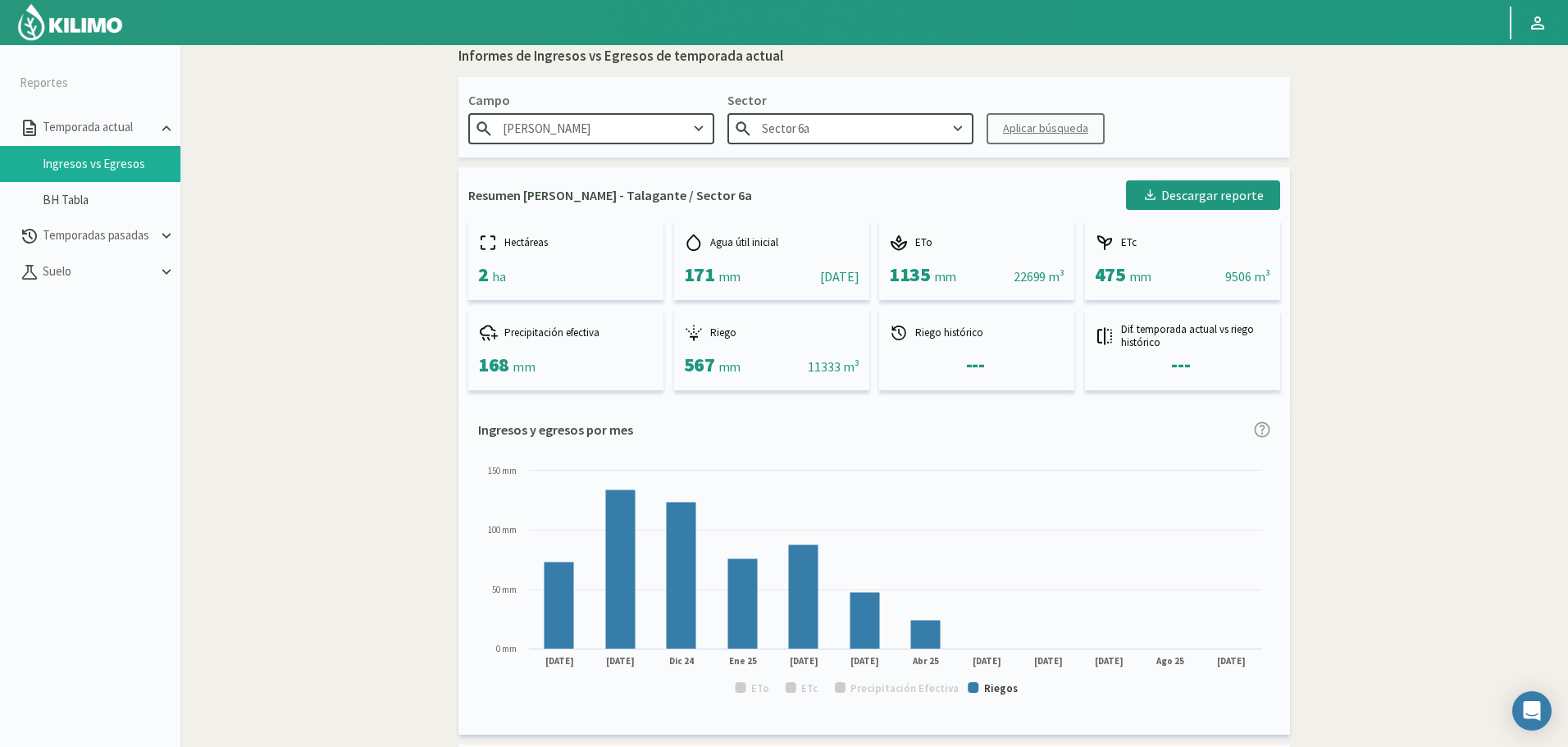
scroll to position [0, 0]
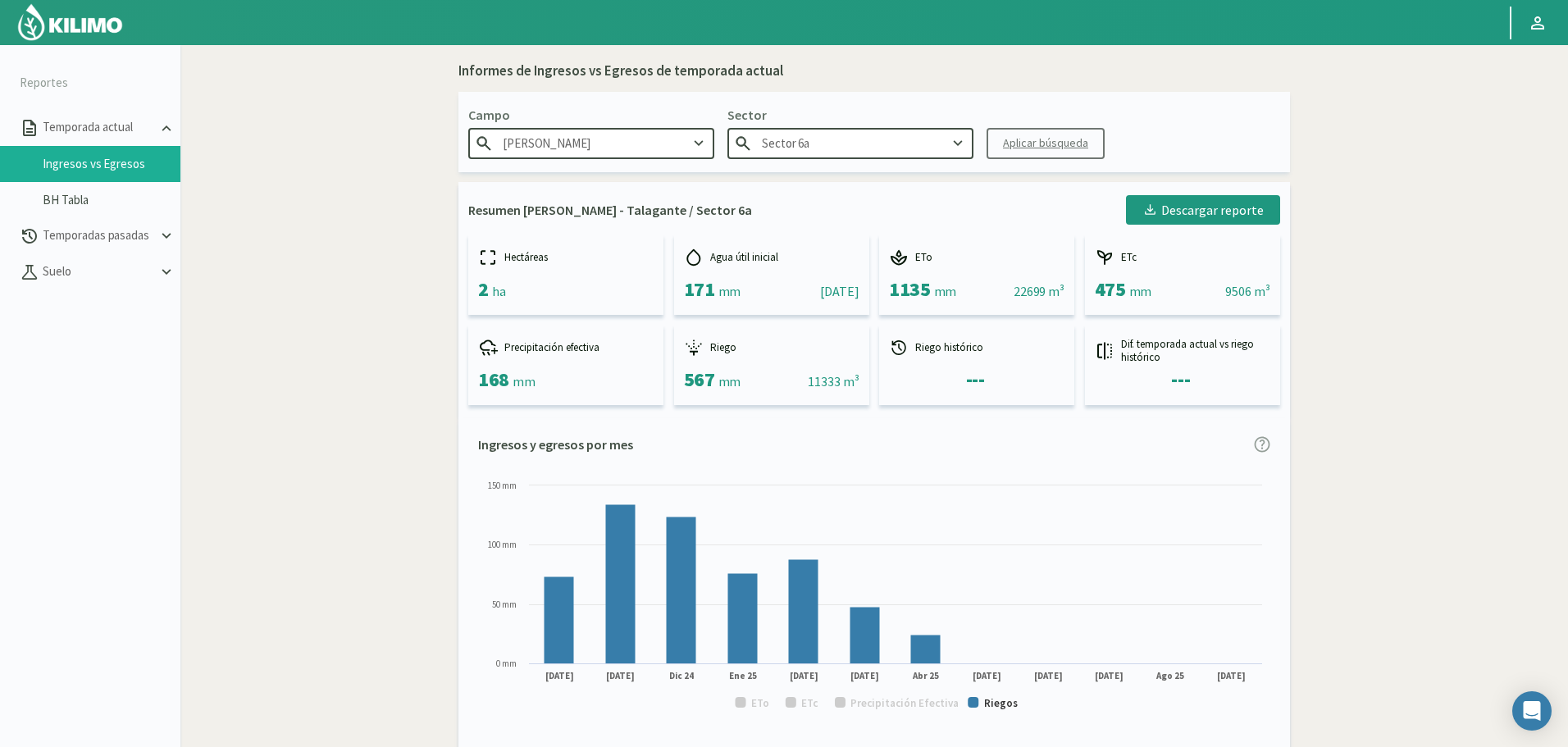
click at [929, 138] on input "Sector 6a" at bounding box center [850, 143] width 246 height 30
click at [856, 179] on div "Sector 6b" at bounding box center [850, 175] width 244 height 30
click at [1017, 129] on button "Aplicar búsqueda" at bounding box center [1046, 143] width 118 height 31
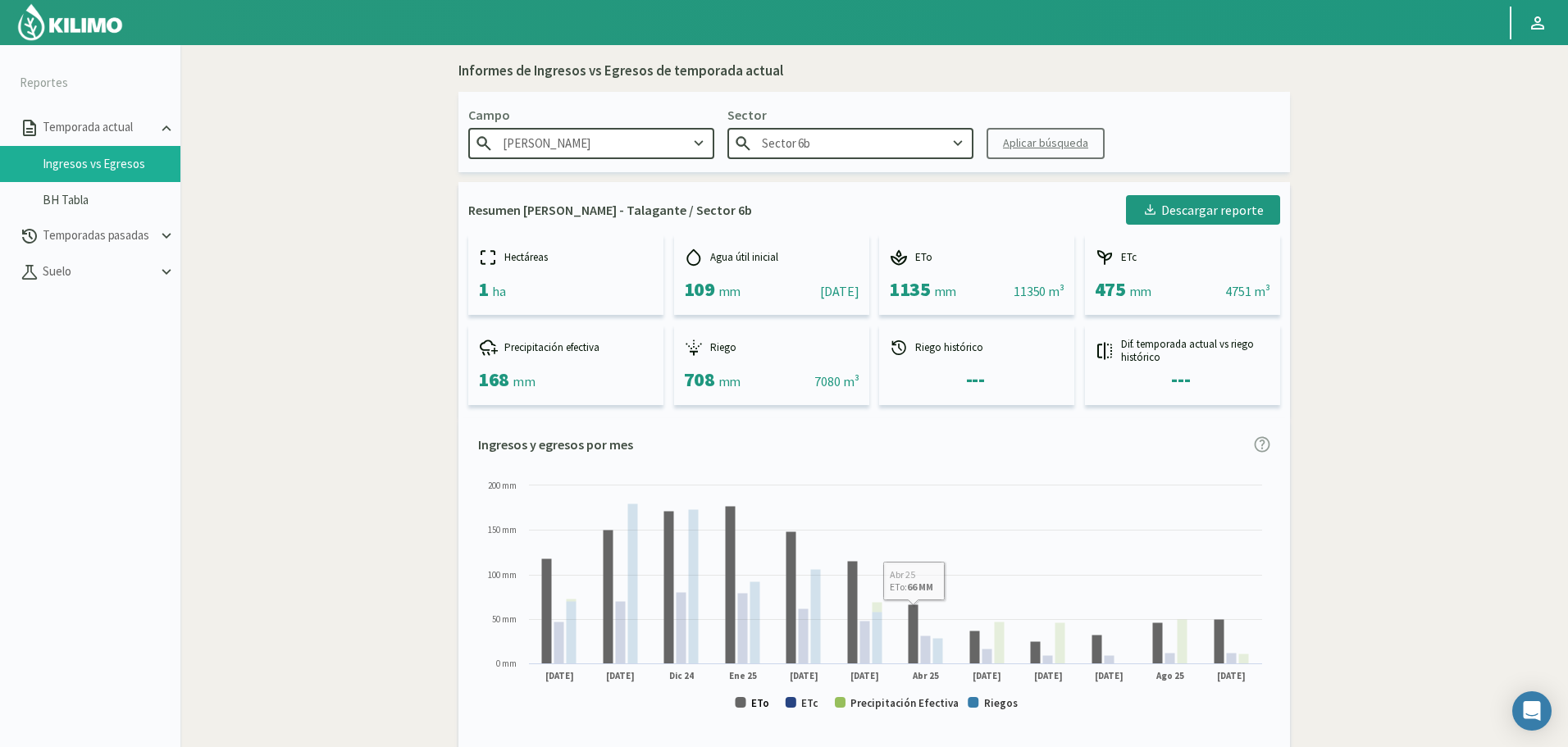
click at [759, 697] on text "ETo" at bounding box center [760, 702] width 18 height 14
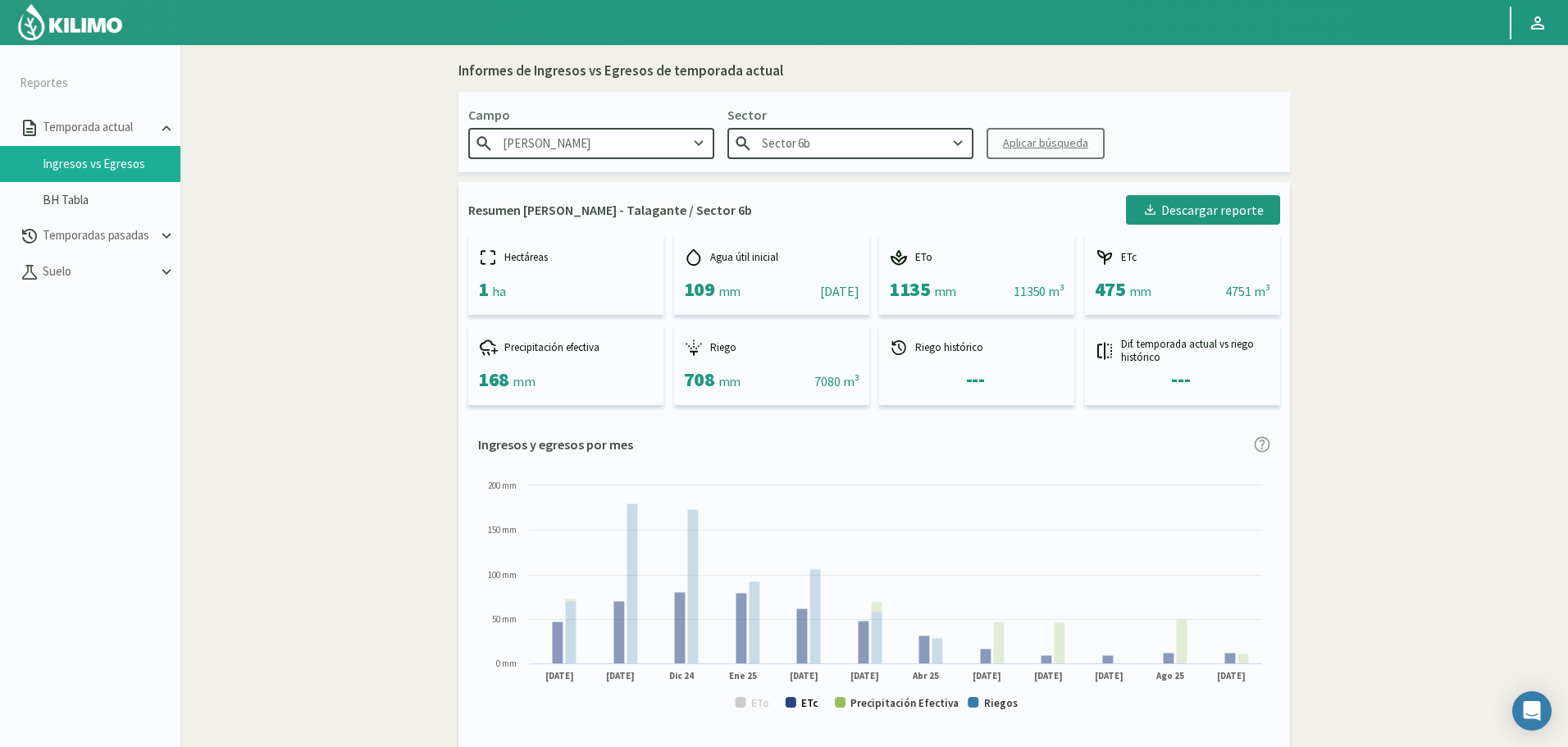
click at [821, 700] on rect at bounding box center [873, 601] width 792 height 249
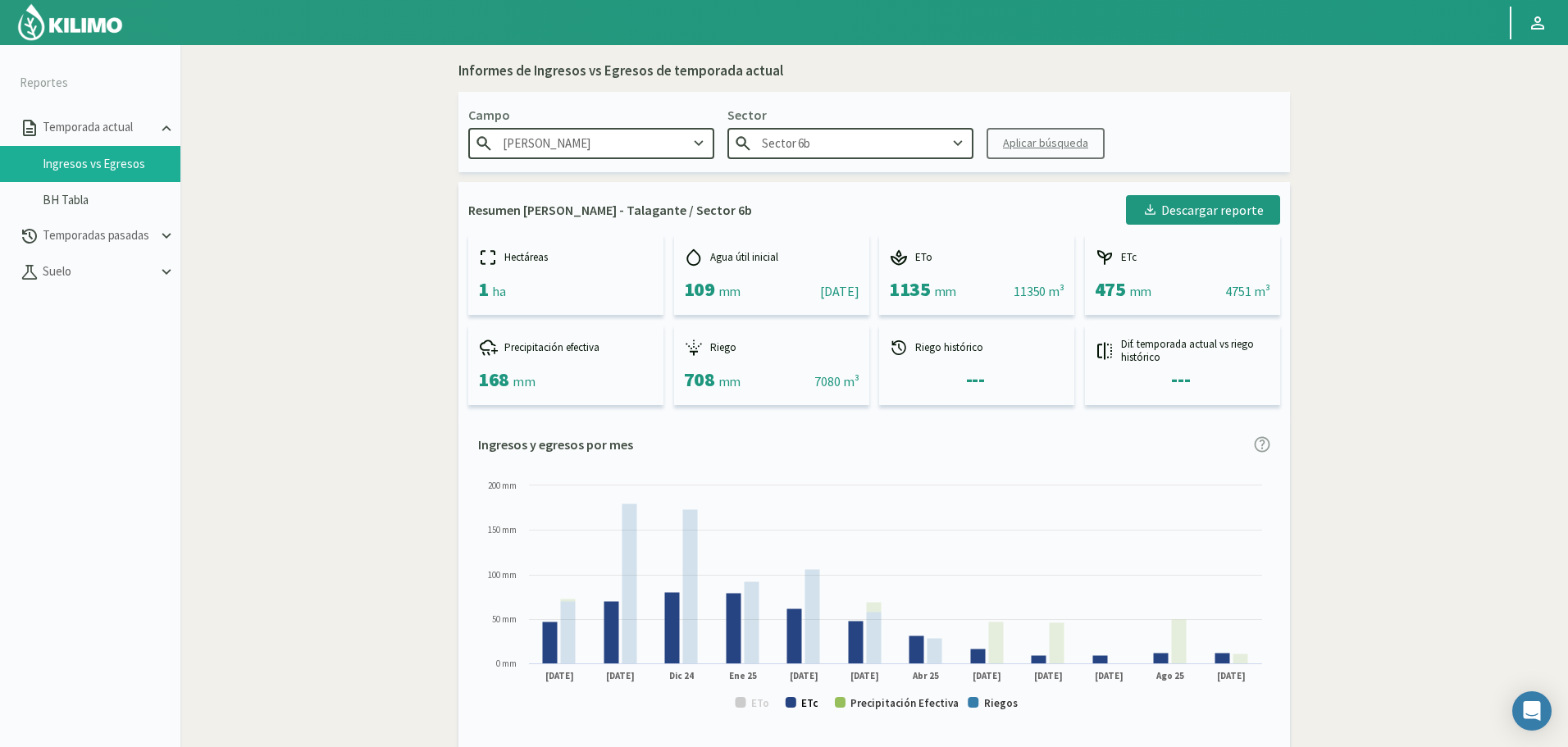
click at [811, 705] on text "ETc" at bounding box center [809, 702] width 17 height 14
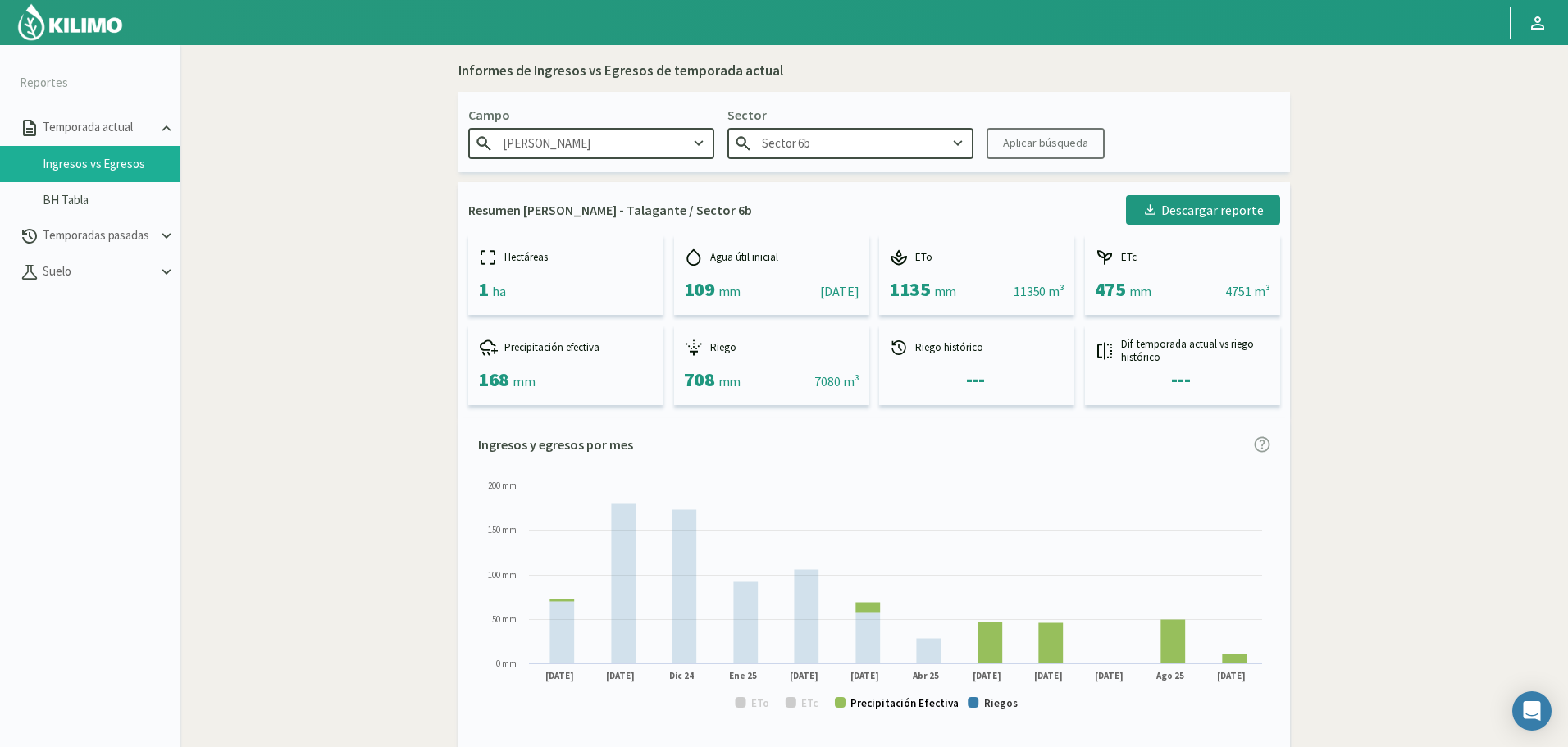
click at [899, 699] on text "Precipitación Efectiva" at bounding box center [905, 702] width 109 height 14
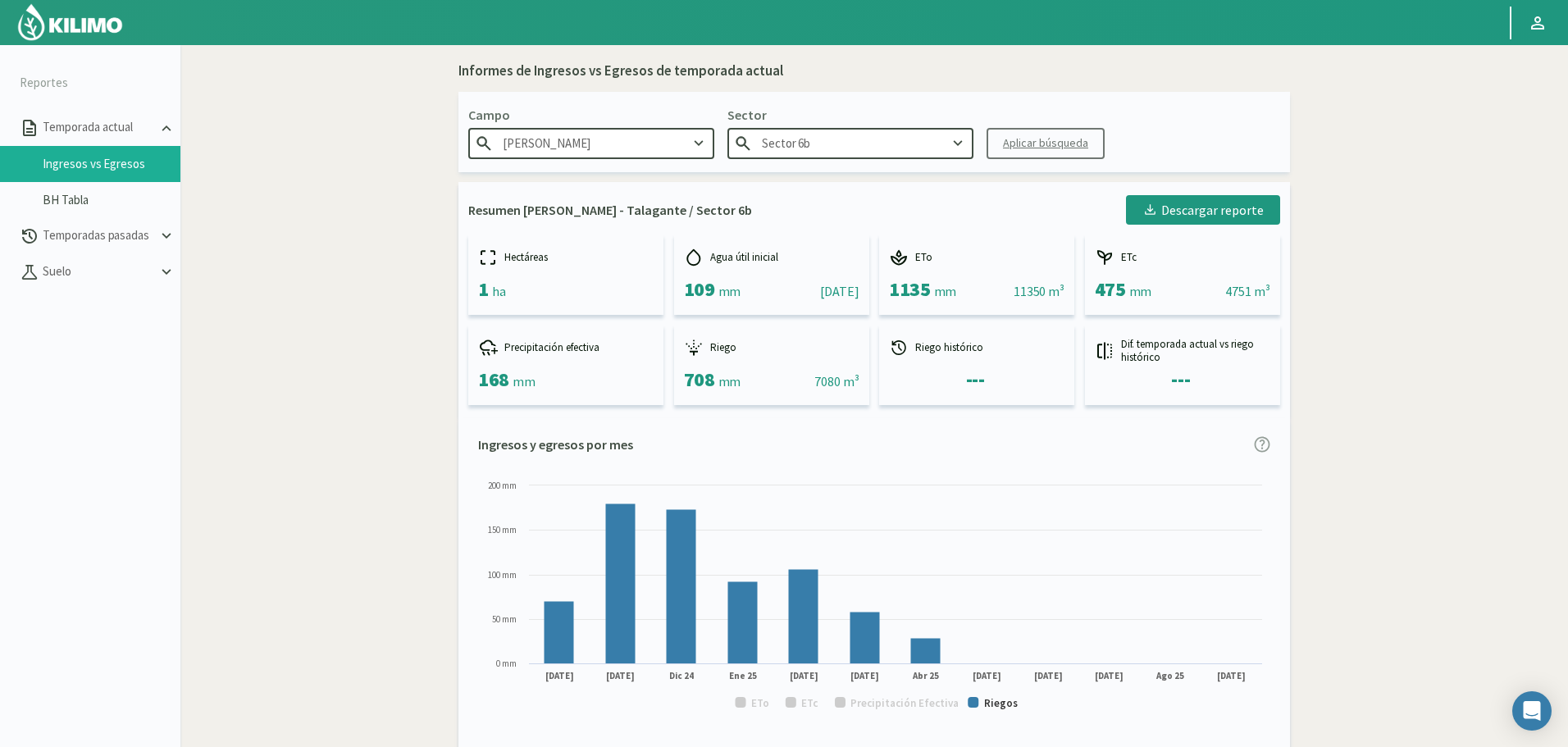
click at [909, 144] on input "Sector 6b" at bounding box center [850, 143] width 246 height 30
click at [798, 188] on div "Sector 7A" at bounding box center [850, 175] width 244 height 30
click at [1035, 151] on button "Aplicar búsqueda" at bounding box center [1046, 143] width 118 height 31
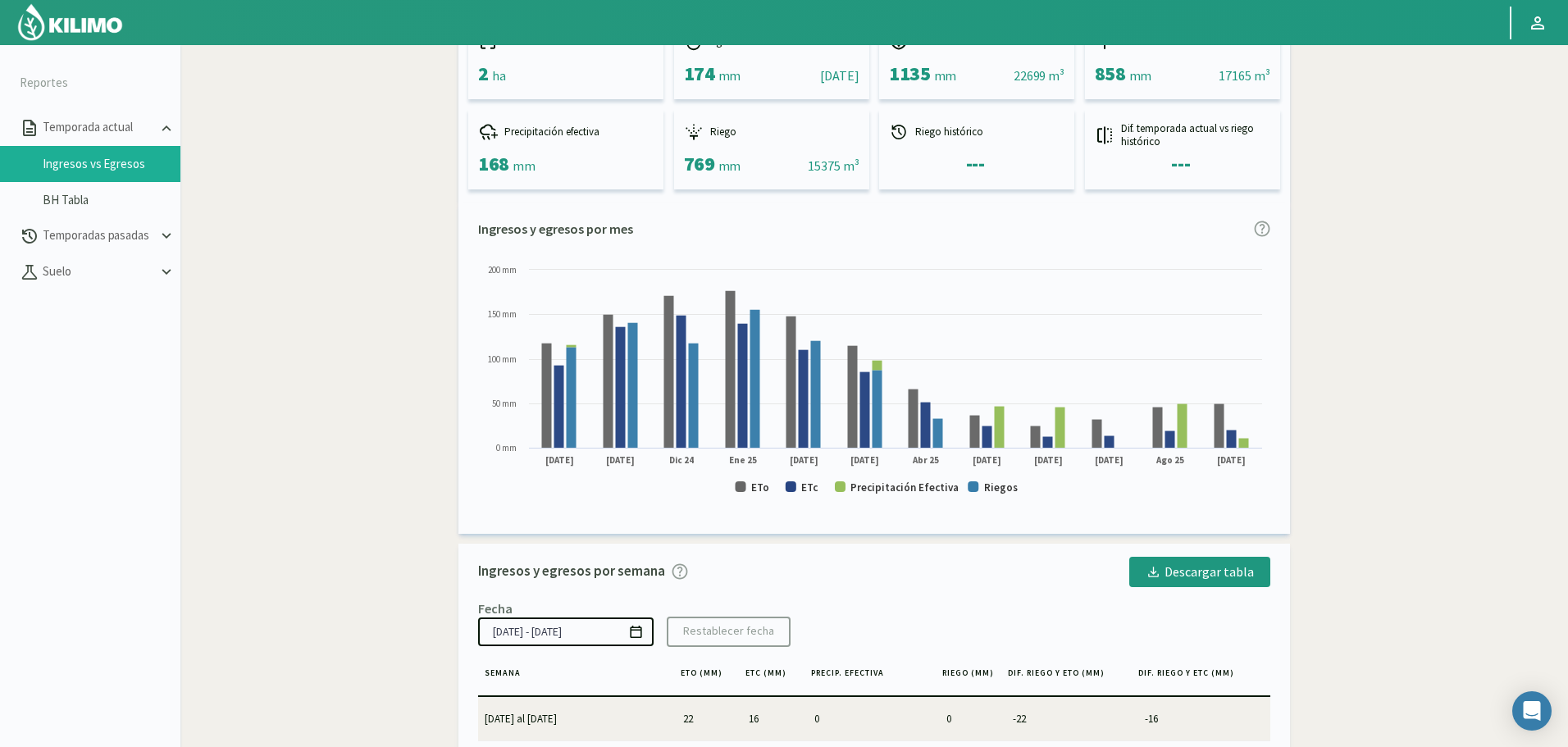
scroll to position [246, 0]
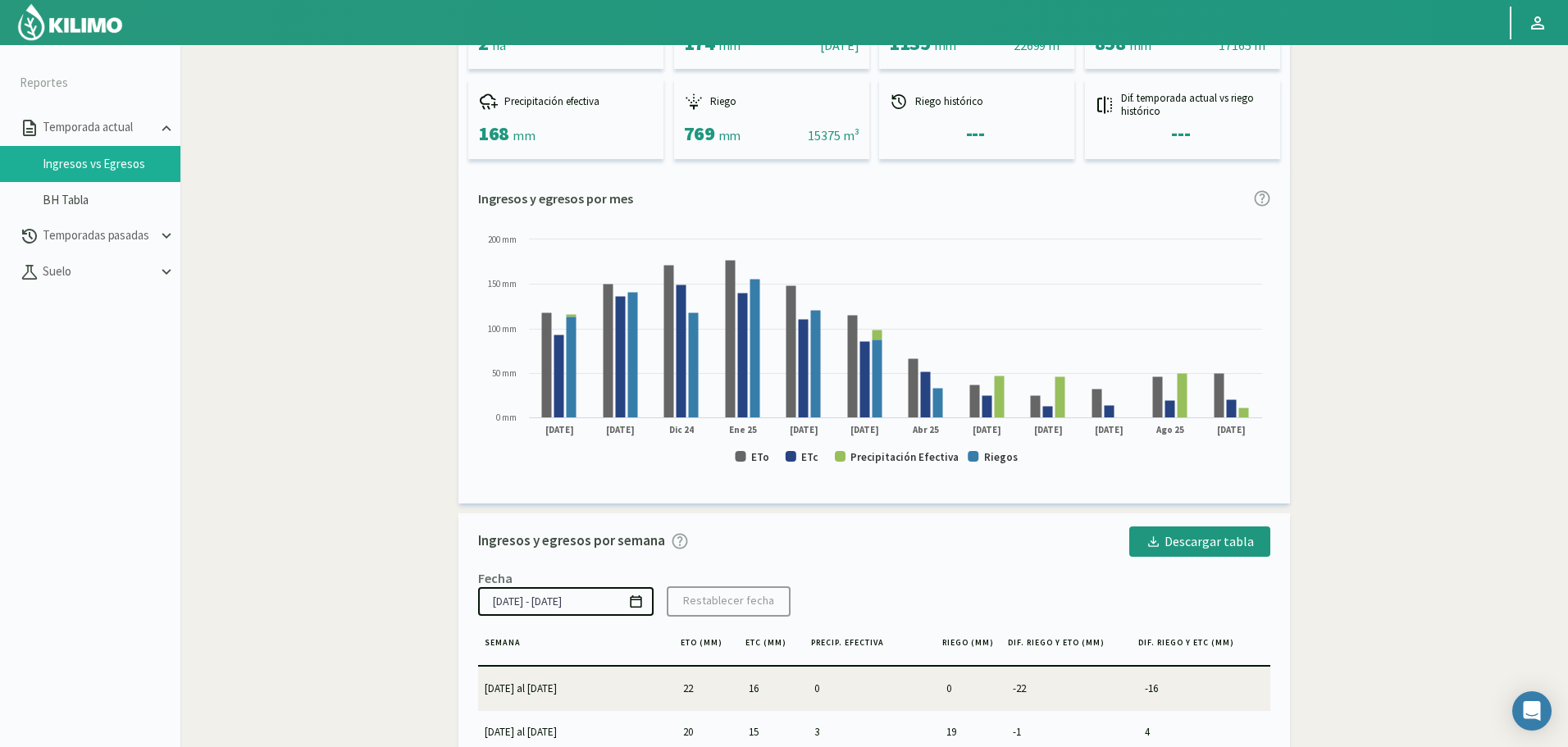
click at [747, 462] on rect at bounding box center [873, 355] width 792 height 249
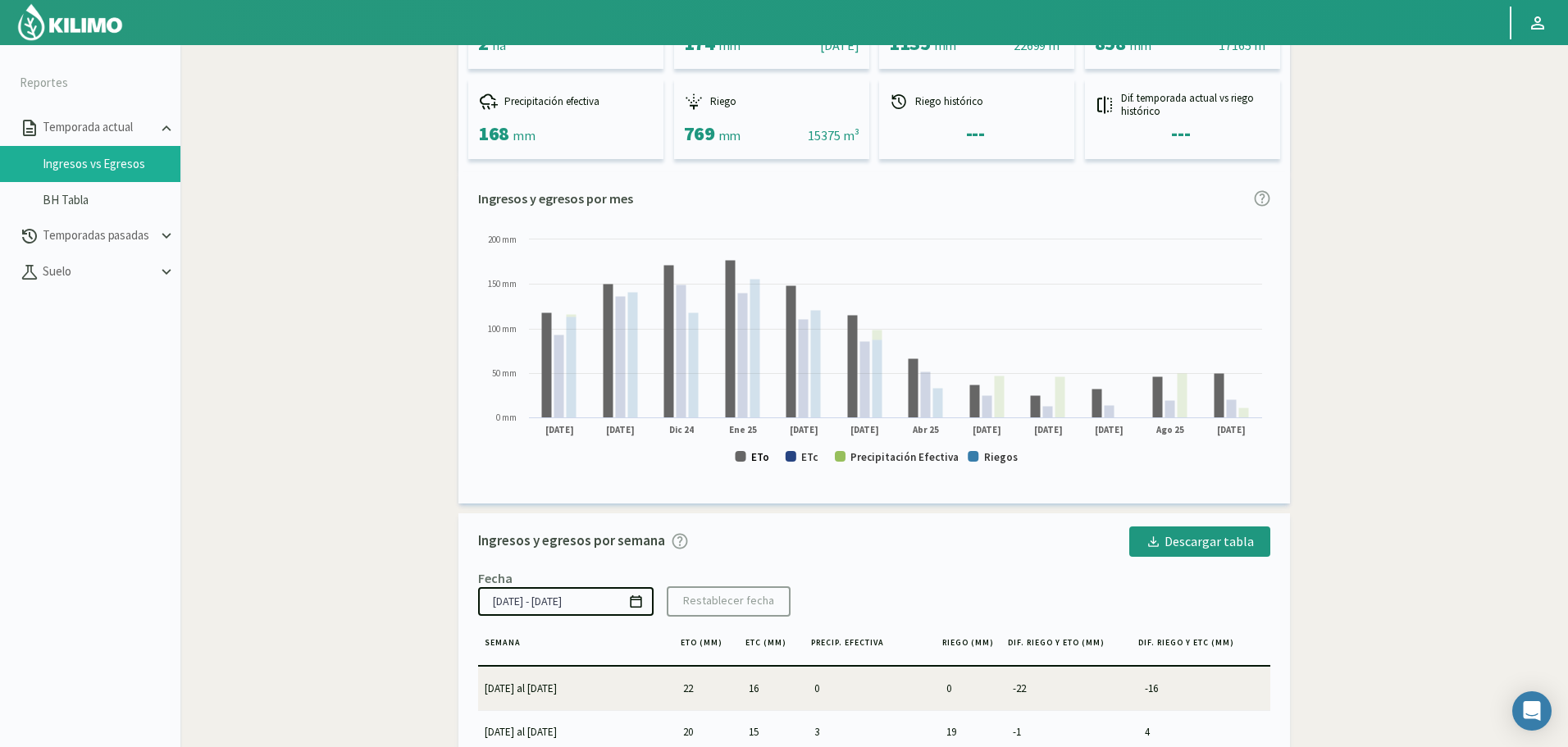
click at [761, 455] on text "ETo" at bounding box center [760, 456] width 18 height 14
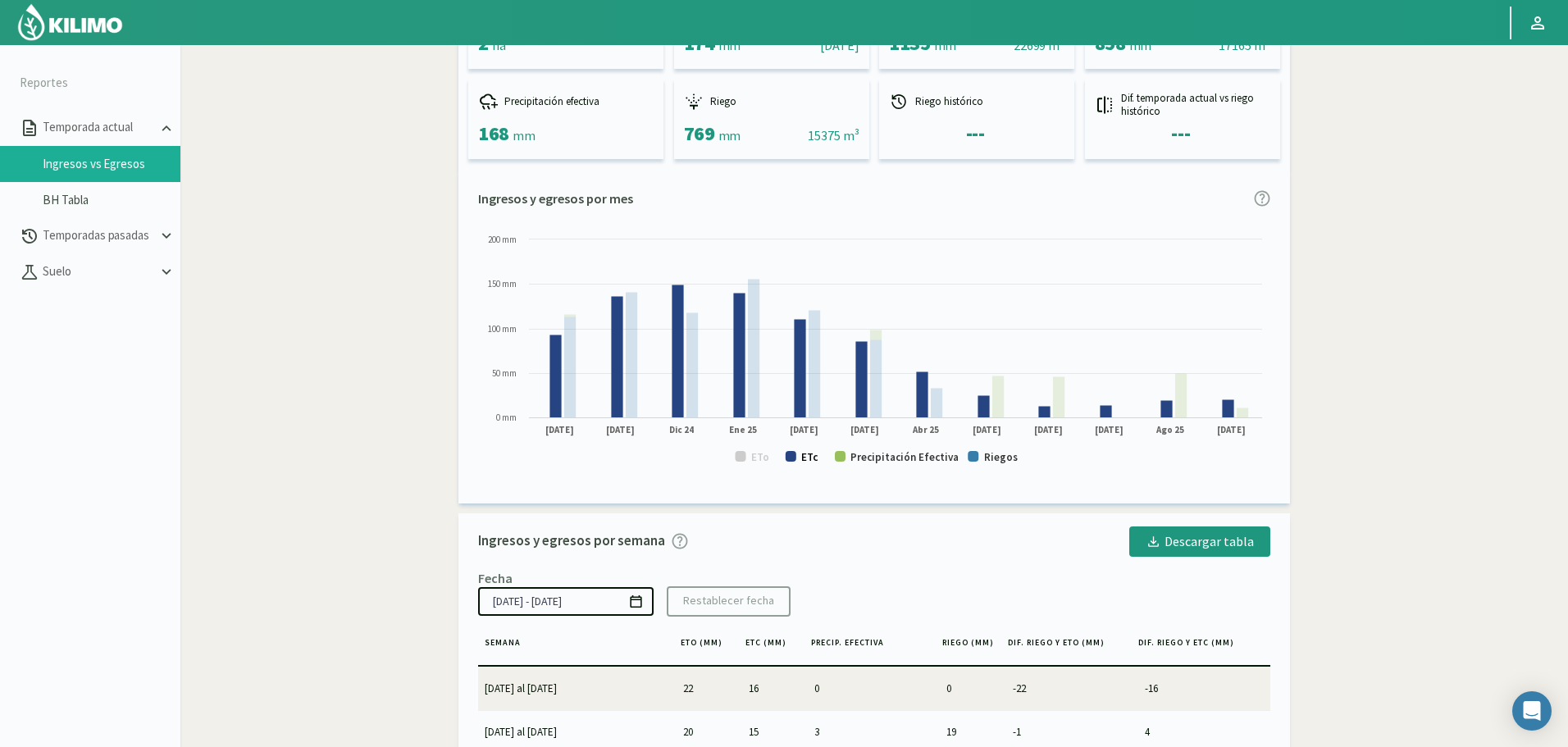
click at [804, 459] on text "ETc" at bounding box center [809, 456] width 17 height 14
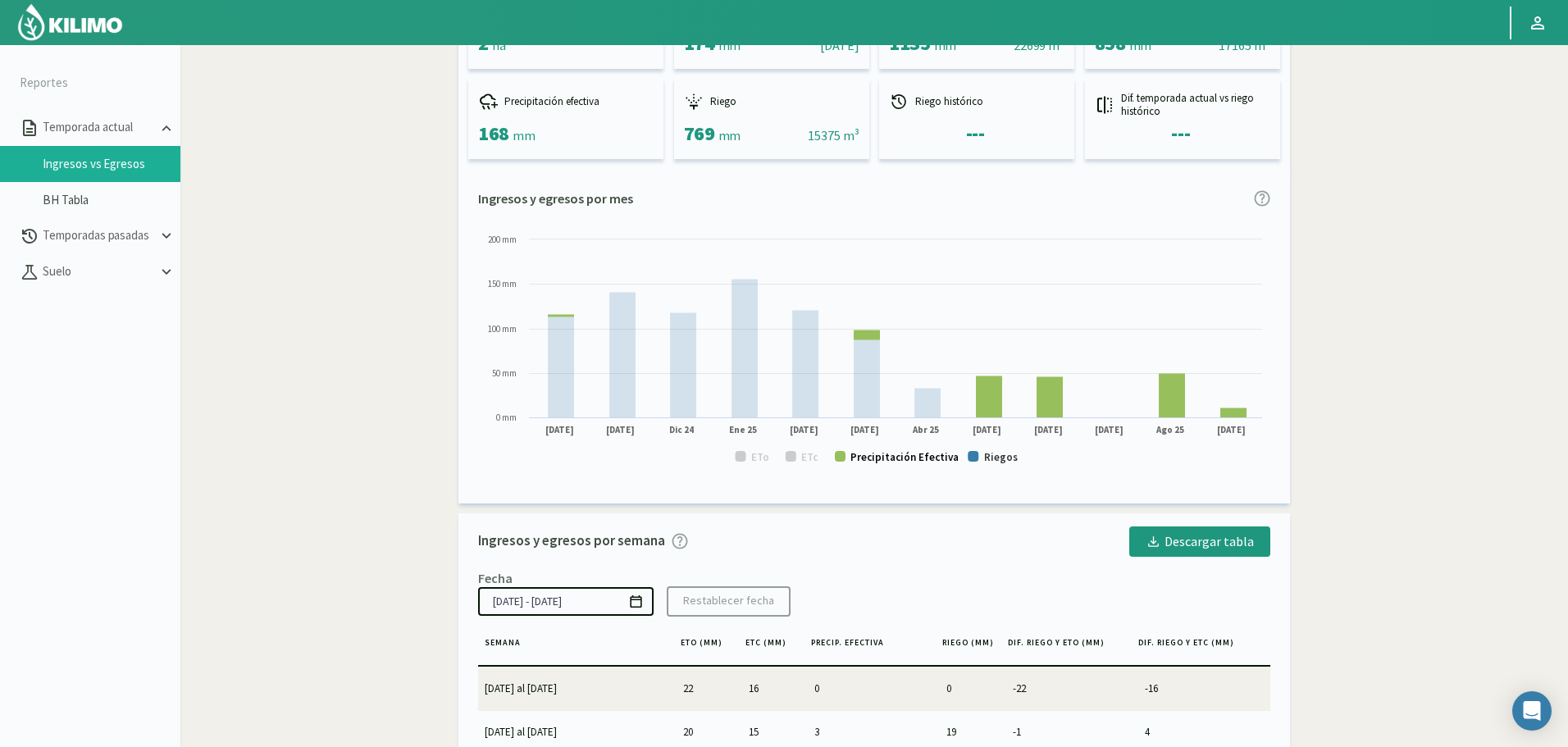
click at [936, 461] on text "Precipitación Efectiva" at bounding box center [905, 456] width 109 height 14
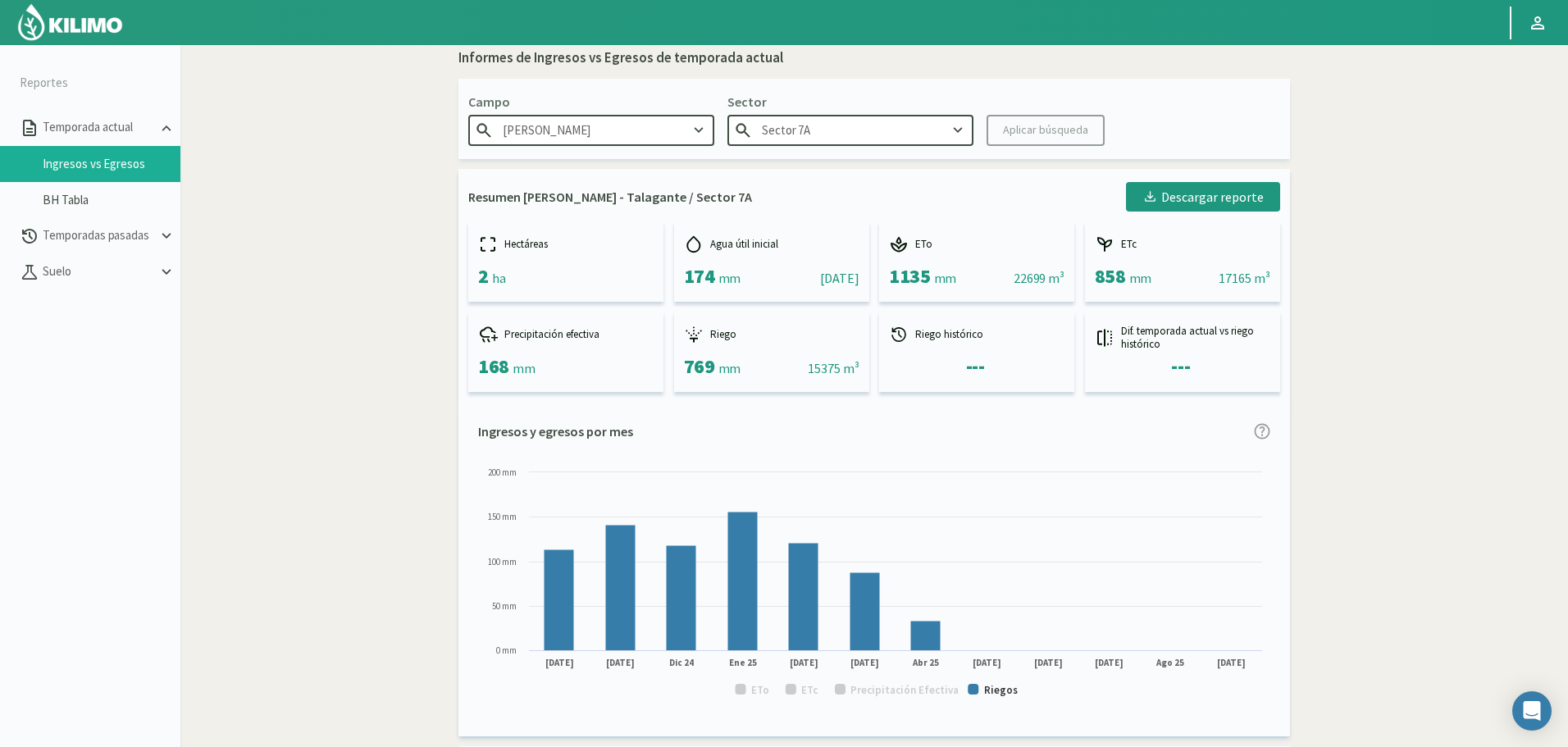
scroll to position [0, 0]
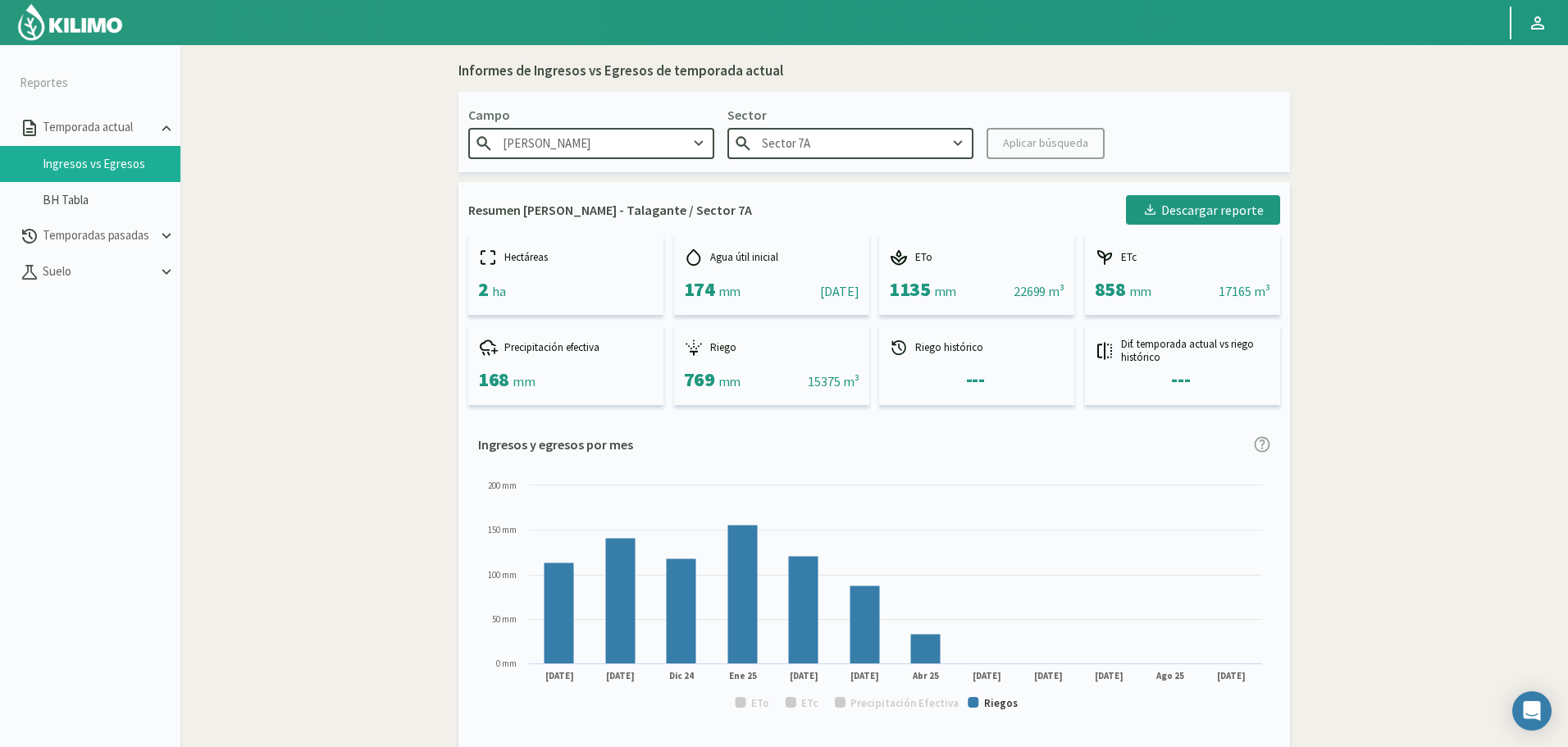
click at [882, 131] on input "Sector 7A" at bounding box center [850, 143] width 246 height 30
click at [799, 177] on div "Sector 7B" at bounding box center [850, 175] width 244 height 30
click at [1037, 145] on div "Aplicar búsqueda" at bounding box center [1045, 143] width 85 height 17
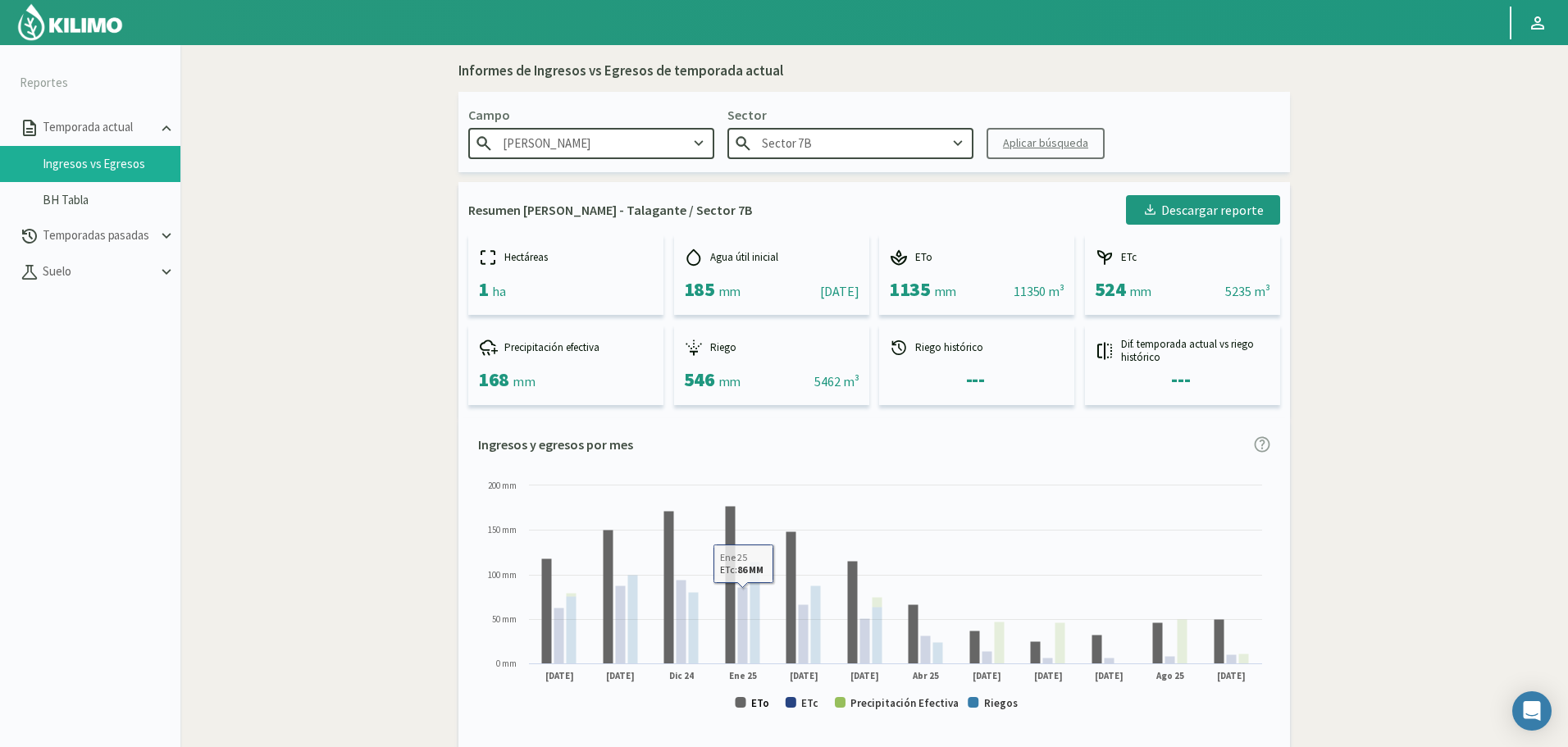
click at [756, 707] on text "ETo" at bounding box center [760, 702] width 18 height 14
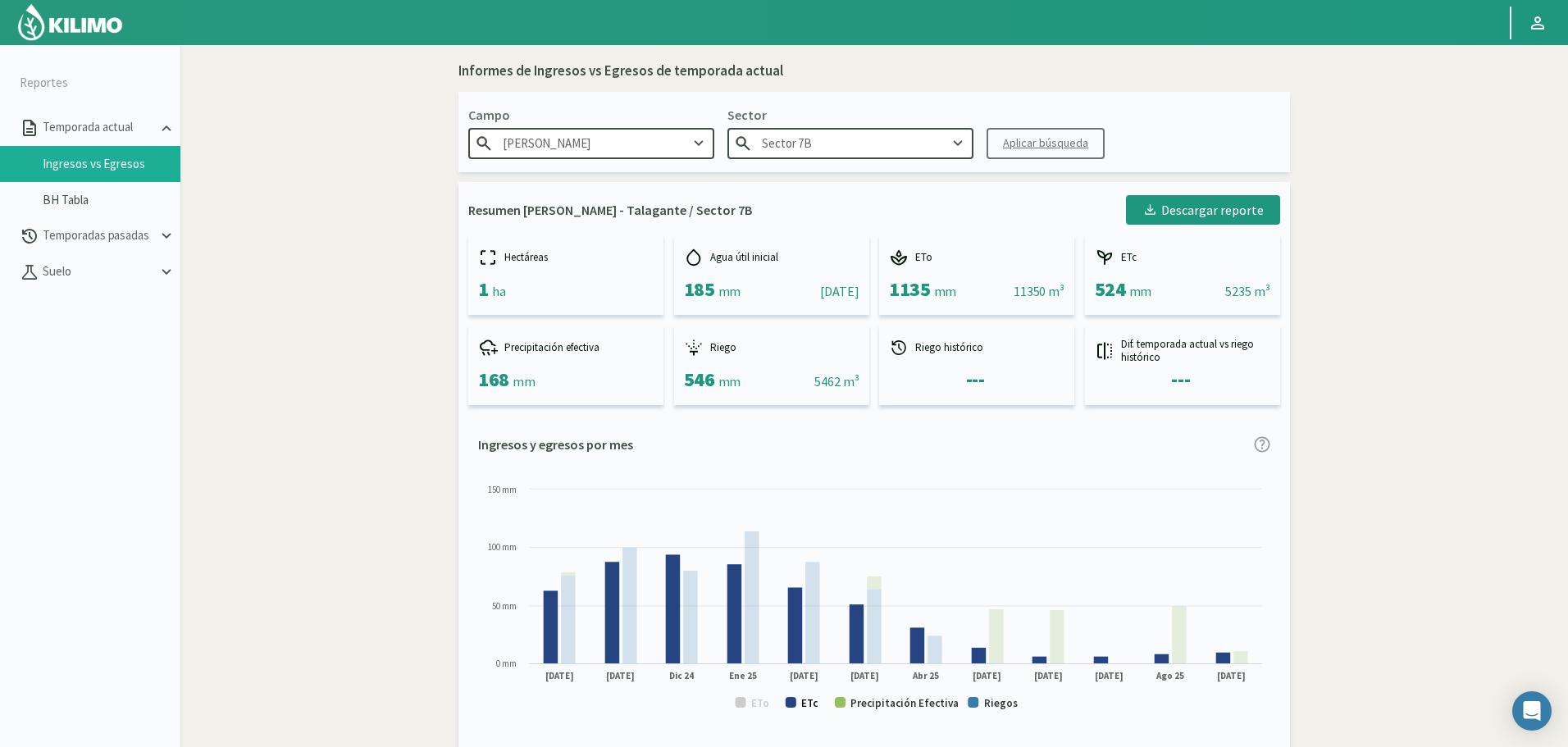
click at [811, 704] on text "ETc" at bounding box center [809, 702] width 17 height 14
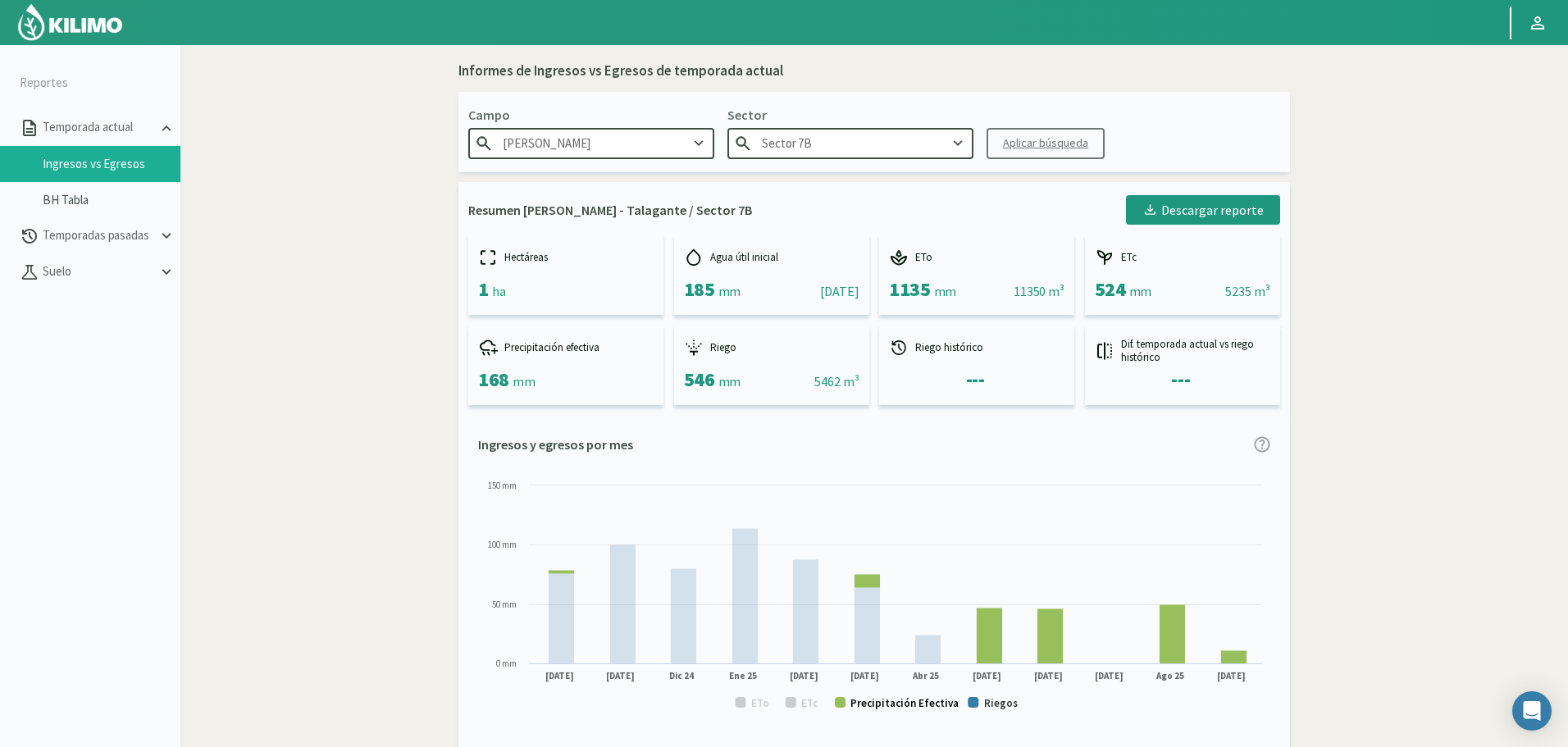
click at [886, 701] on text "Precipitación Efectiva" at bounding box center [905, 702] width 109 height 14
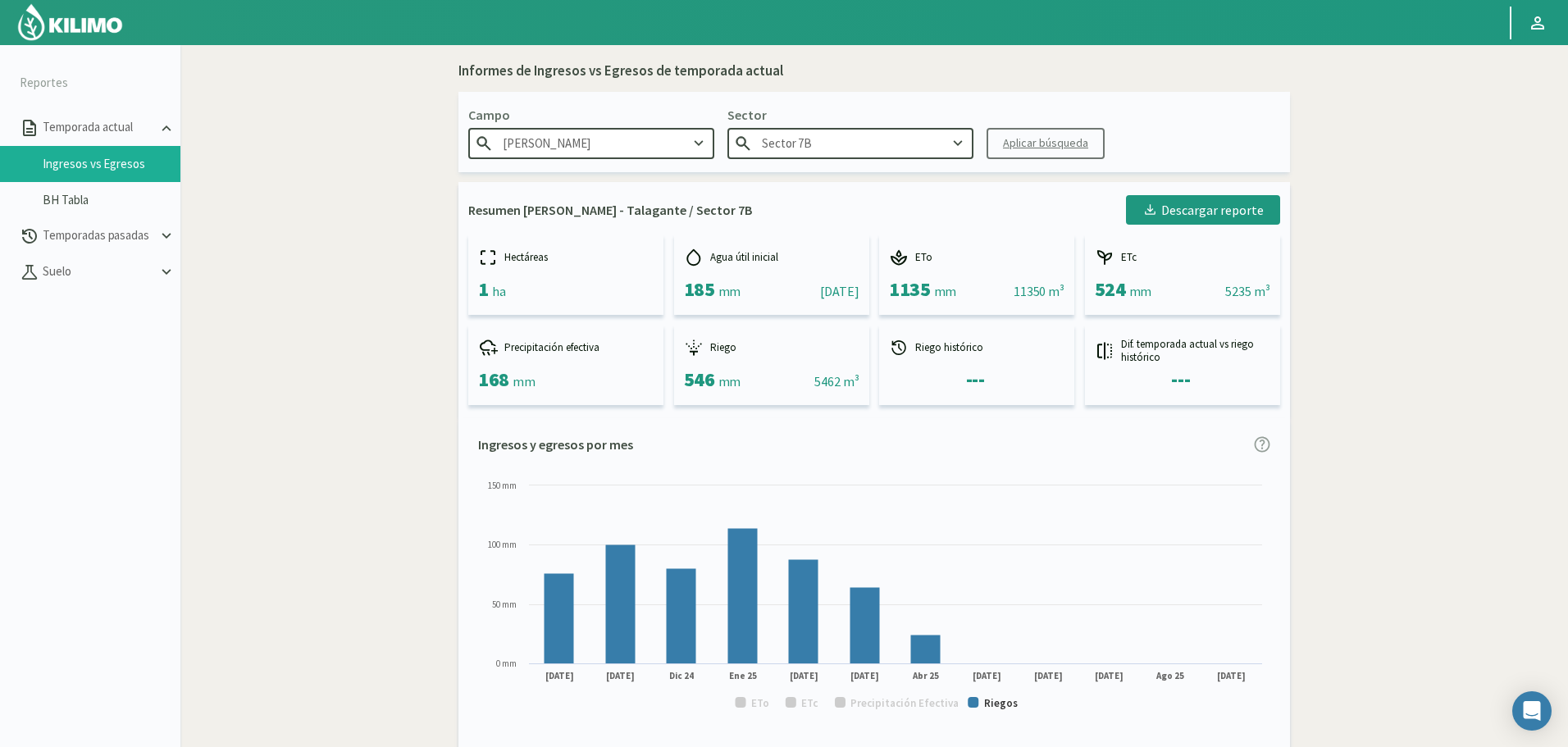
click at [878, 131] on input "Sector 7B" at bounding box center [850, 143] width 246 height 30
click at [832, 179] on div "Sector 7C" at bounding box center [850, 175] width 244 height 30
click at [1004, 149] on div "Aplicar búsqueda" at bounding box center [1045, 143] width 85 height 17
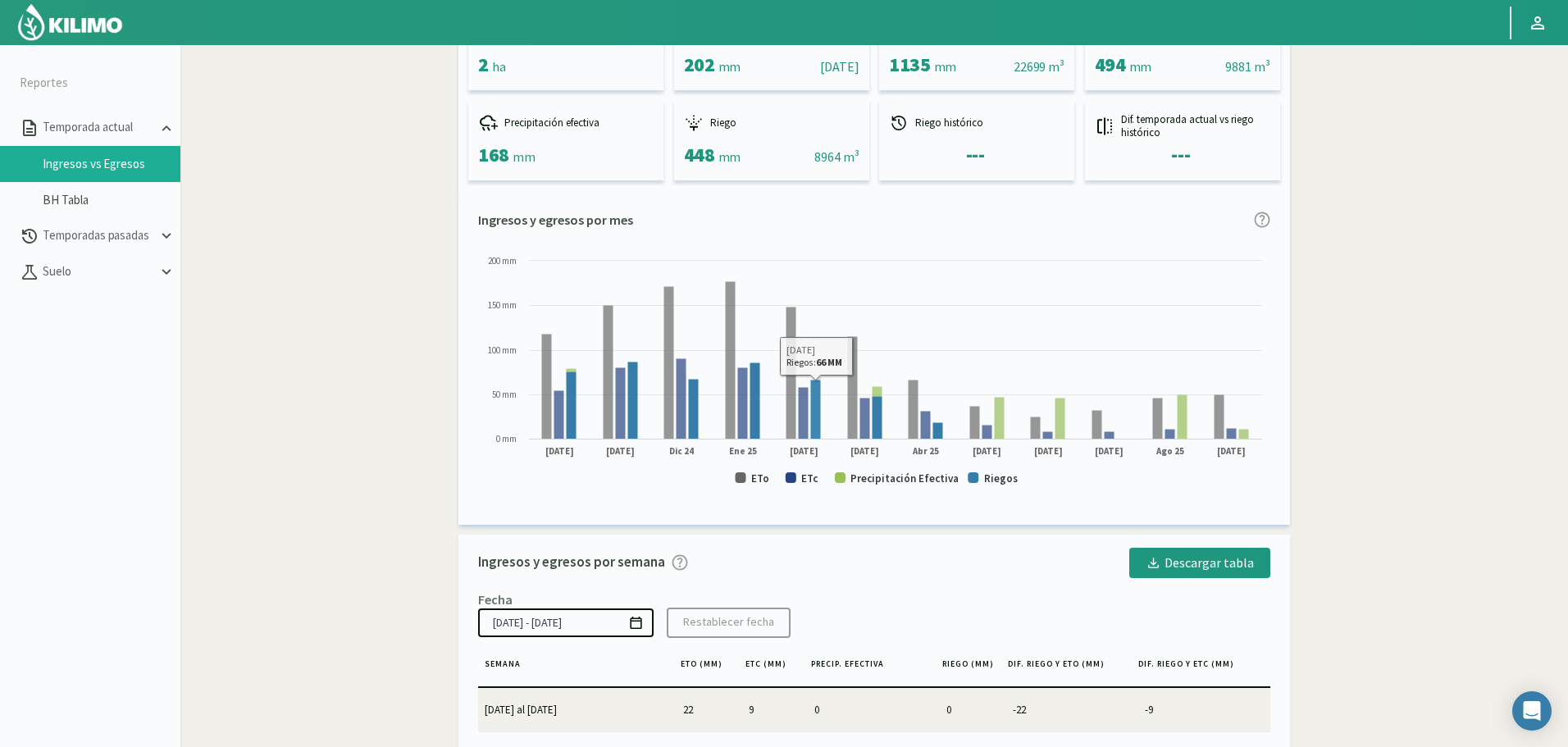
scroll to position [246, 0]
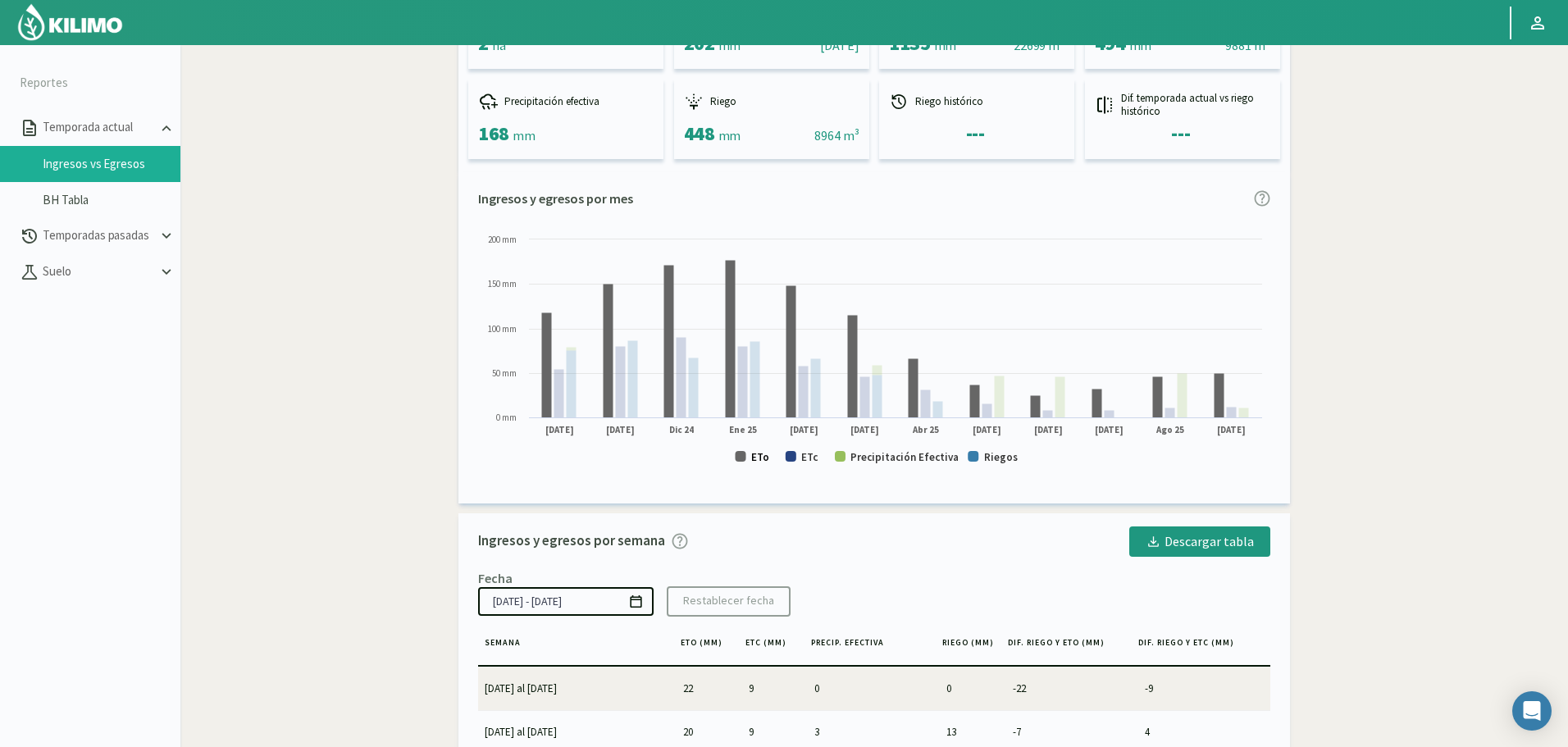
click at [758, 453] on text "ETo" at bounding box center [760, 456] width 18 height 14
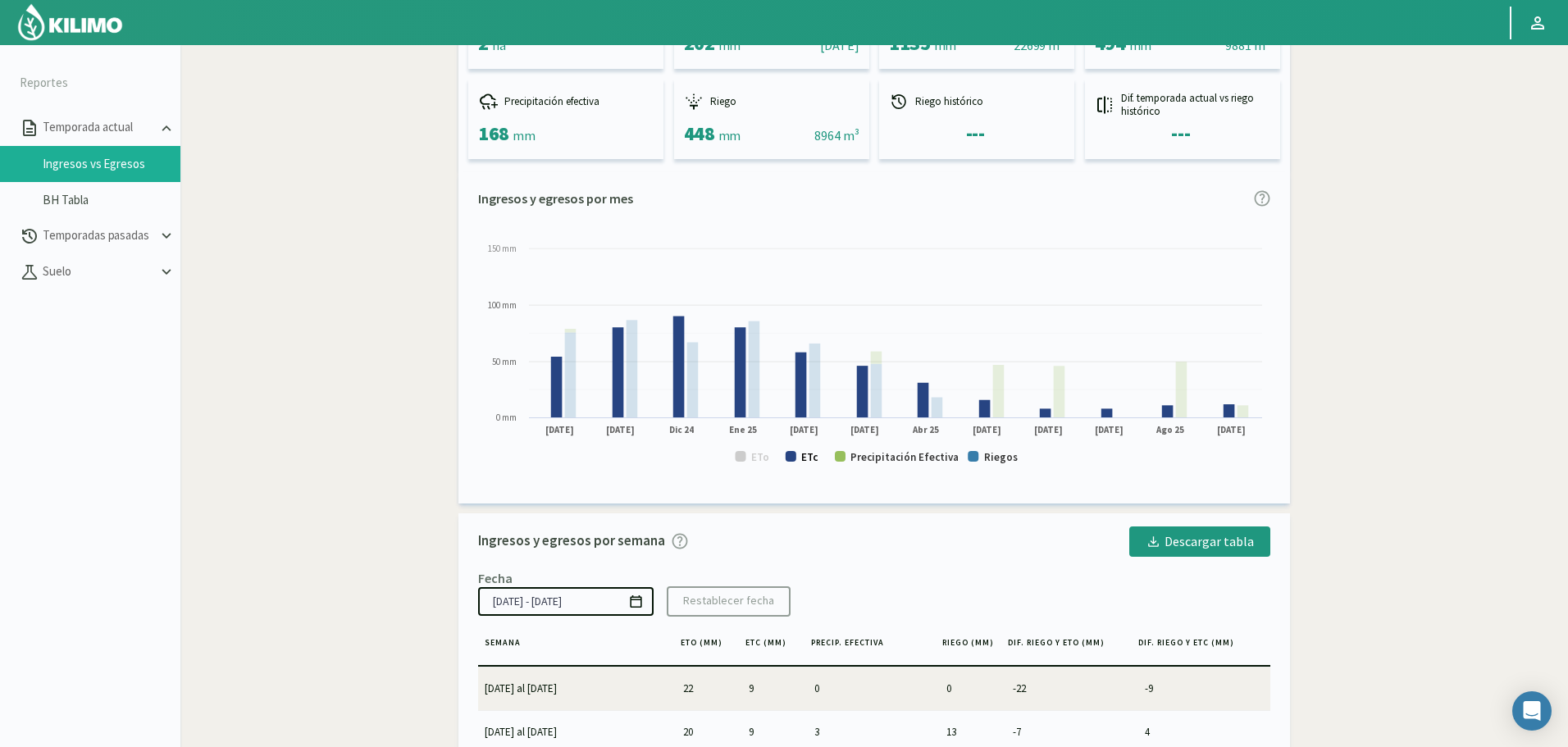
click at [812, 457] on text "ETc" at bounding box center [809, 456] width 17 height 14
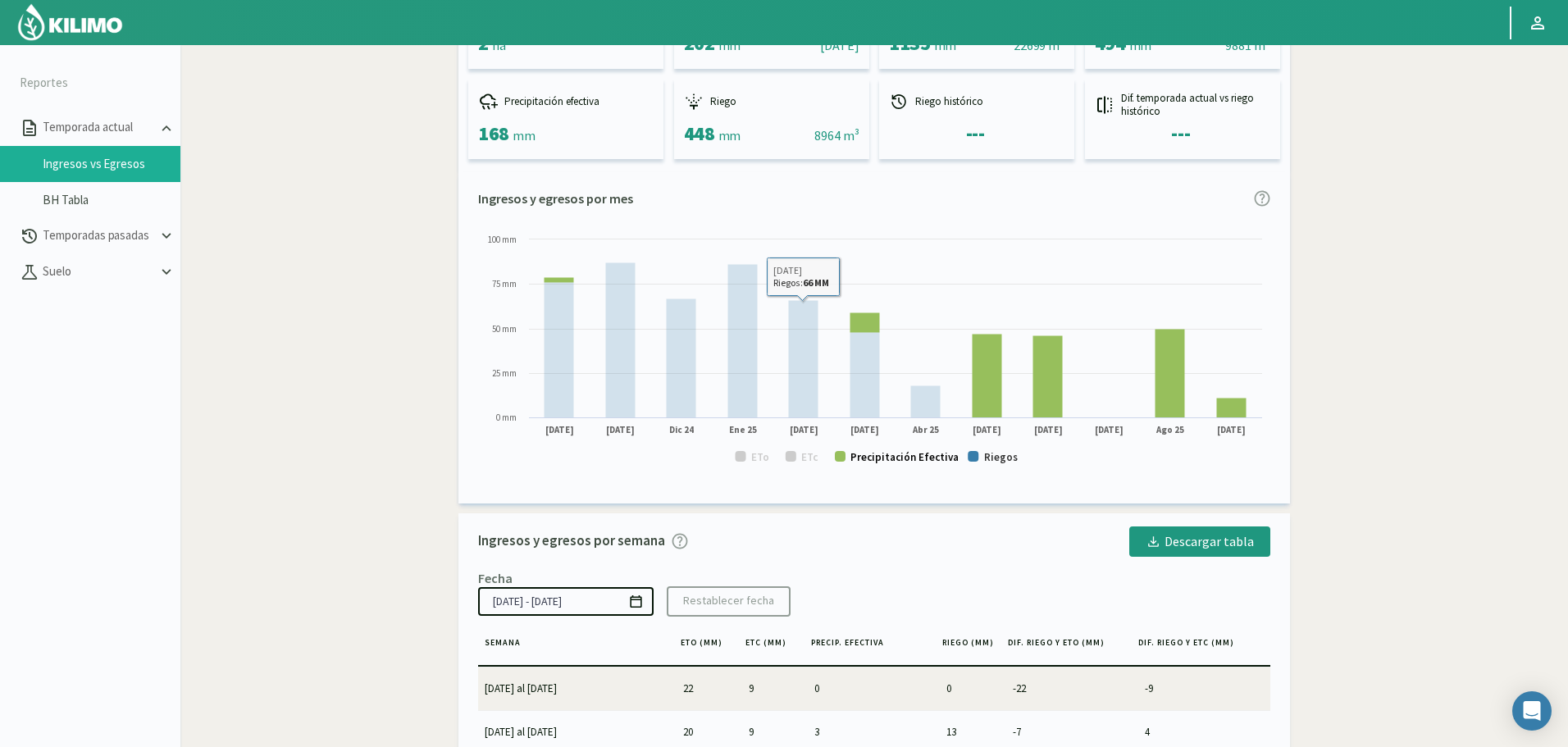
click at [919, 454] on text "Precipitación Efectiva" at bounding box center [905, 456] width 109 height 14
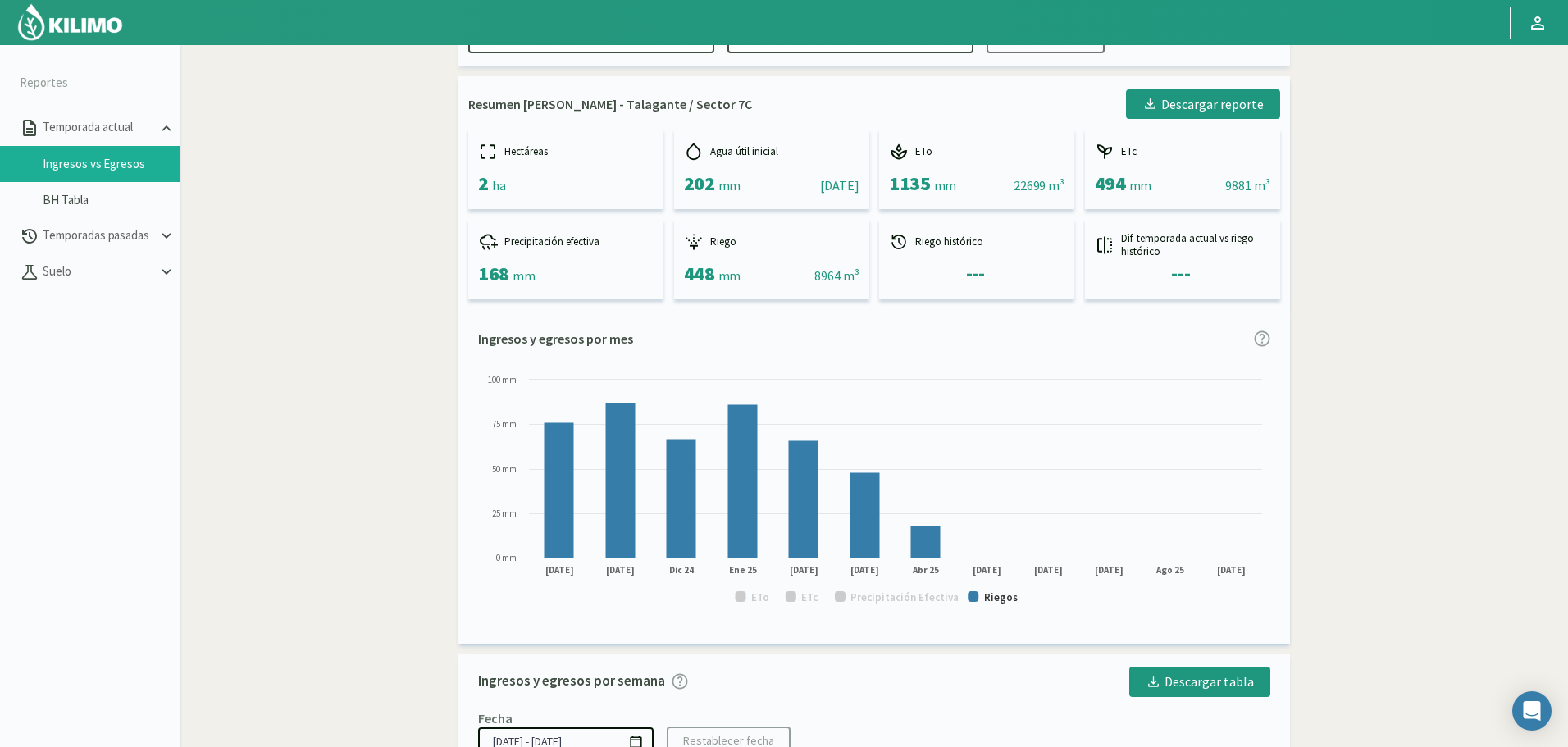
scroll to position [0, 0]
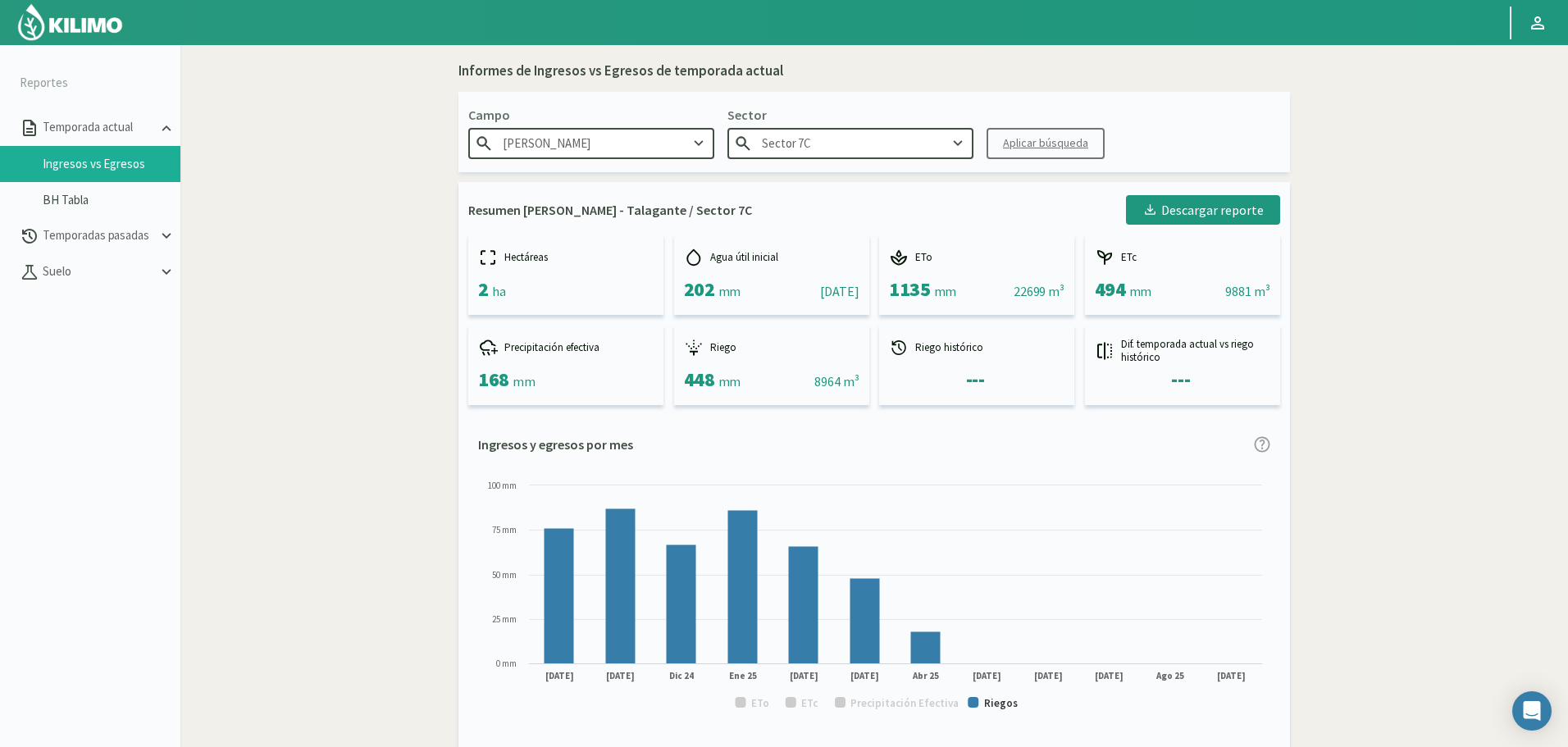
click at [885, 153] on input "Sector 7C" at bounding box center [850, 143] width 246 height 30
drag, startPoint x: 876, startPoint y: 150, endPoint x: 691, endPoint y: 139, distance: 185.3
click at [691, 139] on div "Campo Patricio Correa - Talagante Sector Sector 7C Sector 1 Sector 10 Sector 11…" at bounding box center [874, 131] width 831 height 80
click at [861, 189] on div "Sector 10" at bounding box center [850, 175] width 244 height 30
click at [1011, 136] on div "Aplicar búsqueda" at bounding box center [1045, 143] width 85 height 17
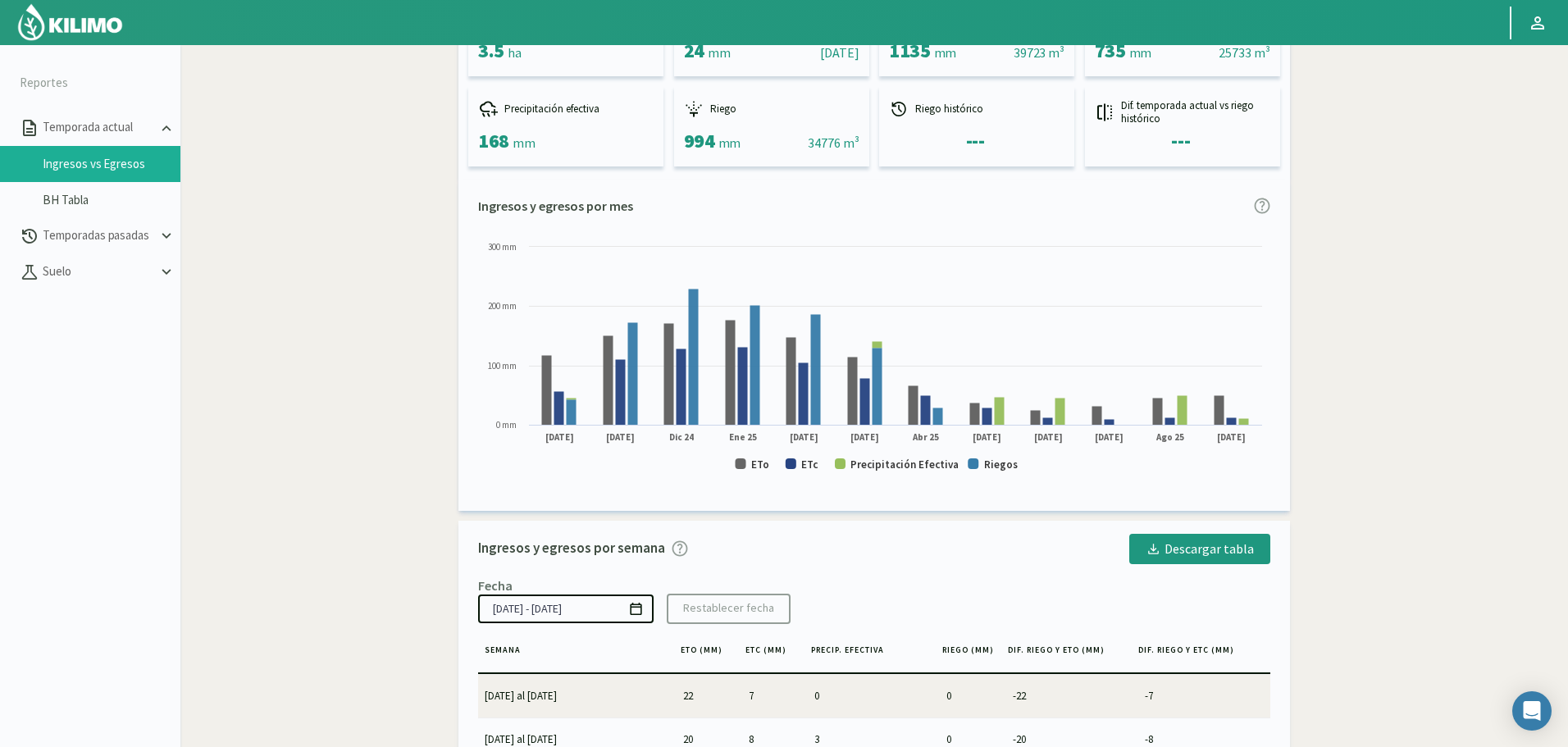
scroll to position [246, 0]
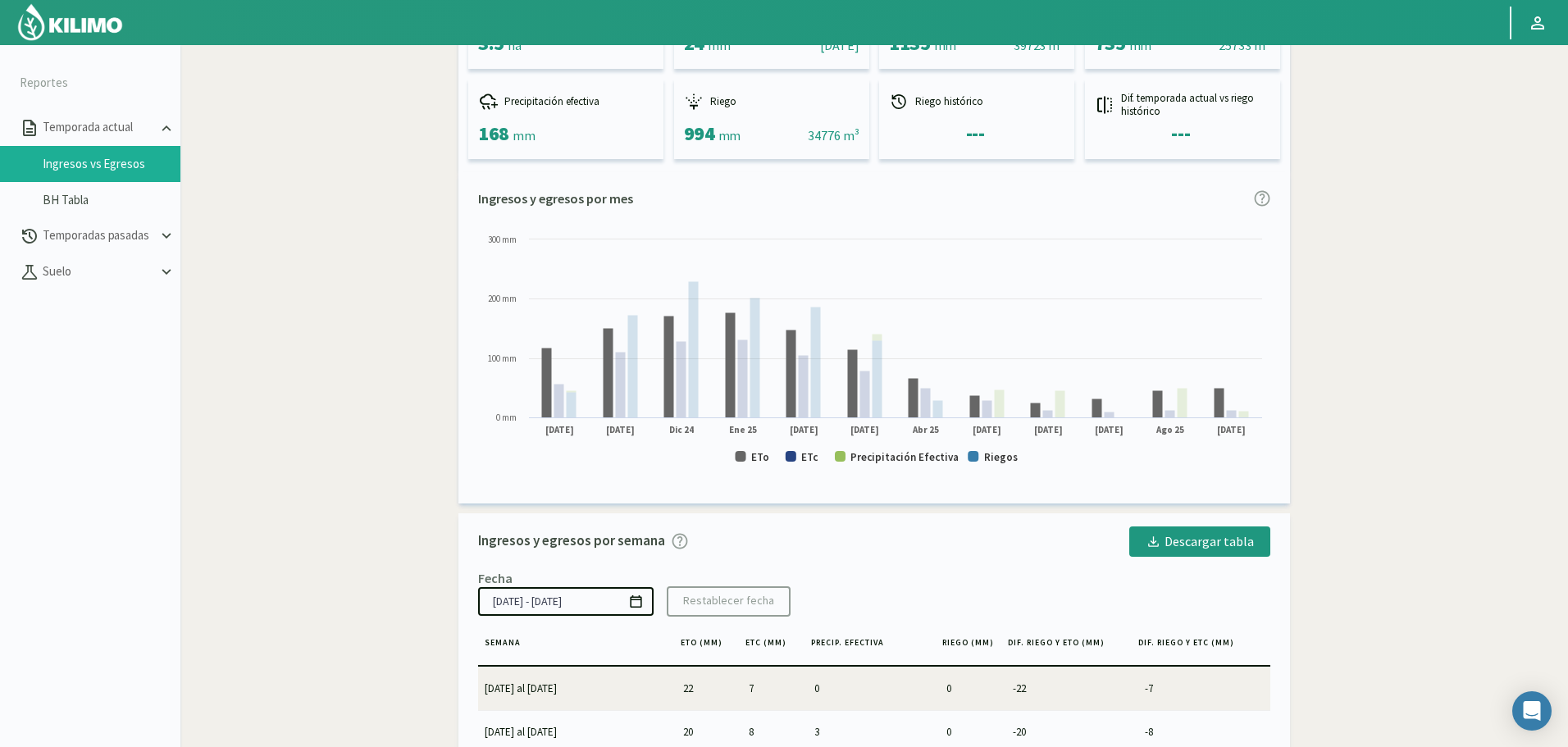
click at [746, 458] on rect at bounding box center [873, 355] width 792 height 249
click at [771, 458] on rect at bounding box center [873, 355] width 792 height 249
click at [763, 454] on text "ETo" at bounding box center [760, 456] width 18 height 14
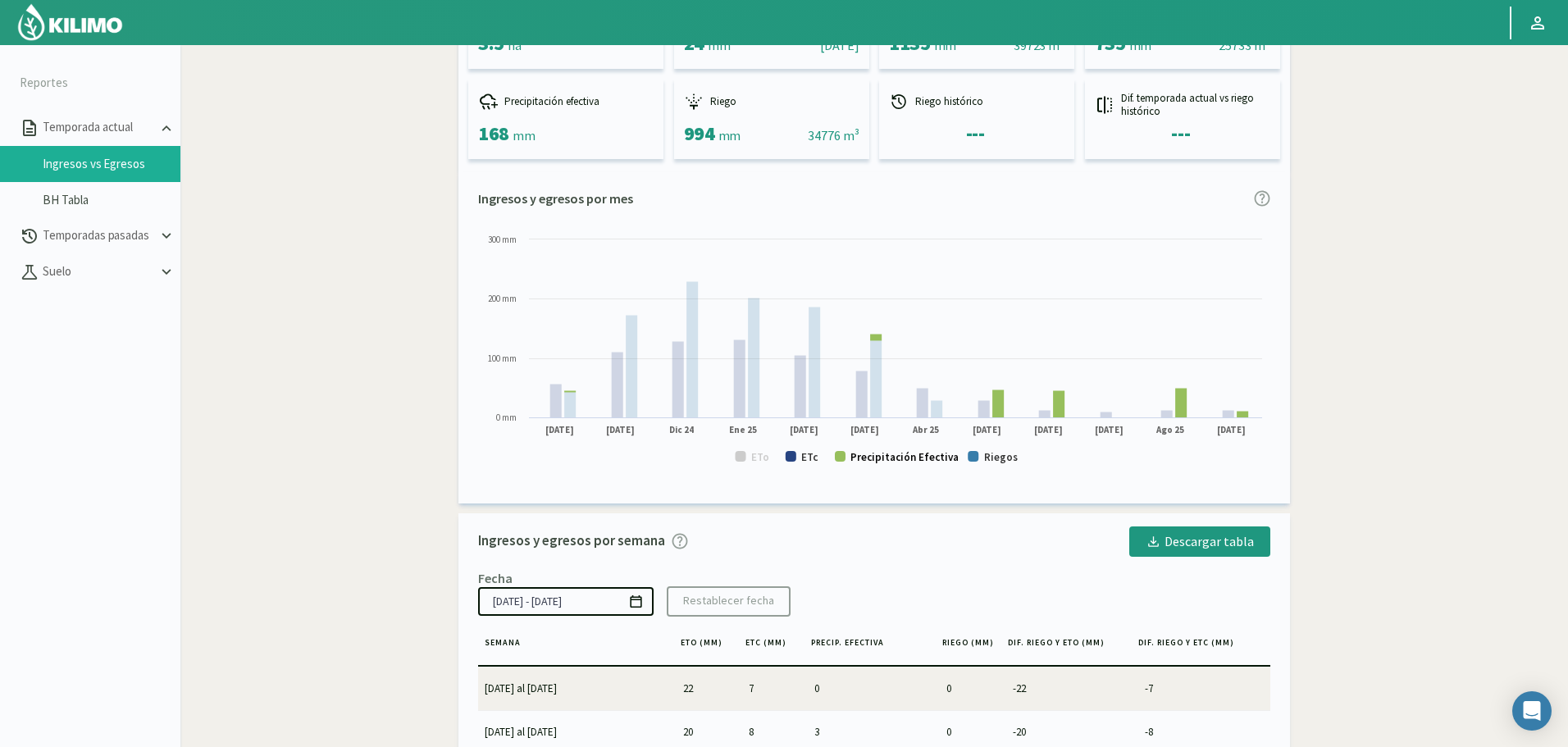
click at [844, 454] on rect at bounding box center [840, 455] width 10 height 10
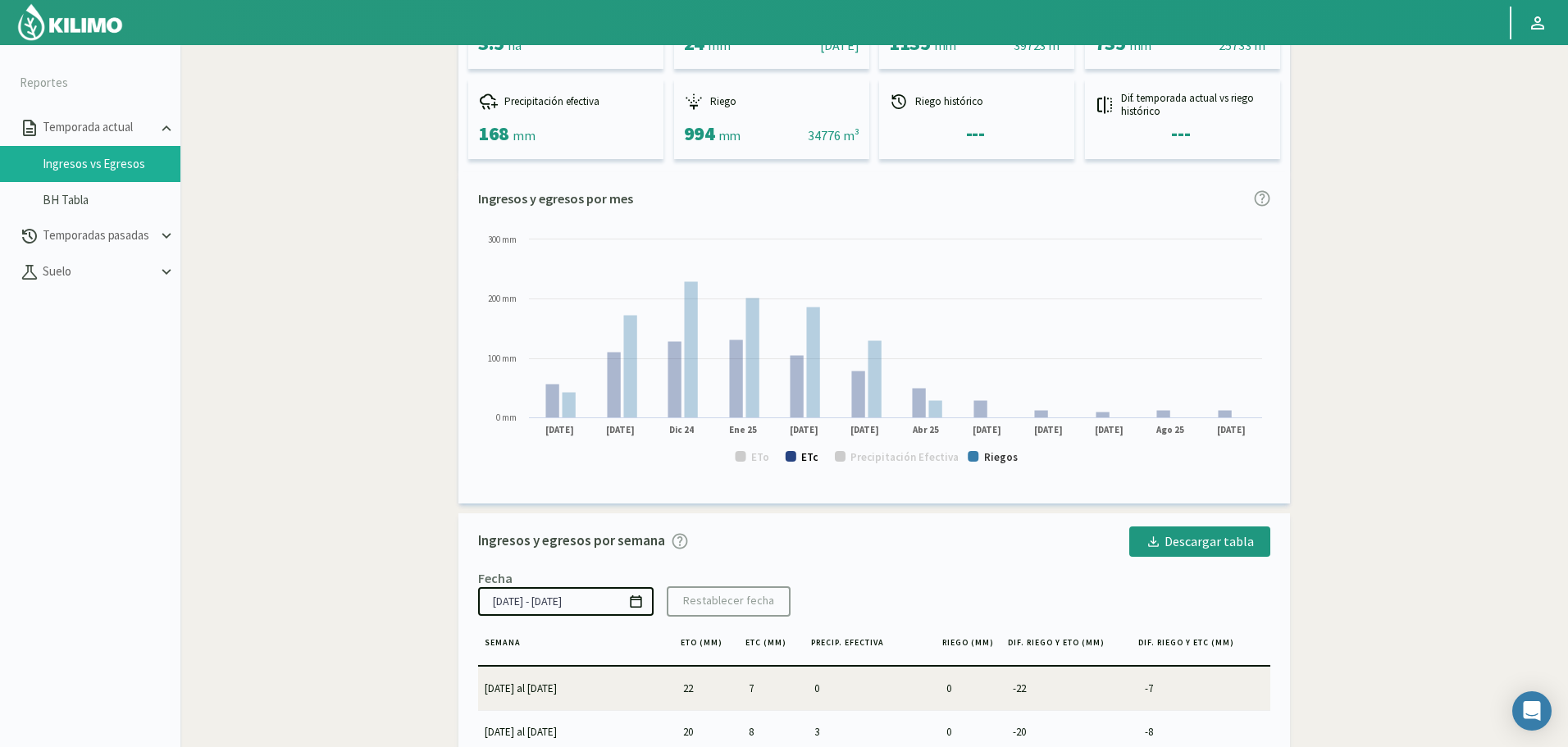
click at [807, 451] on text "ETc" at bounding box center [809, 456] width 17 height 14
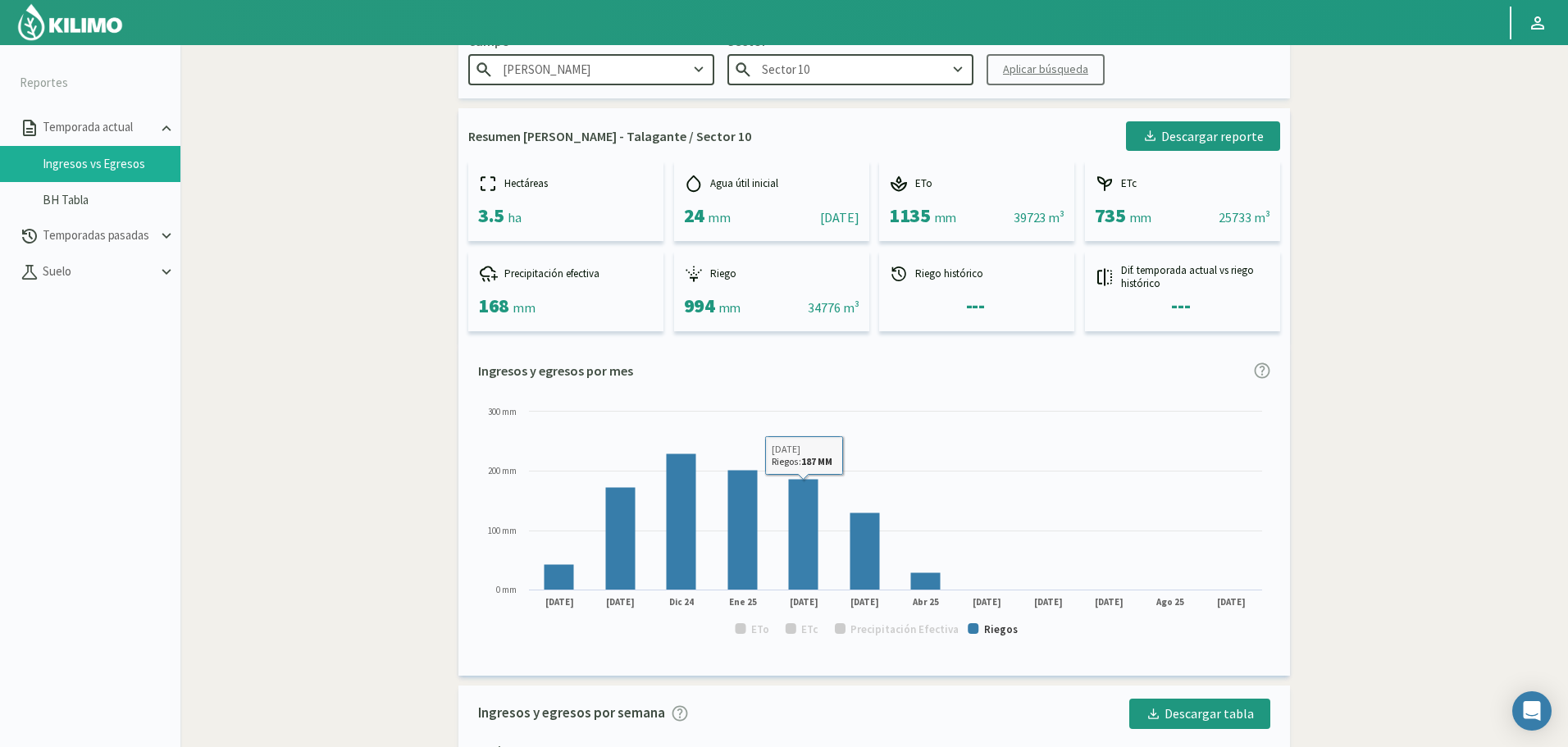
scroll to position [0, 0]
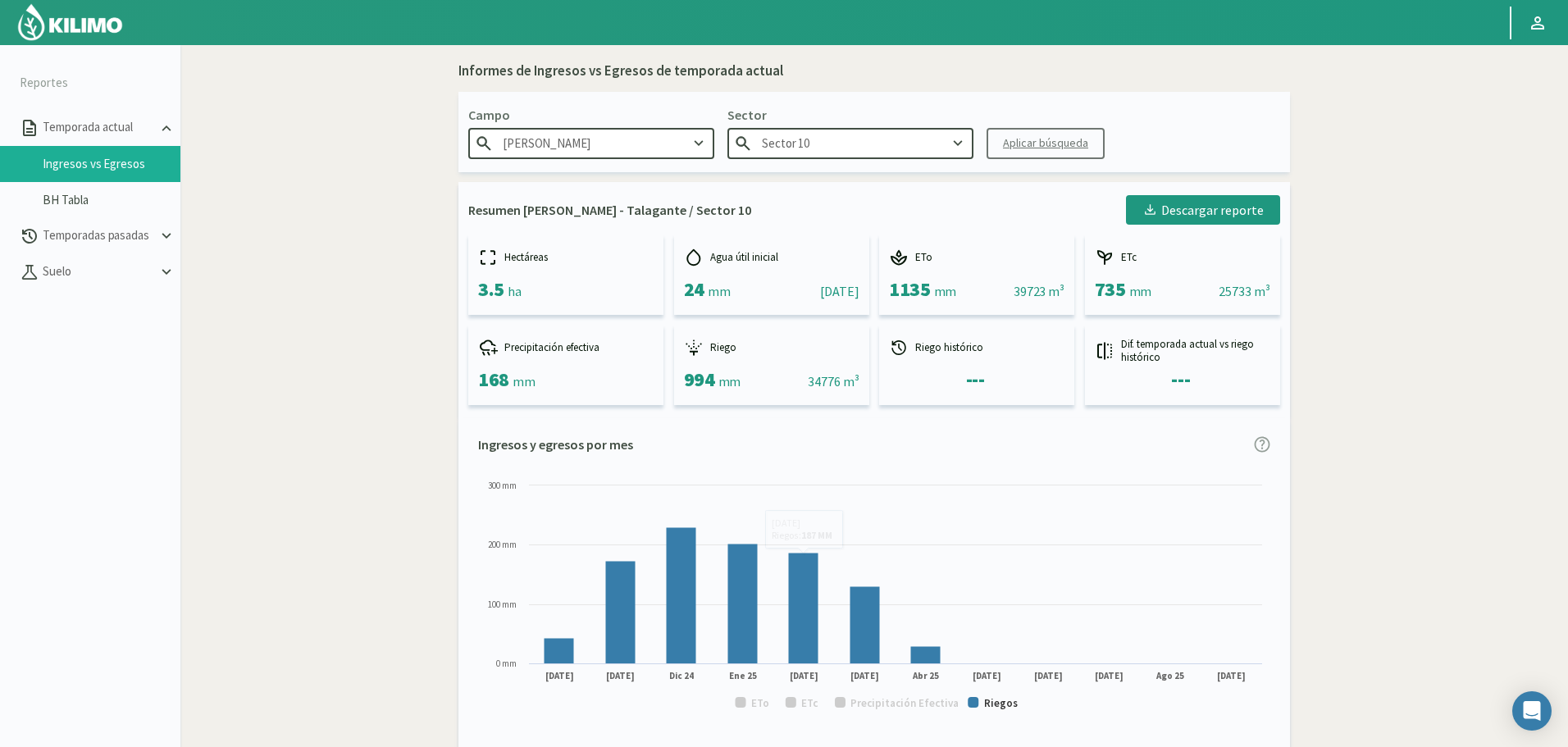
click at [864, 136] on input "Sector 10" at bounding box center [850, 143] width 246 height 30
click at [821, 175] on div "Sector 11" at bounding box center [850, 175] width 244 height 30
click at [1055, 131] on button "Aplicar búsqueda" at bounding box center [1046, 143] width 118 height 31
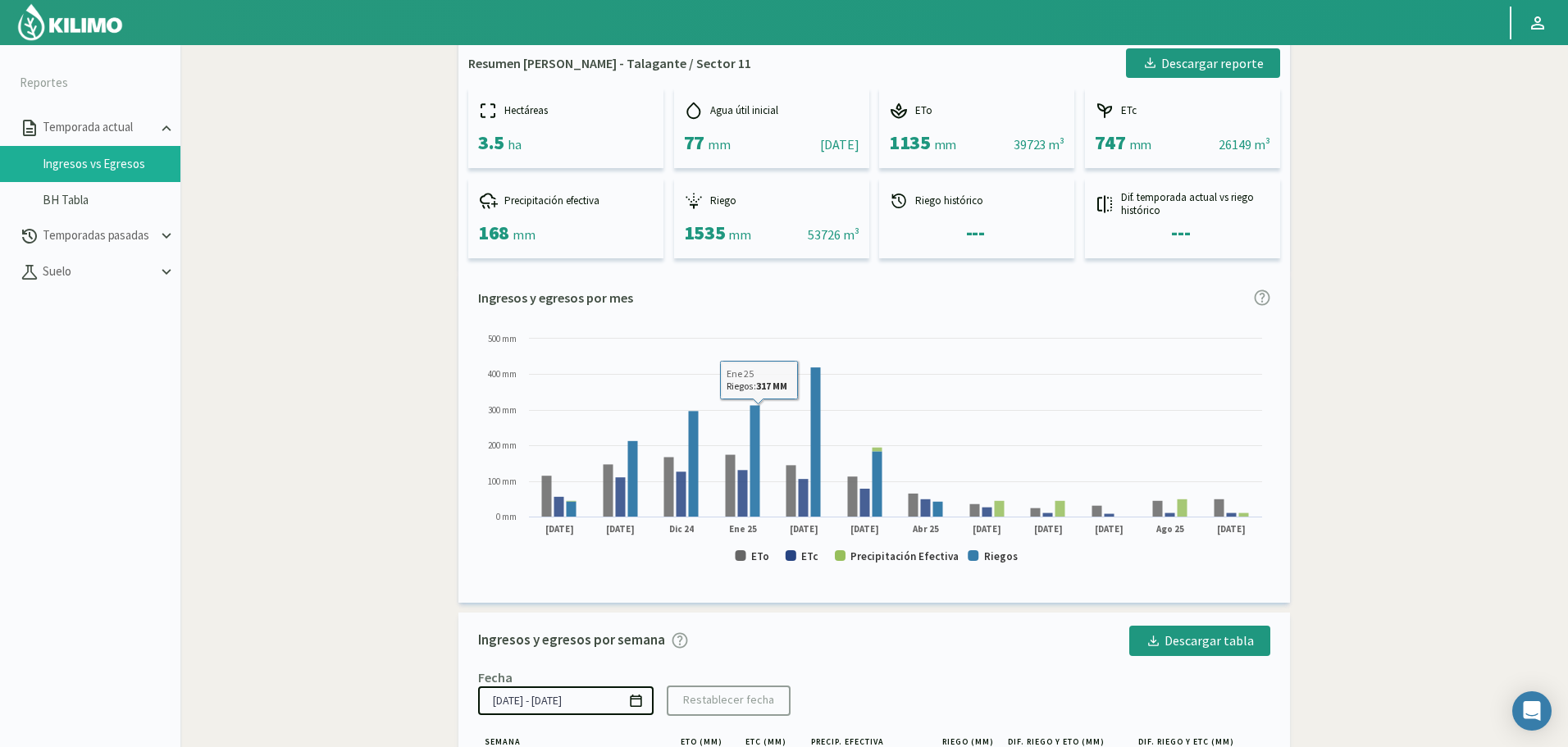
scroll to position [164, 0]
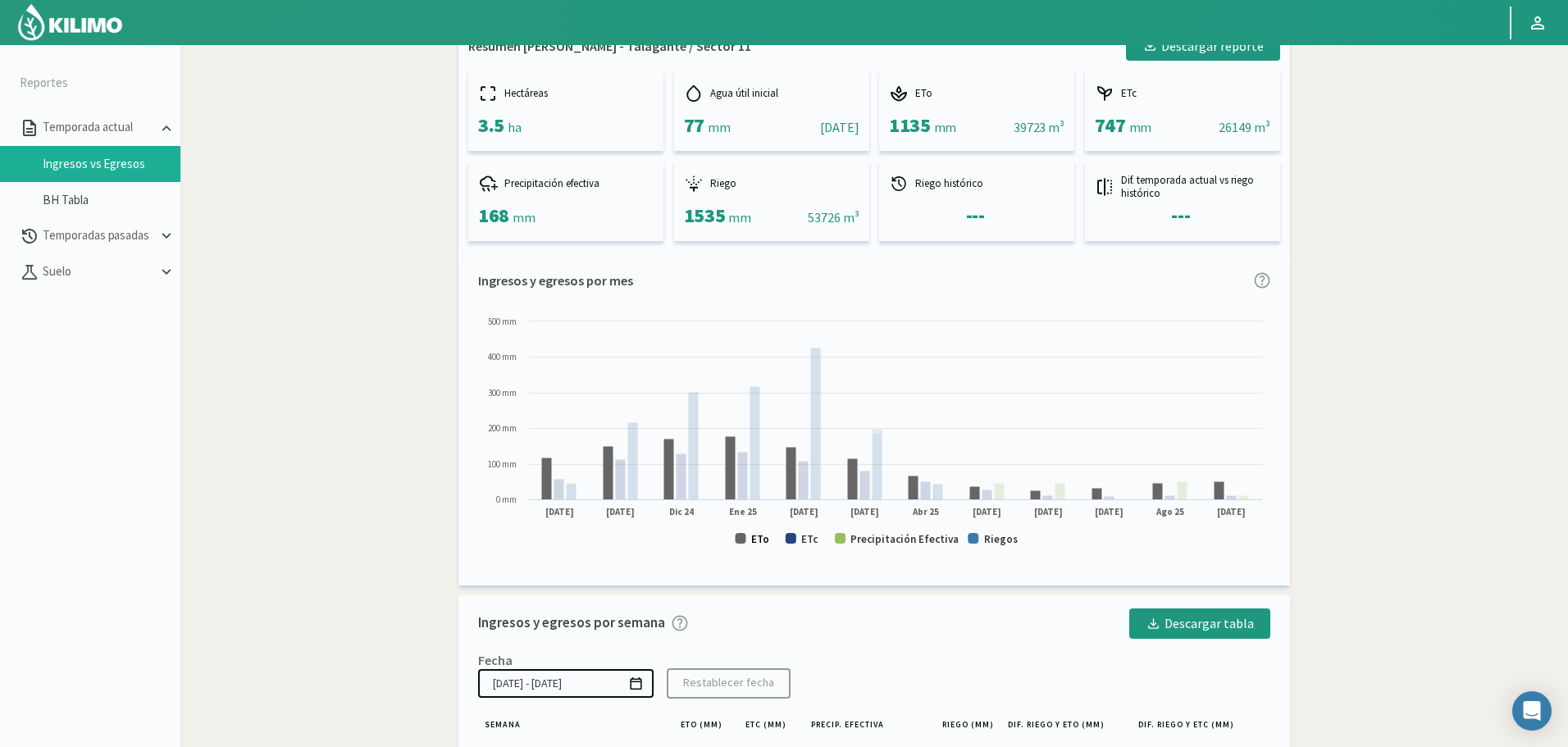
click at [761, 536] on text "ETo" at bounding box center [760, 538] width 18 height 14
click at [809, 537] on text "ETc" at bounding box center [809, 538] width 17 height 14
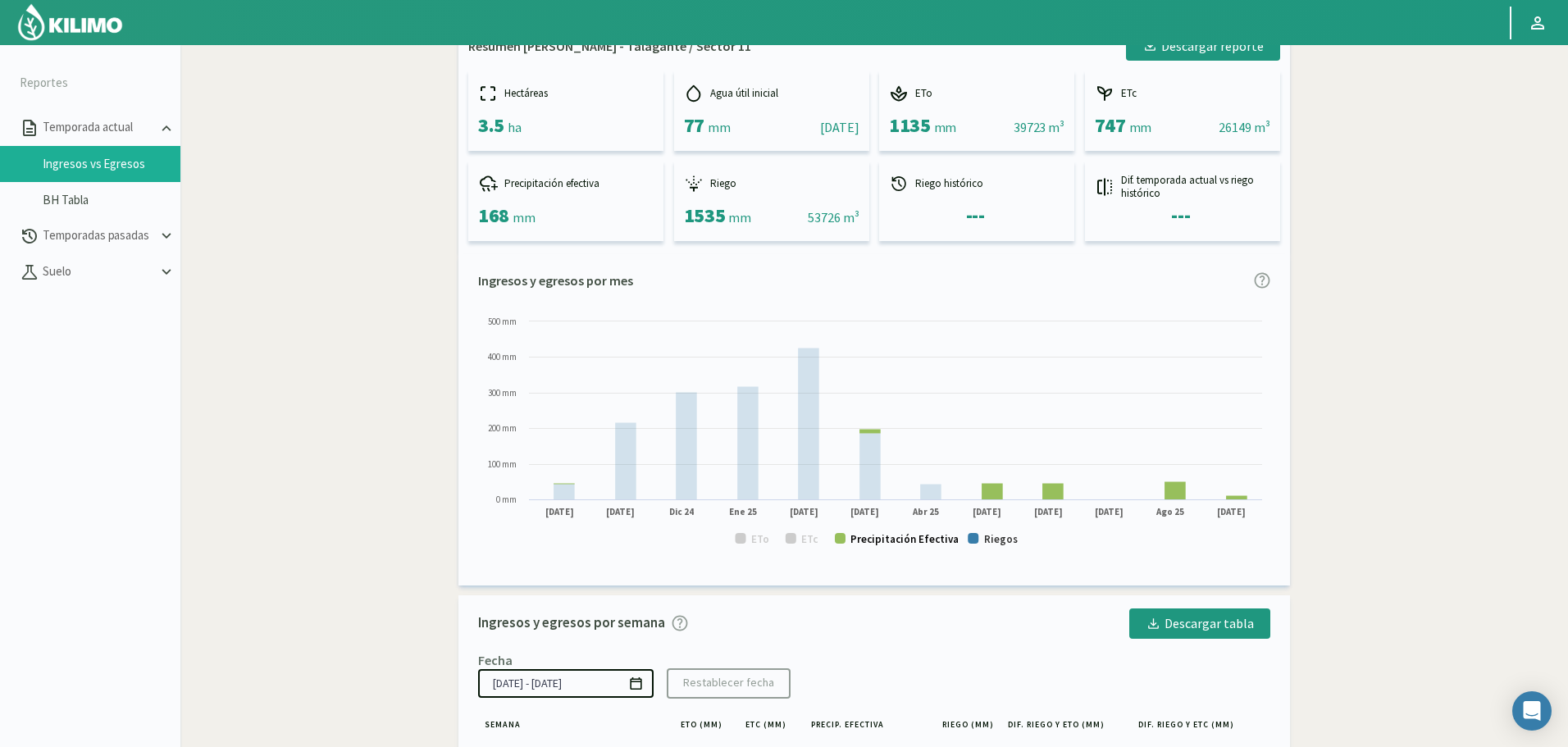
click at [867, 536] on text "Precipitación Efectiva" at bounding box center [905, 538] width 109 height 14
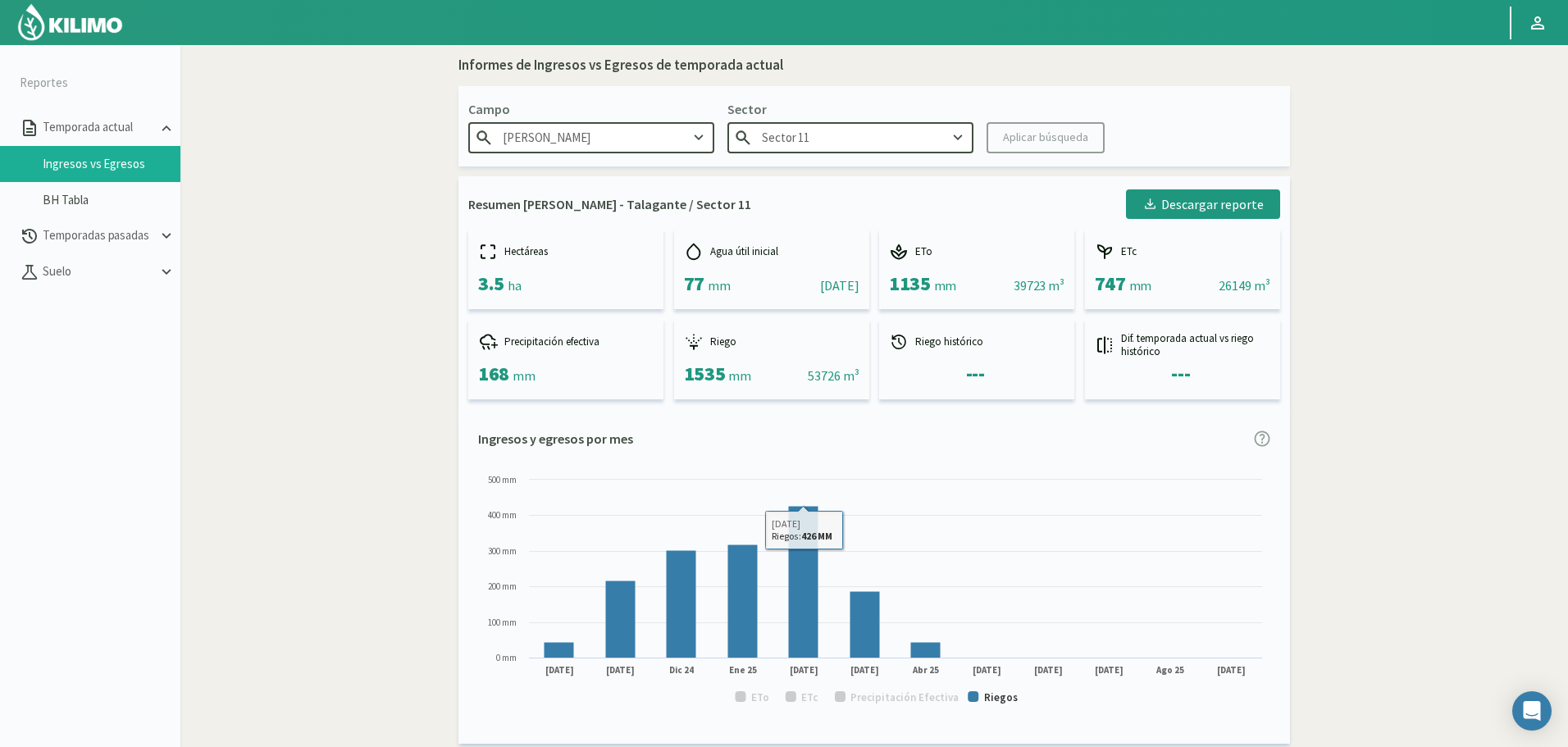
scroll to position [0, 0]
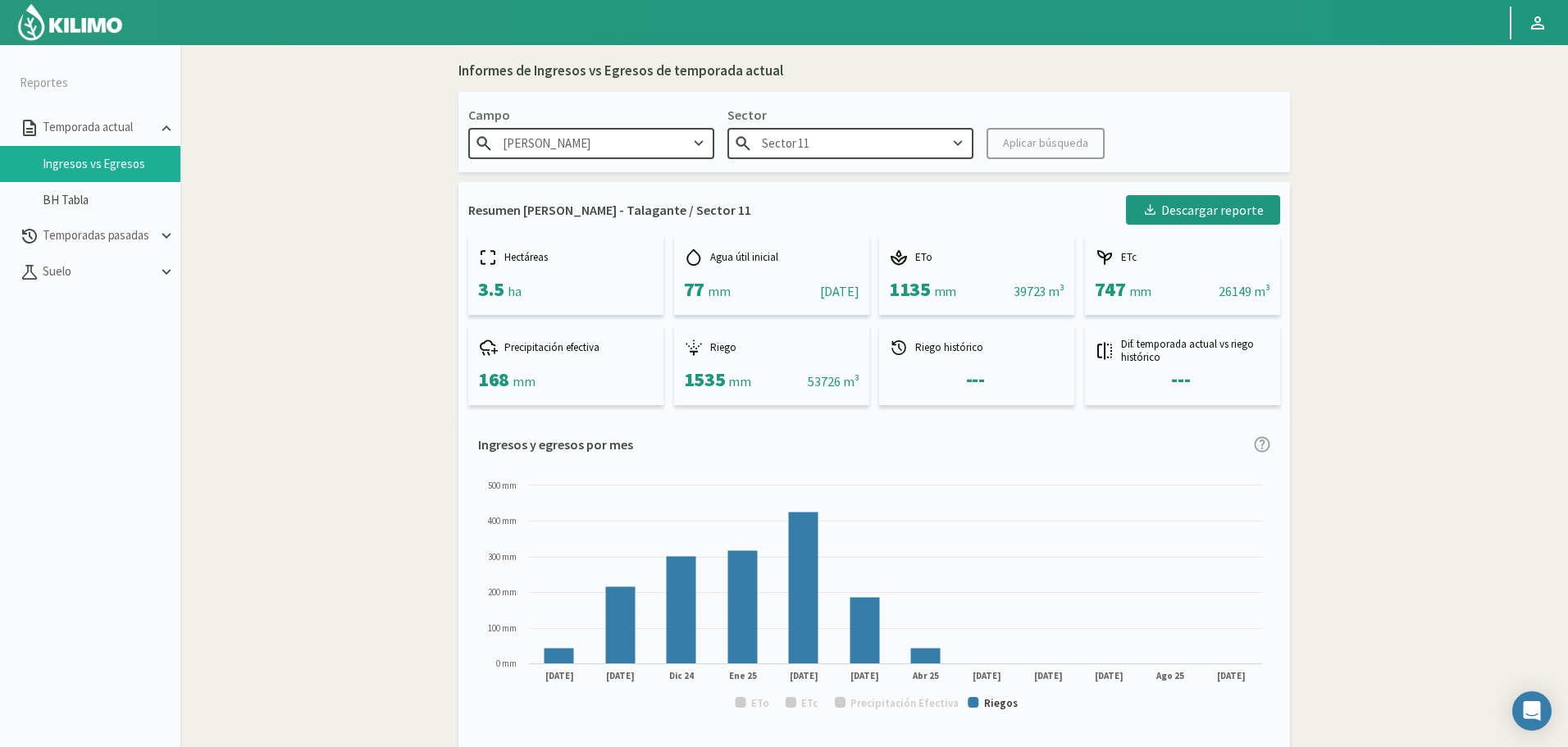
click at [875, 147] on input "Sector 11" at bounding box center [850, 143] width 246 height 30
click at [856, 177] on div "Sector 12" at bounding box center [850, 175] width 244 height 30
click at [1030, 153] on button "Aplicar búsqueda" at bounding box center [1046, 143] width 118 height 31
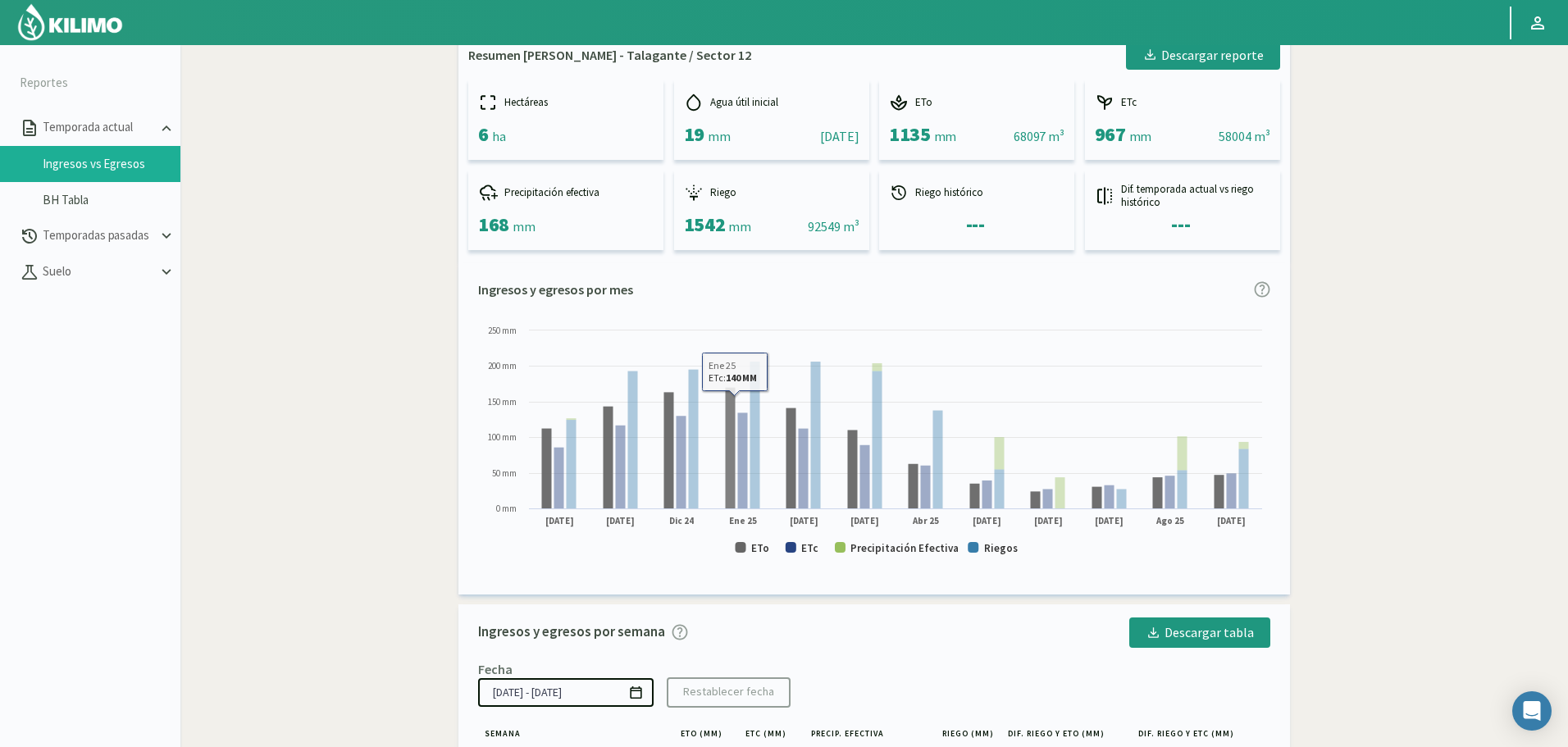
scroll to position [164, 0]
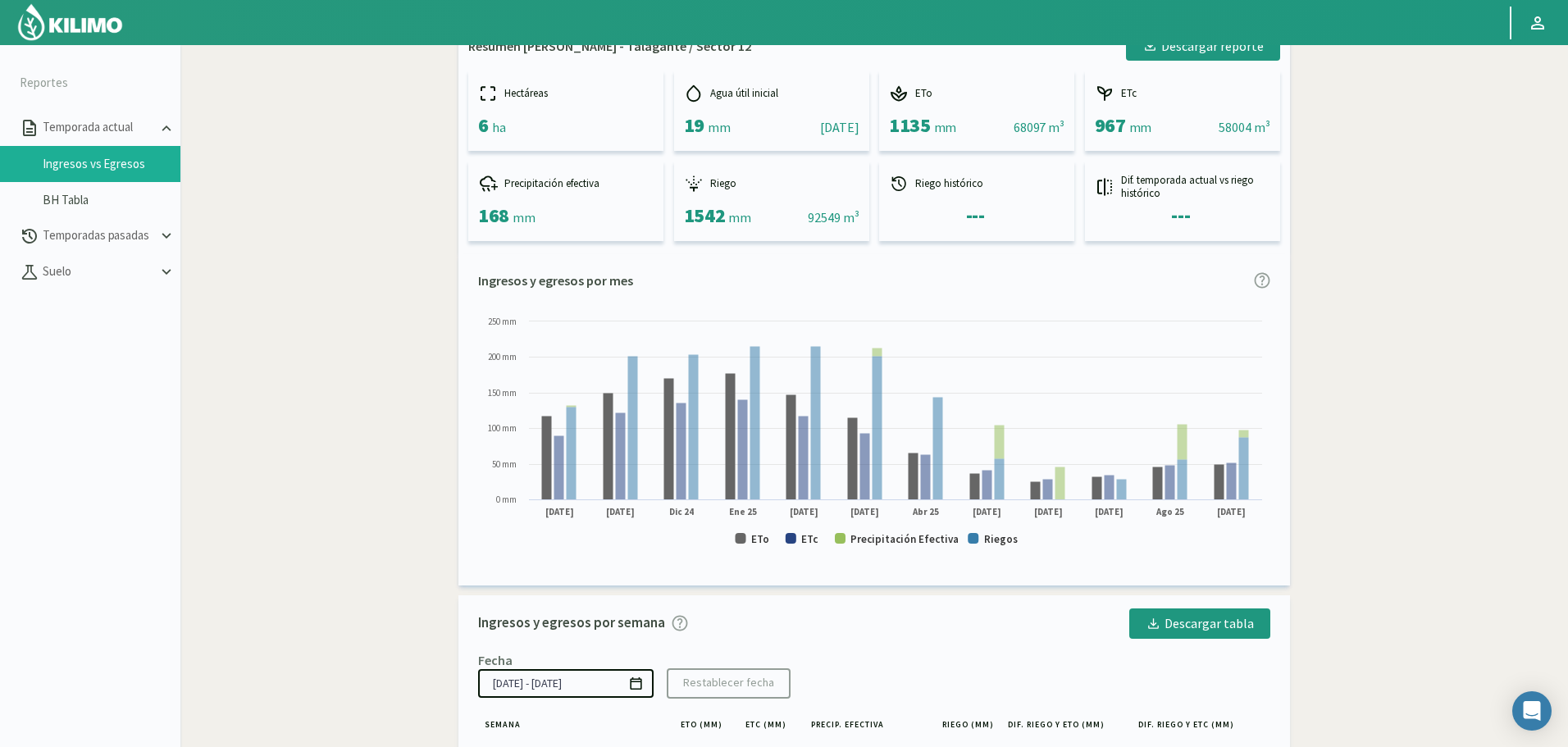
click at [748, 544] on rect at bounding box center [873, 437] width 792 height 249
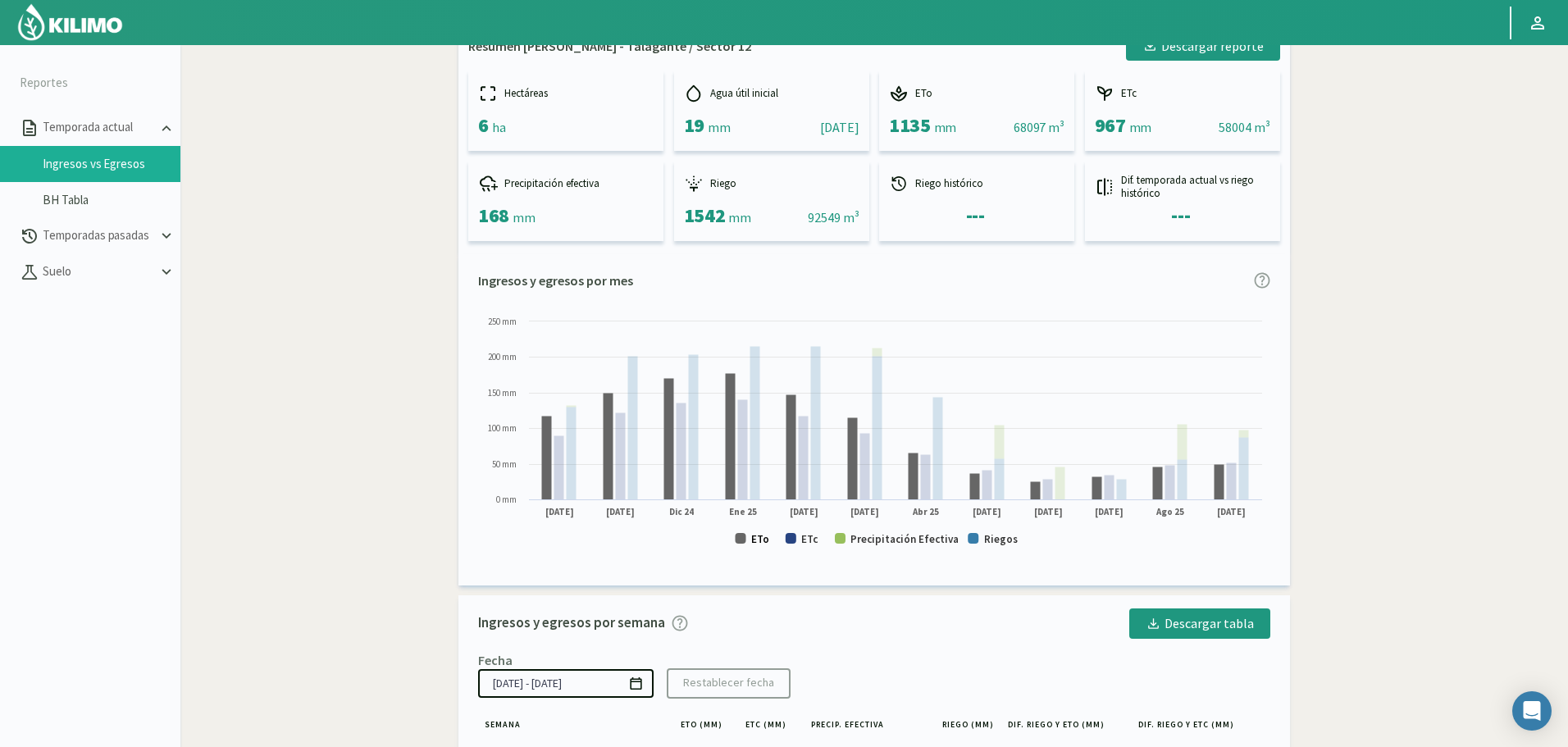
click at [762, 535] on text "ETo" at bounding box center [760, 538] width 18 height 14
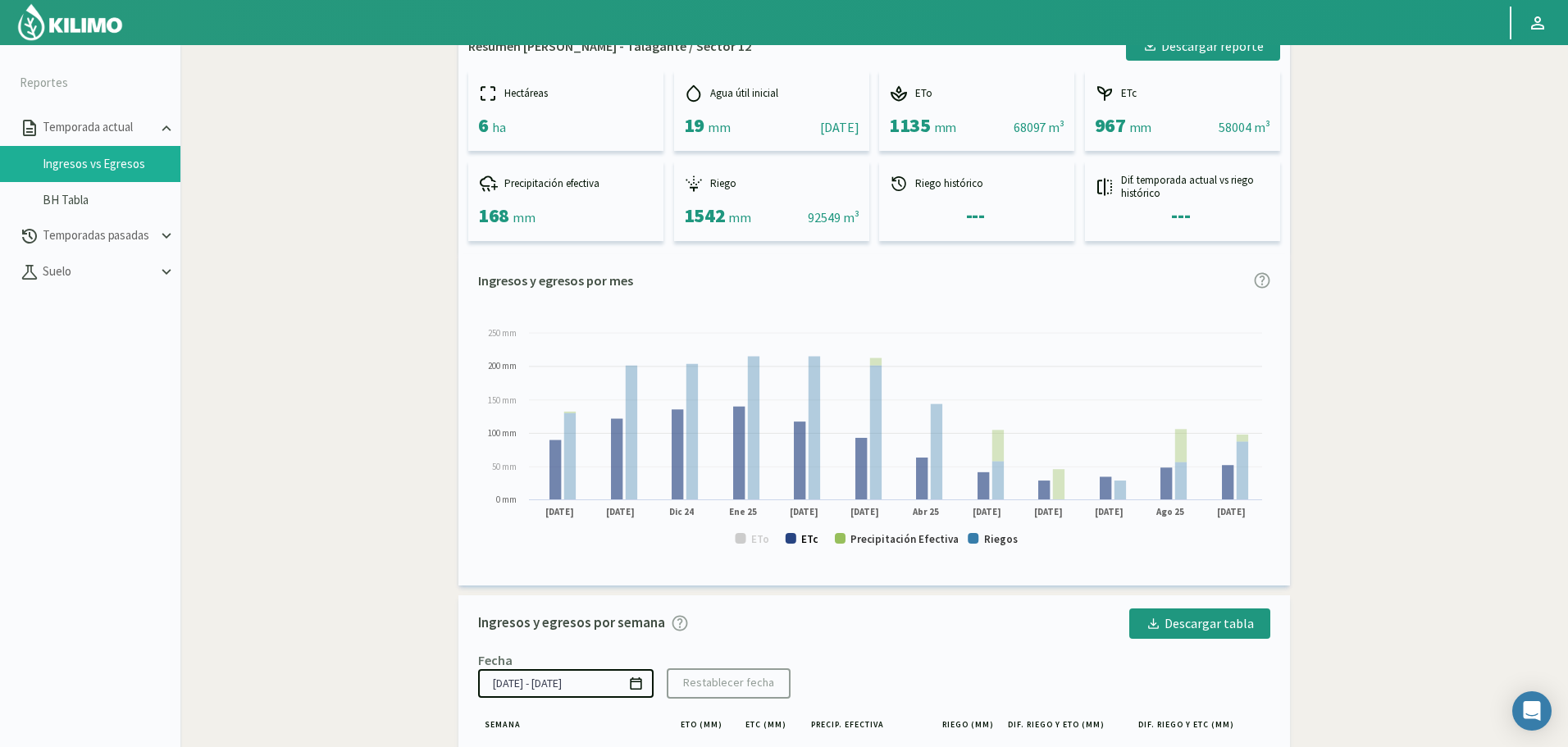
click at [795, 535] on rect at bounding box center [790, 537] width 10 height 10
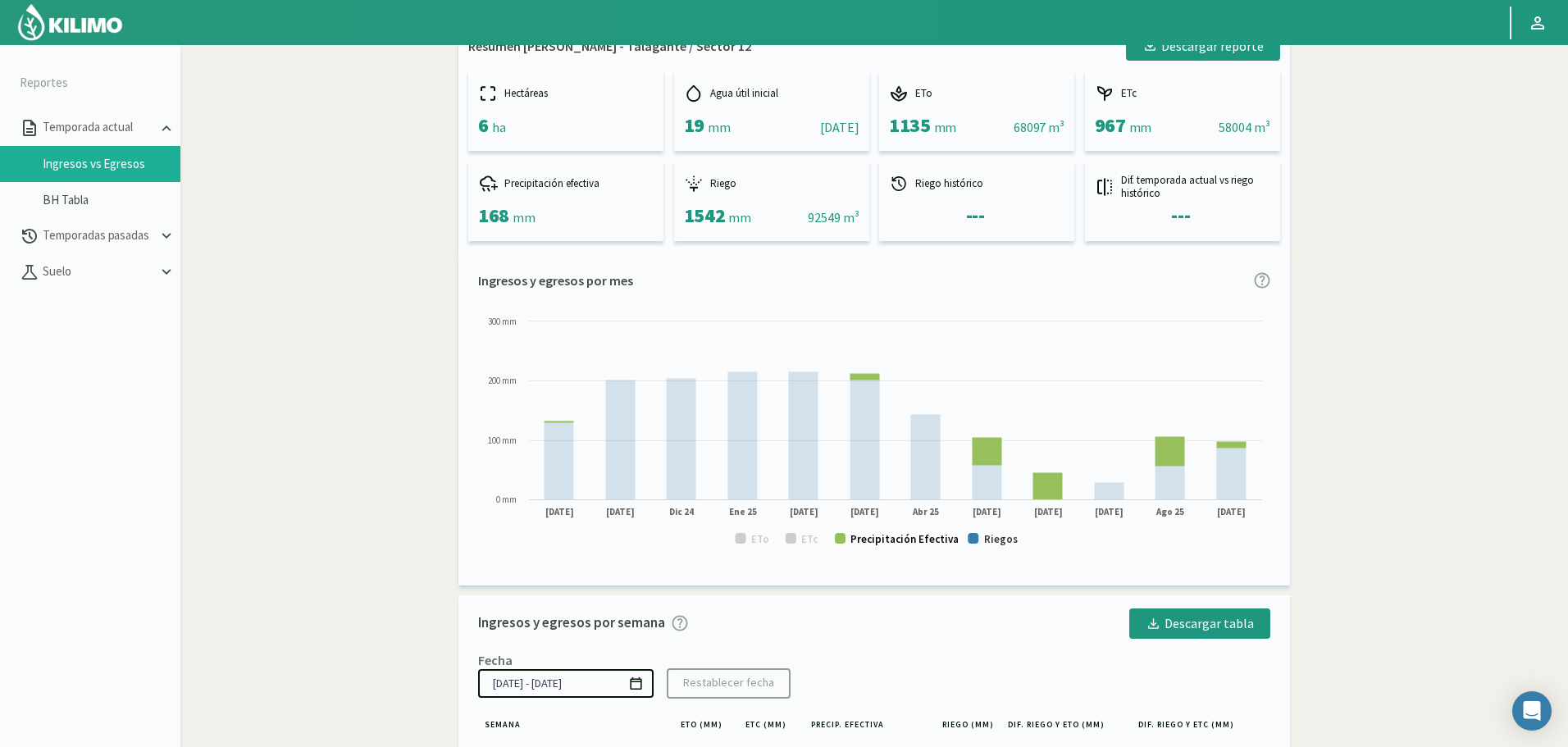
click at [948, 536] on text "Precipitación Efectiva" at bounding box center [905, 538] width 109 height 14
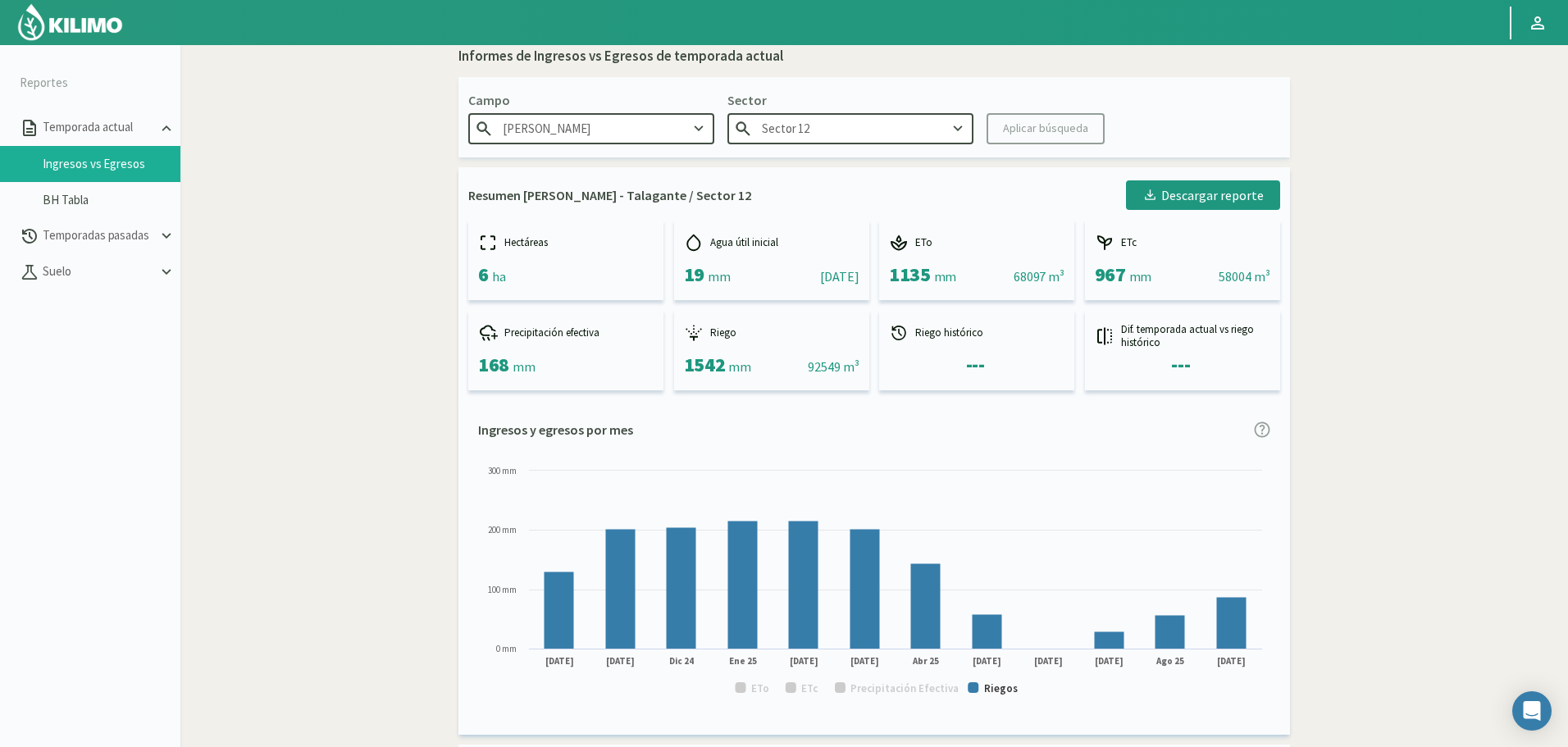
scroll to position [0, 0]
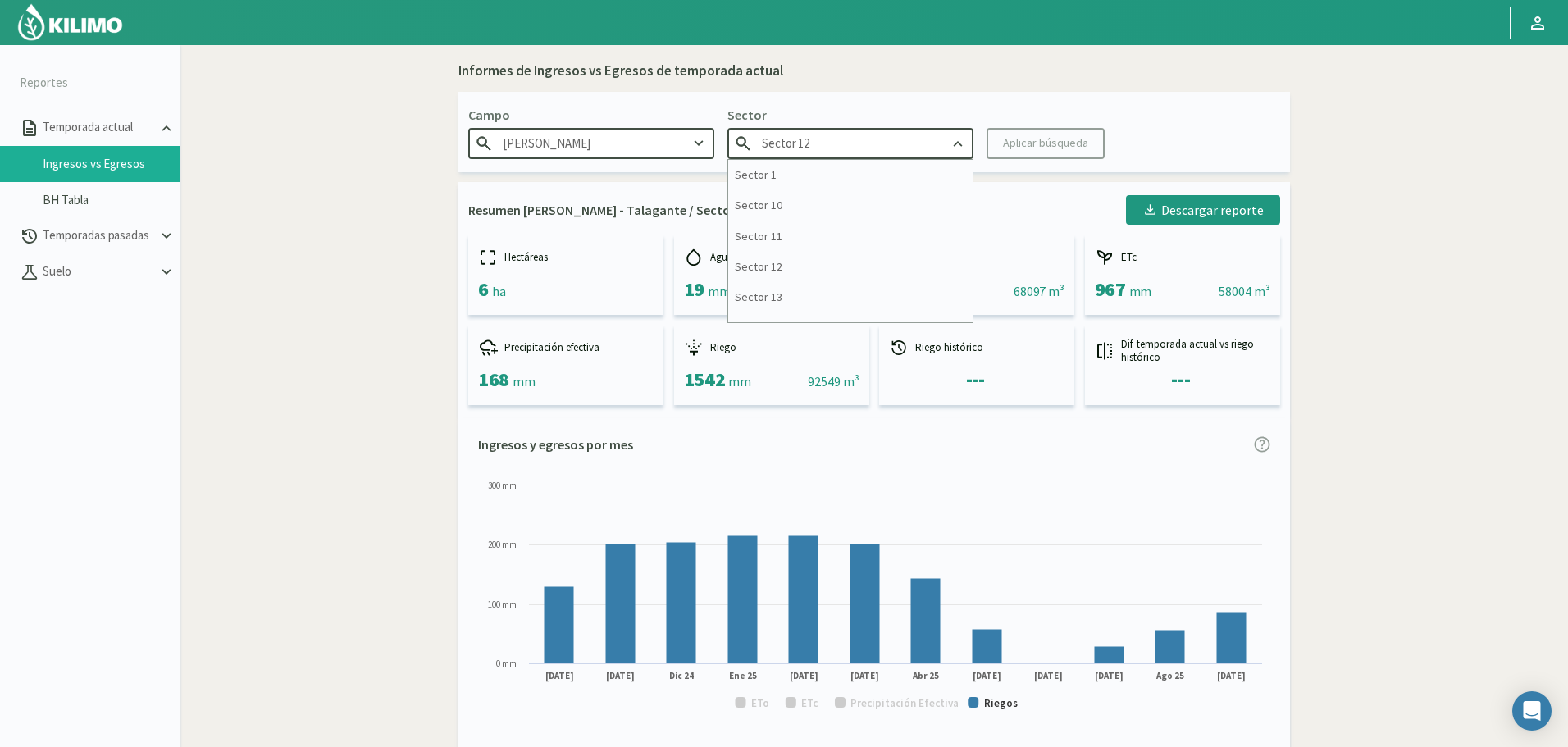
click at [921, 137] on input "Sector 12" at bounding box center [850, 143] width 246 height 30
type input "Sector 13"
click at [914, 172] on div "Sector 13" at bounding box center [850, 175] width 244 height 30
click at [1028, 144] on div "Aplicar búsqueda" at bounding box center [1045, 143] width 85 height 17
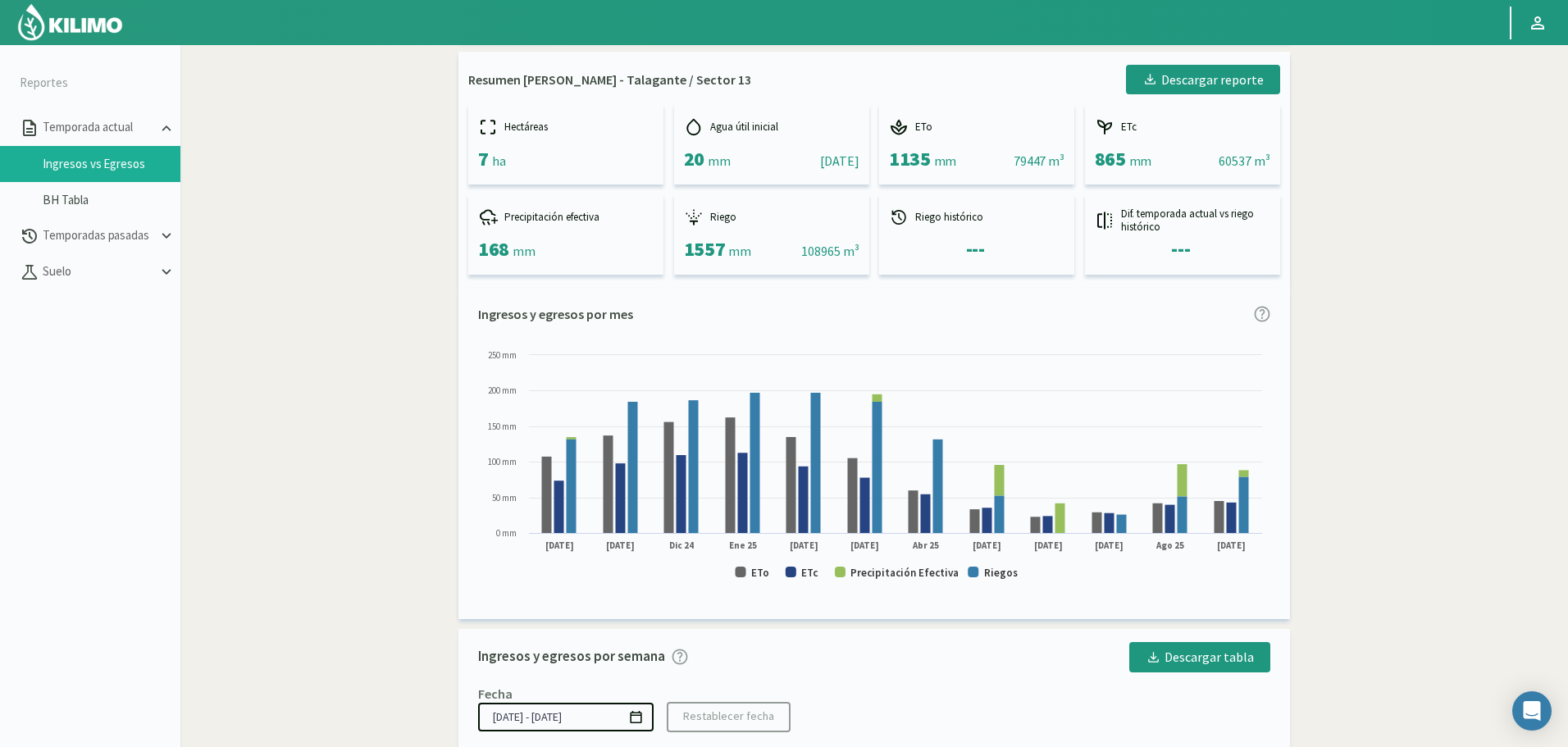
scroll to position [164, 0]
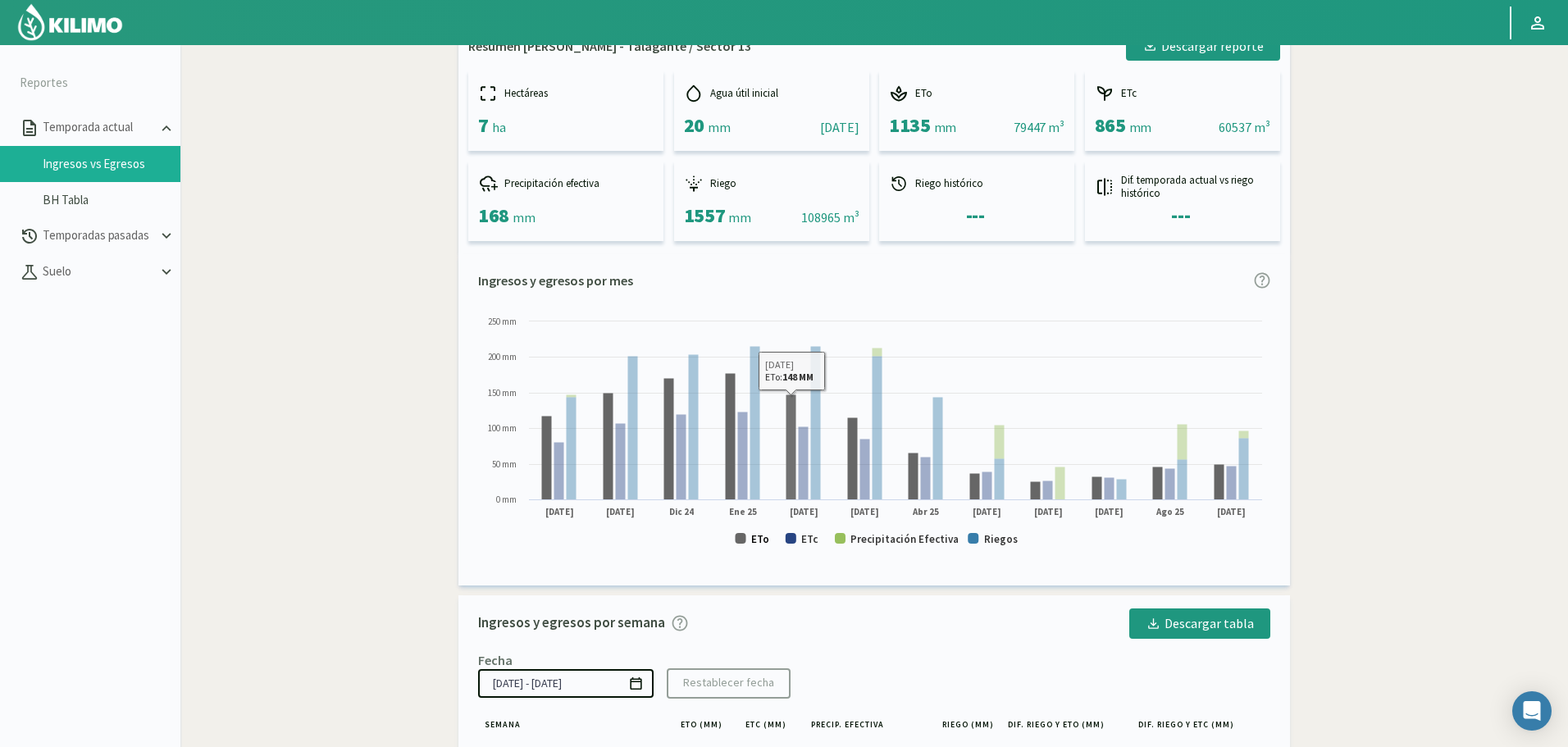
click at [762, 540] on text "ETo" at bounding box center [760, 538] width 18 height 14
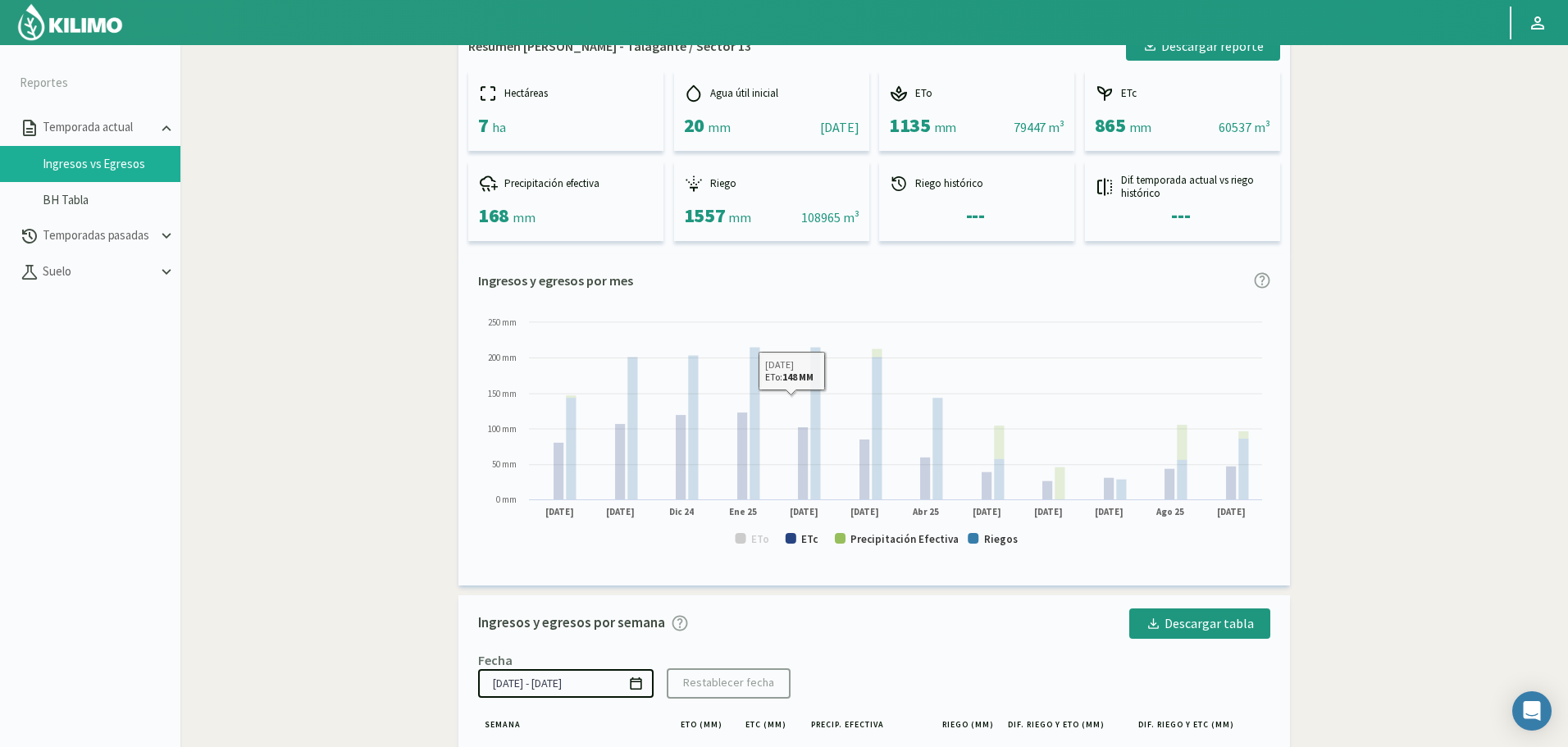
click at [818, 540] on rect at bounding box center [873, 437] width 792 height 249
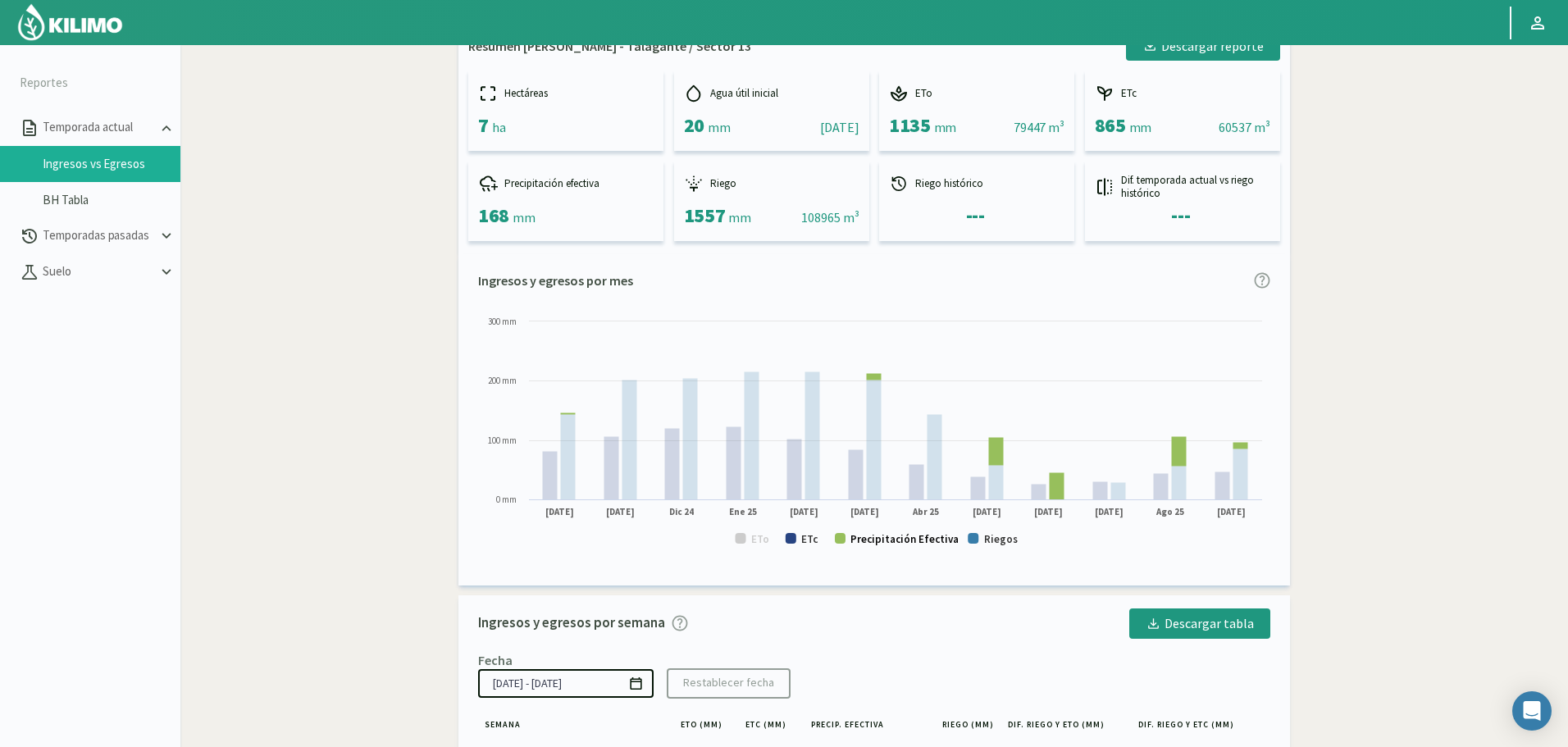
click at [892, 537] on text "Precipitación Efectiva" at bounding box center [905, 538] width 109 height 14
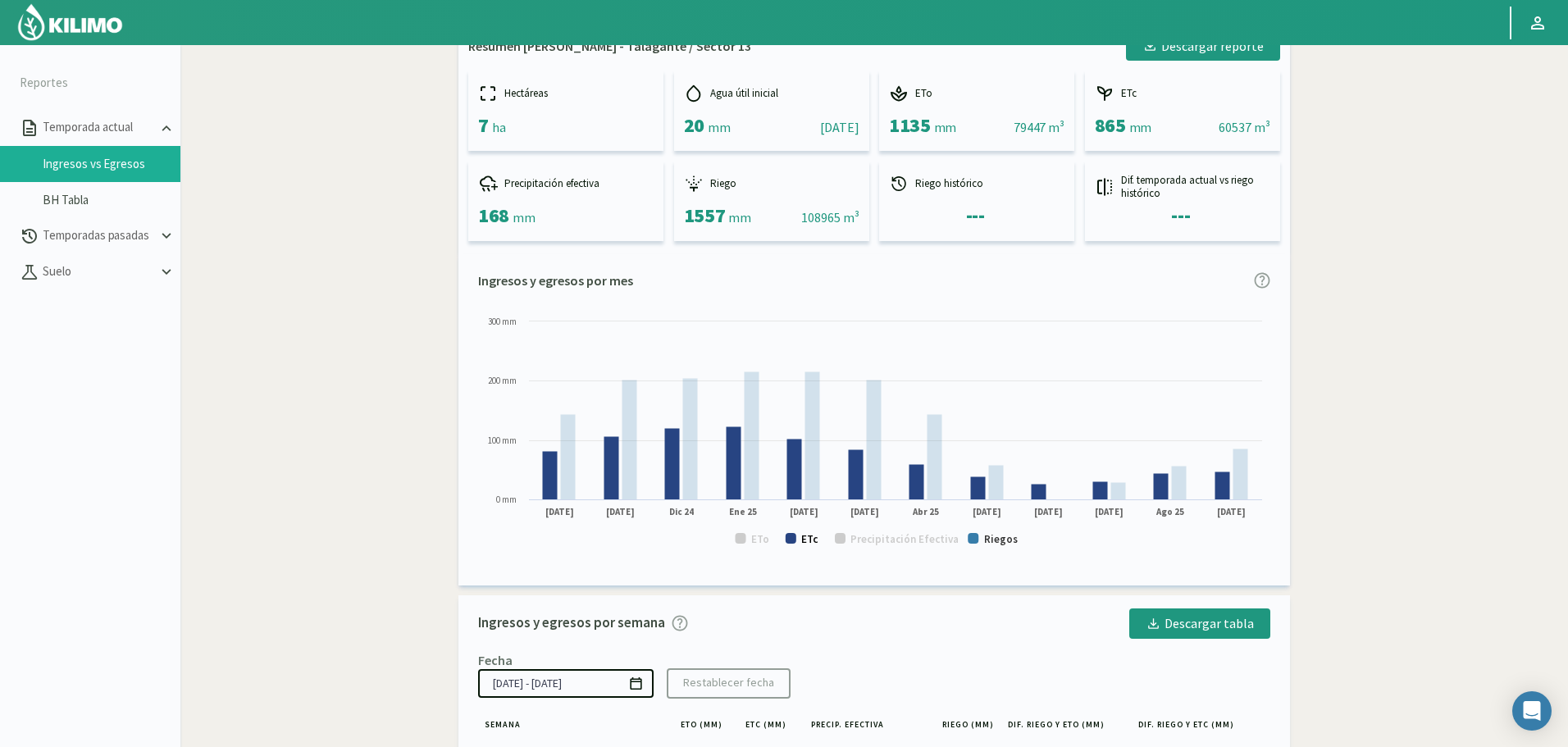
click at [793, 538] on rect at bounding box center [790, 537] width 10 height 10
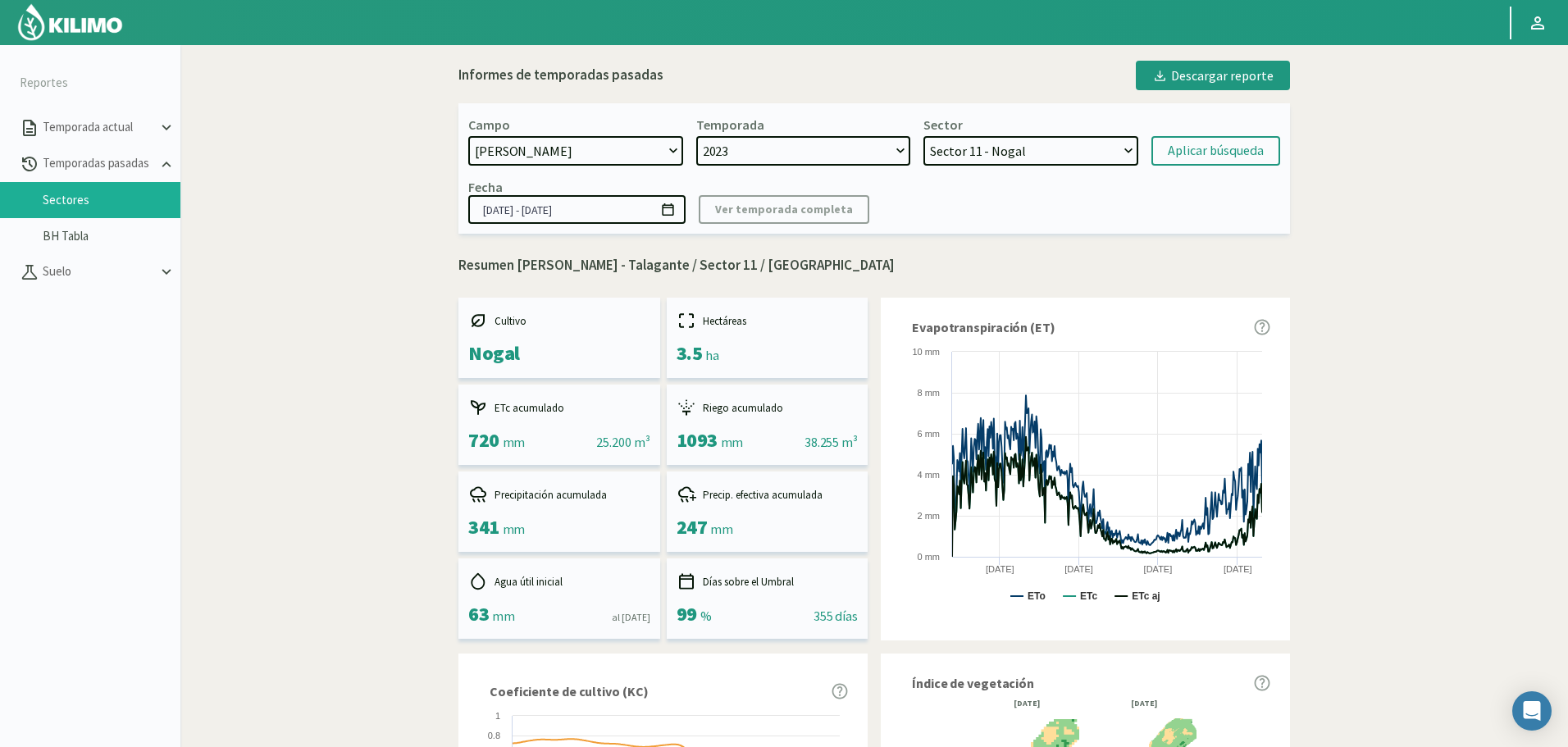
select select "1387: Object"
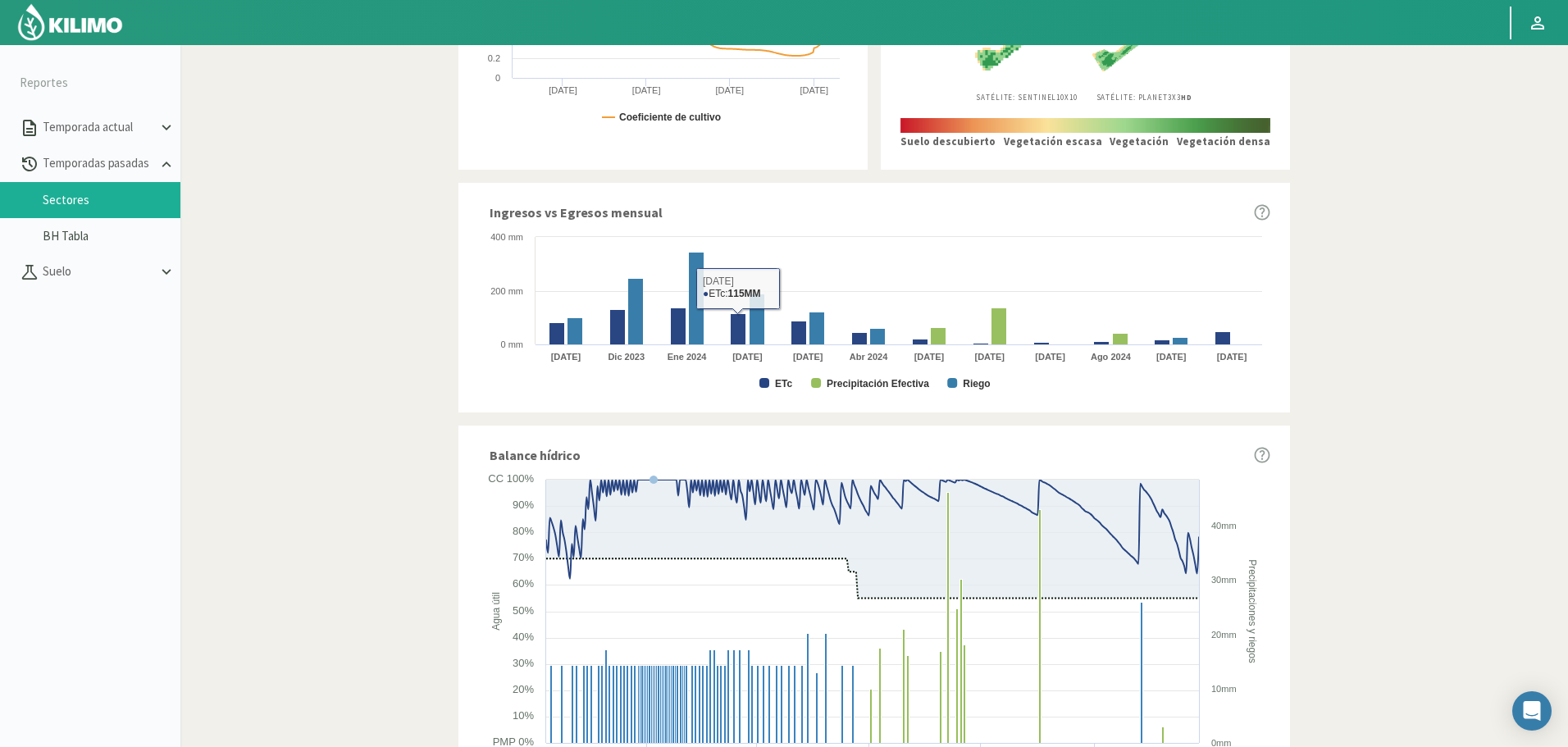
click at [779, 385] on text "ETc" at bounding box center [784, 384] width 17 height 11
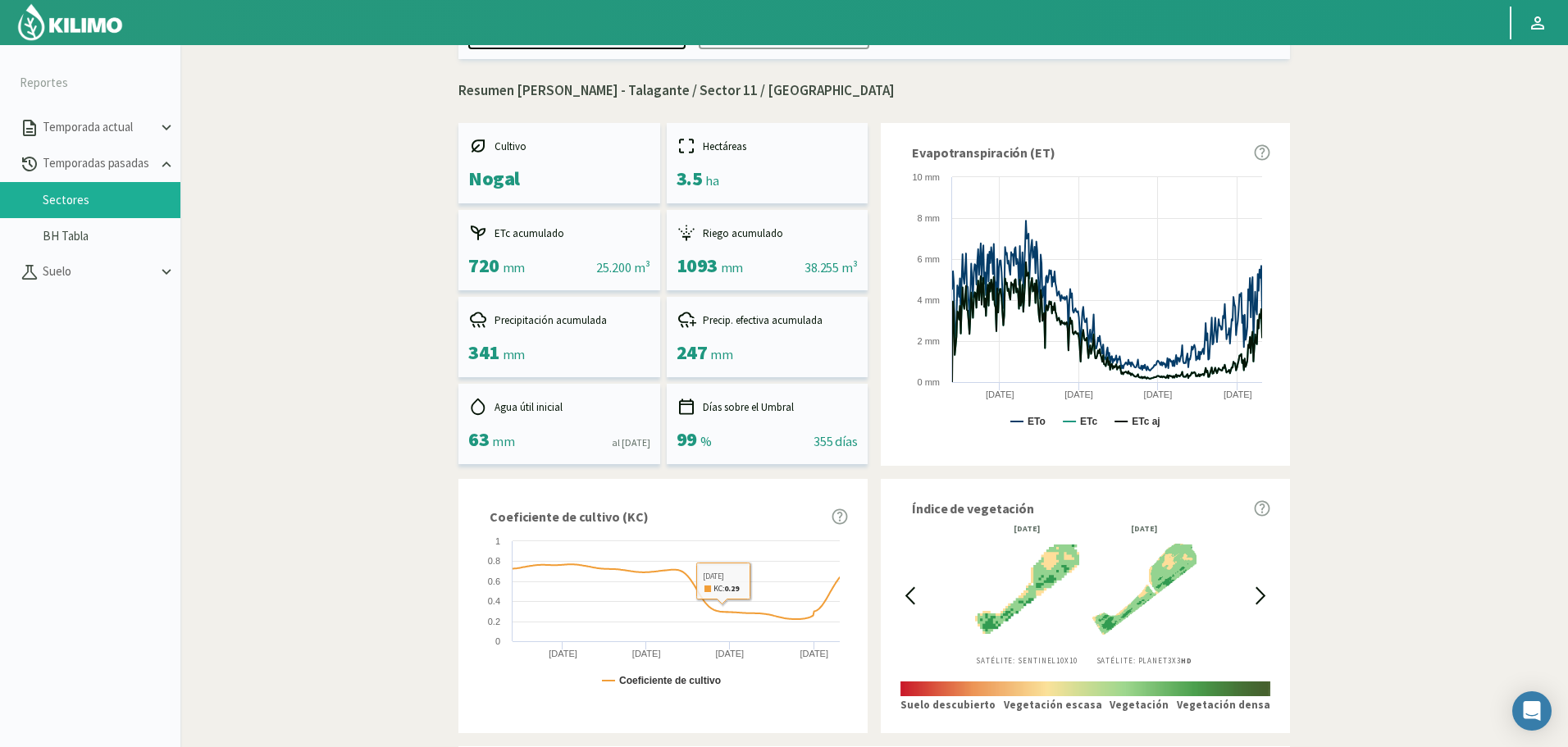
scroll to position [0, 0]
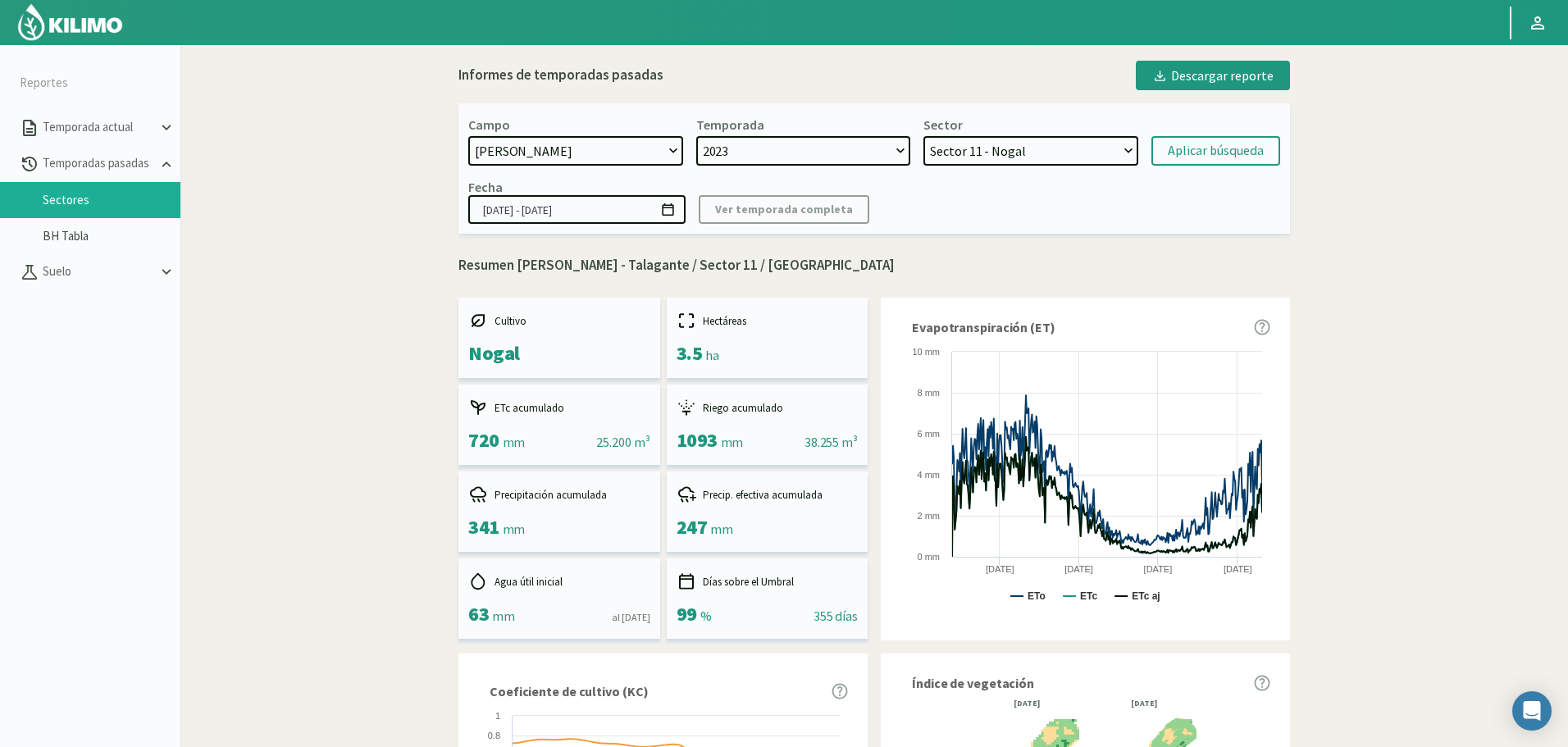
click at [1017, 159] on select "Sector 13 - Limonero Sector 12 - Limonero Sector 11 - Nogal Sector 10 - Nogal S…" at bounding box center [1029, 151] width 214 height 30
click at [923, 136] on select "Sector 13 - Limonero Sector 12 - Limonero Sector 11 - Nogal Sector 10 - Nogal S…" at bounding box center [1029, 151] width 214 height 30
click at [1224, 134] on form "Campo [DATE] 8 Fuegos Acograpes - Ag. [PERSON_NAME] - Ag. [GEOGRAPHIC_DATA] Aco…" at bounding box center [874, 141] width 812 height 50
click at [1221, 138] on button "Aplicar búsqueda" at bounding box center [1215, 151] width 129 height 30
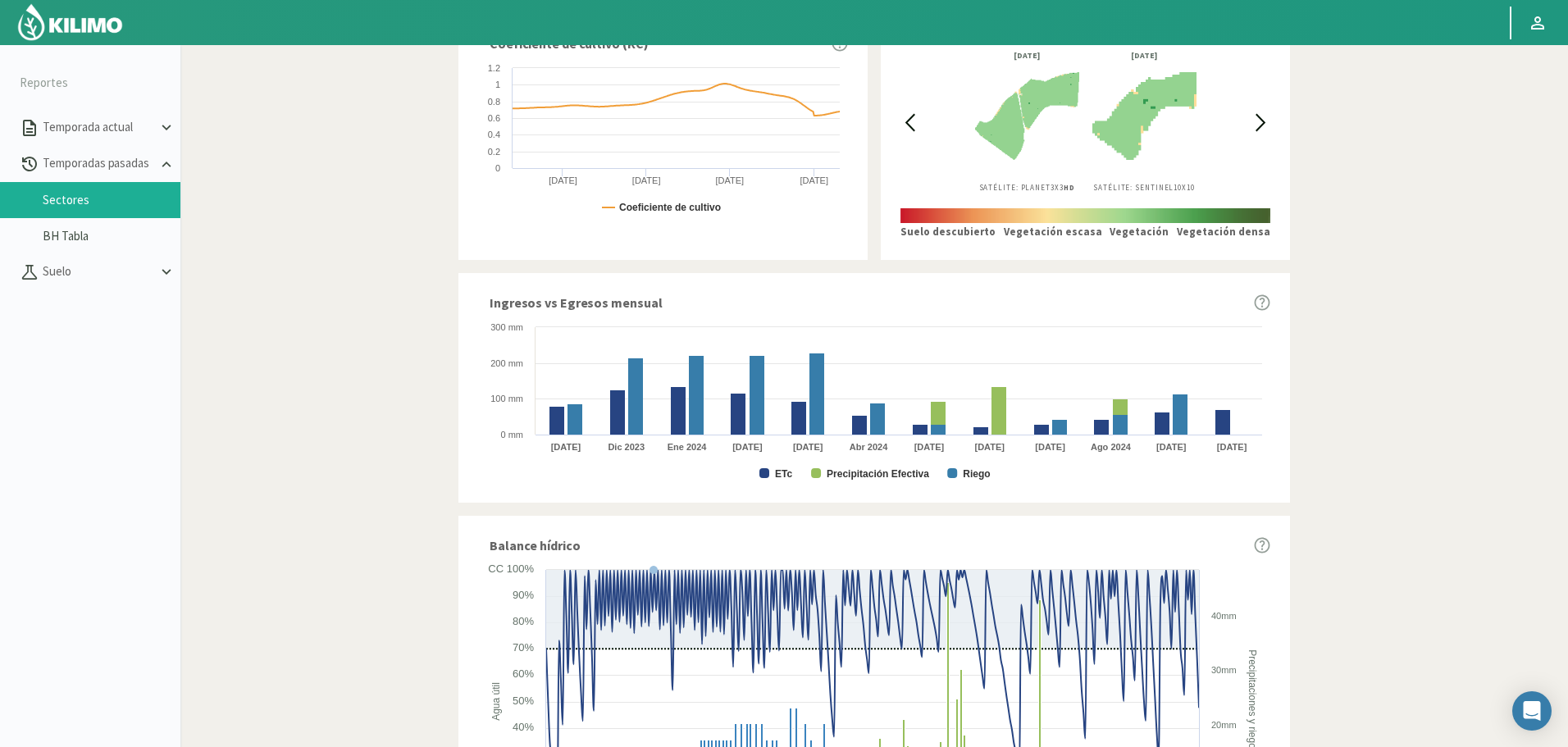
scroll to position [656, 0]
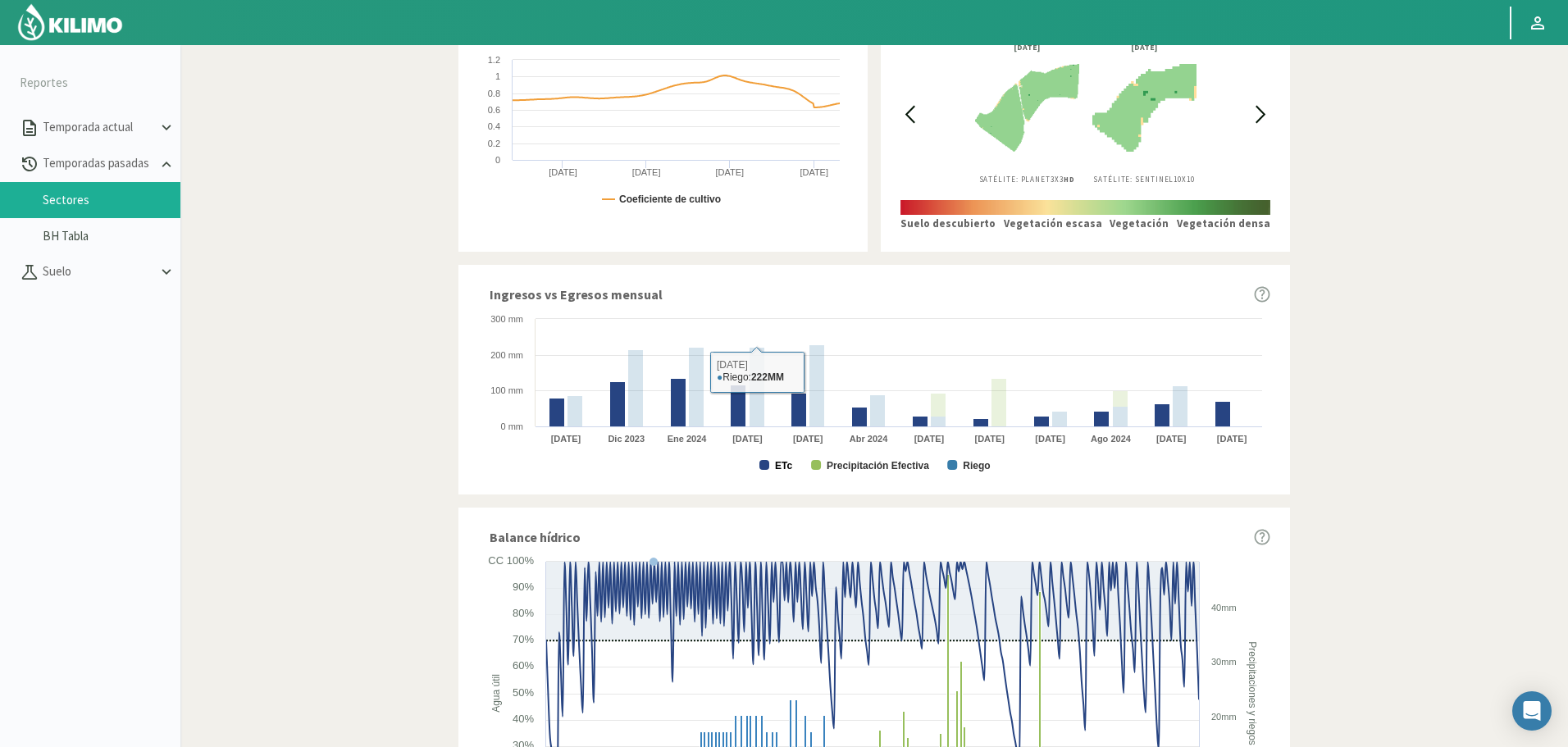
click at [779, 468] on text "ETc" at bounding box center [784, 466] width 17 height 11
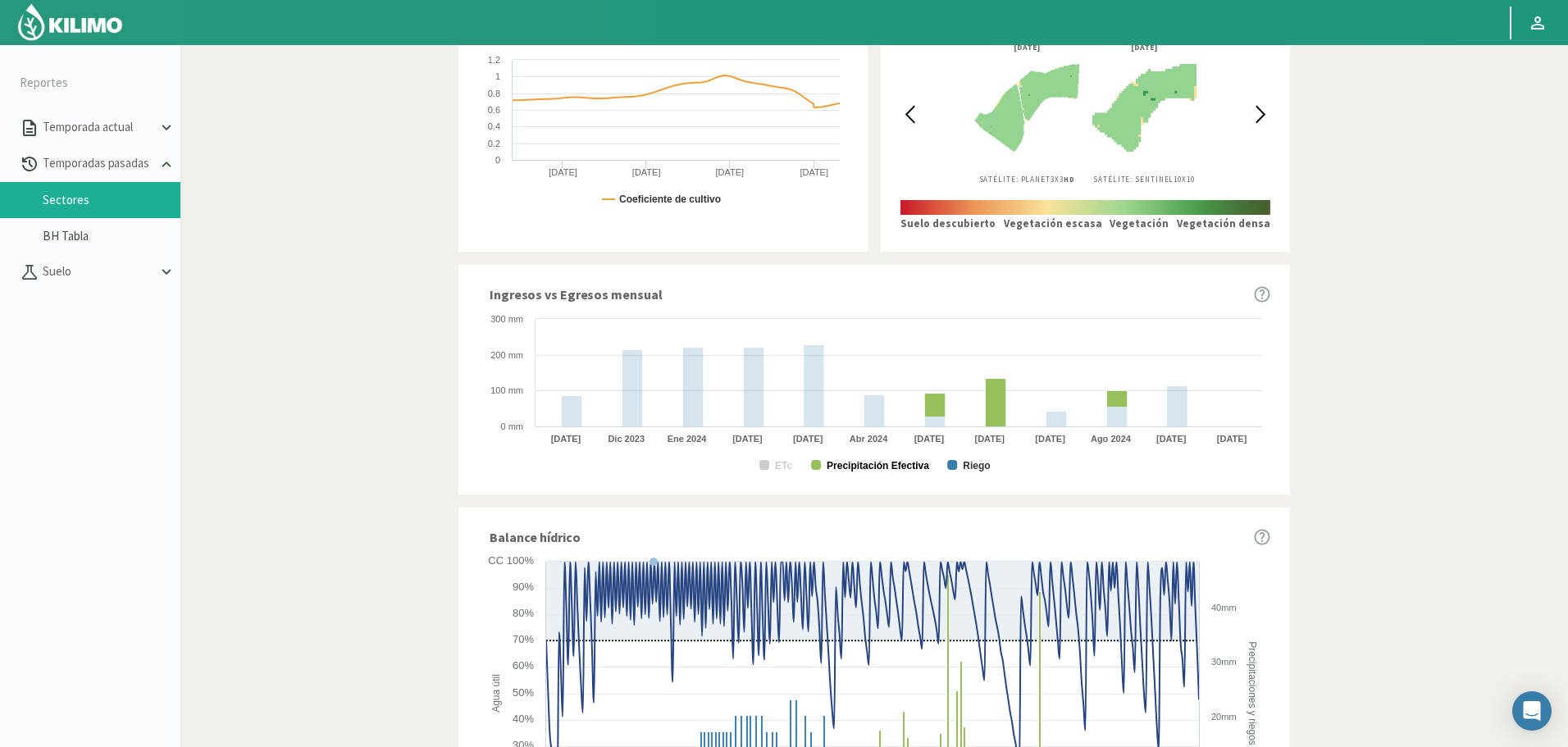
click at [857, 469] on text "Precipitación Efectiva" at bounding box center [878, 466] width 103 height 11
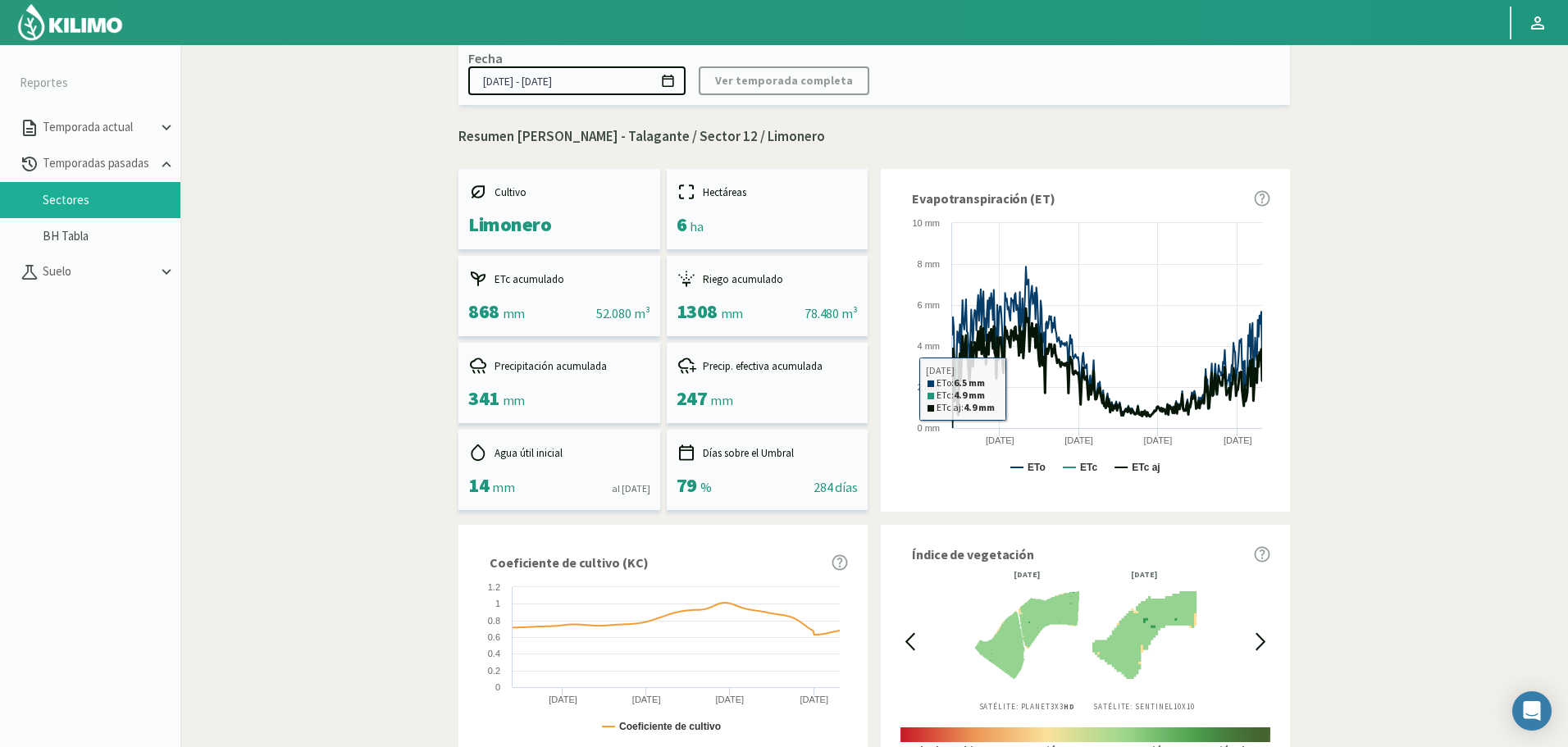
scroll to position [0, 0]
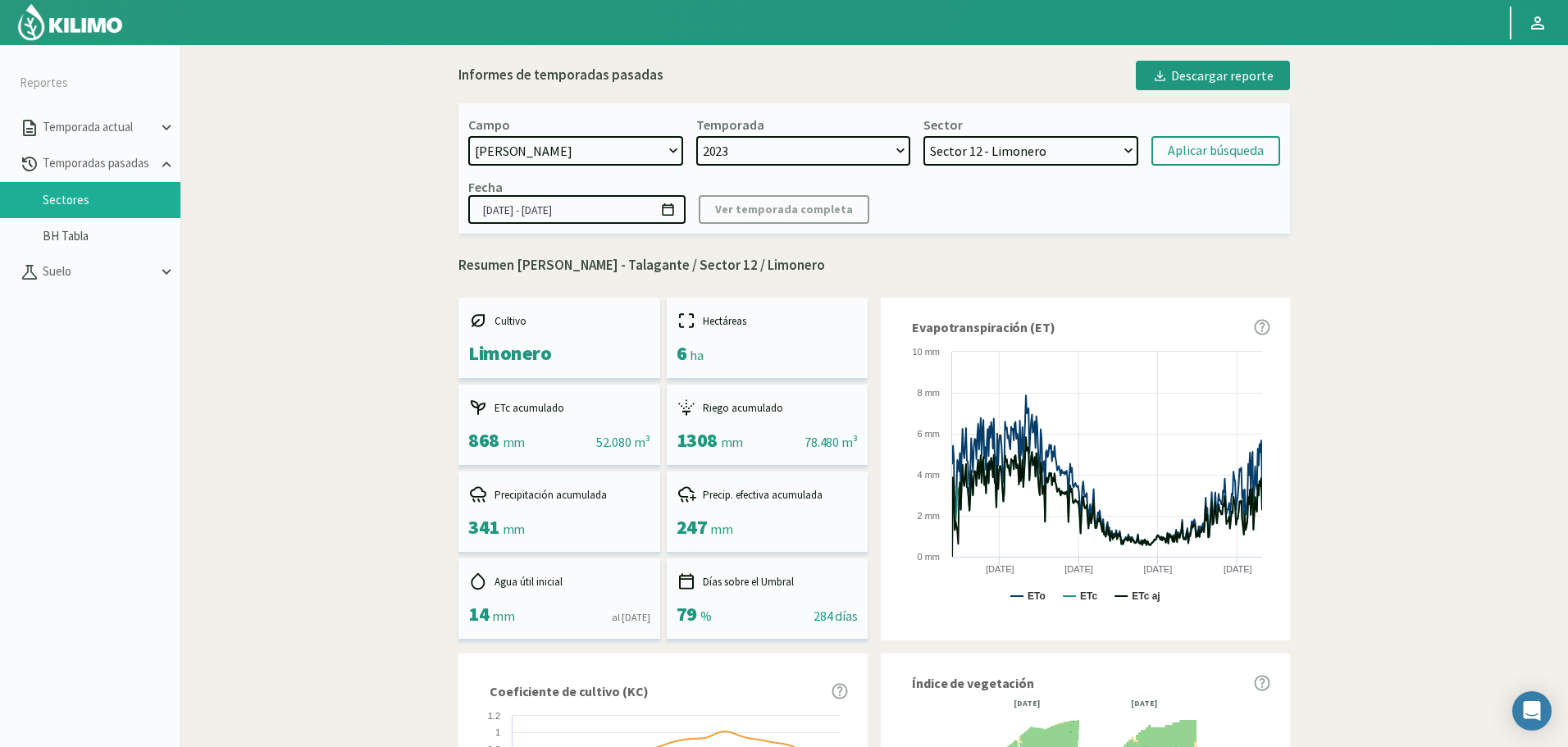
click at [961, 151] on select "Sector 13 - Limonero Sector 12 - Limonero Sector 11 - Nogal Sector 10 - Nogal S…" at bounding box center [1029, 151] width 214 height 30
click at [923, 136] on select "Sector 13 - Limonero Sector 12 - Limonero Sector 11 - Nogal Sector 10 - Nogal S…" at bounding box center [1029, 151] width 214 height 30
click at [1224, 150] on div "Aplicar búsqueda" at bounding box center [1215, 151] width 96 height 20
select select "210: Object"
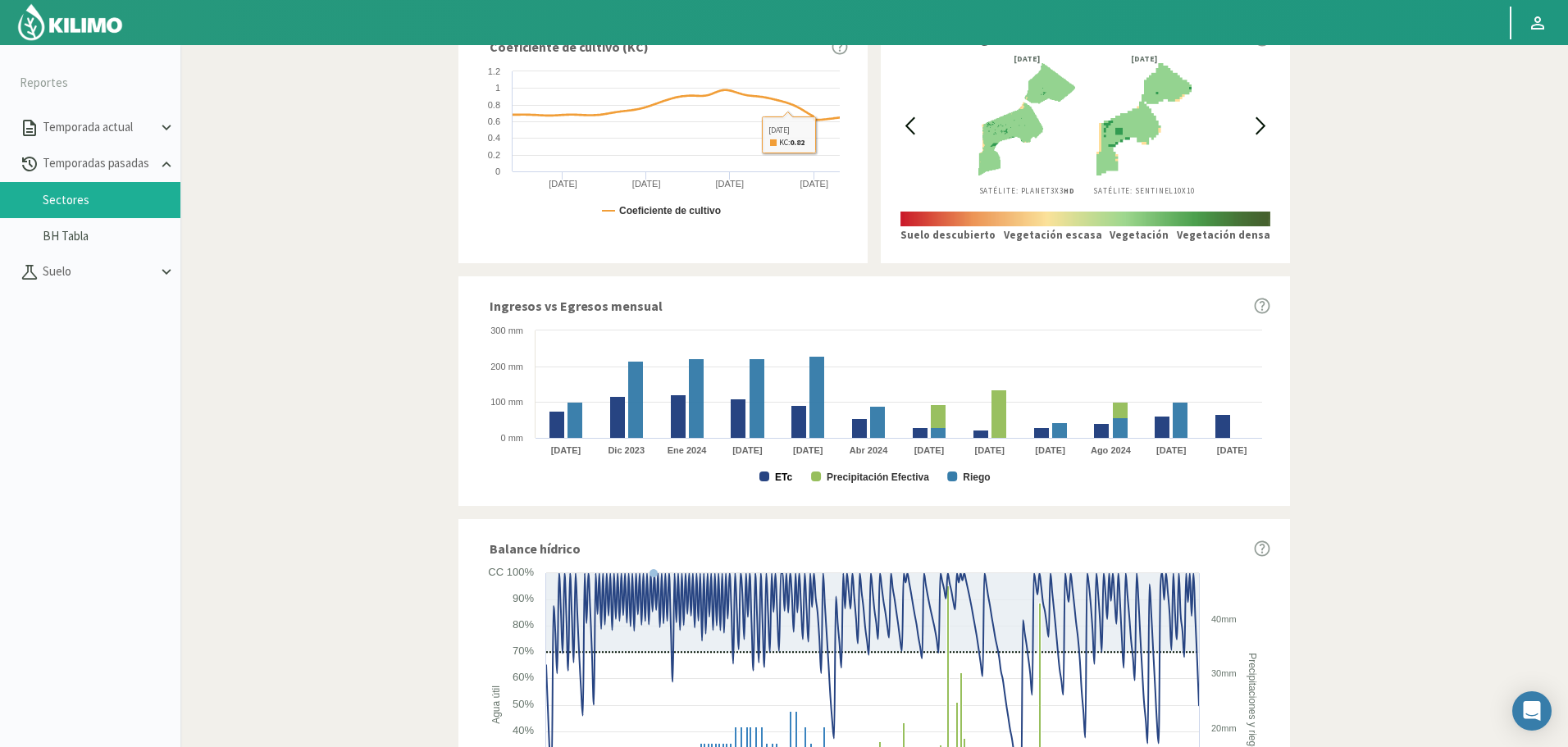
scroll to position [656, 0]
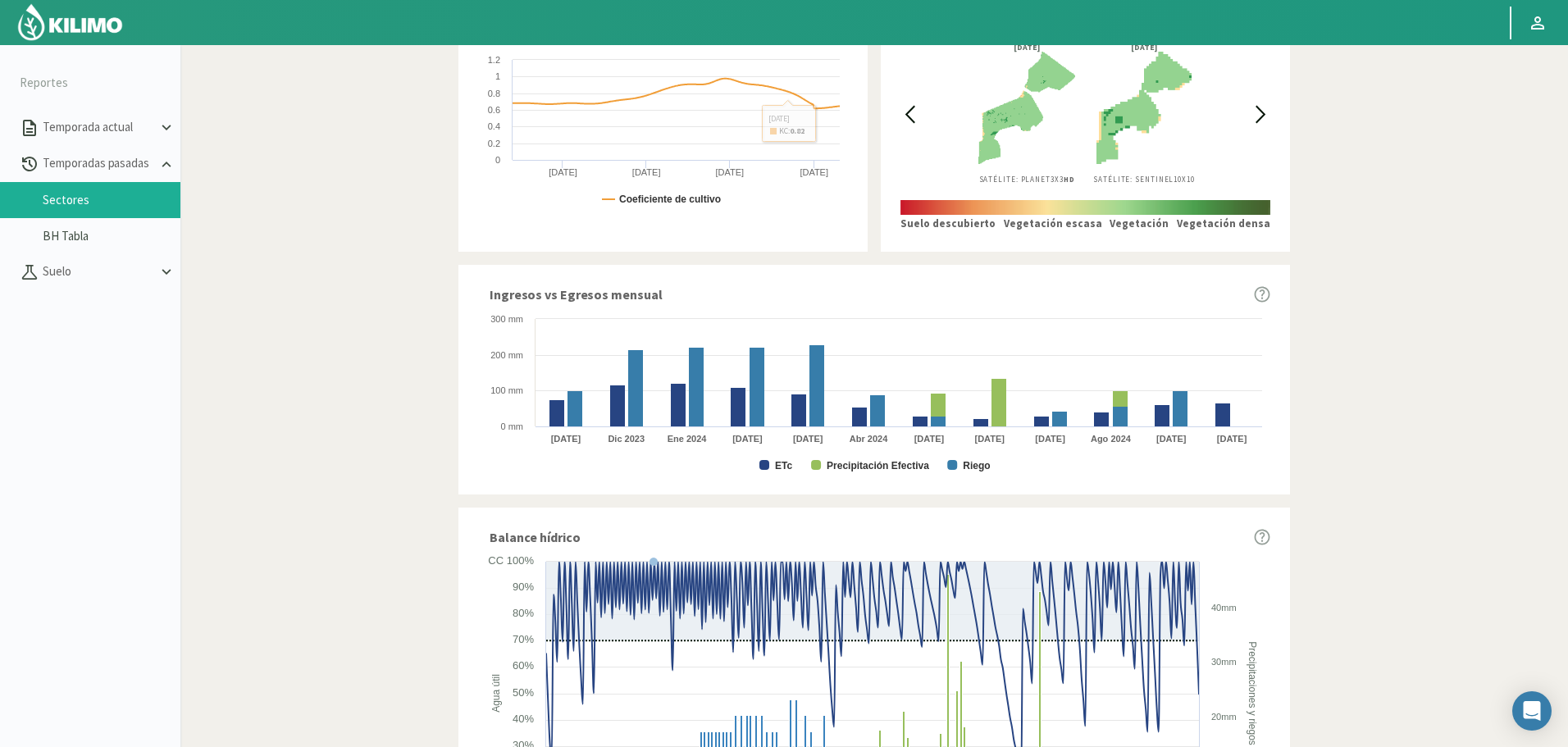
click at [774, 469] on rect at bounding box center [873, 393] width 792 height 164
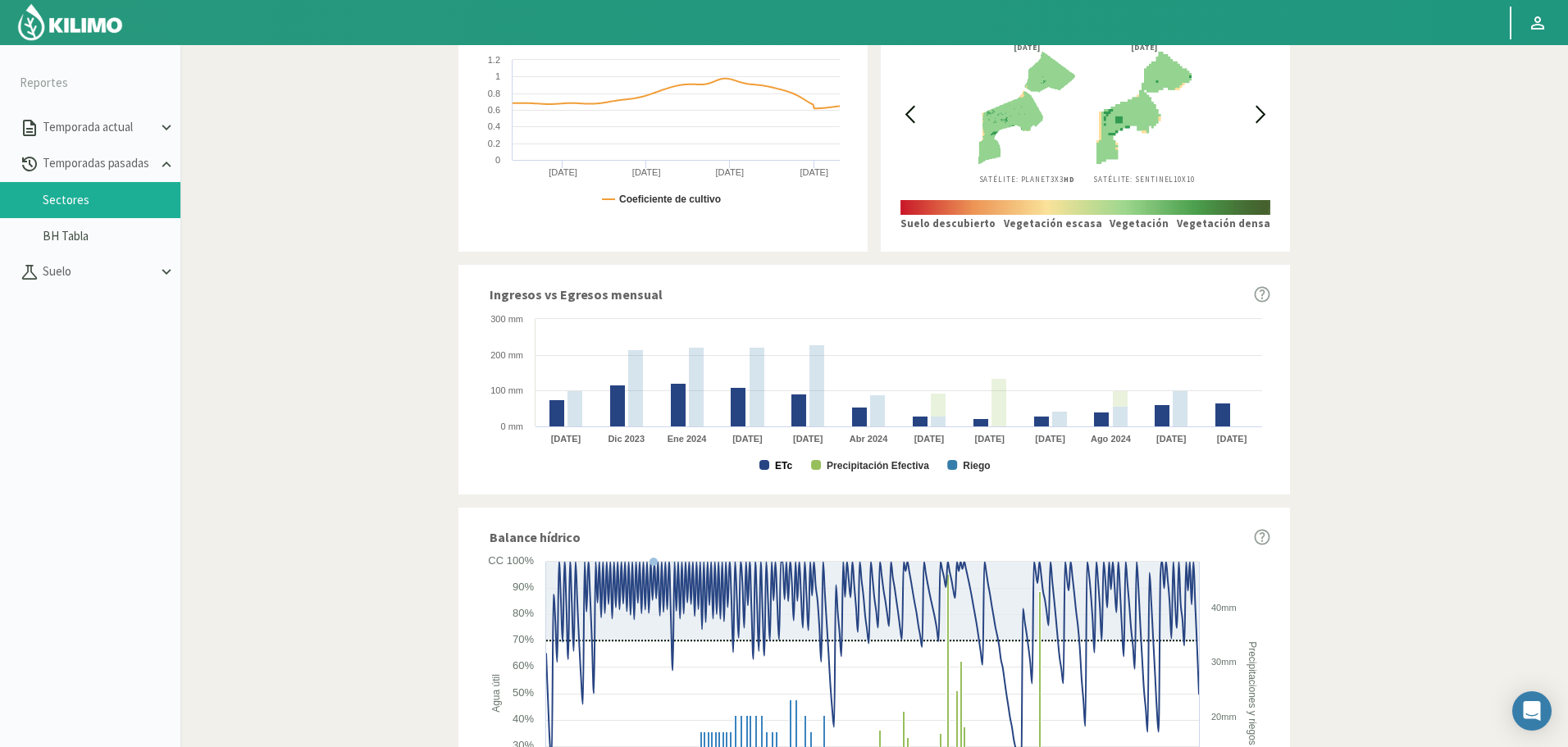
click at [781, 466] on text "ETc" at bounding box center [784, 466] width 17 height 11
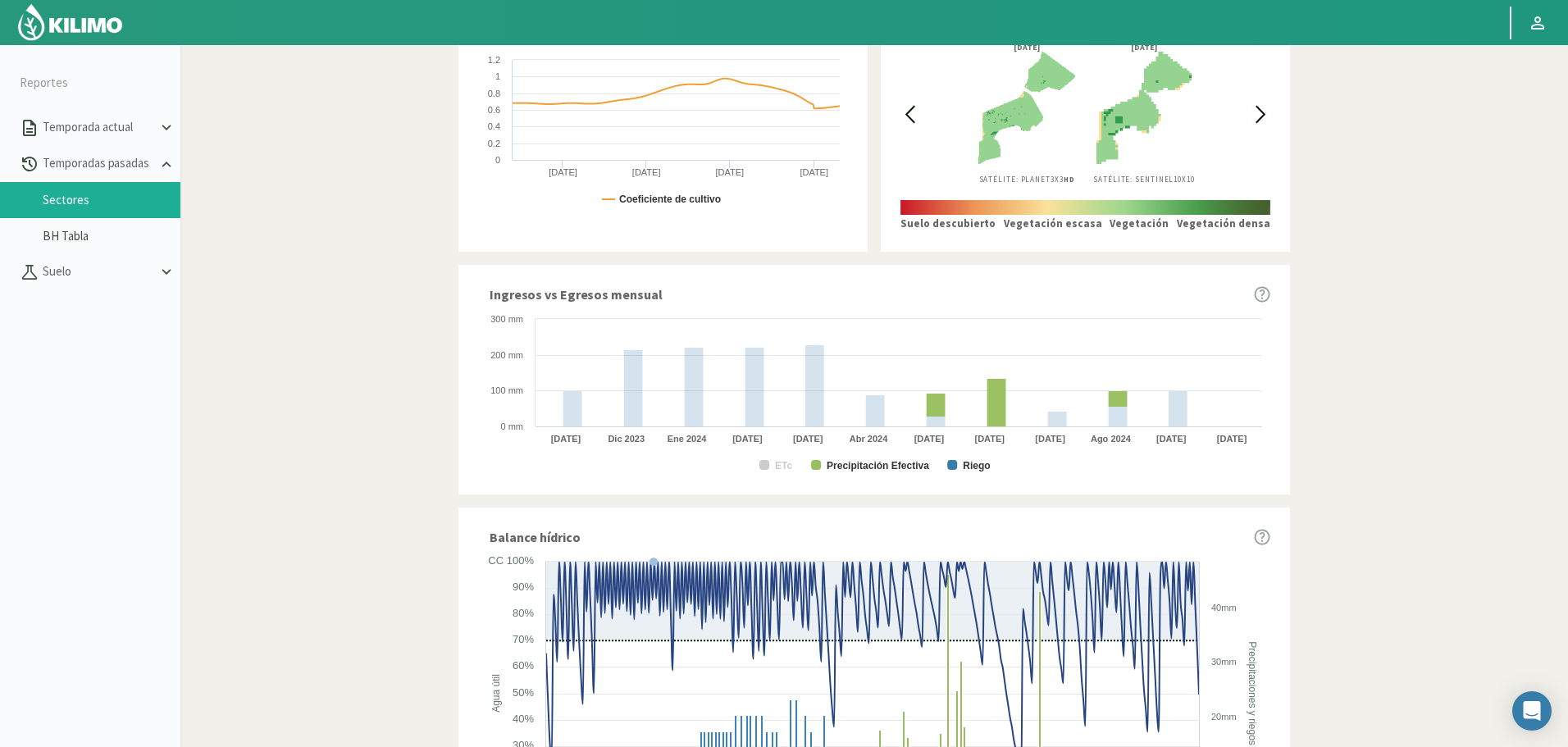
click at [832, 470] on text "Precipitación Efectiva" at bounding box center [878, 466] width 103 height 11
